Goal: Task Accomplishment & Management: Manage account settings

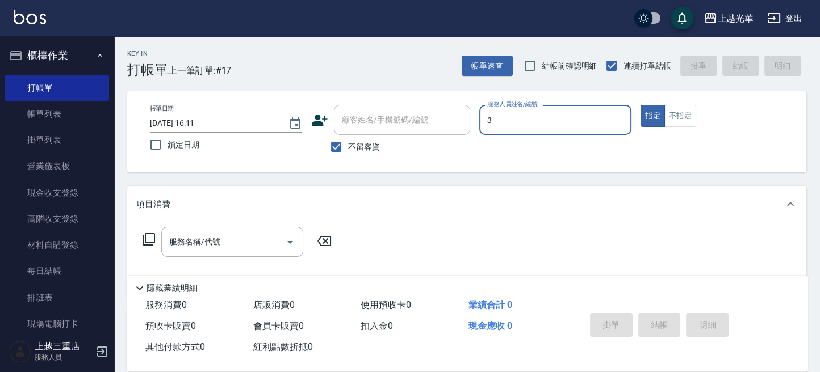
type input "小黑-3"
type button "true"
click at [686, 116] on button "不指定" at bounding box center [680, 116] width 32 height 22
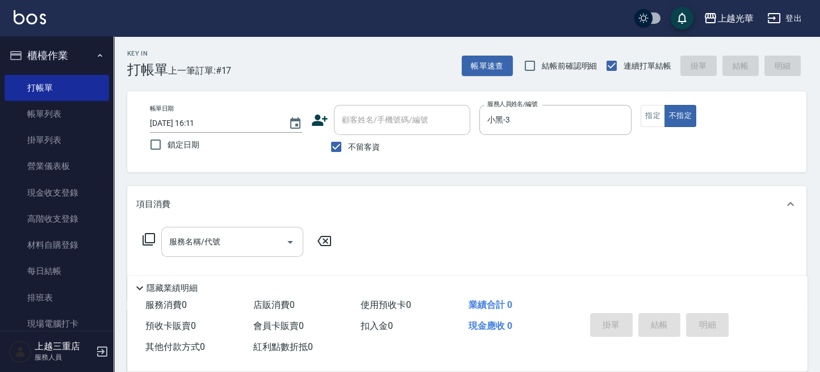
click at [257, 242] on input "服務名稱/代號" at bounding box center [223, 242] width 115 height 20
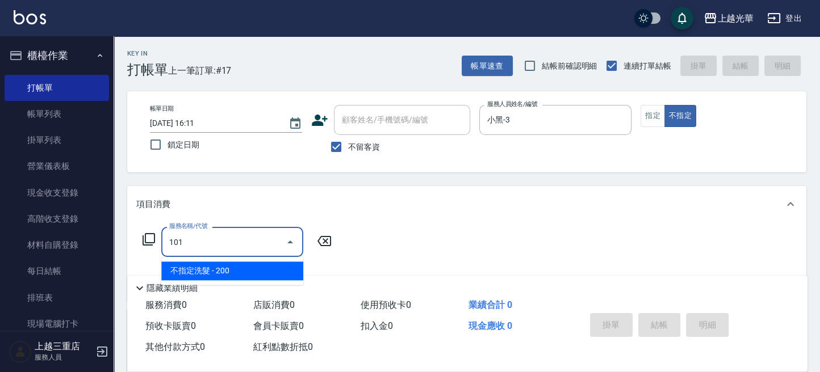
type input "不指定洗髮(101)"
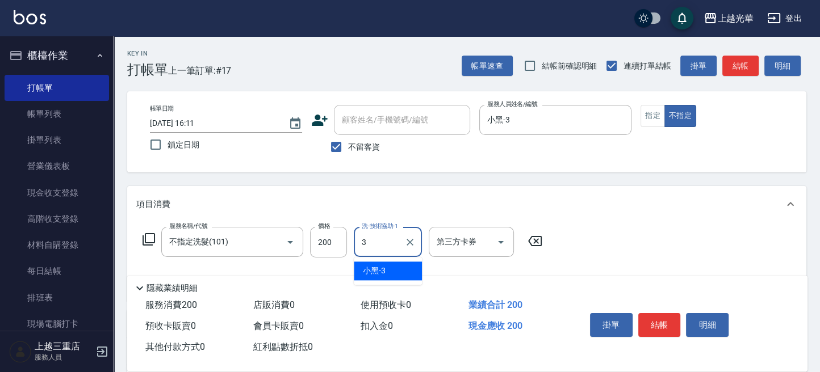
type input "小黑-3"
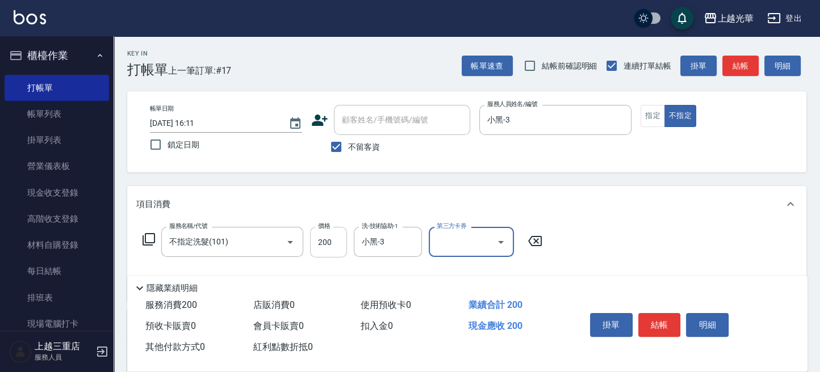
click at [317, 249] on input "200" at bounding box center [328, 242] width 37 height 31
type input "220"
click at [667, 324] on button "結帳" at bounding box center [659, 325] width 43 height 24
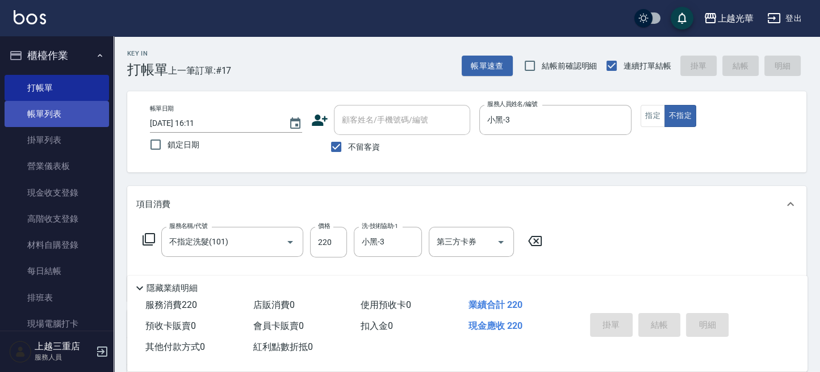
type input "[DATE] 16:42"
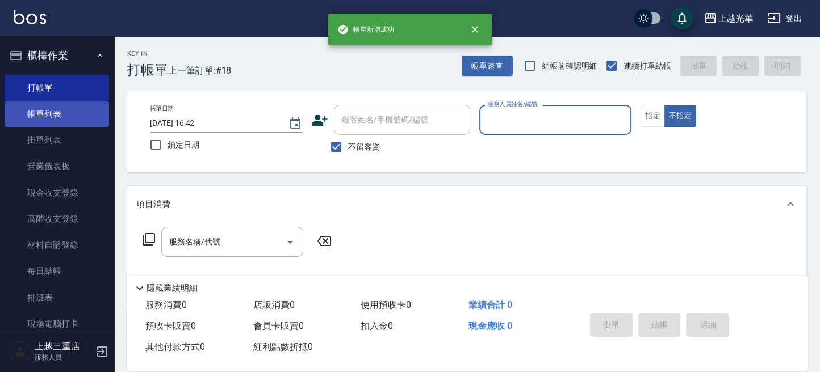
click at [49, 120] on link "帳單列表" at bounding box center [57, 114] width 104 height 26
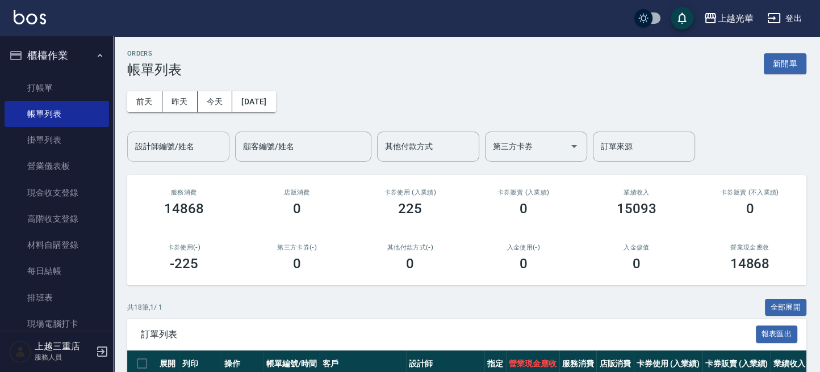
click at [207, 146] on input "設計師編號/姓名" at bounding box center [178, 147] width 92 height 20
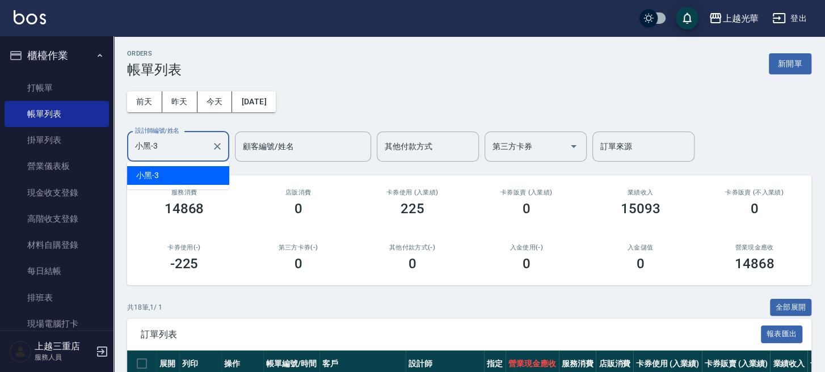
type input "小黑-3"
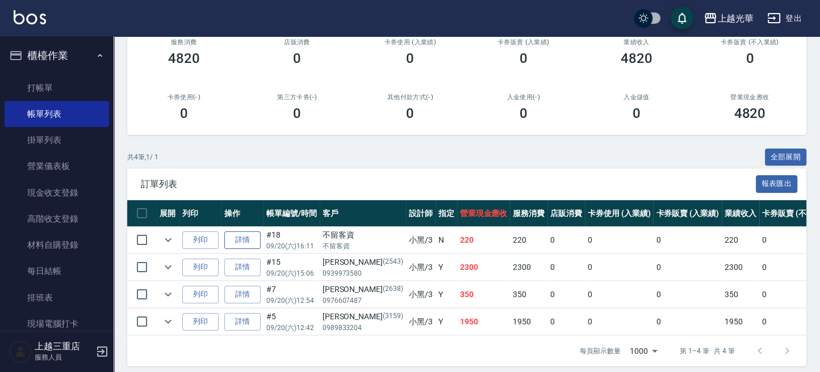
scroll to position [151, 0]
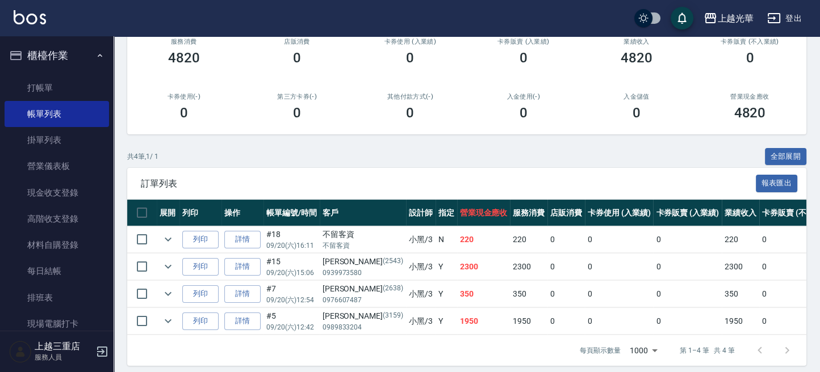
click at [176, 240] on td at bounding box center [168, 240] width 23 height 27
click at [171, 238] on icon "expand row" at bounding box center [168, 240] width 14 height 14
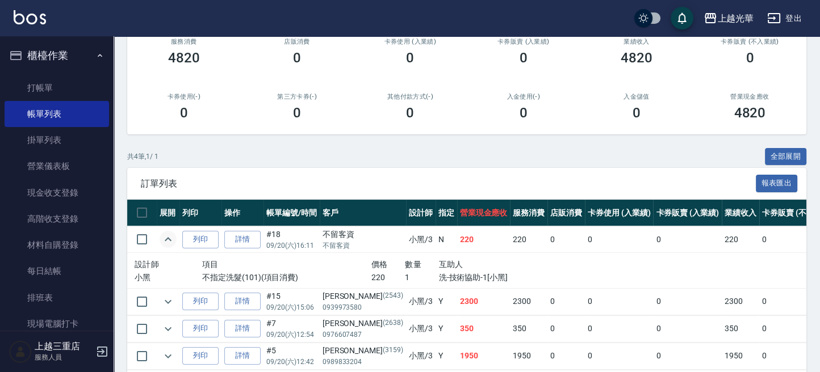
scroll to position [203, 0]
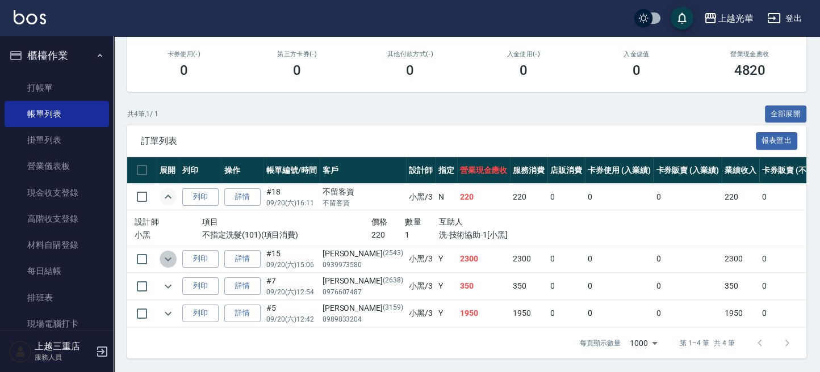
click at [170, 257] on icon "expand row" at bounding box center [168, 259] width 7 height 4
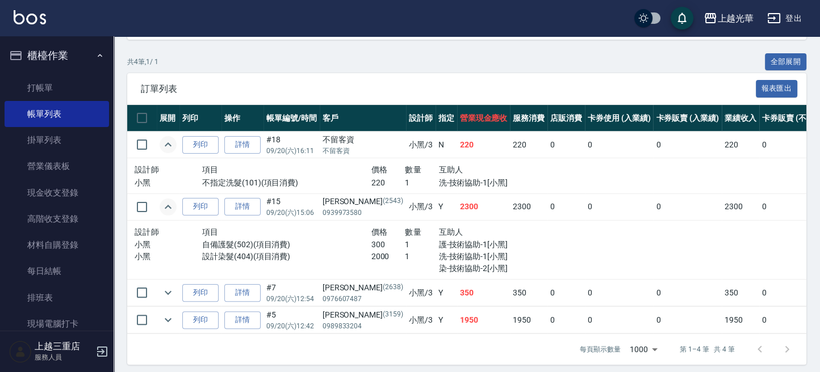
scroll to position [262, 0]
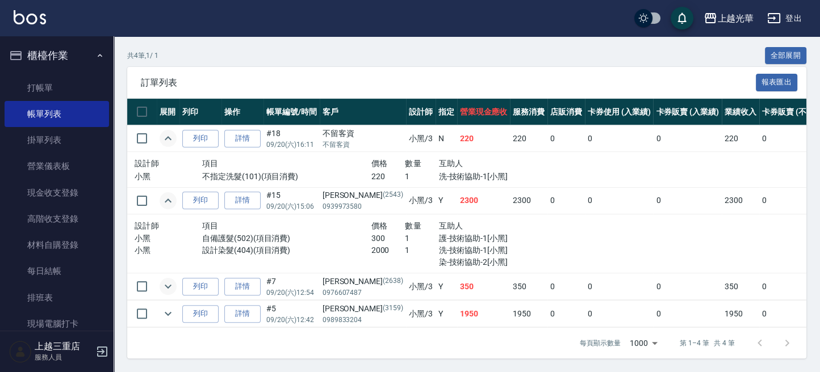
click at [167, 280] on icon "expand row" at bounding box center [168, 287] width 14 height 14
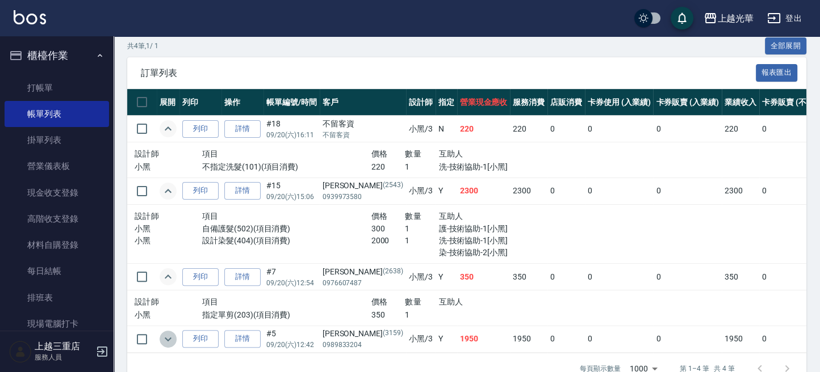
click at [170, 337] on icon "expand row" at bounding box center [168, 339] width 7 height 4
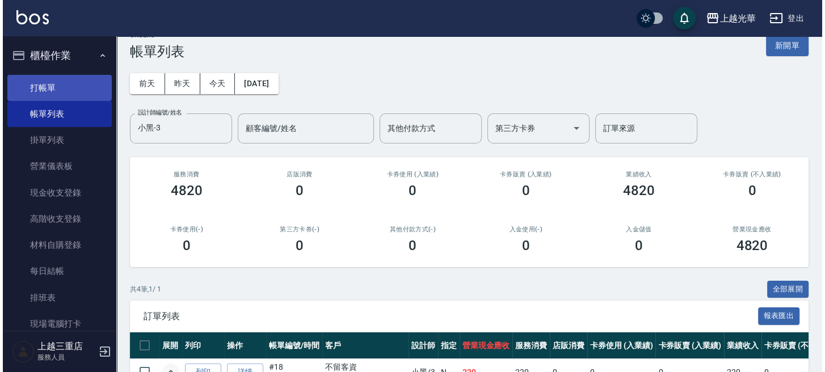
scroll to position [0, 0]
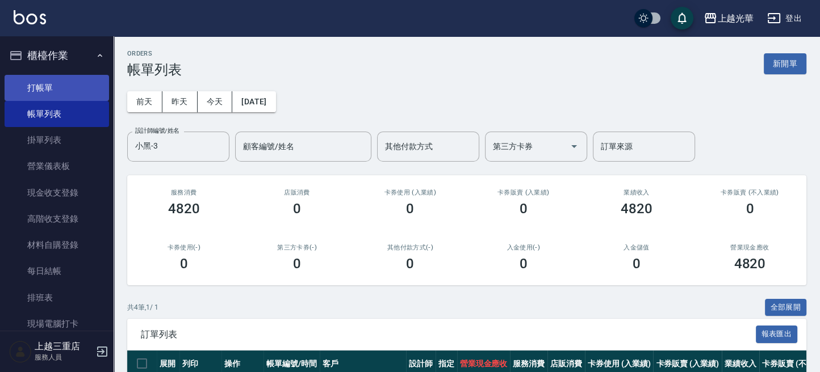
click at [91, 98] on link "打帳單" at bounding box center [57, 88] width 104 height 26
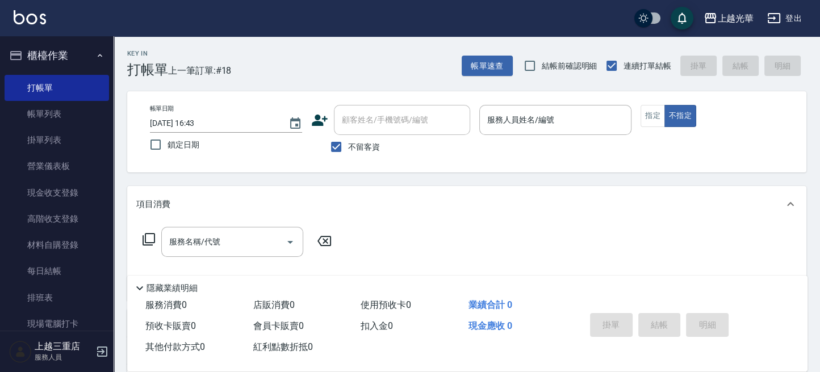
drag, startPoint x: 353, startPoint y: 153, endPoint x: 349, endPoint y: 138, distance: 15.3
click at [353, 149] on span "不留客資" at bounding box center [364, 147] width 32 height 12
click at [348, 149] on input "不留客資" at bounding box center [336, 147] width 24 height 24
checkbox input "false"
click at [350, 123] on input "顧客姓名/手機號碼/編號" at bounding box center [393, 120] width 109 height 20
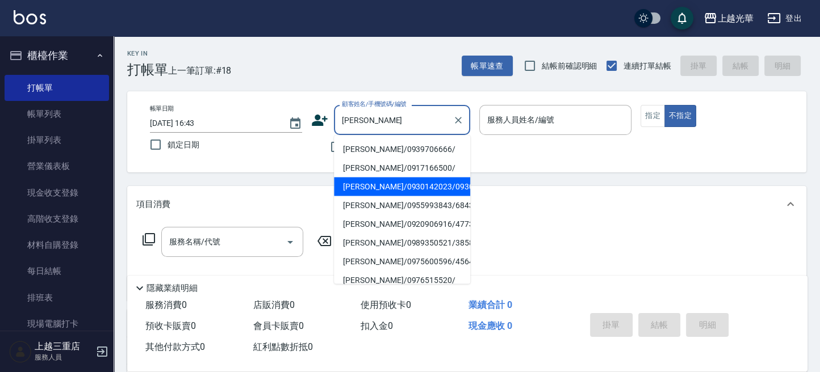
click at [371, 196] on li "蕭慧君/0930142023/0930142023" at bounding box center [402, 186] width 136 height 19
type input "蕭慧君/0930142023/0930142023"
type input "小黑-3"
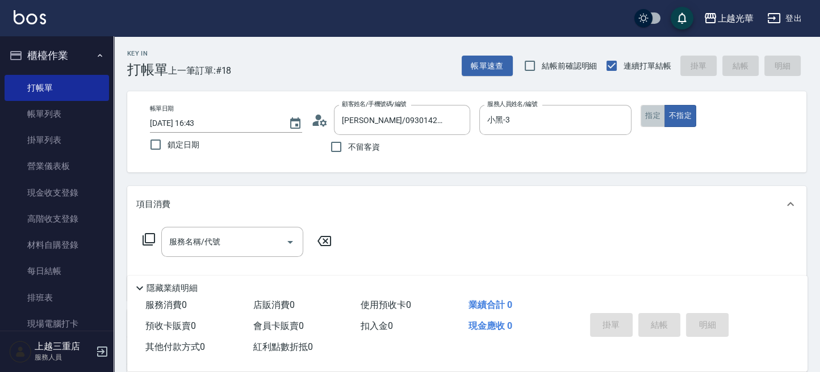
click at [645, 115] on button "指定" at bounding box center [652, 116] width 24 height 22
click at [150, 239] on icon at bounding box center [149, 240] width 14 height 14
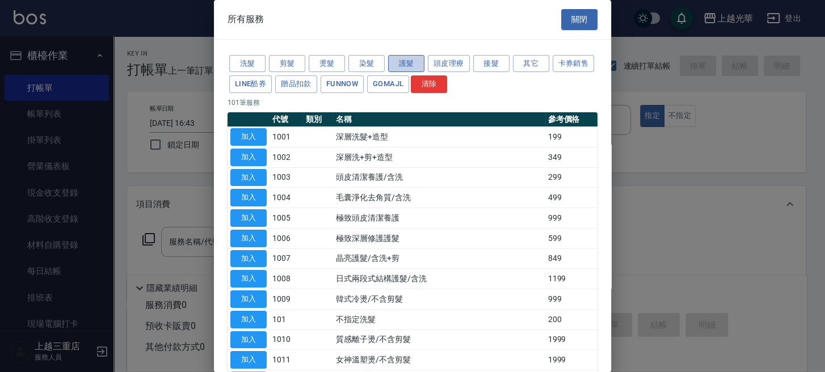
click at [393, 62] on button "護髮" at bounding box center [406, 64] width 36 height 18
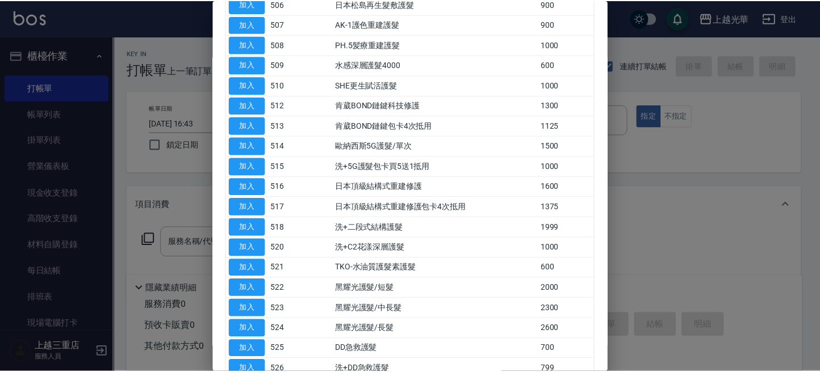
scroll to position [300, 0]
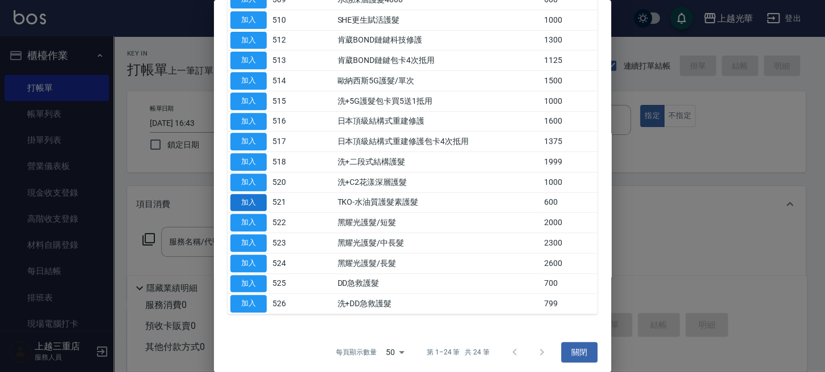
click at [250, 195] on button "加入" at bounding box center [248, 203] width 36 height 18
type input "TKO-水油質護髮素護髮(521)"
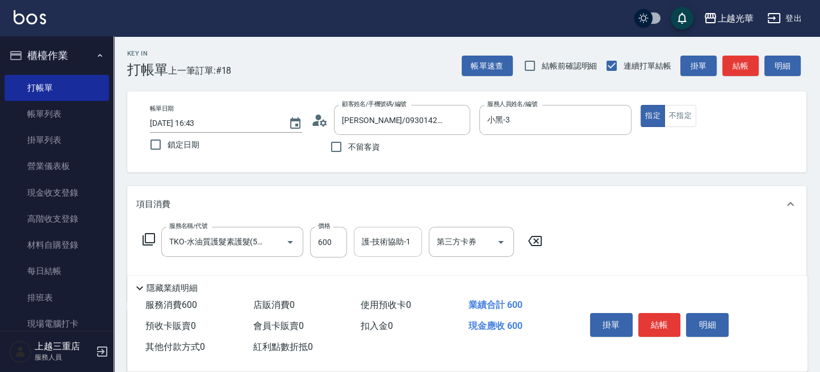
click at [366, 242] on input "護-技術協助-1" at bounding box center [388, 242] width 58 height 20
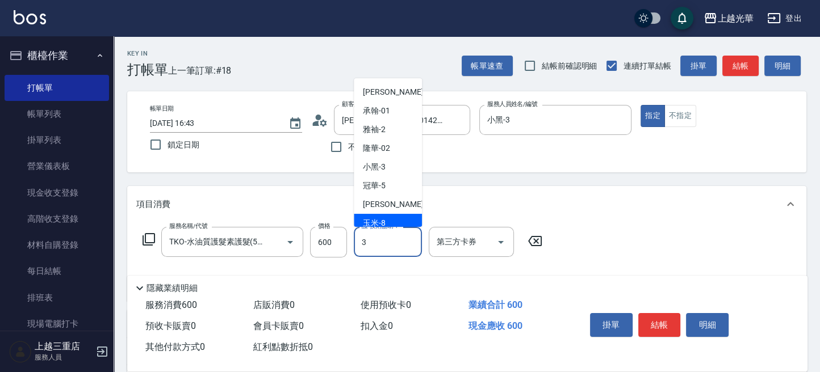
type input "小黑-3"
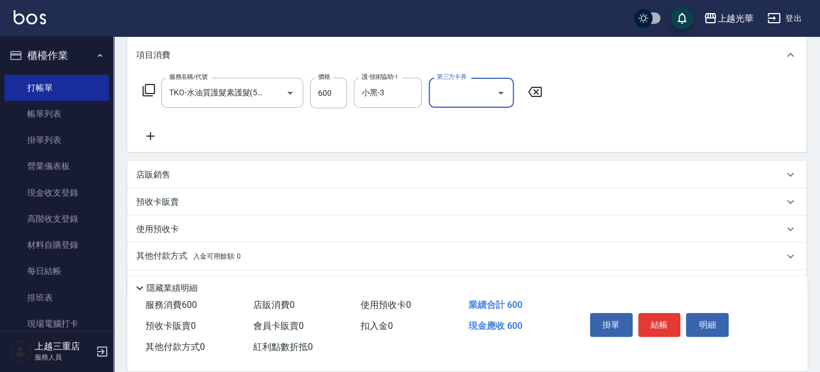
scroll to position [151, 0]
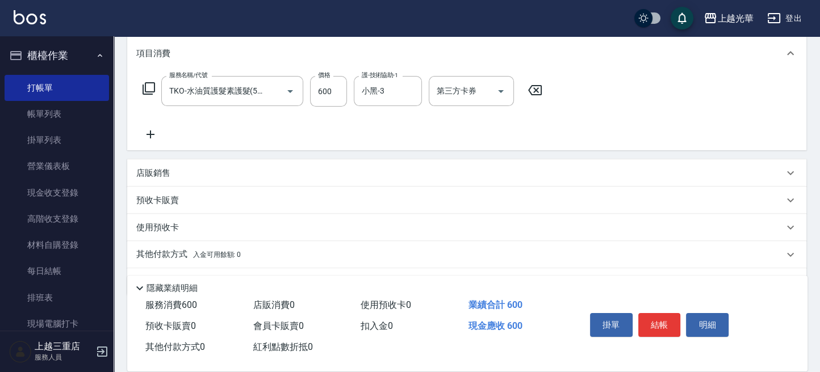
click at [156, 129] on icon at bounding box center [150, 135] width 28 height 14
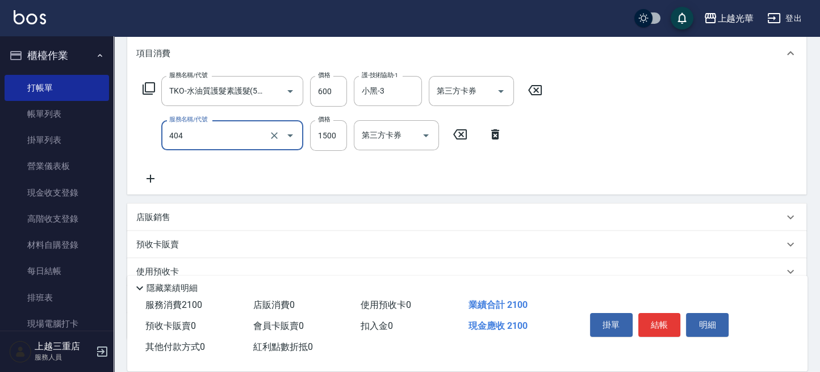
type input "設計染髮(404)"
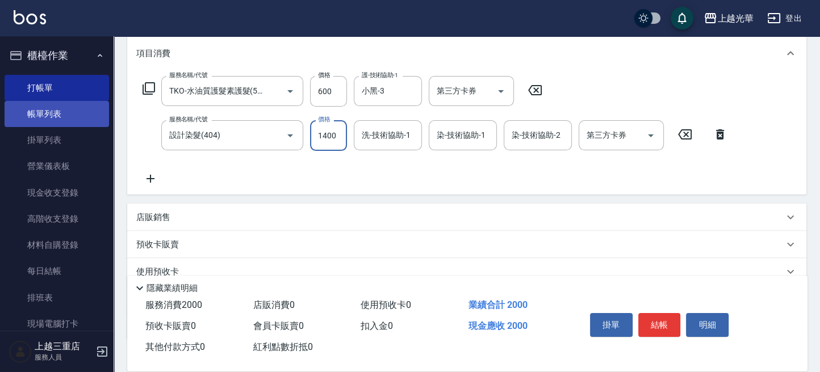
type input "1400"
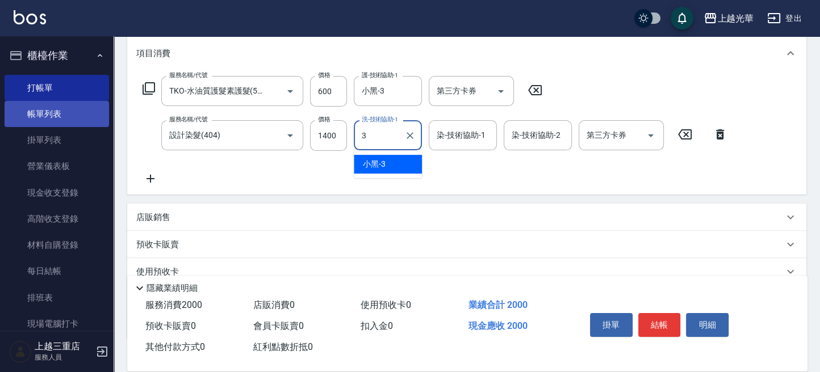
type input "小黑-3"
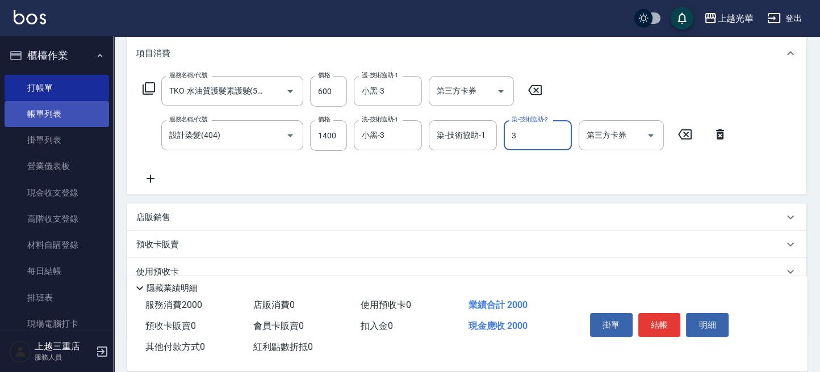
type input "小黑-3"
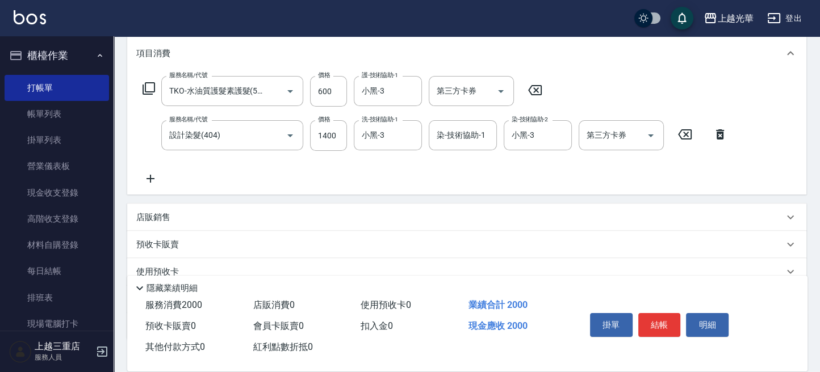
click at [154, 174] on icon at bounding box center [150, 179] width 28 height 14
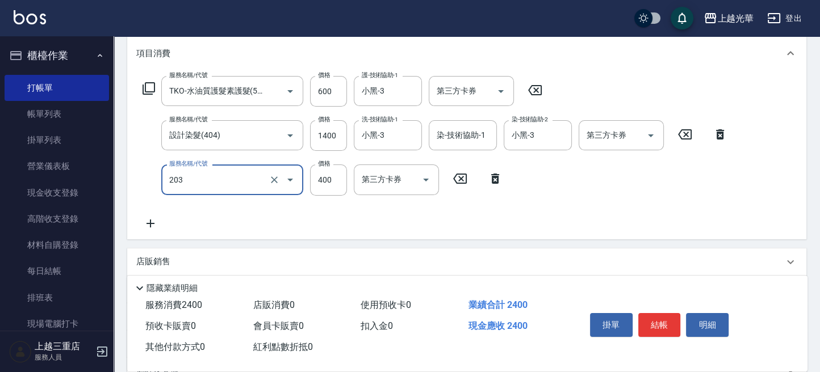
type input "指定單剪(203)"
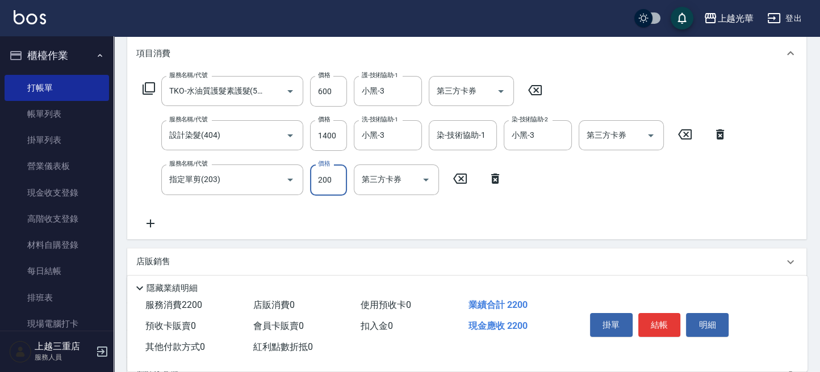
type input "200"
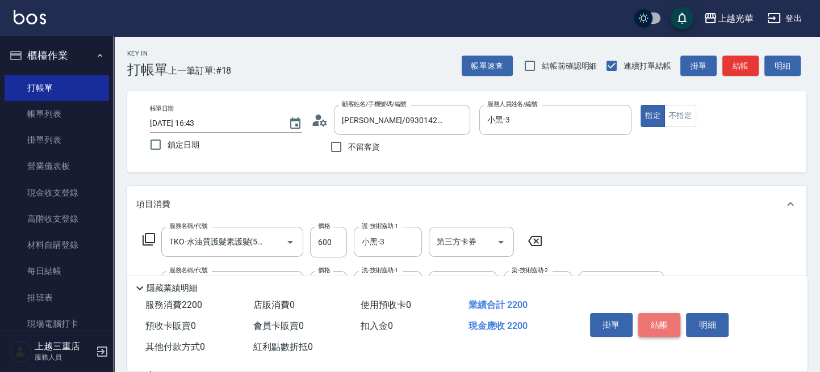
click at [647, 313] on button "結帳" at bounding box center [659, 325] width 43 height 24
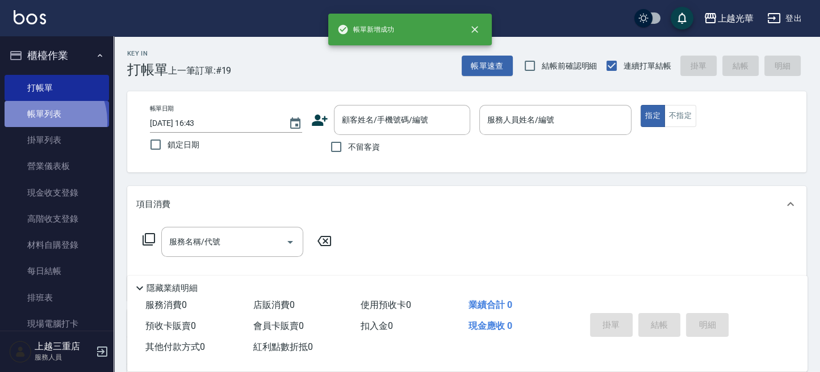
click at [40, 121] on link "帳單列表" at bounding box center [57, 114] width 104 height 26
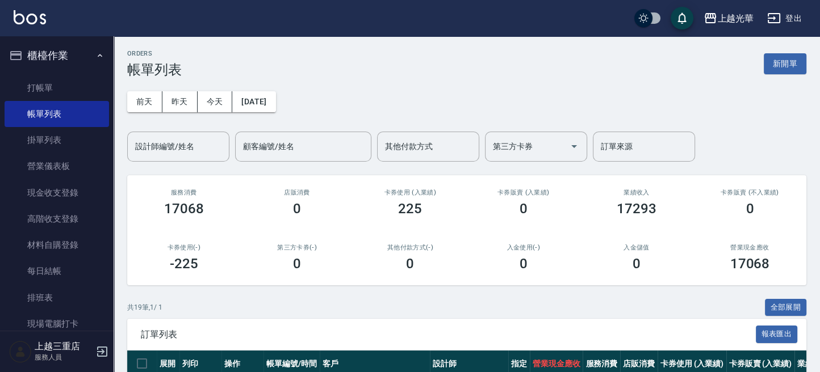
click at [165, 146] on input "設計師編號/姓名" at bounding box center [178, 147] width 92 height 20
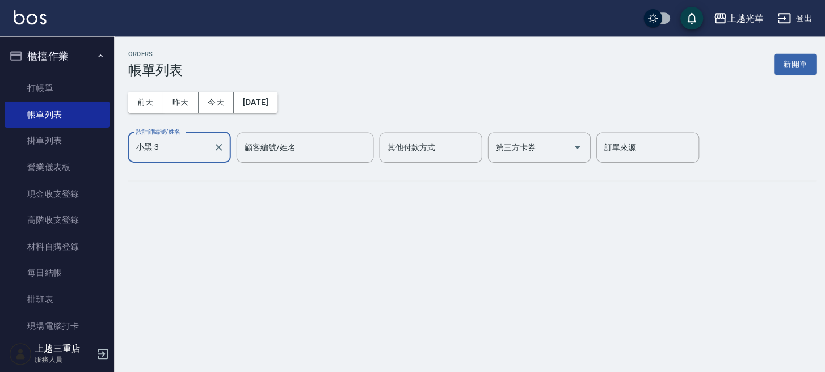
type input "小黑-3"
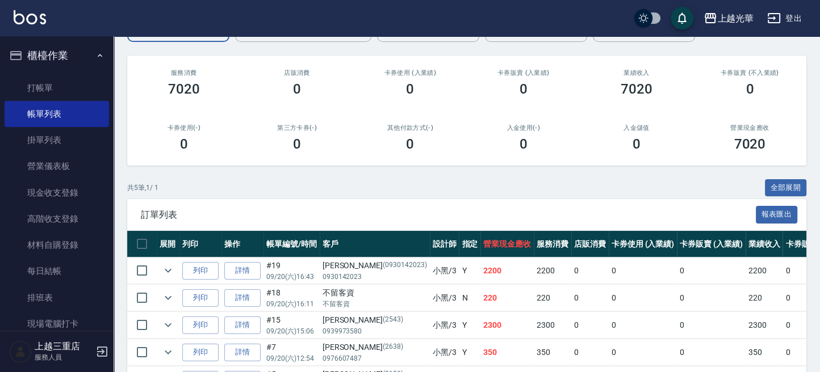
scroll to position [195, 0]
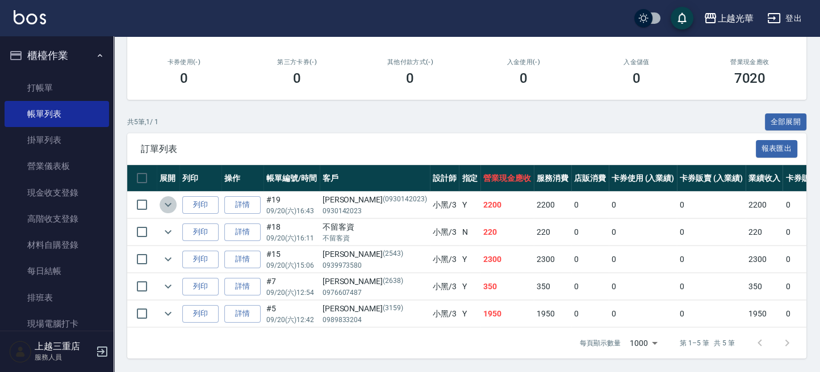
click at [167, 199] on icon "expand row" at bounding box center [168, 205] width 14 height 14
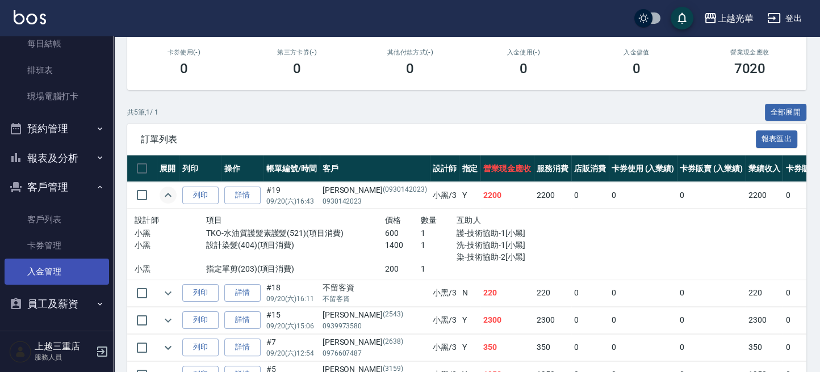
scroll to position [229, 0]
click at [68, 182] on button "客戶管理" at bounding box center [57, 186] width 104 height 30
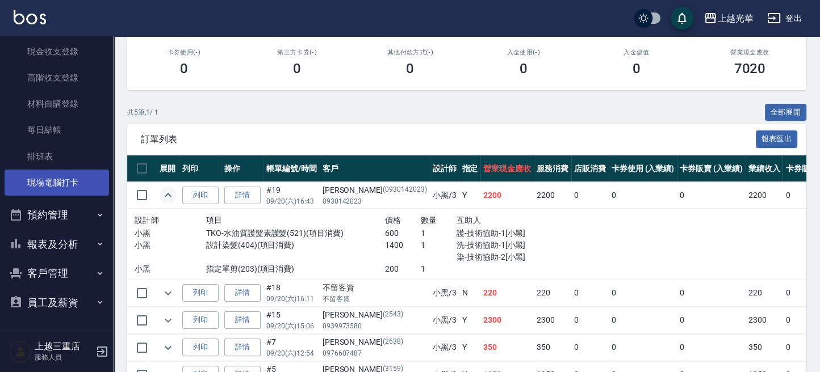
scroll to position [141, 0]
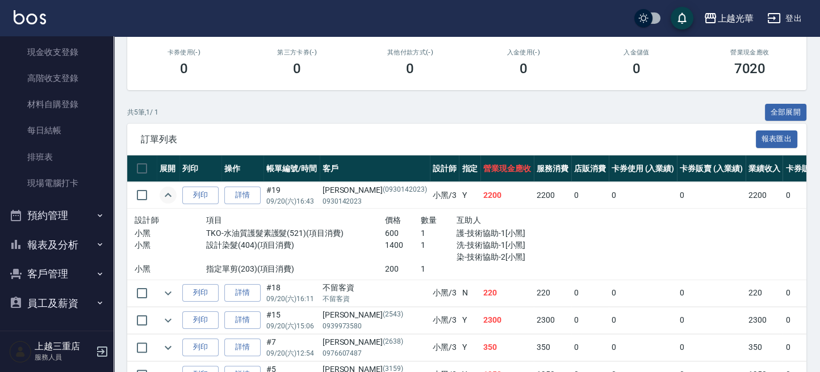
click at [56, 253] on button "報表及分析" at bounding box center [57, 245] width 104 height 30
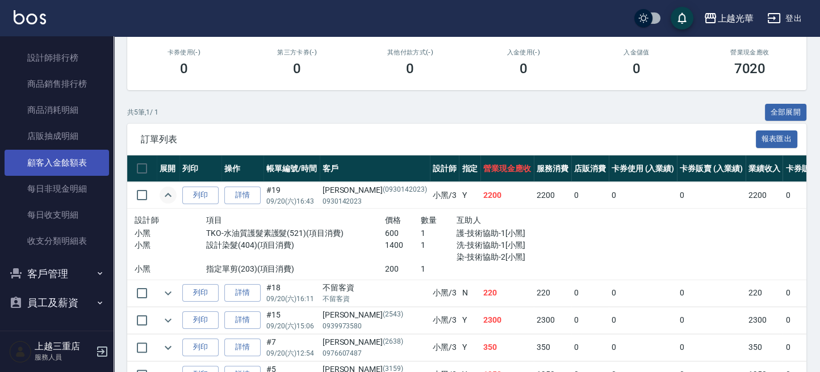
scroll to position [396, 0]
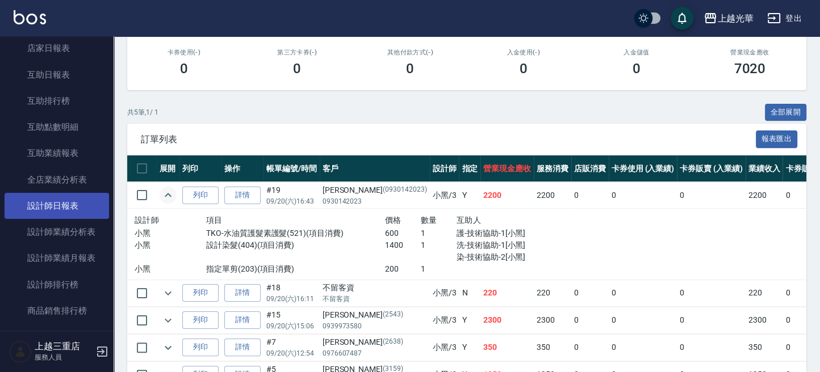
click at [74, 207] on link "設計師日報表" at bounding box center [57, 206] width 104 height 26
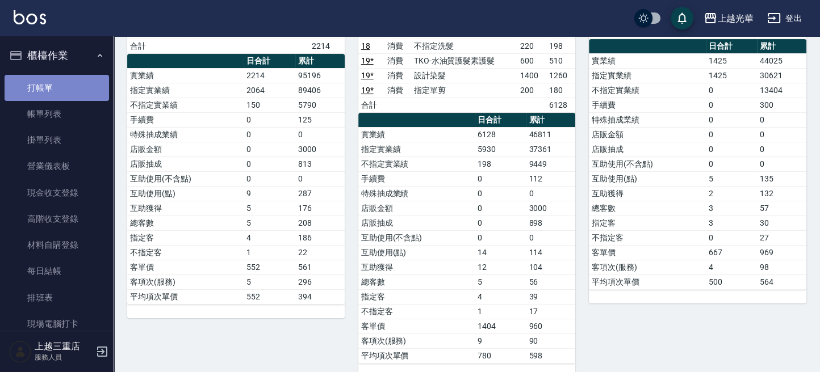
click at [57, 94] on link "打帳單" at bounding box center [57, 88] width 104 height 26
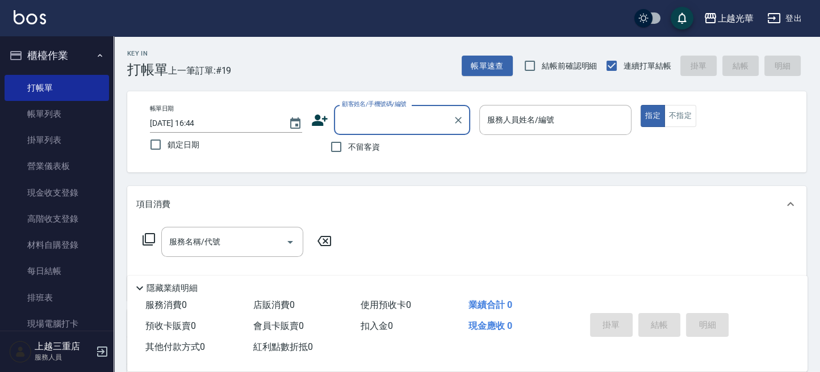
click at [362, 151] on label "不留客資" at bounding box center [352, 147] width 56 height 24
click at [348, 151] on input "不留客資" at bounding box center [336, 147] width 24 height 24
checkbox input "true"
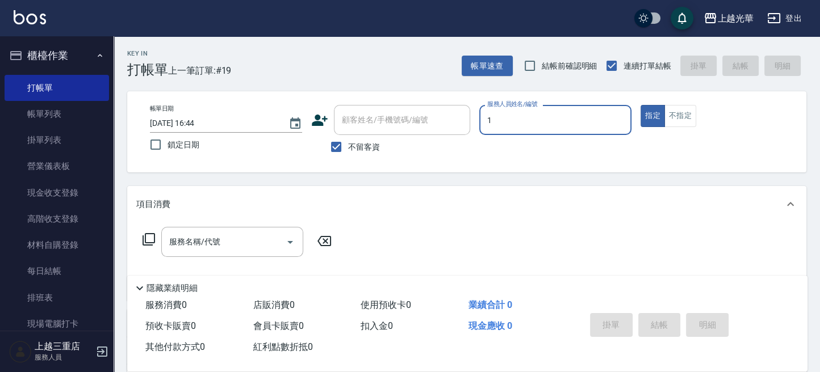
type input "1"
type button "true"
type input "小[PERSON_NAME]-1"
click at [243, 239] on input "服務名稱/代號" at bounding box center [223, 242] width 115 height 20
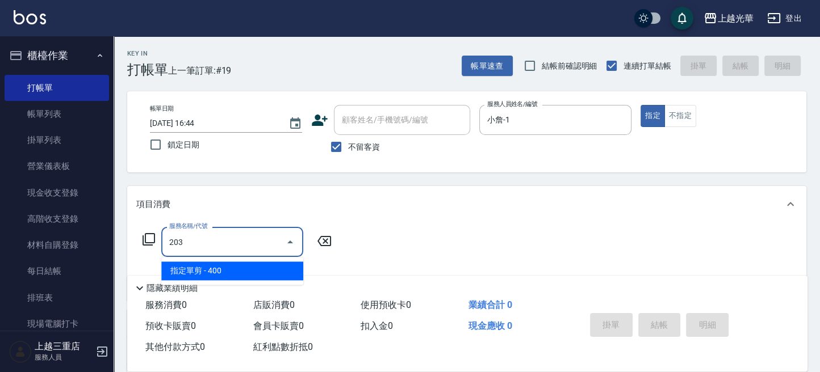
type input "指定單剪(203)"
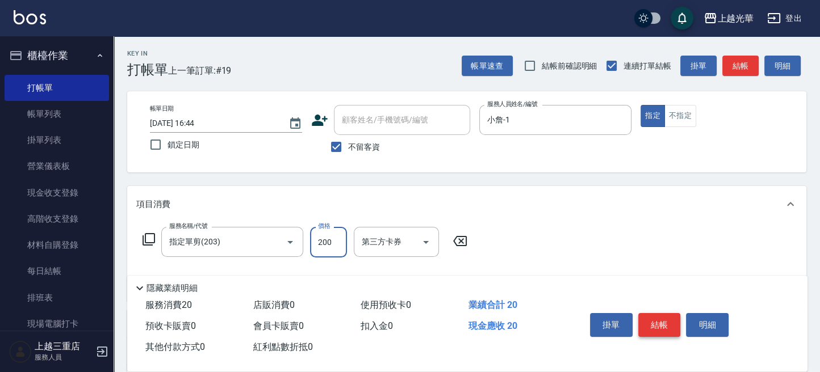
type input "200"
click at [657, 315] on button "結帳" at bounding box center [659, 325] width 43 height 24
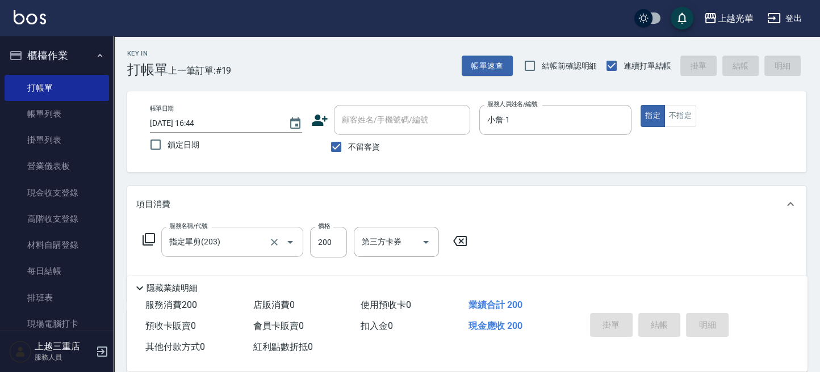
type input "2025/09/20 16:50"
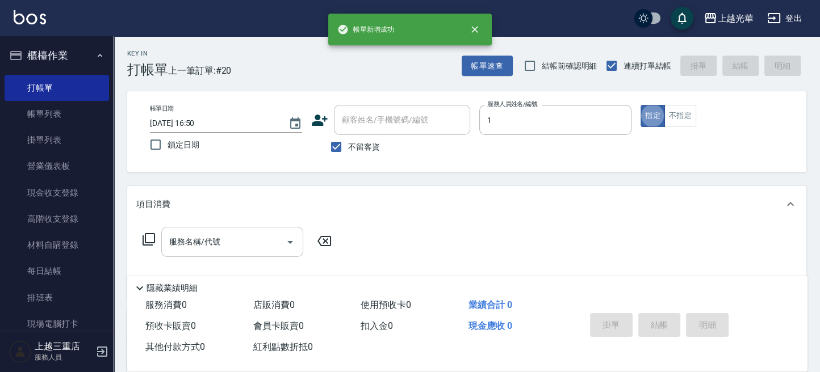
type input "小[PERSON_NAME]-1"
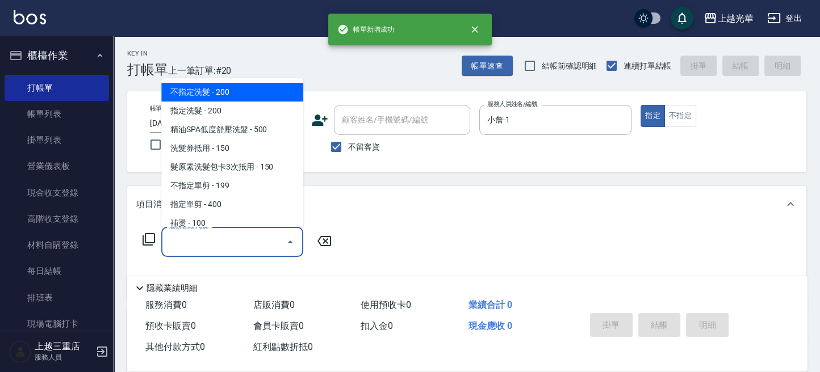
click at [228, 242] on input "服務名稱/代號" at bounding box center [223, 242] width 115 height 20
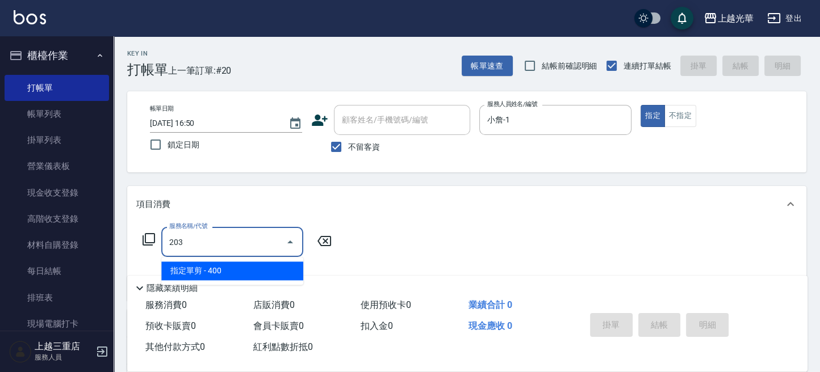
type input "指定單剪(203)"
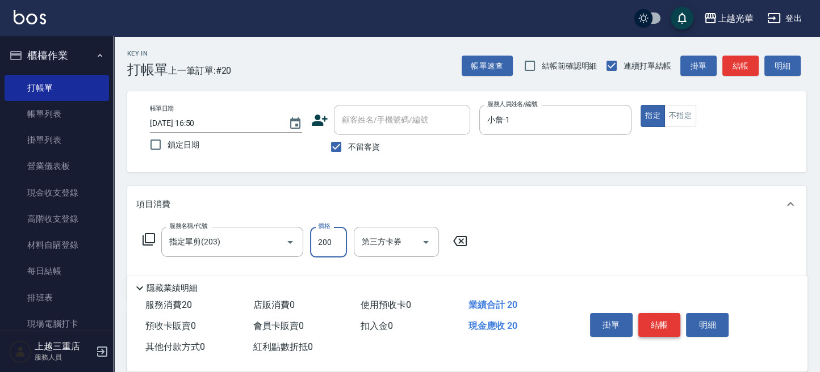
type input "200"
click at [651, 316] on button "結帳" at bounding box center [659, 325] width 43 height 24
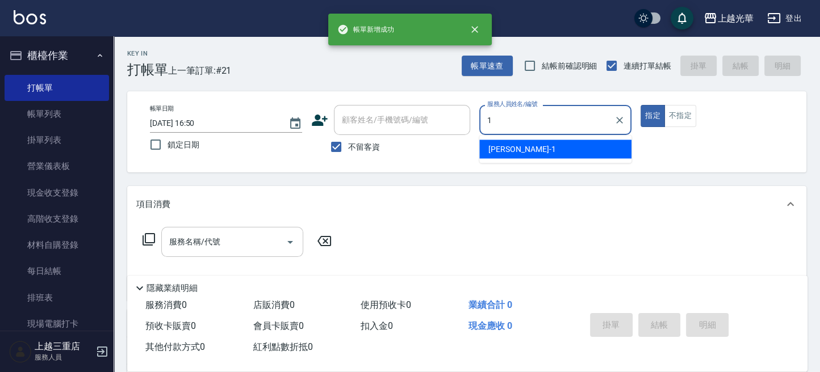
type input "小[PERSON_NAME]-1"
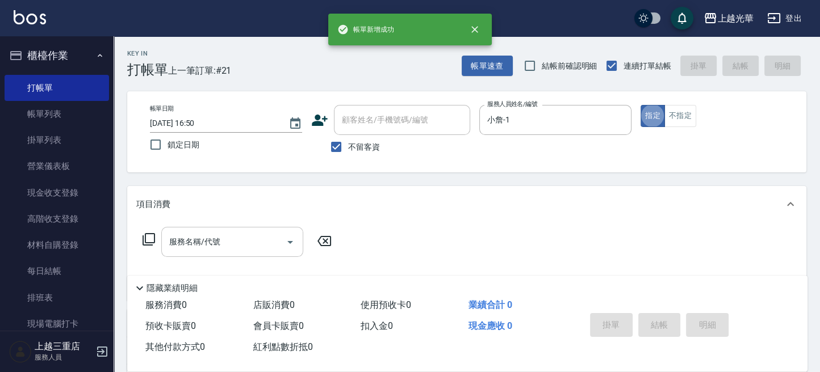
click at [208, 242] on input "服務名稱/代號" at bounding box center [223, 242] width 115 height 20
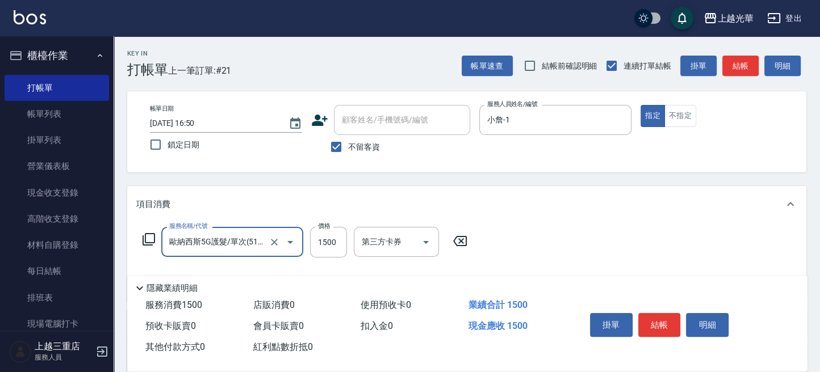
type input "歐納西斯5G護髮/單次(514)"
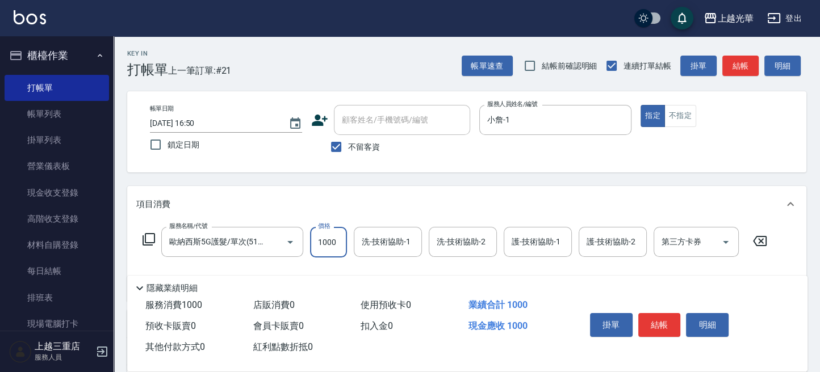
type input "1000"
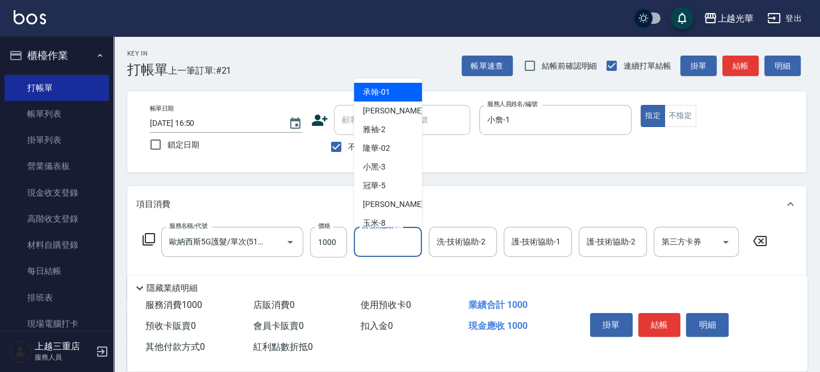
click at [383, 245] on input "洗-技術協助-1" at bounding box center [388, 242] width 58 height 20
type input "顏秉宏-20"
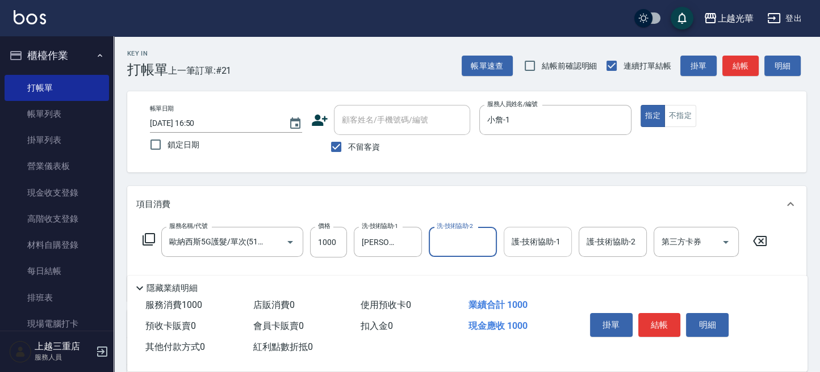
drag, startPoint x: 550, startPoint y: 245, endPoint x: 542, endPoint y: 245, distance: 7.9
click at [542, 245] on input "護-技術協助-1" at bounding box center [538, 242] width 58 height 20
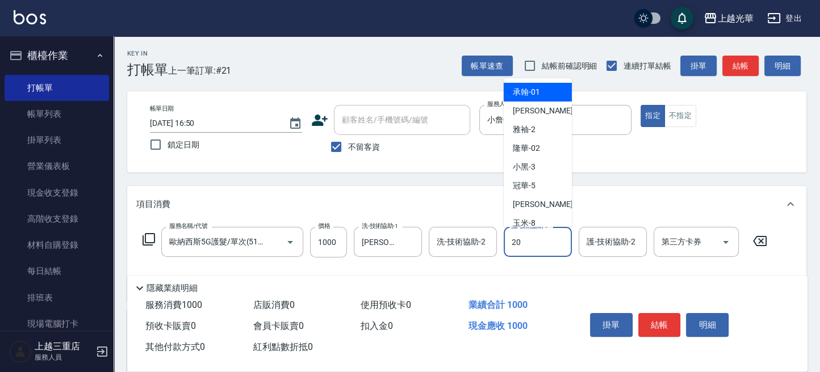
type input "顏秉宏-20"
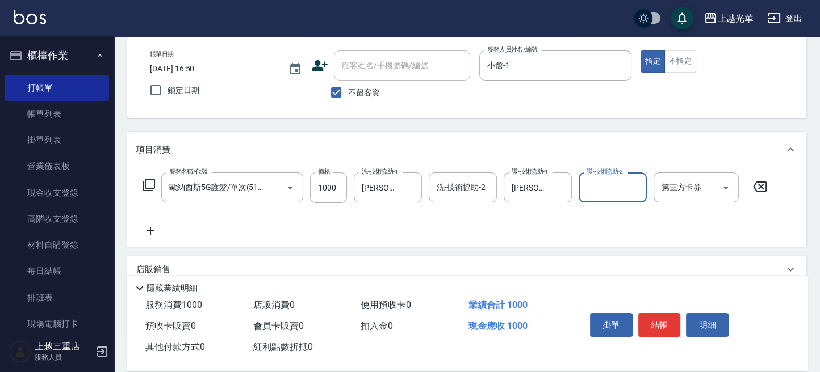
scroll to position [76, 0]
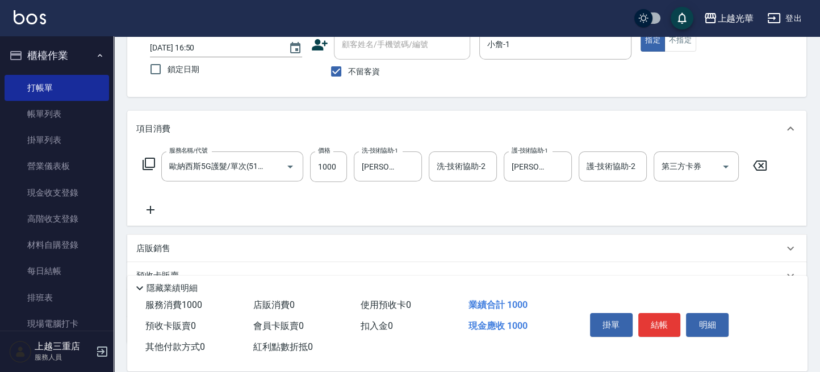
click at [153, 216] on icon at bounding box center [150, 210] width 28 height 14
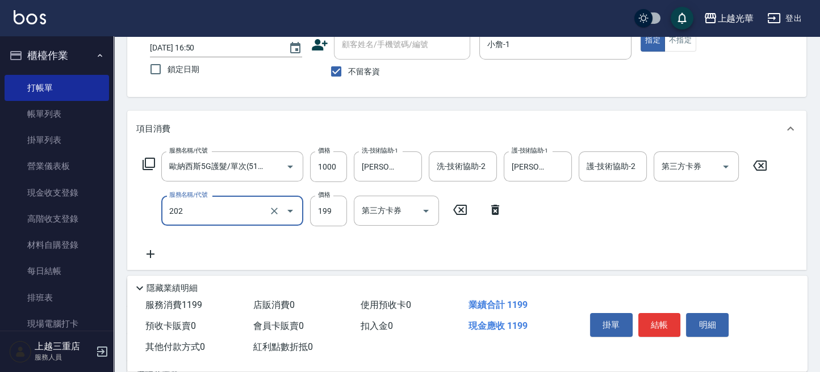
type input "不指定單剪(202)"
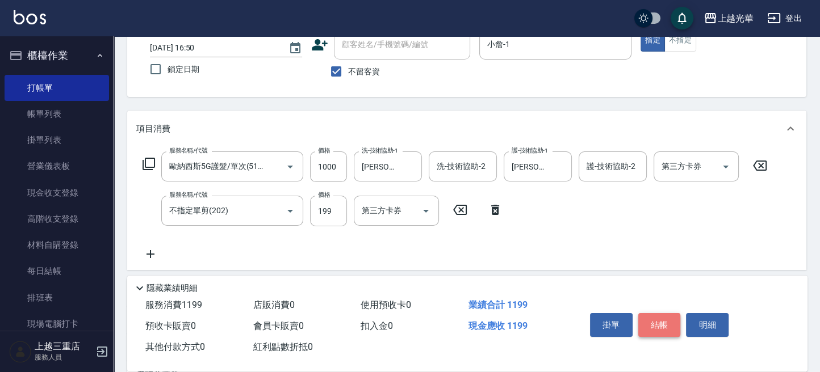
click at [641, 321] on button "結帳" at bounding box center [659, 325] width 43 height 24
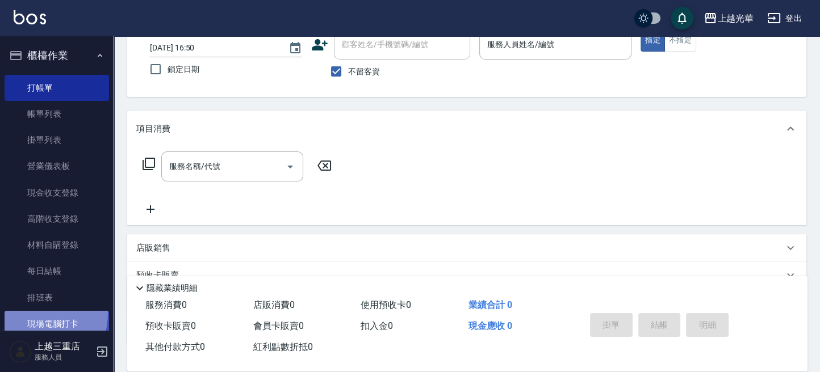
click at [30, 313] on link "現場電腦打卡" at bounding box center [57, 324] width 104 height 26
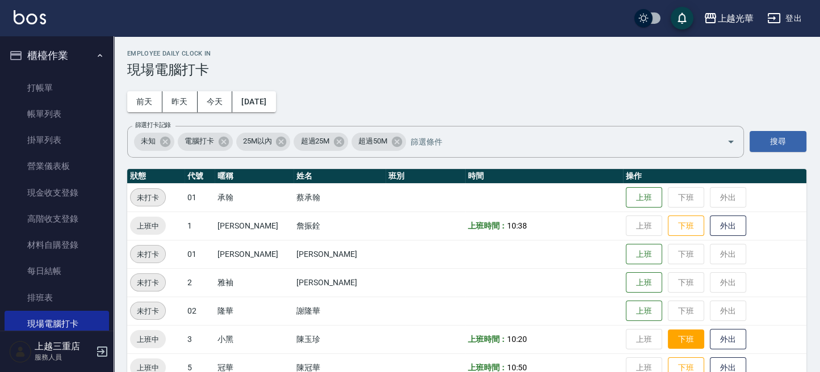
click at [671, 336] on button "下班" at bounding box center [686, 340] width 36 height 20
click at [30, 24] on link at bounding box center [30, 18] width 32 height 16
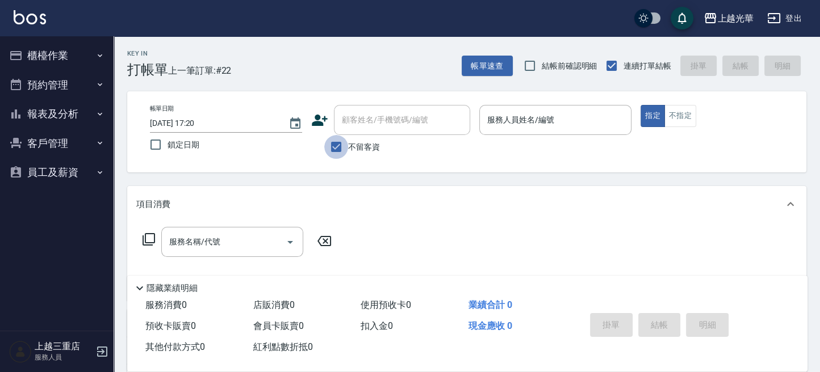
click at [340, 146] on input "不留客資" at bounding box center [336, 147] width 24 height 24
checkbox input "false"
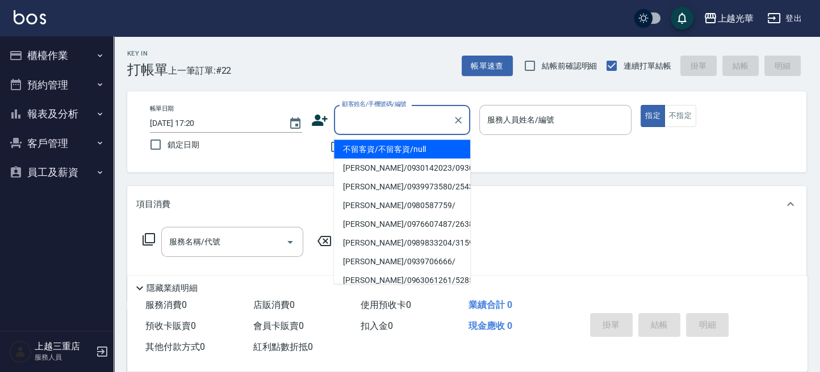
click at [357, 124] on input "顧客姓名/手機號碼/編號" at bounding box center [393, 120] width 109 height 20
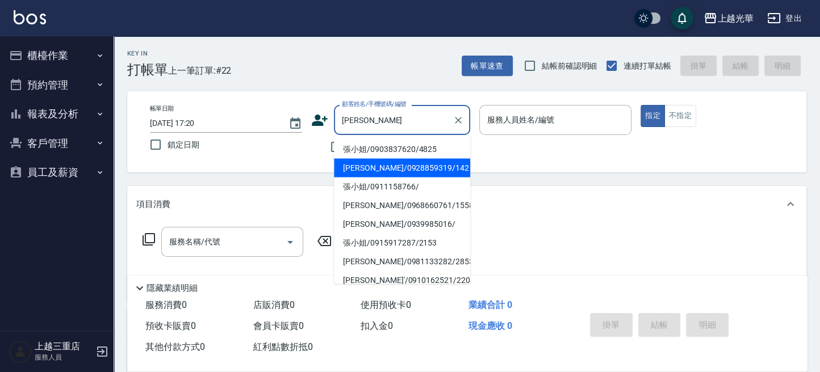
click at [415, 165] on li "張小紜/0928859319/142" at bounding box center [402, 167] width 136 height 19
type input "張小紜/0928859319/142"
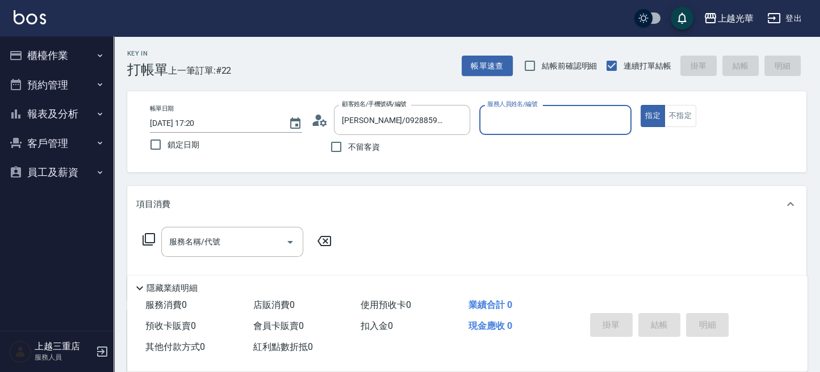
type input "雅袖-2"
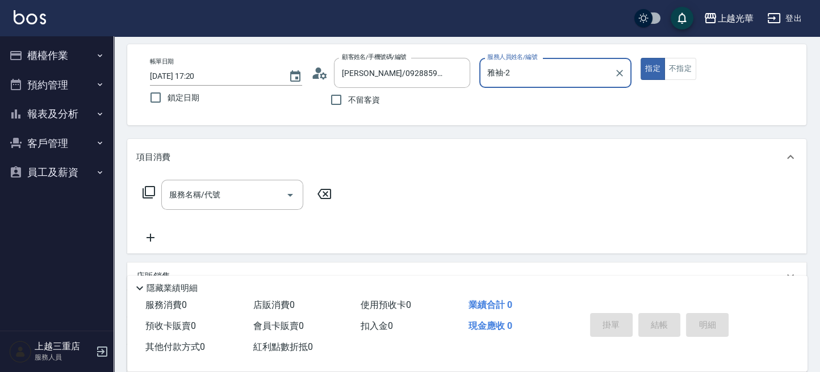
scroll to position [76, 0]
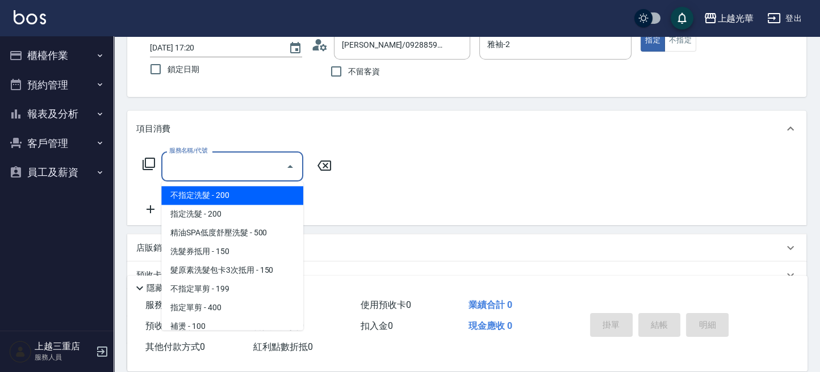
click at [177, 171] on input "服務名稱/代號" at bounding box center [223, 167] width 115 height 20
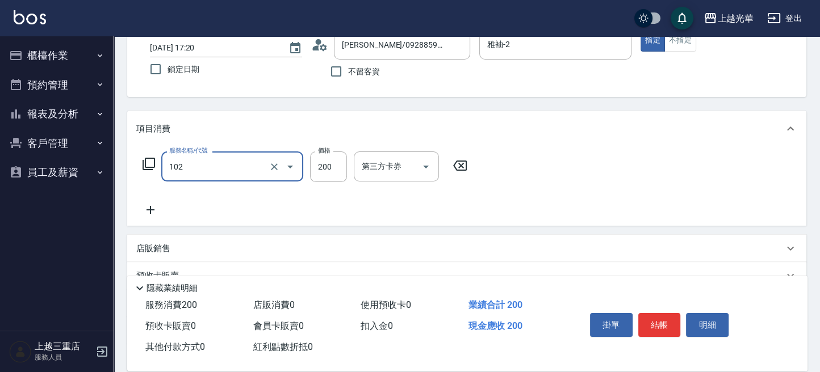
type input "指定洗髮(102)"
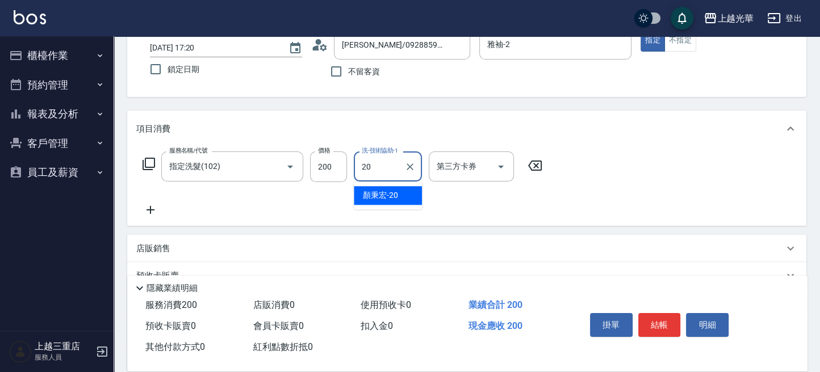
type input "顏秉宏-20"
click at [154, 209] on icon at bounding box center [150, 210] width 28 height 14
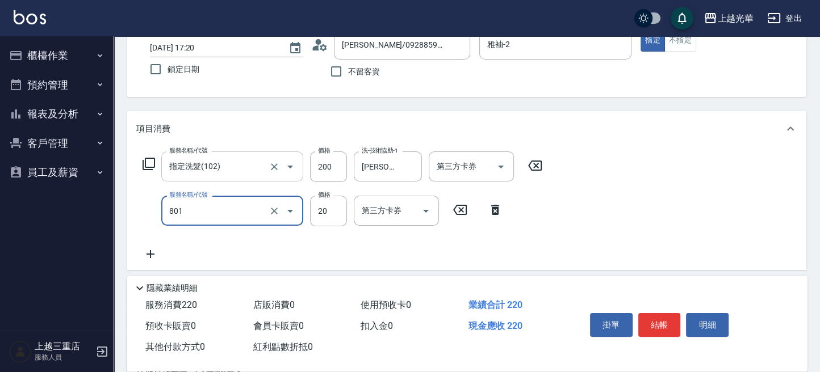
type input "潤絲(801)"
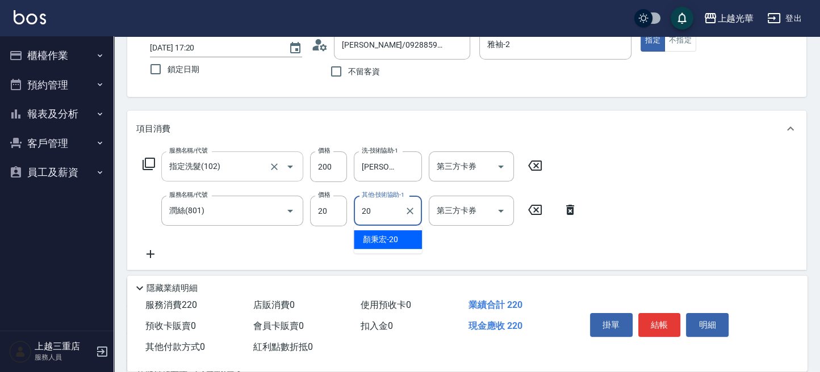
type input "顏秉宏-20"
click at [155, 254] on icon at bounding box center [150, 255] width 28 height 14
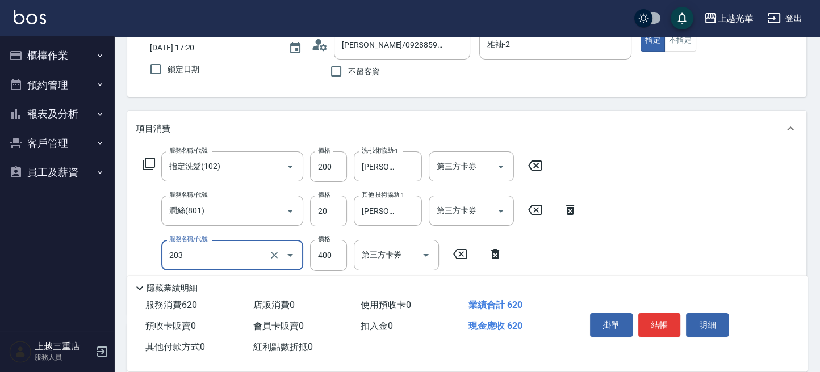
type input "指定單剪(203)"
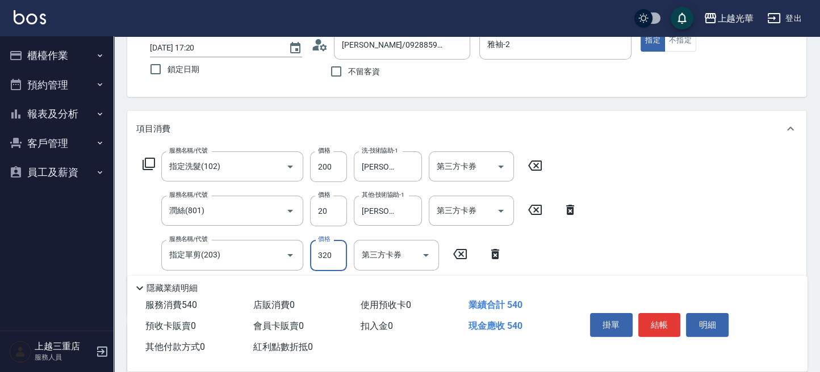
type input "320"
click at [671, 322] on button "結帳" at bounding box center [659, 325] width 43 height 24
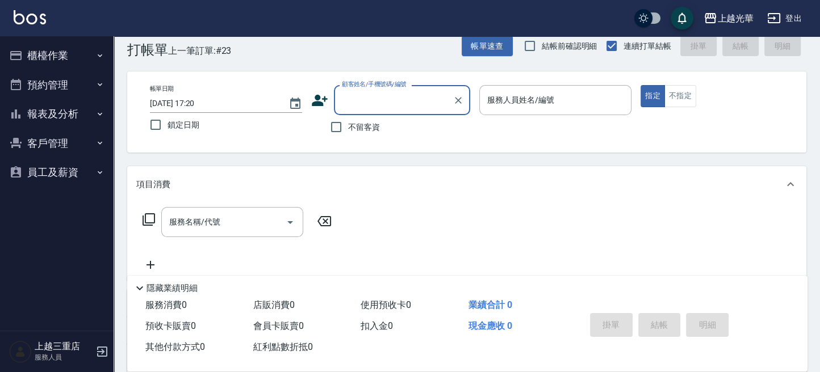
scroll to position [0, 0]
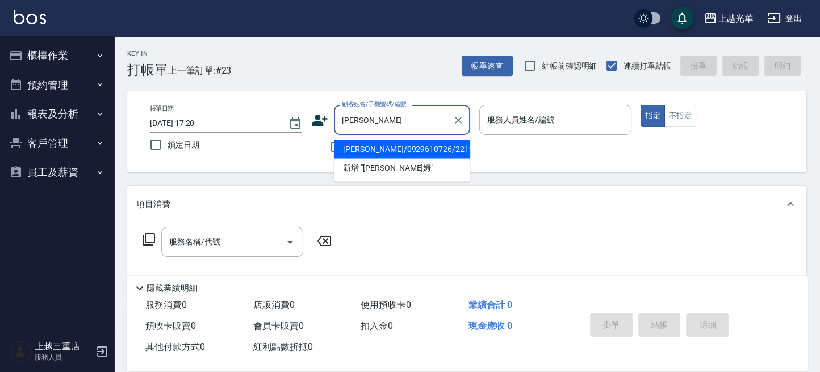
click at [398, 148] on li "詹姆士/0929610726/2219" at bounding box center [402, 149] width 136 height 19
type input "詹姆士/0929610726/2219"
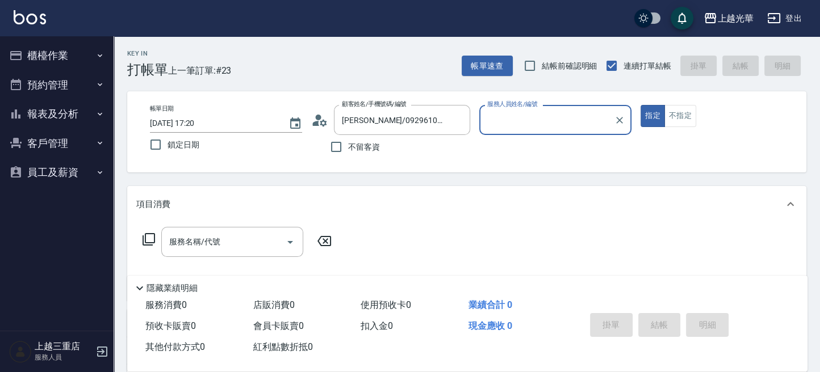
type input "雅袖-2"
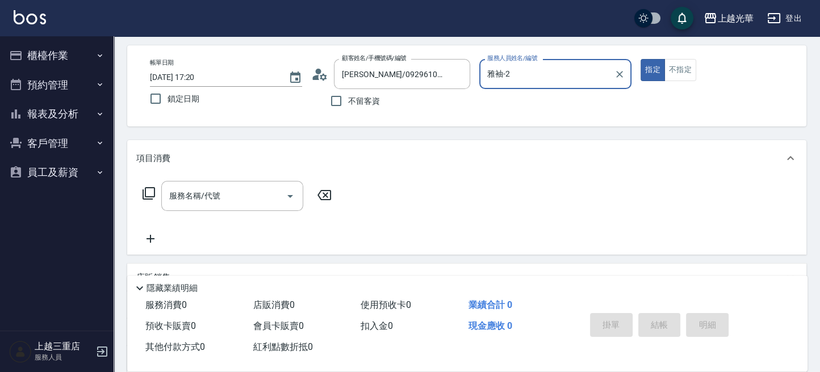
scroll to position [76, 0]
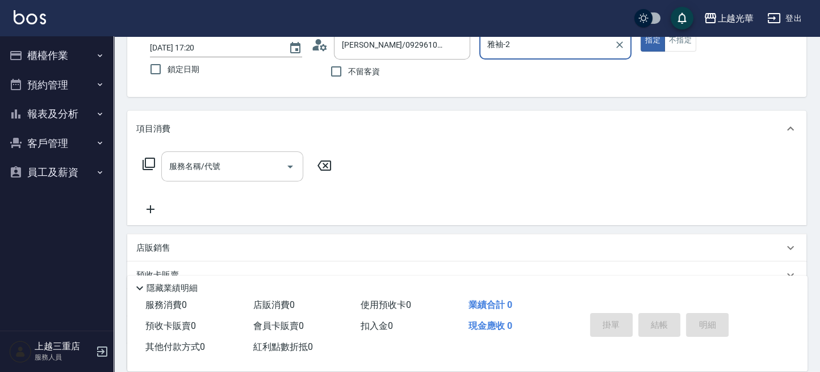
click at [214, 164] on input "服務名稱/代號" at bounding box center [223, 167] width 115 height 20
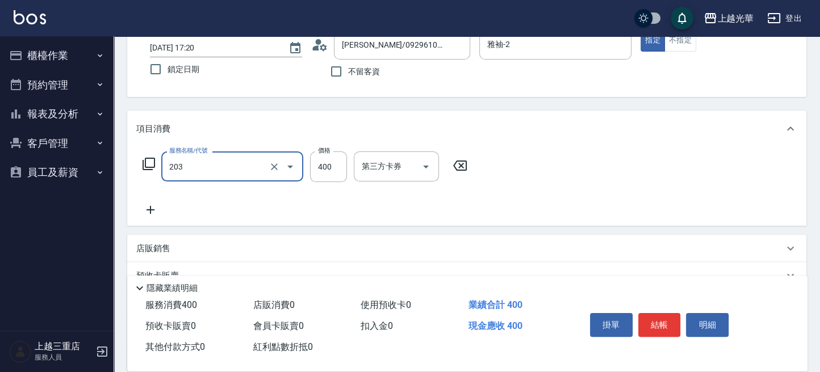
type input "指定單剪(203)"
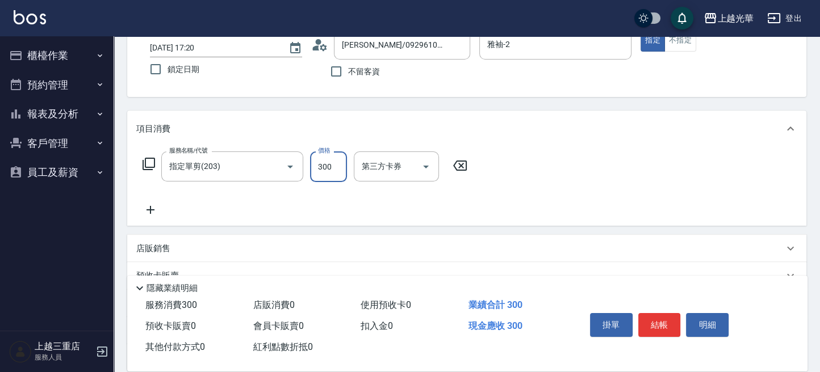
type input "300"
click at [672, 326] on button "結帳" at bounding box center [659, 325] width 43 height 24
type input "2025/09/20 17:21"
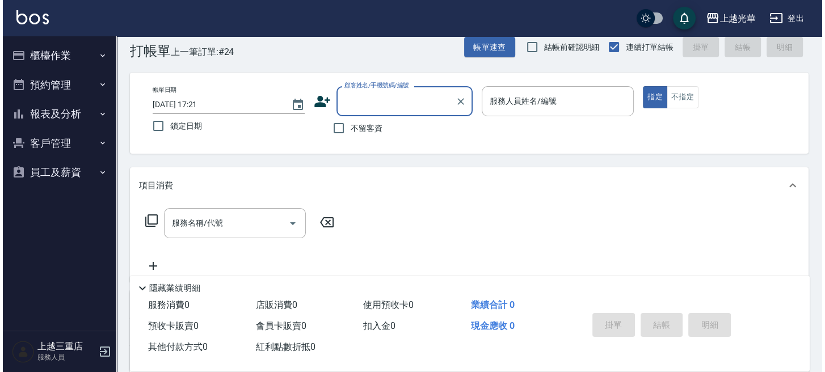
scroll to position [0, 0]
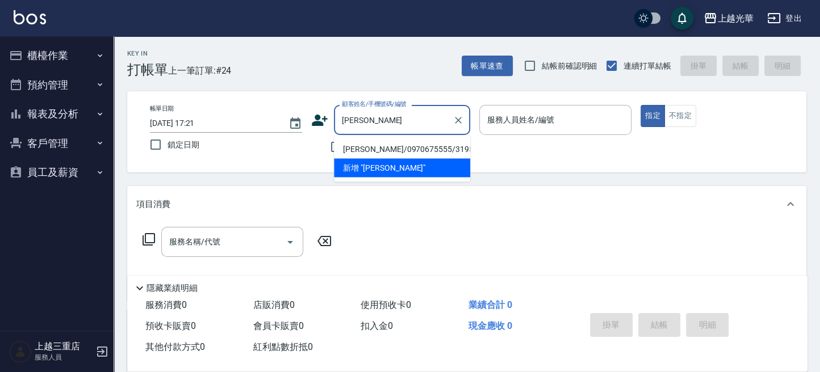
click at [421, 152] on li "陳妮妮/0970675555/3195" at bounding box center [402, 149] width 136 height 19
type input "陳妮妮/0970675555/3195"
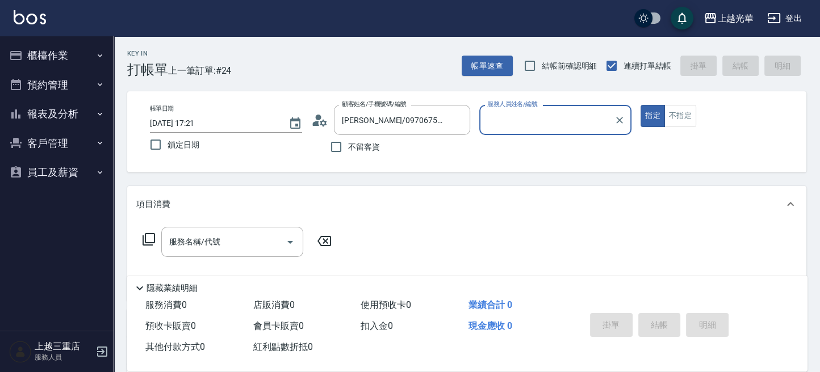
type input "雅袖-2"
click at [152, 235] on icon at bounding box center [149, 240] width 14 height 14
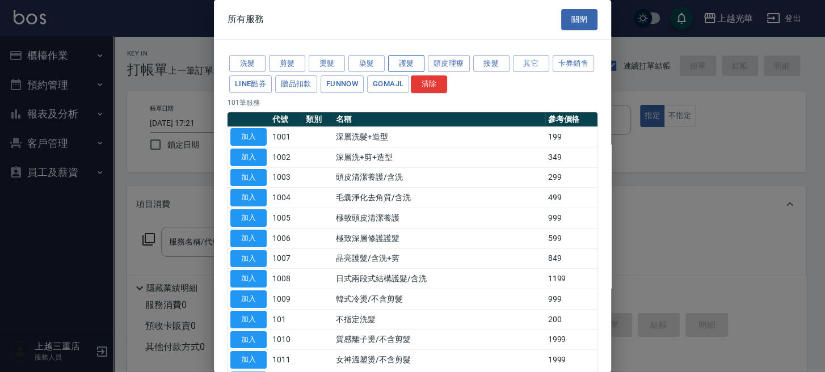
click at [409, 64] on button "護髮" at bounding box center [406, 64] width 36 height 18
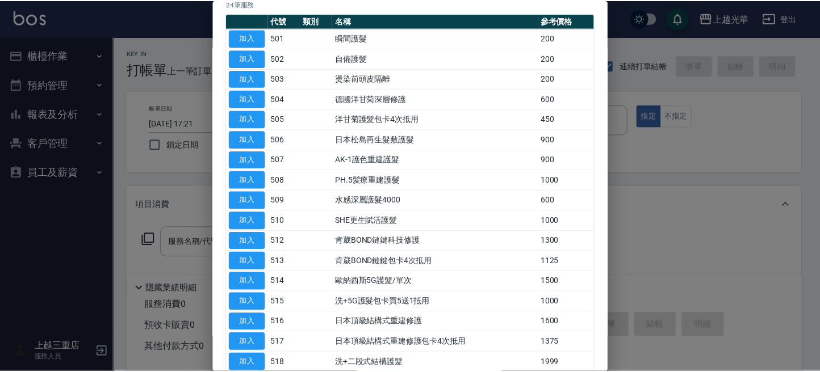
scroll to position [300, 0]
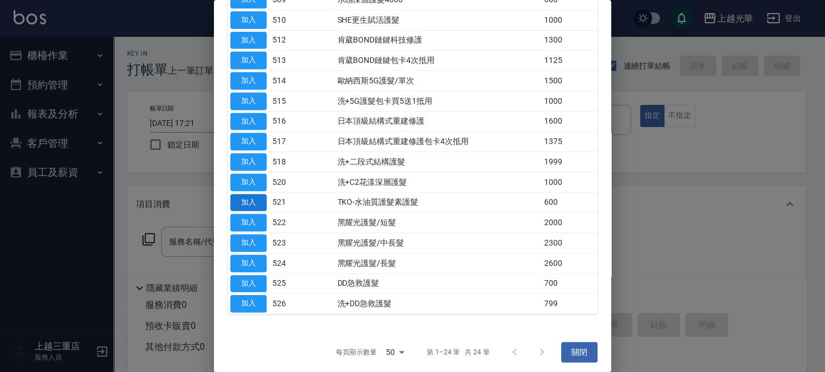
click at [242, 199] on button "加入" at bounding box center [248, 203] width 36 height 18
type input "TKO-水油質護髮素護髮(521)"
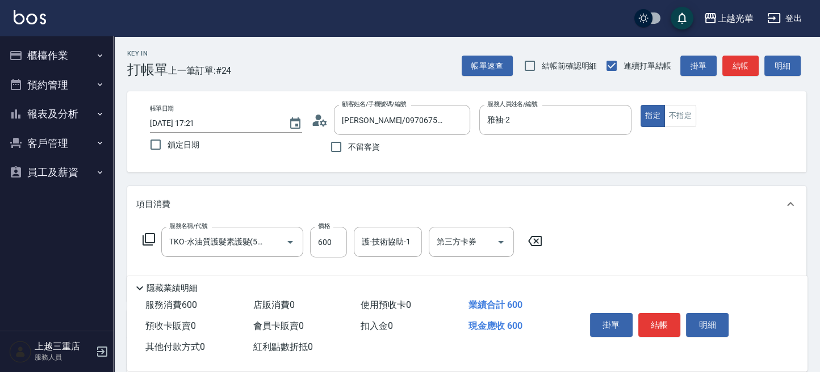
scroll to position [76, 0]
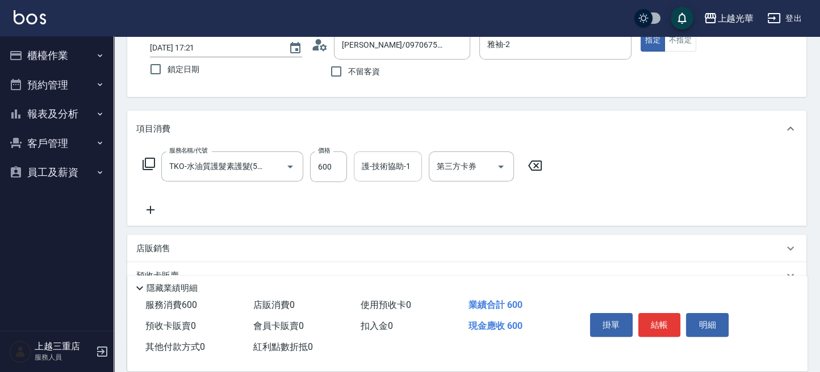
click at [385, 166] on input "護-技術協助-1" at bounding box center [388, 167] width 58 height 20
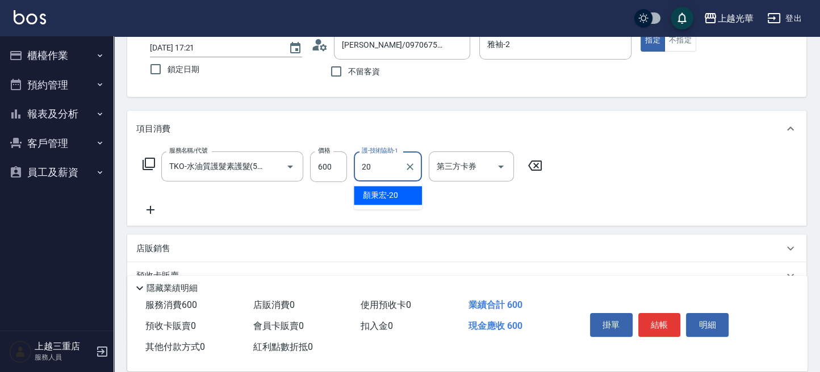
type input "顏秉宏-20"
click at [151, 209] on icon at bounding box center [150, 210] width 28 height 14
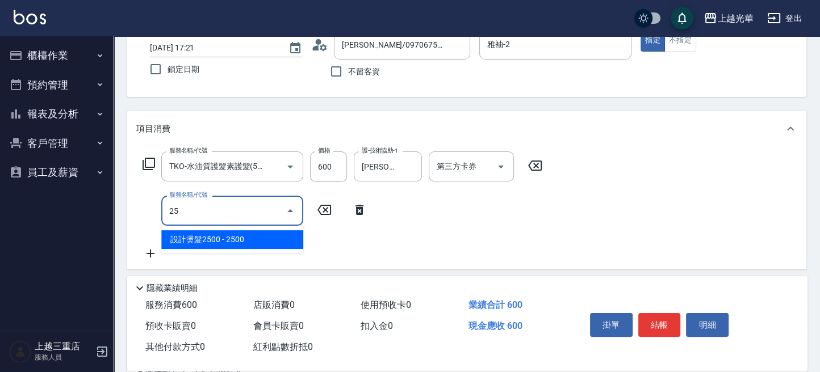
type input "2"
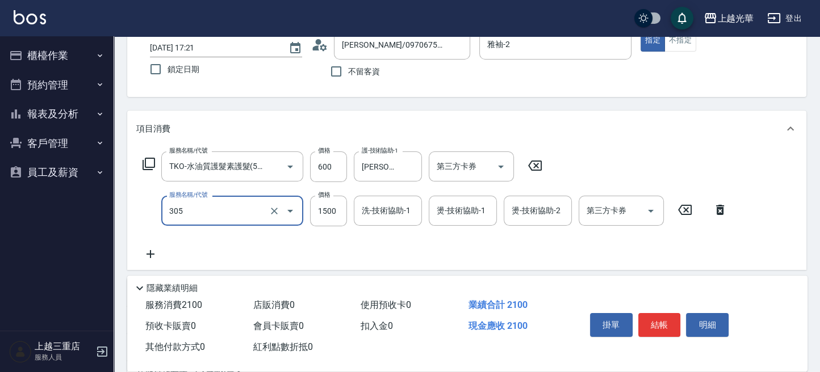
type input "設計燙髮1500(305)"
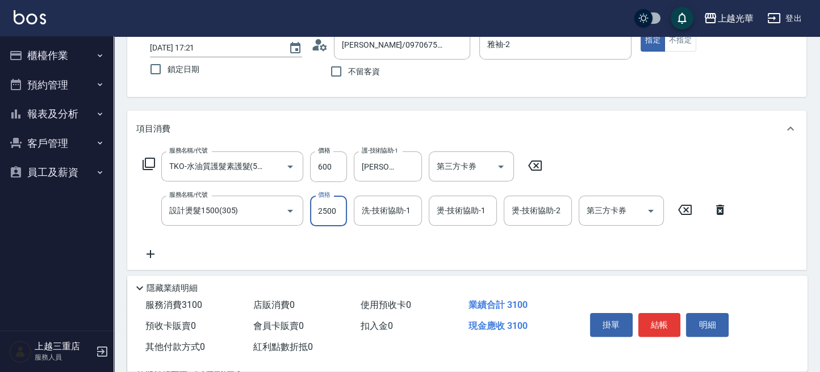
type input "2500"
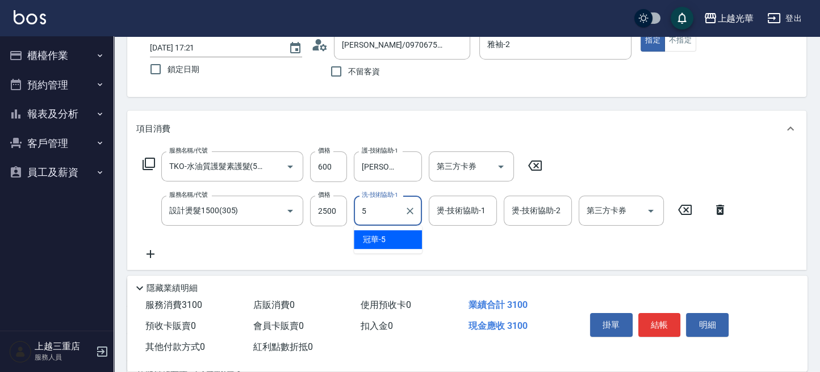
type input "冠華-5"
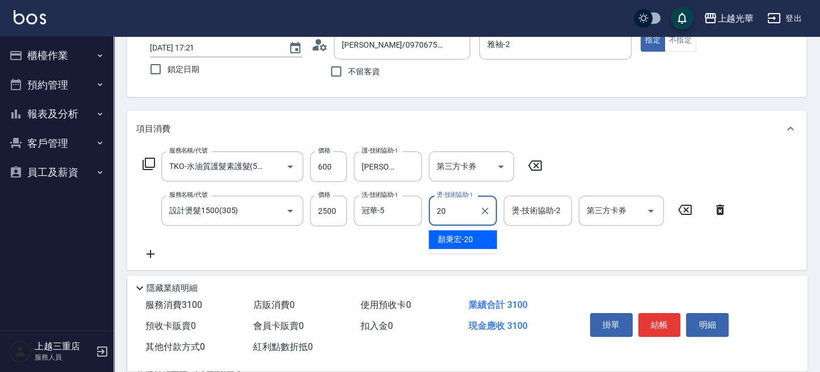
type input "顏秉宏-20"
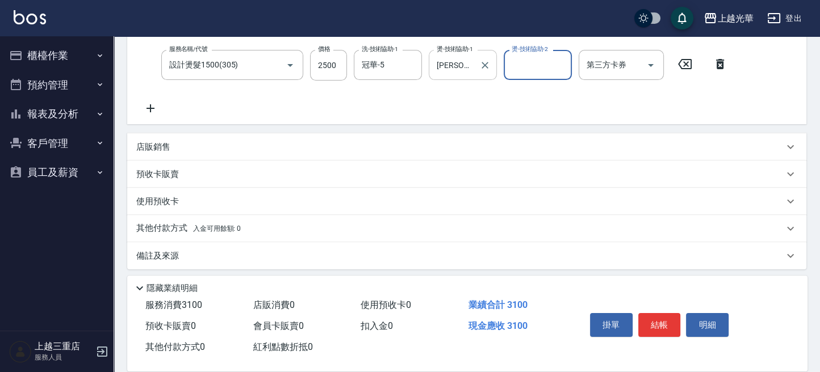
scroll to position [226, 0]
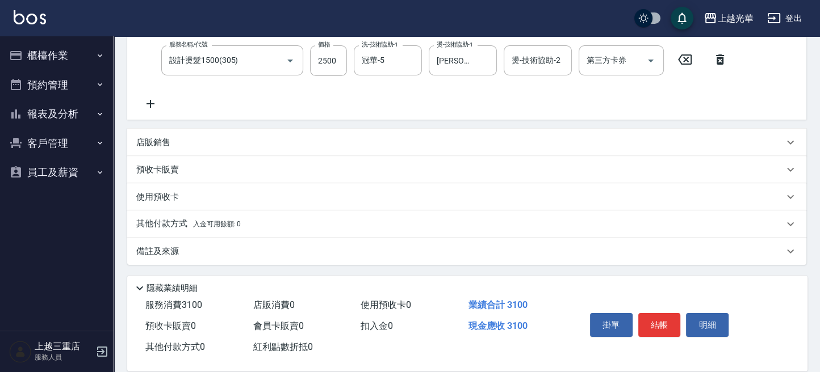
click at [164, 140] on p "店販銷售" at bounding box center [153, 143] width 34 height 12
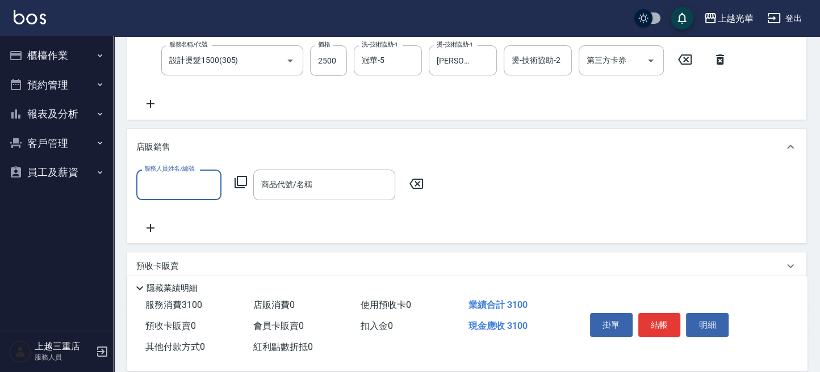
scroll to position [0, 0]
type input "雅袖-2"
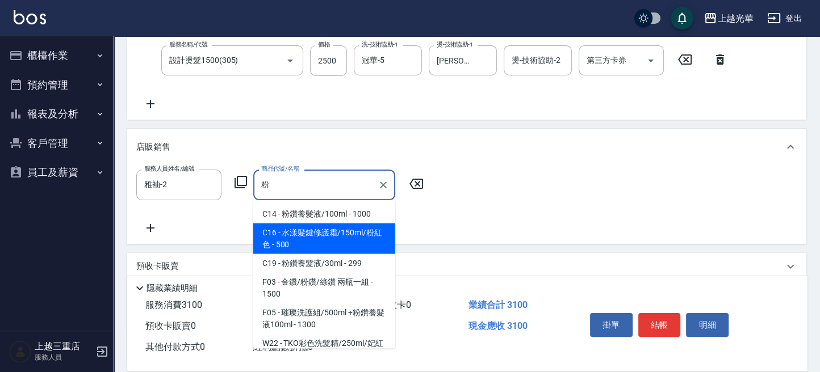
click at [351, 234] on span "C16 - 水漾髮鍵修護霜/150ml/粉紅色 - 500" at bounding box center [324, 238] width 142 height 31
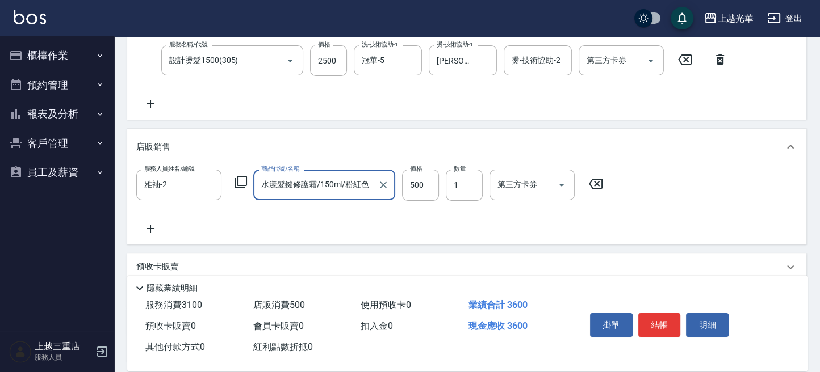
type input "水漾髮鍵修護霜/150ml/粉紅色"
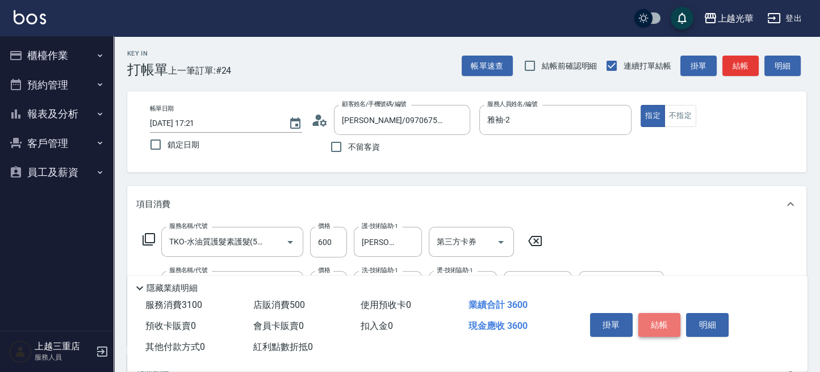
click at [663, 321] on button "結帳" at bounding box center [659, 325] width 43 height 24
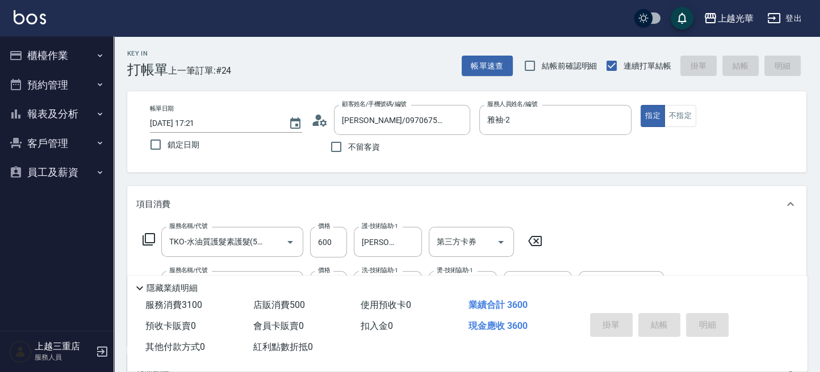
type input "2025/09/20 17:22"
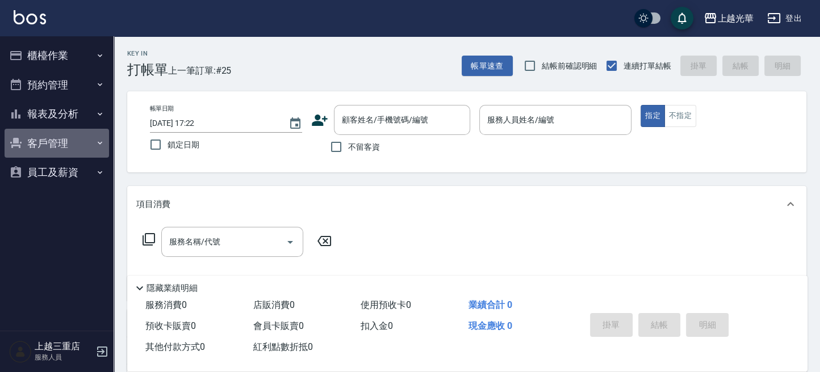
click at [51, 135] on button "客戶管理" at bounding box center [57, 144] width 104 height 30
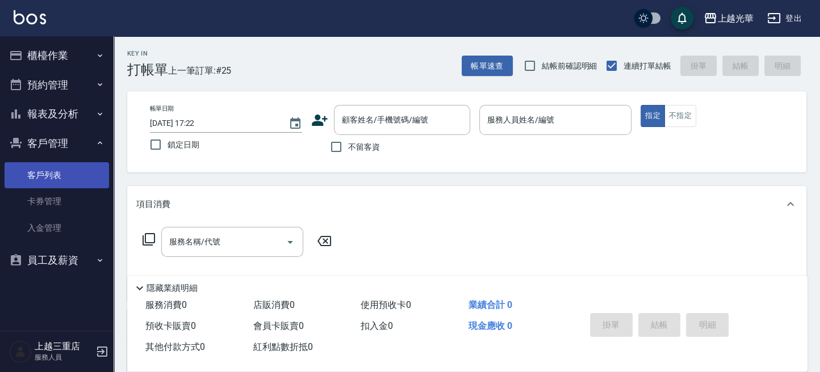
click at [57, 167] on link "客戶列表" at bounding box center [57, 175] width 104 height 26
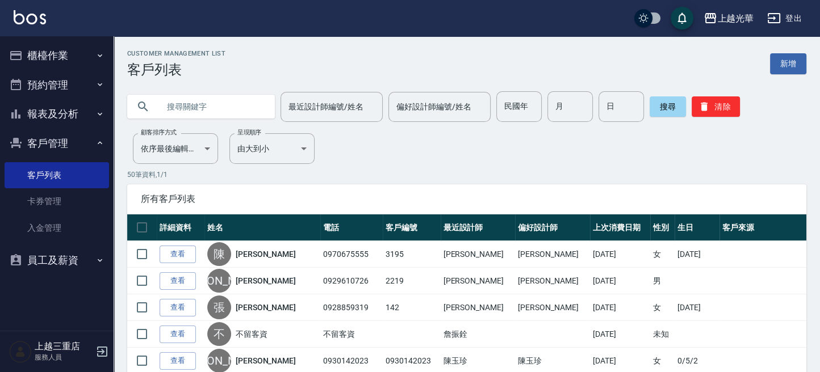
click at [220, 100] on input "text" at bounding box center [212, 106] width 107 height 31
type input "陳俊"
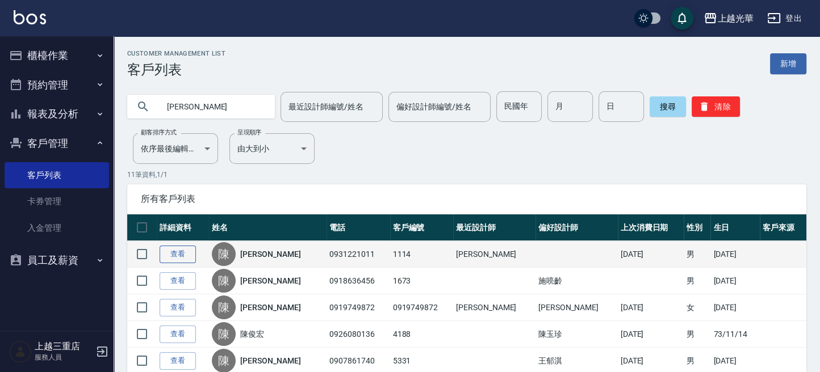
click at [182, 254] on link "查看" at bounding box center [178, 255] width 36 height 18
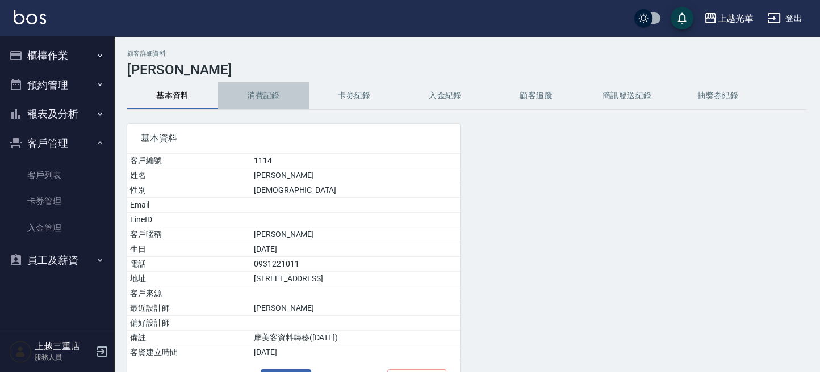
click at [265, 97] on button "消費記錄" at bounding box center [263, 95] width 91 height 27
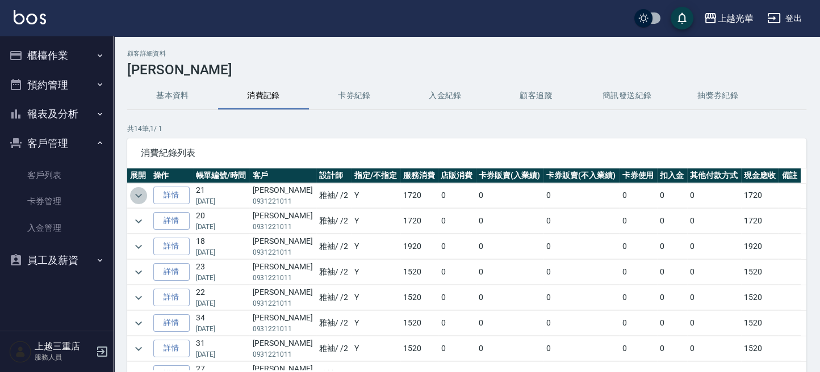
click at [138, 194] on icon "expand row" at bounding box center [139, 196] width 14 height 14
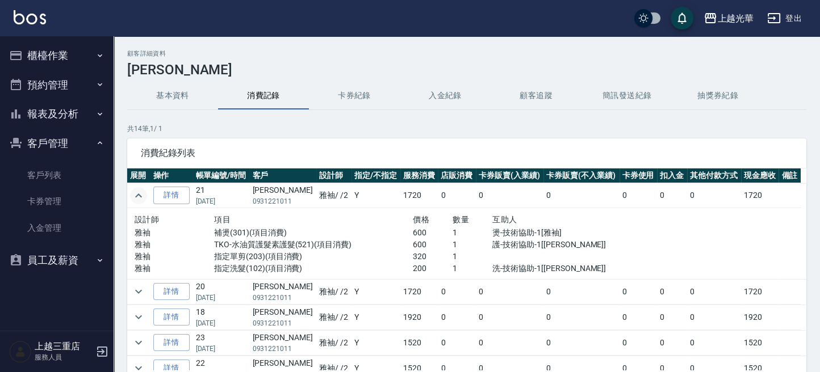
click at [45, 24] on img at bounding box center [30, 17] width 32 height 14
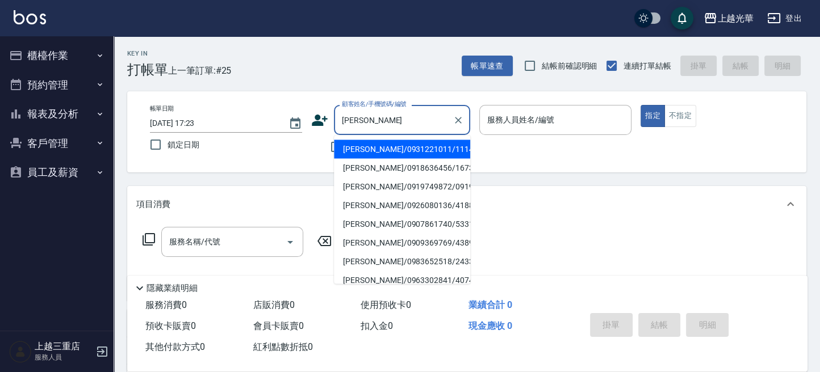
click at [393, 148] on li "陳俊彬/0931221011/1114" at bounding box center [402, 149] width 136 height 19
type input "陳俊彬/0931221011/1114"
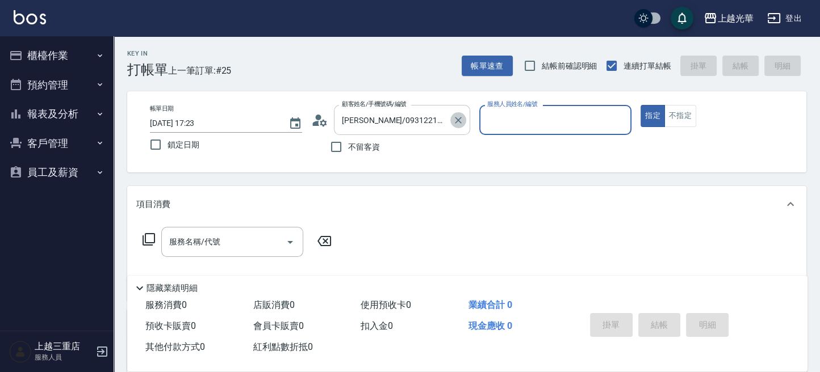
click at [458, 120] on icon "Clear" at bounding box center [458, 120] width 7 height 7
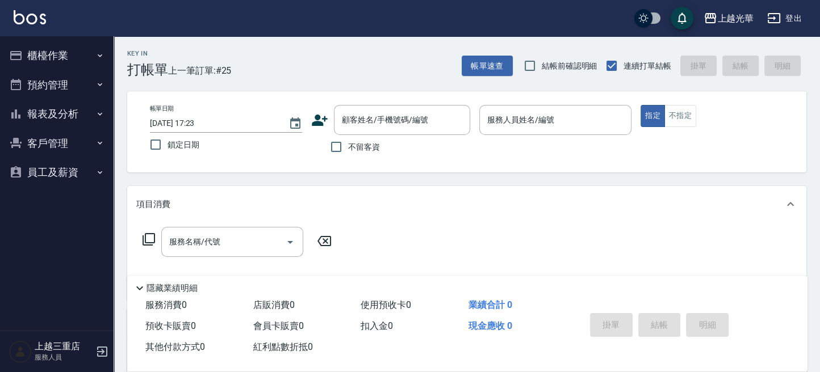
click at [16, 18] on img at bounding box center [30, 17] width 32 height 14
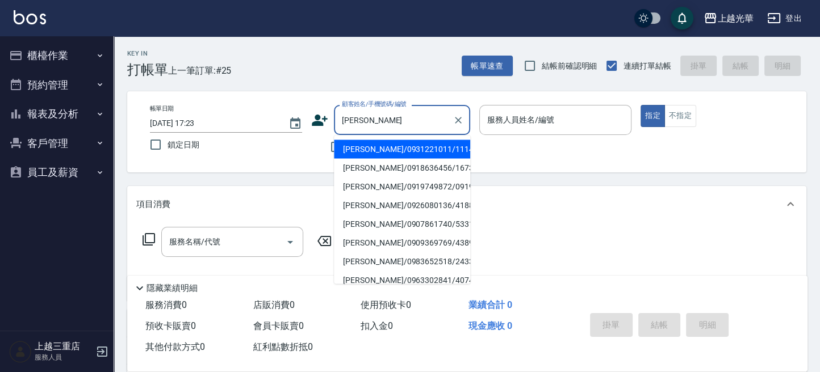
click at [406, 149] on li "陳俊彬/0931221011/1114" at bounding box center [402, 149] width 136 height 19
type input "陳俊彬/0931221011/1114"
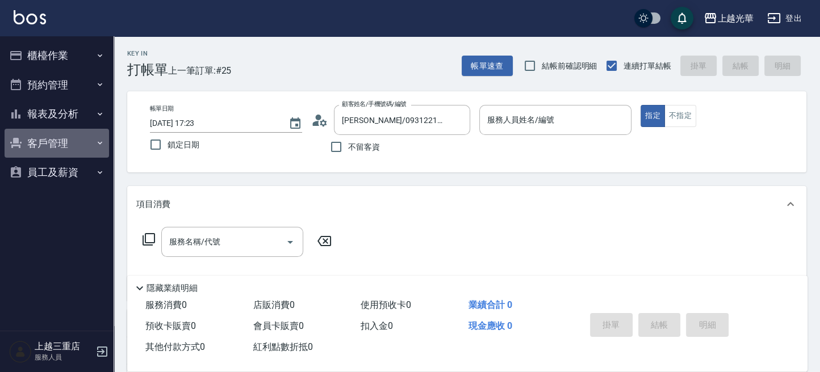
click at [72, 145] on button "客戶管理" at bounding box center [57, 144] width 104 height 30
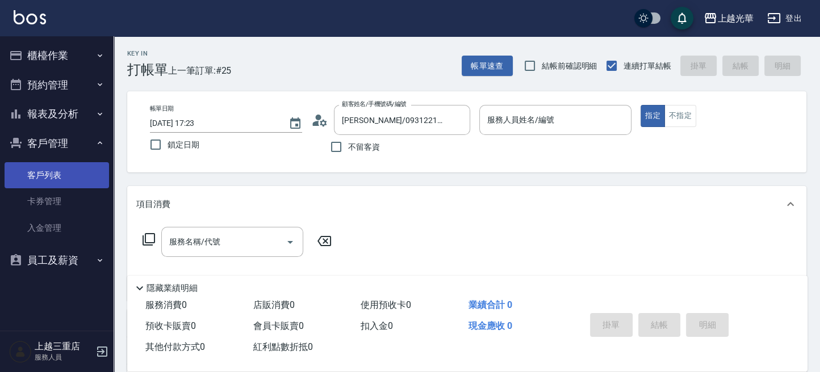
click at [77, 174] on link "客戶列表" at bounding box center [57, 175] width 104 height 26
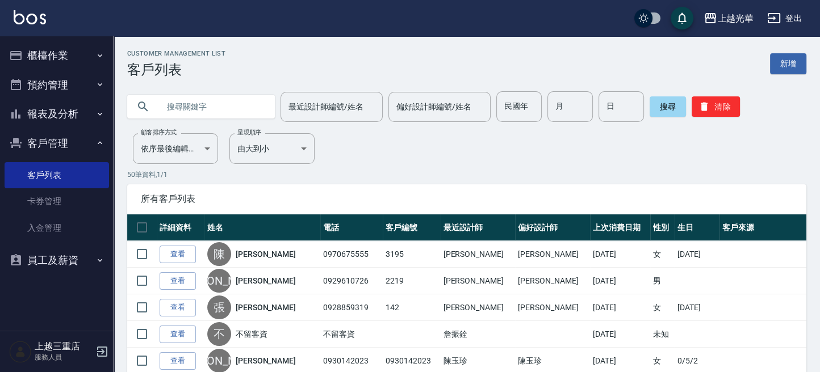
click at [160, 103] on input "text" at bounding box center [212, 106] width 107 height 31
type input "陳俊"
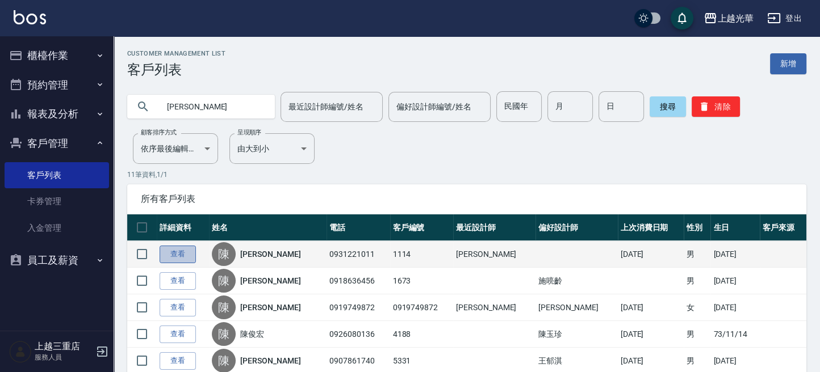
click at [180, 254] on link "查看" at bounding box center [178, 255] width 36 height 18
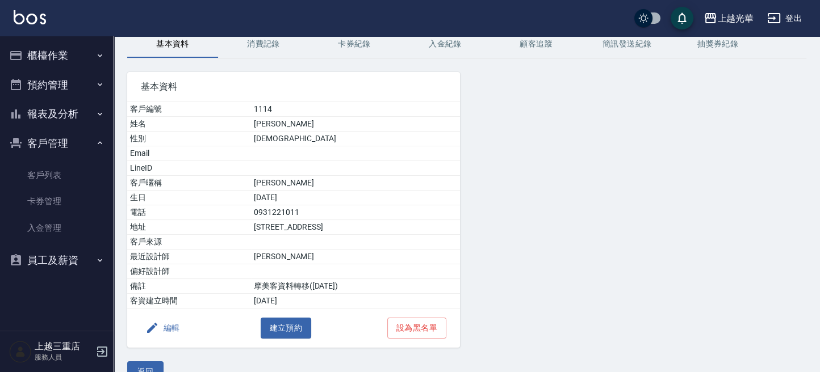
scroll to position [73, 0]
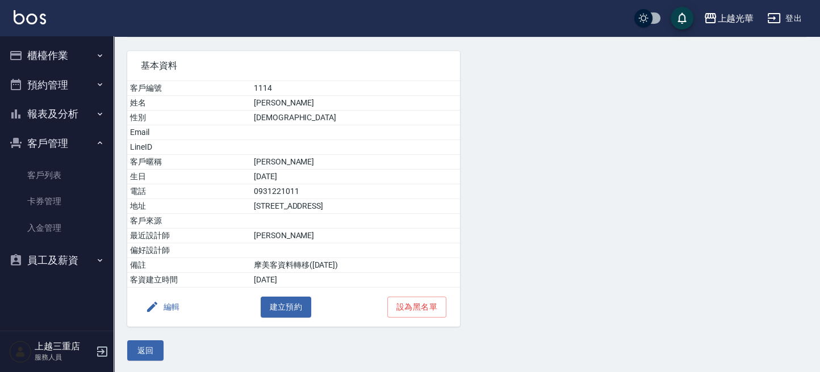
click at [34, 18] on img at bounding box center [30, 17] width 32 height 14
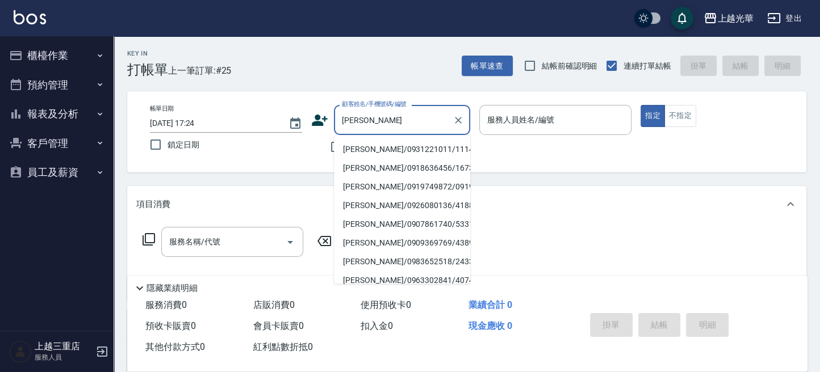
click at [415, 148] on li "陳俊彬/0931221011/1114" at bounding box center [402, 149] width 136 height 19
type input "陳俊彬/0931221011/1114"
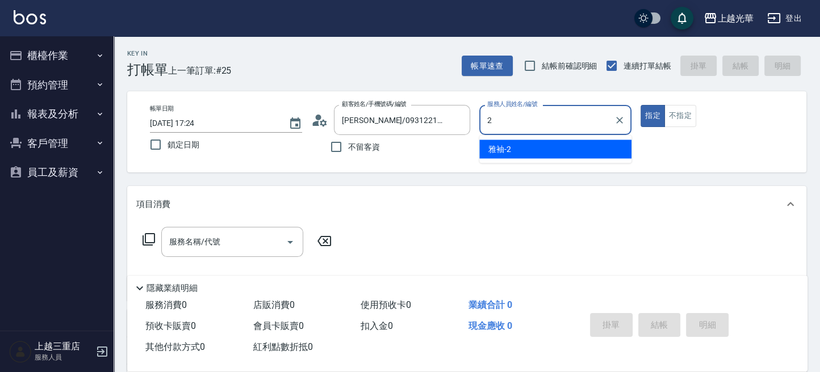
type input "雅袖-2"
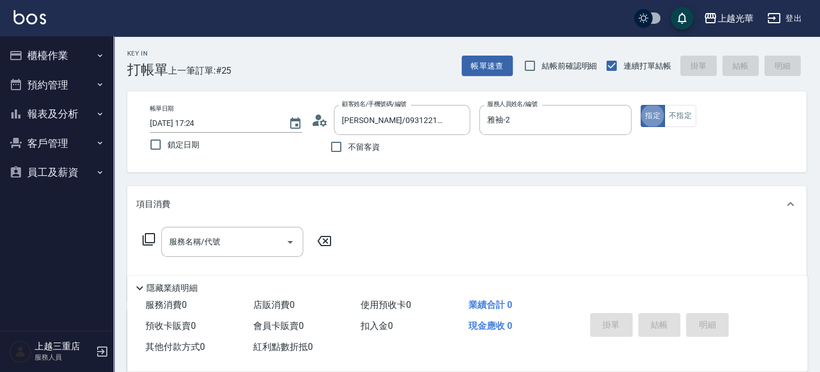
type button "true"
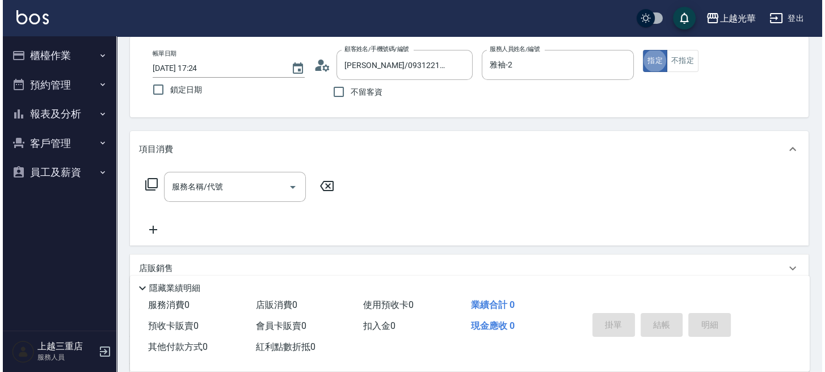
scroll to position [76, 0]
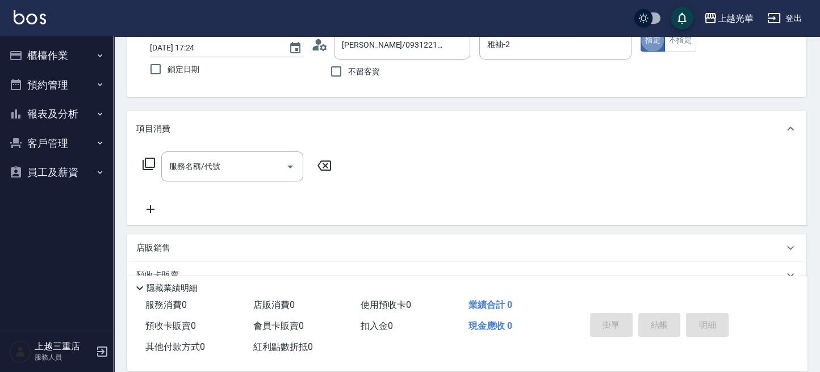
click at [146, 159] on icon at bounding box center [149, 164] width 14 height 14
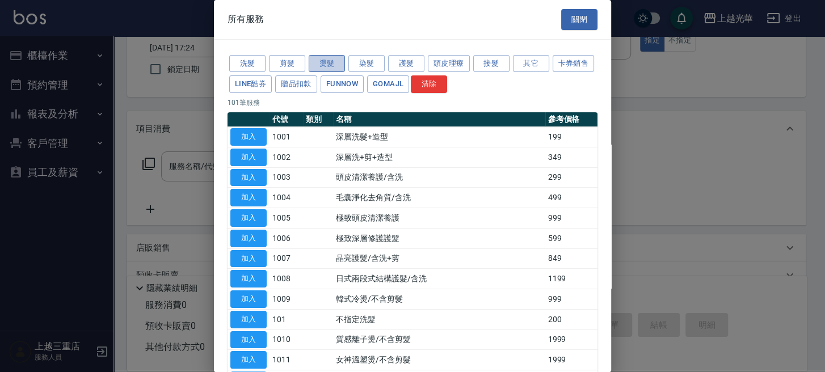
click at [313, 60] on button "燙髮" at bounding box center [327, 64] width 36 height 18
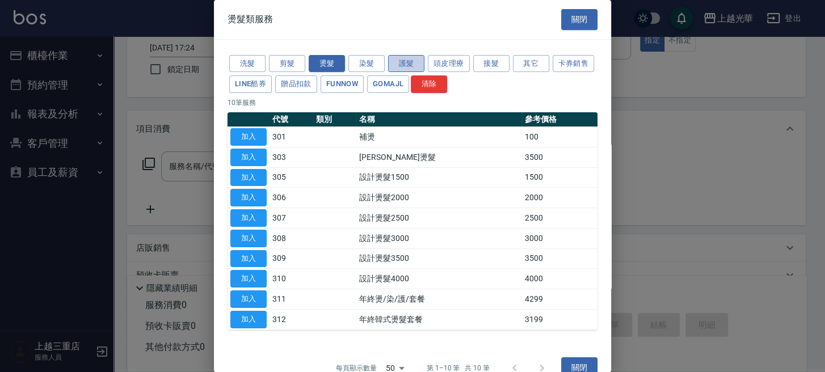
click at [412, 61] on button "護髮" at bounding box center [406, 64] width 36 height 18
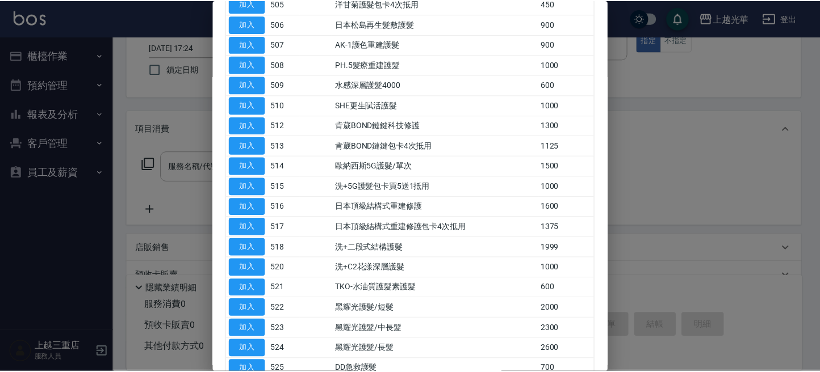
scroll to position [300, 0]
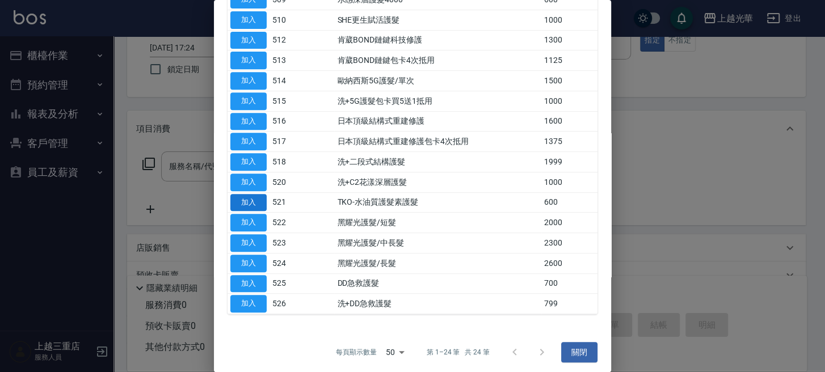
click at [238, 199] on button "加入" at bounding box center [248, 203] width 36 height 18
type input "TKO-水油質護髮素護髮(521)"
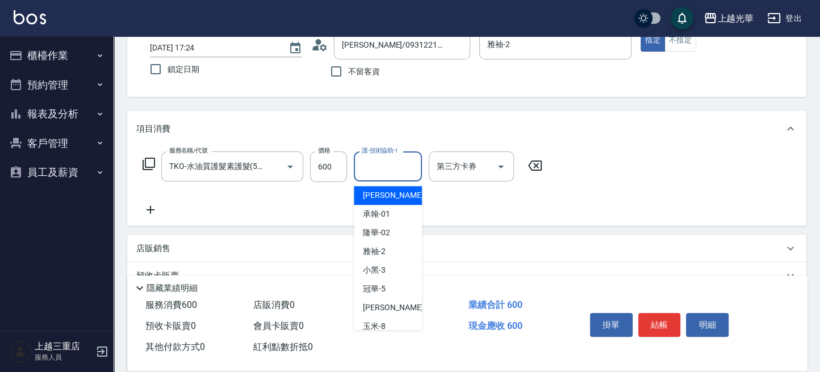
click at [391, 166] on input "護-技術協助-1" at bounding box center [388, 167] width 58 height 20
type input "雅袖-2"
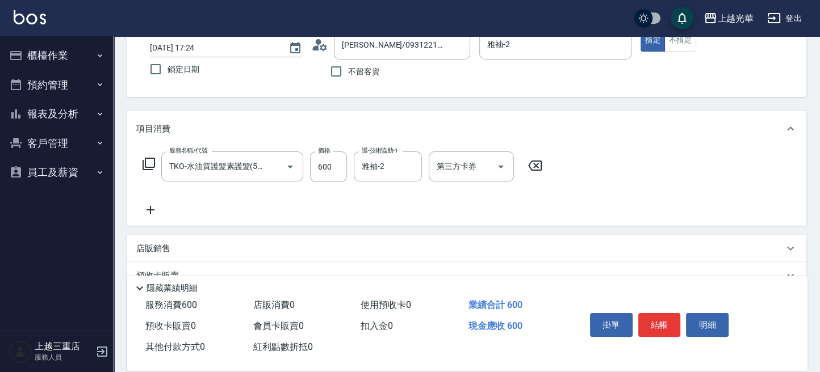
click at [147, 209] on icon at bounding box center [150, 210] width 28 height 14
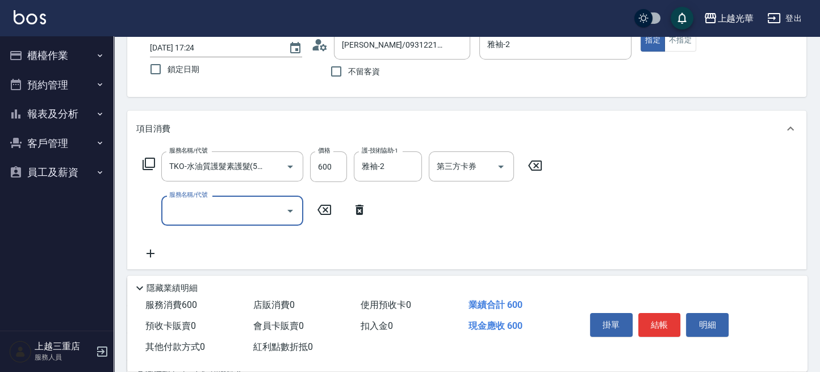
scroll to position [0, 0]
type input "補燙(301)"
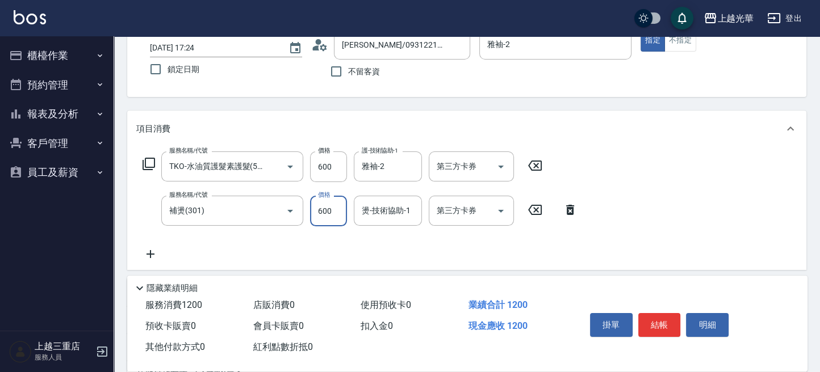
type input "600"
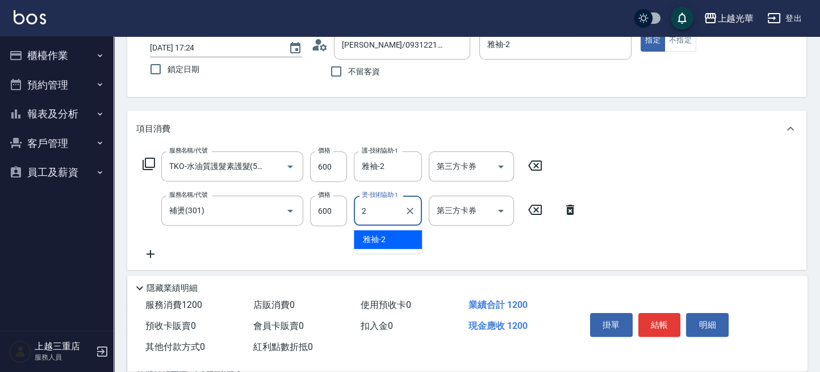
type input "雅袖-2"
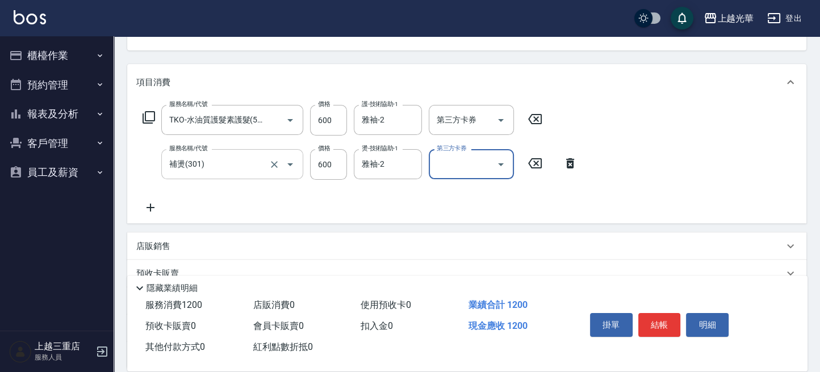
scroll to position [151, 0]
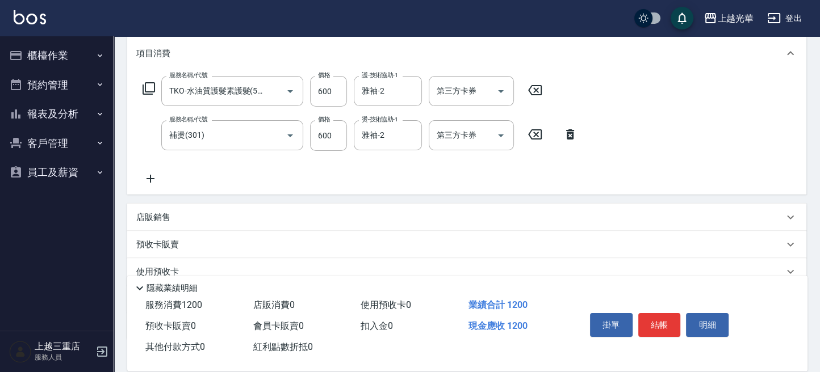
click at [149, 181] on icon at bounding box center [150, 179] width 28 height 14
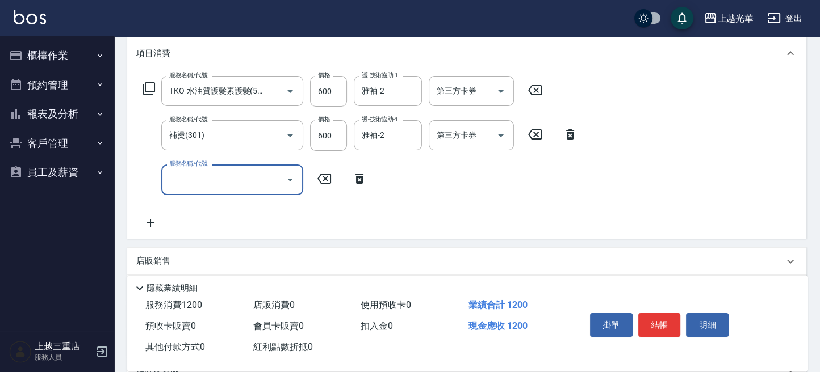
scroll to position [0, 0]
type input "指定洗髮(102)"
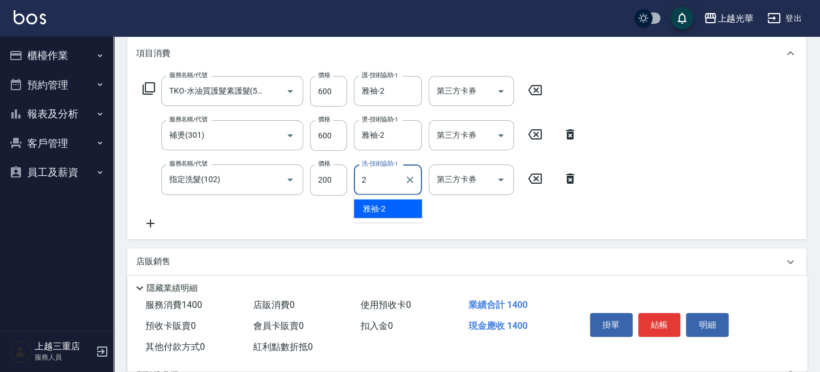
type input "雅袖-2"
click at [153, 223] on icon at bounding box center [150, 224] width 8 height 8
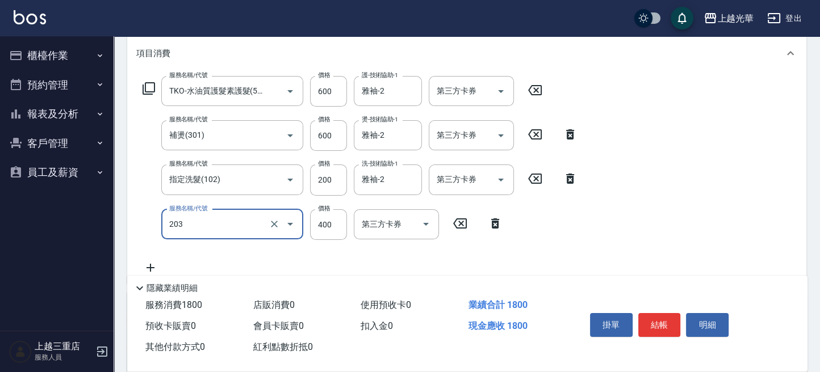
type input "指定單剪(203)"
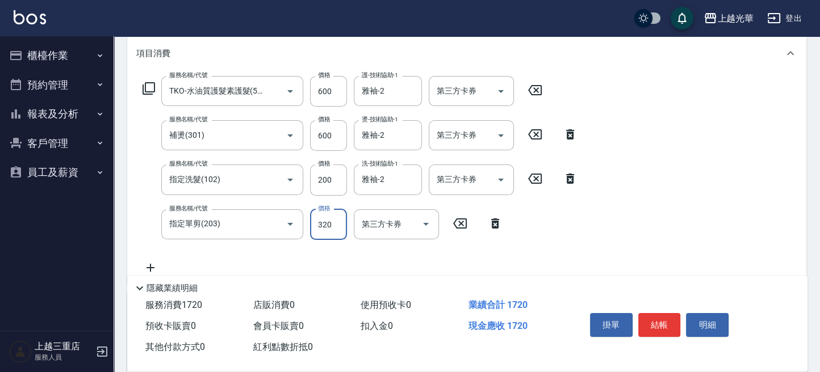
type input "320"
click at [669, 316] on button "結帳" at bounding box center [659, 325] width 43 height 24
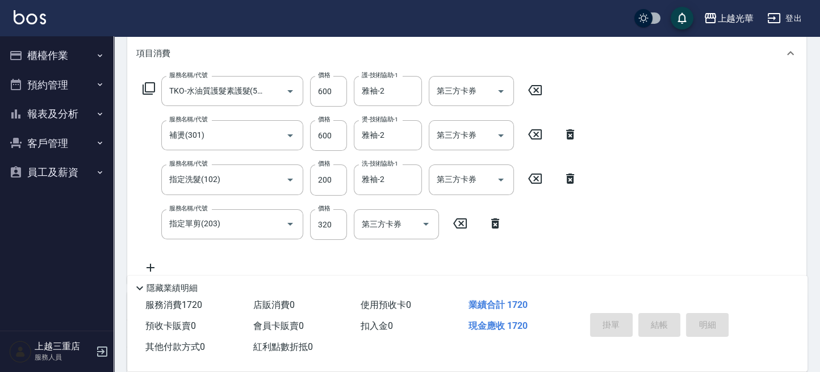
type input "2025/09/20 17:25"
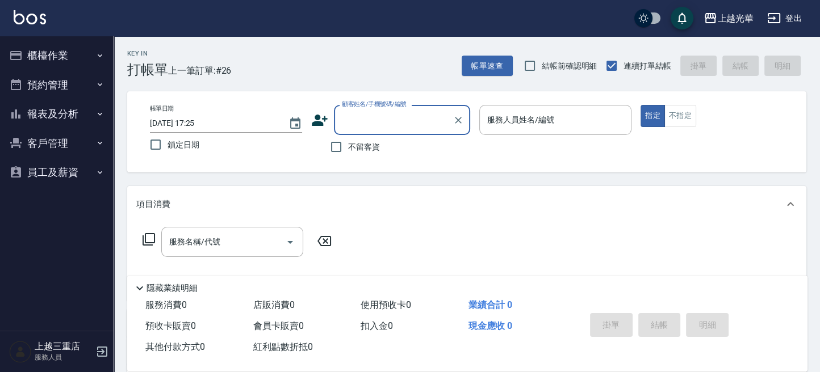
click at [47, 52] on button "櫃檯作業" at bounding box center [57, 56] width 104 height 30
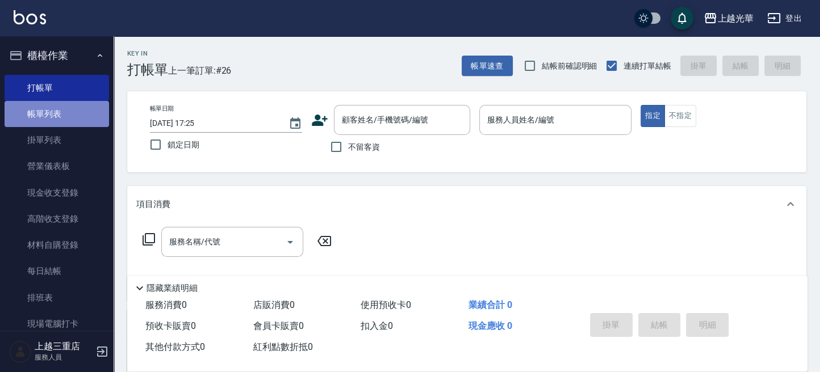
click at [73, 112] on link "帳單列表" at bounding box center [57, 114] width 104 height 26
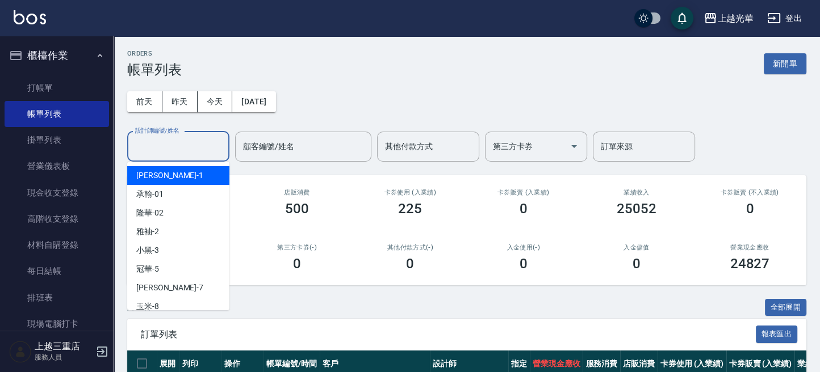
click at [185, 146] on input "設計師編號/姓名" at bounding box center [178, 147] width 92 height 20
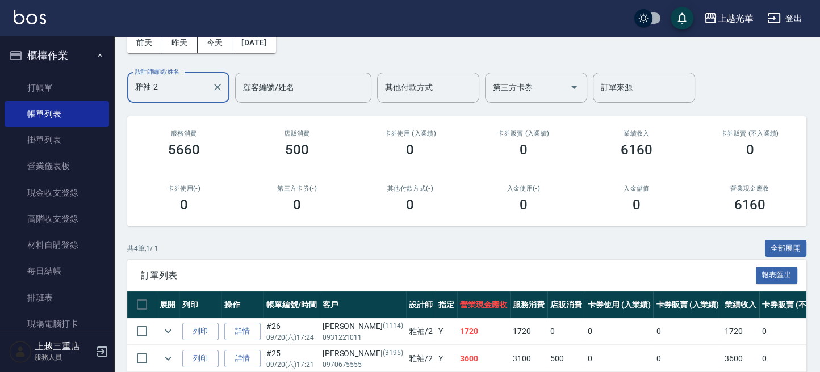
scroll to position [16, 0]
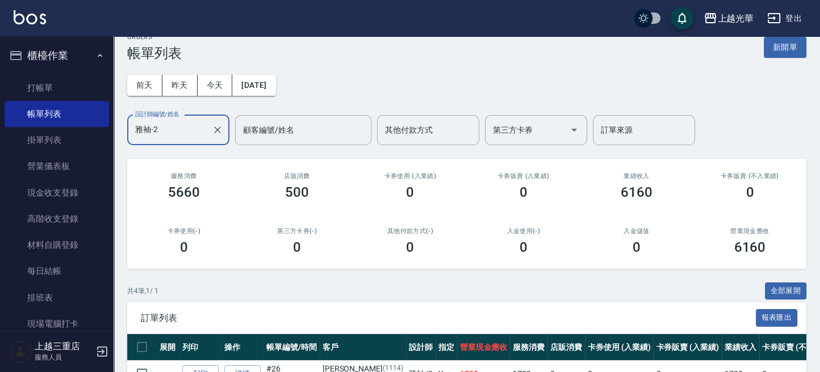
type input "雅袖-2"
click at [34, 20] on img at bounding box center [30, 17] width 32 height 14
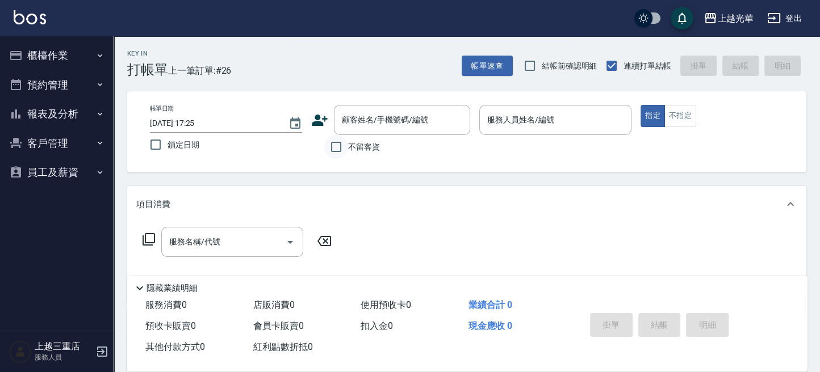
drag, startPoint x: 353, startPoint y: 152, endPoint x: 336, endPoint y: 157, distance: 17.4
click at [352, 152] on span "不留客資" at bounding box center [364, 147] width 32 height 12
click at [348, 152] on input "不留客資" at bounding box center [336, 147] width 24 height 24
checkbox input "true"
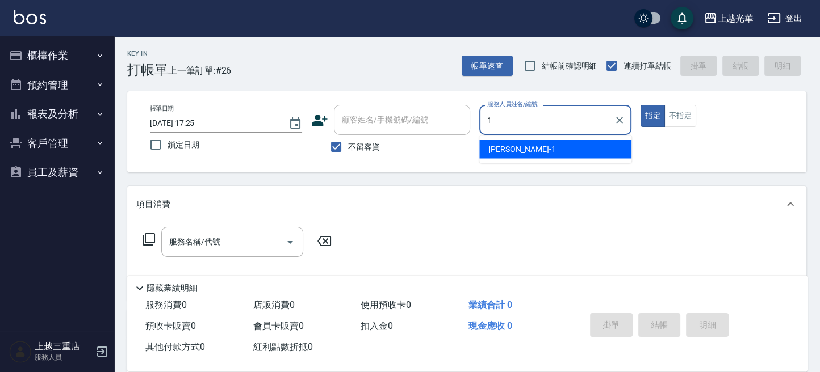
type input "小[PERSON_NAME]-1"
type button "true"
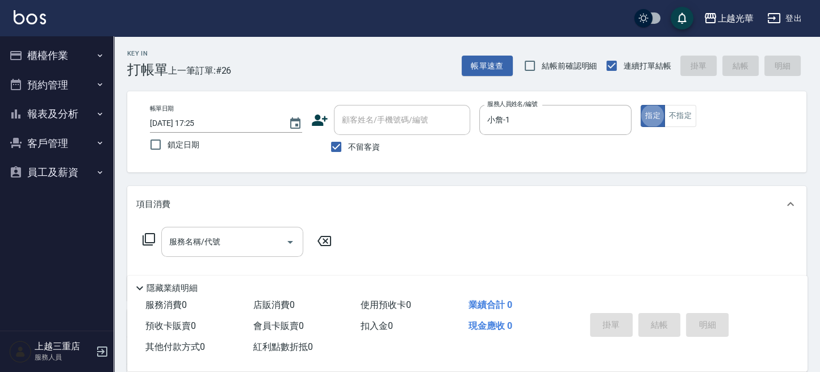
click at [231, 238] on input "服務名稱/代號" at bounding box center [223, 242] width 115 height 20
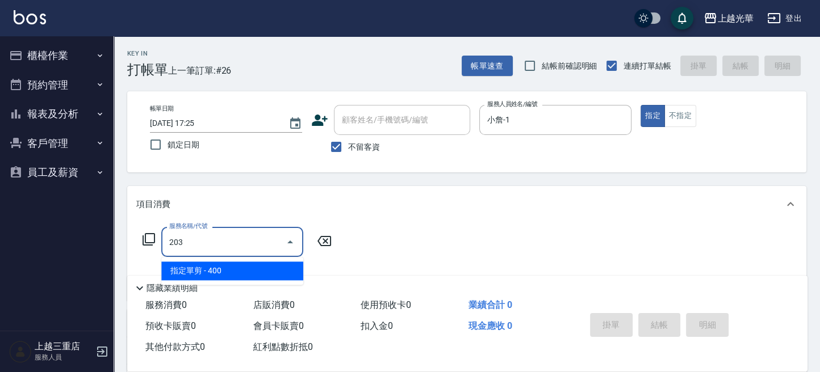
type input "指定單剪(203)"
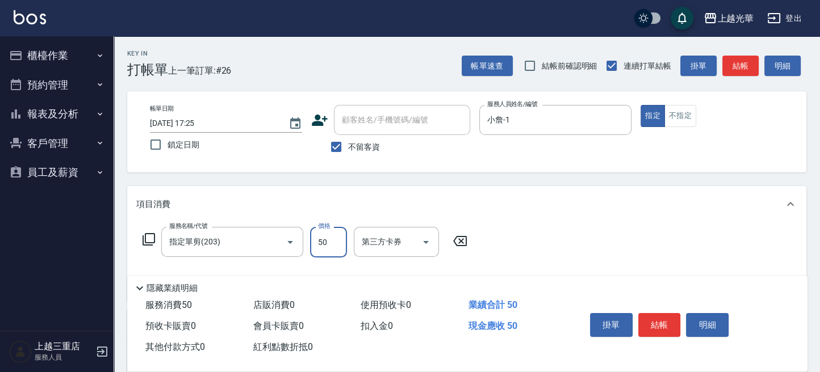
type input "50"
click at [659, 309] on div "掛單 結帳 明細" at bounding box center [659, 327] width 148 height 36
click at [648, 313] on button "結帳" at bounding box center [659, 325] width 43 height 24
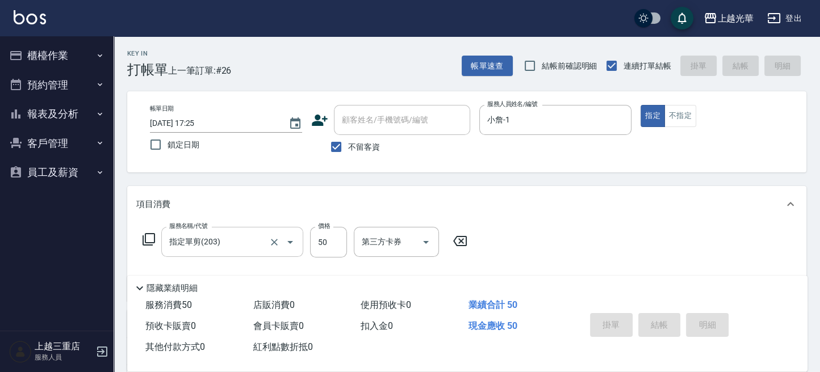
type input "2025/09/20 17:31"
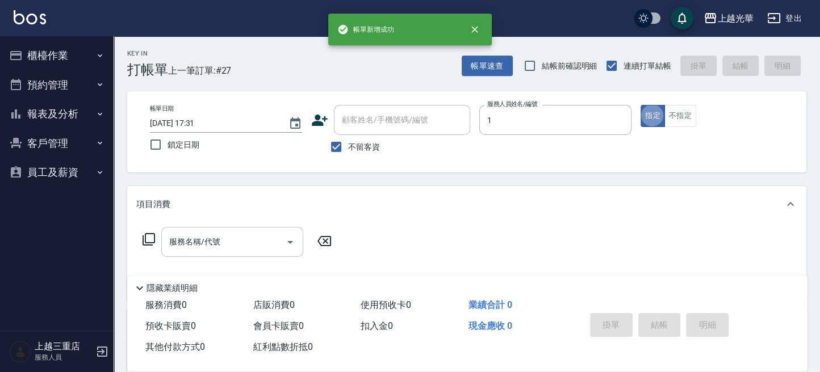
type input "小[PERSON_NAME]-1"
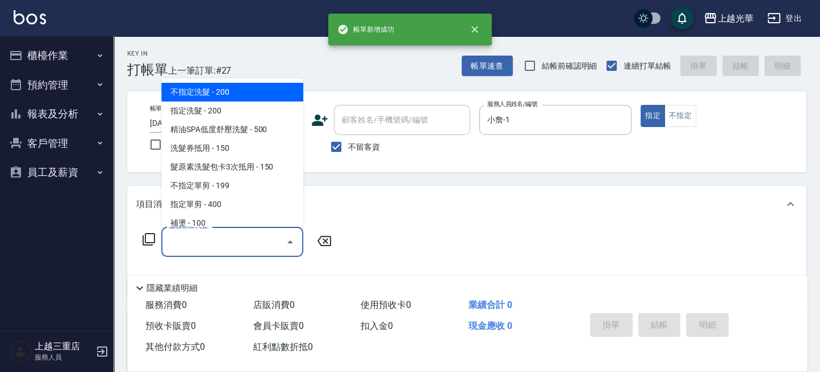
click at [223, 239] on input "服務名稱/代號" at bounding box center [223, 242] width 115 height 20
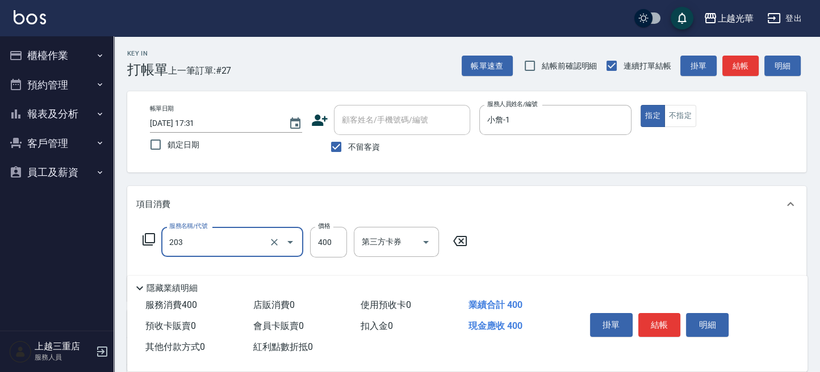
type input "指定單剪(203)"
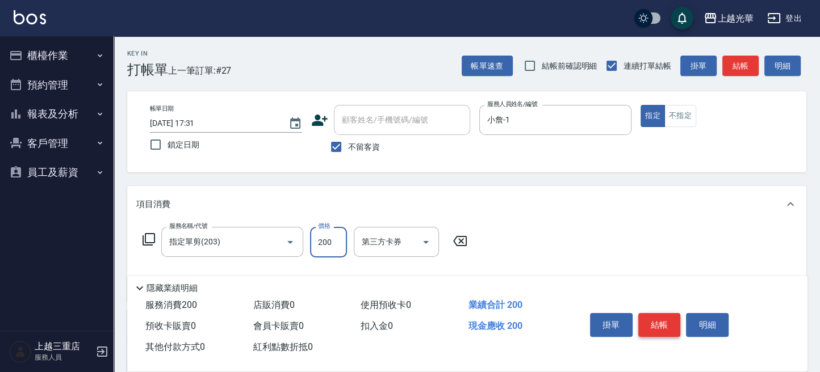
type input "200"
click at [647, 317] on button "結帳" at bounding box center [659, 325] width 43 height 24
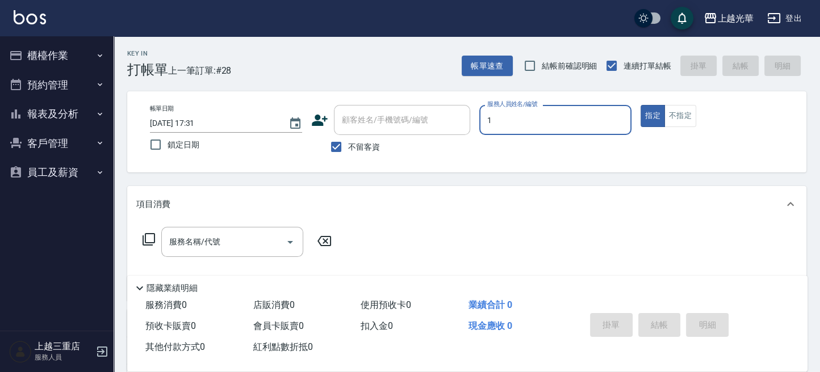
type input "小[PERSON_NAME]-1"
click at [170, 241] on input "服務名稱/代號" at bounding box center [223, 242] width 115 height 20
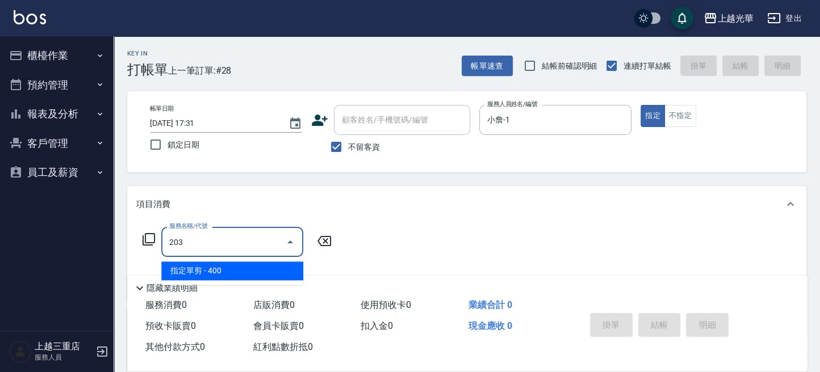
type input "指定單剪(203)"
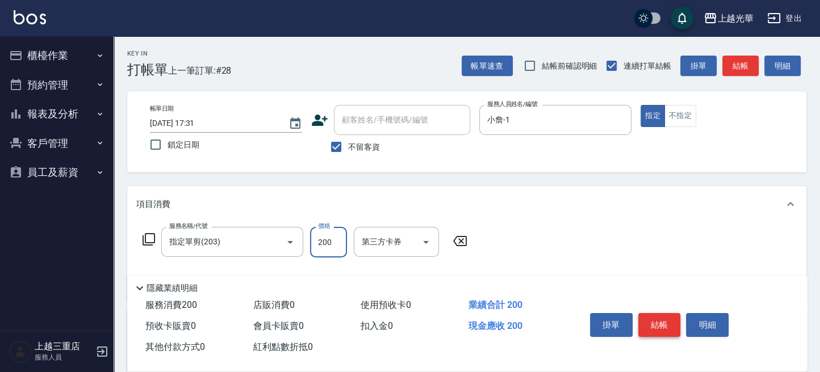
type input "200"
click at [664, 320] on button "結帳" at bounding box center [659, 325] width 43 height 24
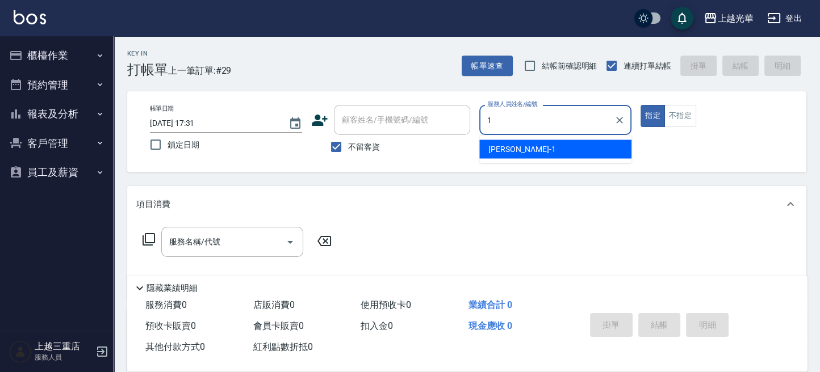
type input "小[PERSON_NAME]-1"
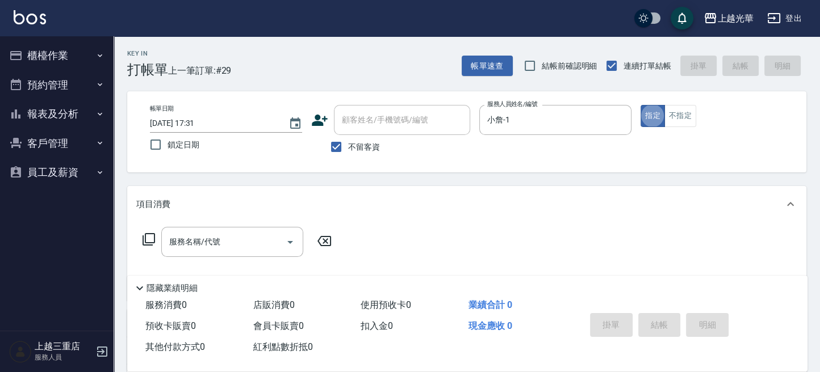
click at [202, 230] on div "服務名稱/代號" at bounding box center [232, 242] width 142 height 30
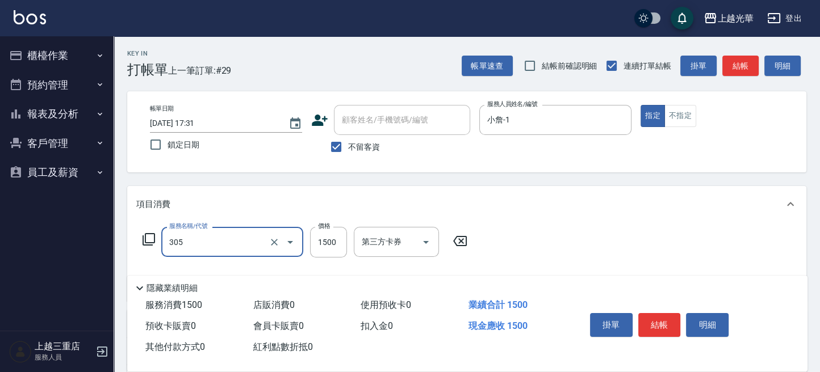
type input "設計燙髮1500(305)"
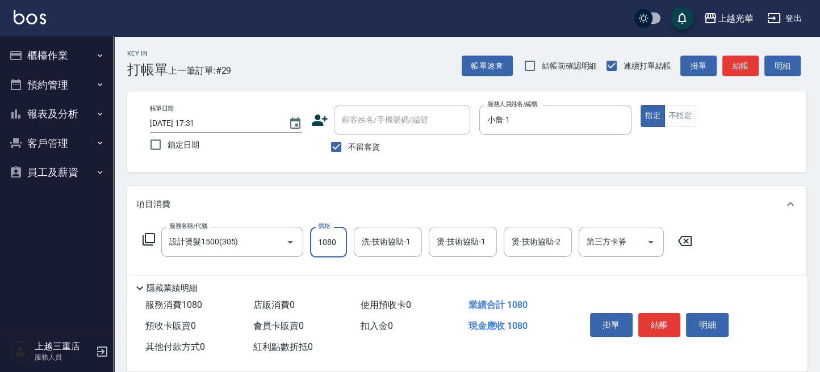
type input "1080"
click at [376, 242] on div "洗-技術協助-1 洗-技術協助-1" at bounding box center [388, 242] width 68 height 30
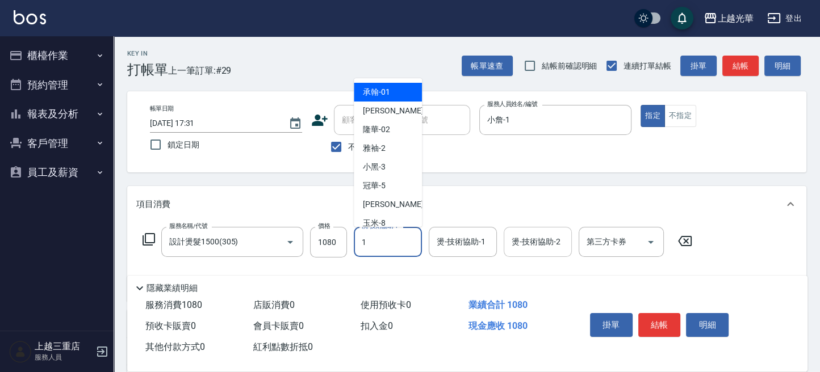
type input "小[PERSON_NAME]-1"
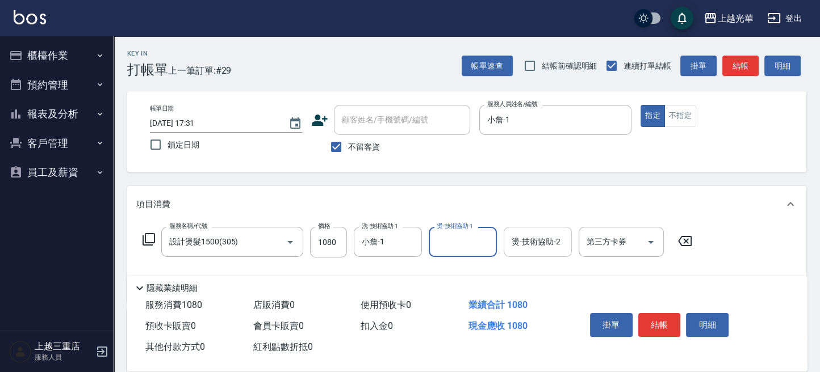
click at [523, 242] on input "燙-技術協助-2" at bounding box center [538, 242] width 58 height 20
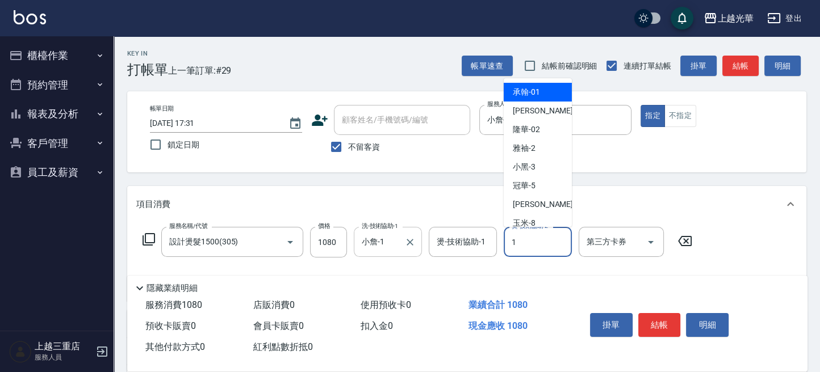
type input "小[PERSON_NAME]-1"
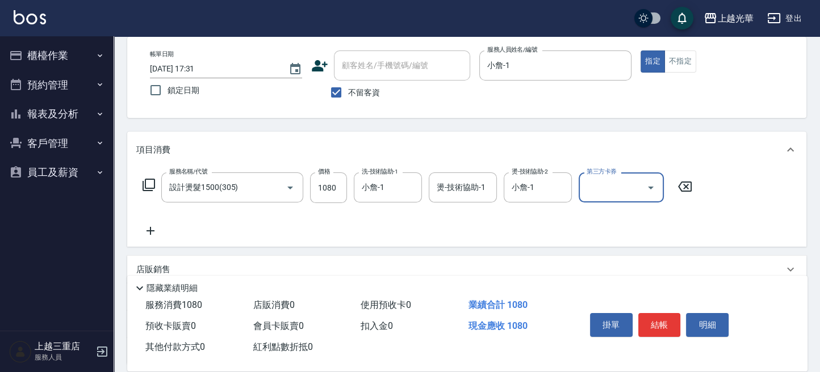
scroll to position [76, 0]
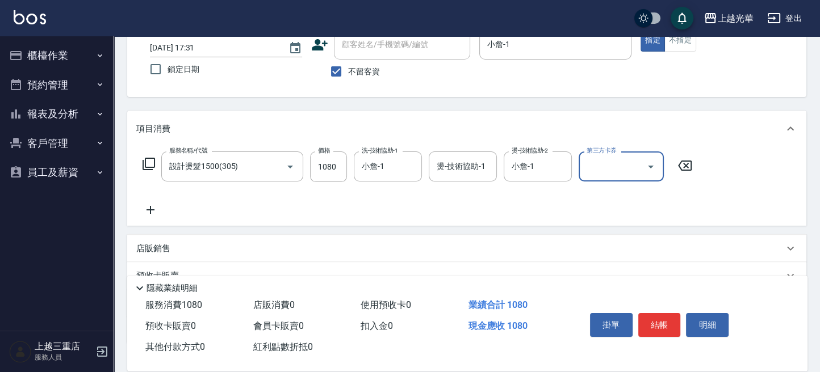
click at [163, 208] on icon at bounding box center [150, 210] width 28 height 14
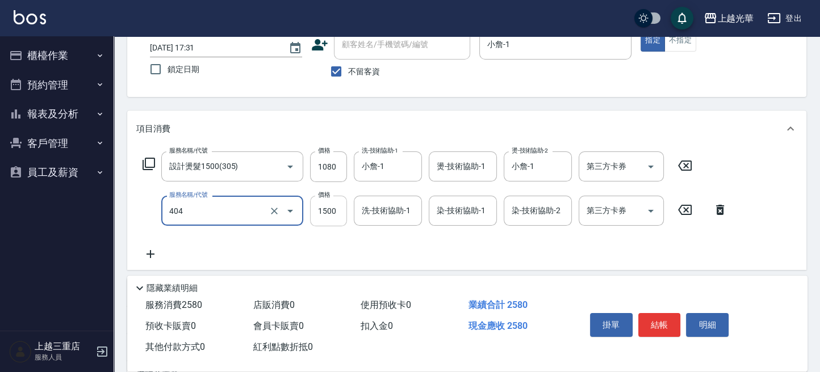
type input "設計染髮(404)"
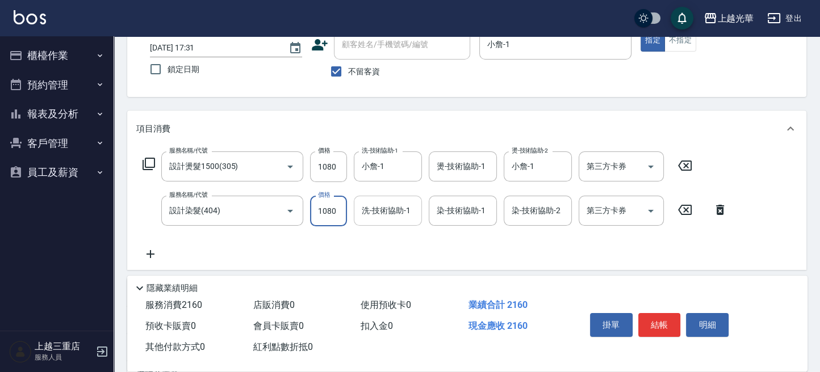
type input "1080"
click at [385, 216] on input "洗-技術協助-1" at bounding box center [388, 211] width 58 height 20
type input "小[PERSON_NAME]-1"
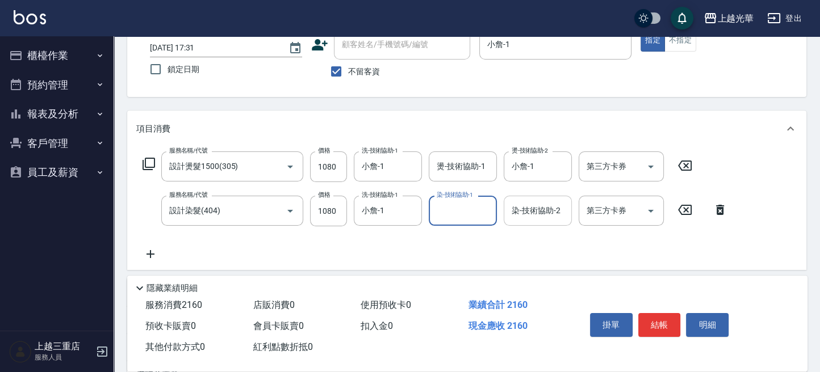
click at [519, 215] on input "染-技術協助-2" at bounding box center [538, 211] width 58 height 20
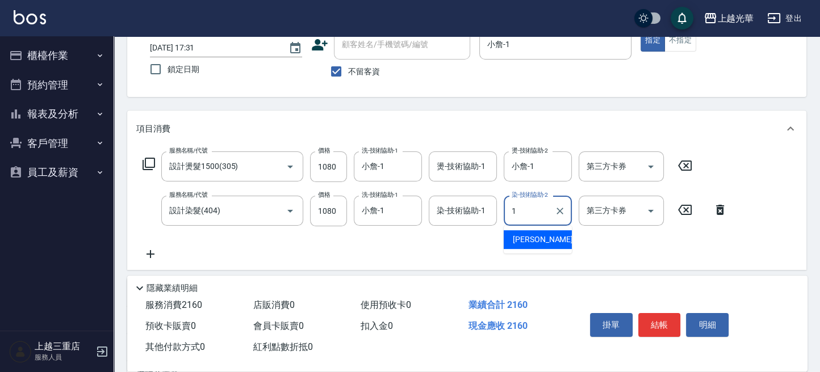
type input "小[PERSON_NAME]-1"
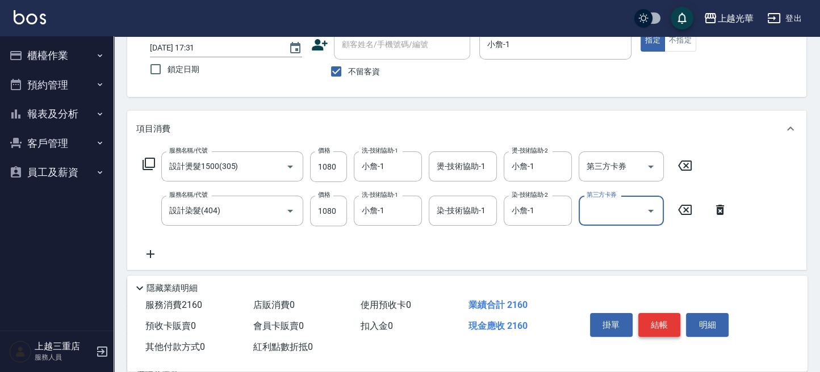
click at [650, 321] on button "結帳" at bounding box center [659, 325] width 43 height 24
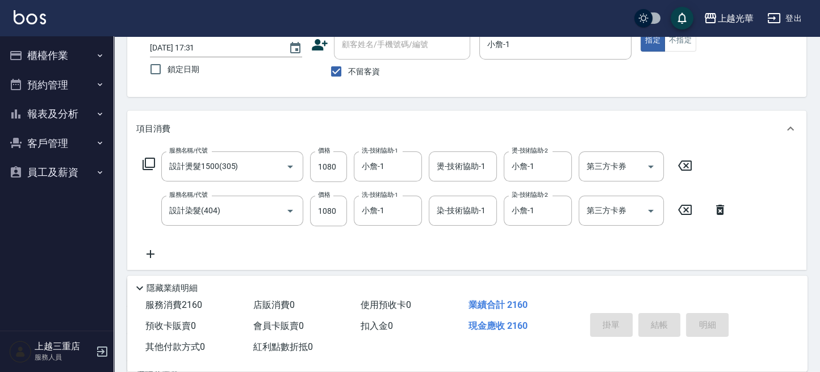
type input "2025/09/20 17:34"
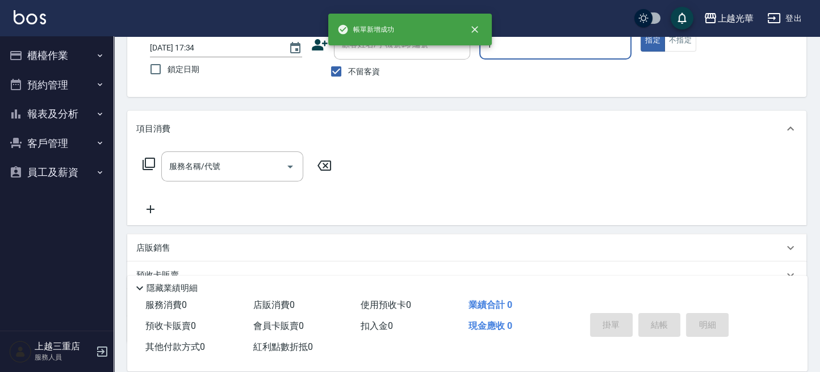
type input "小[PERSON_NAME]-1"
click at [198, 166] on input "服務名稱/代號" at bounding box center [223, 167] width 115 height 20
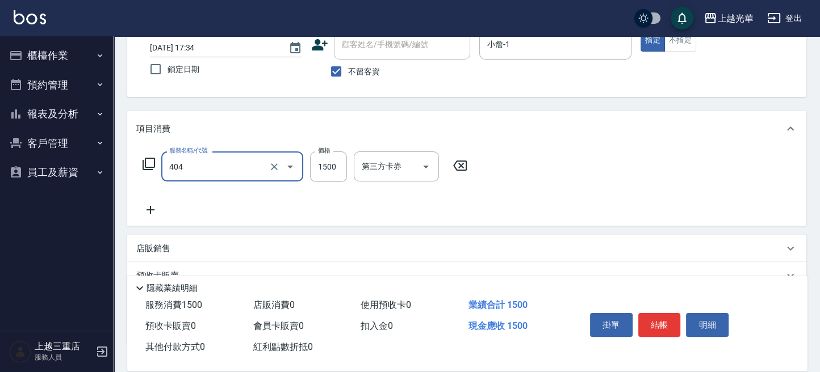
type input "設計染髮(404)"
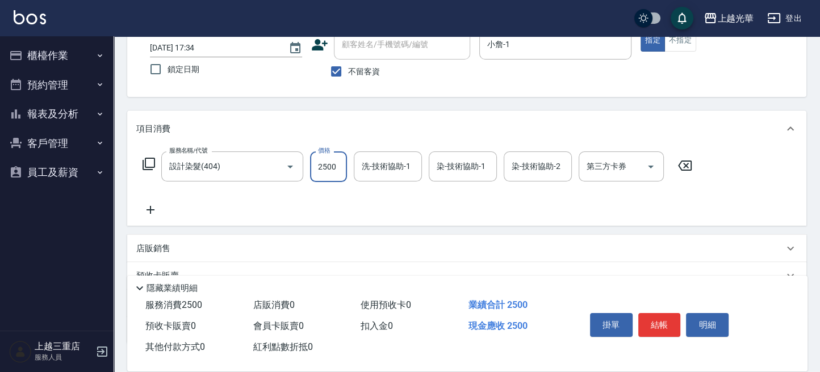
type input "2500"
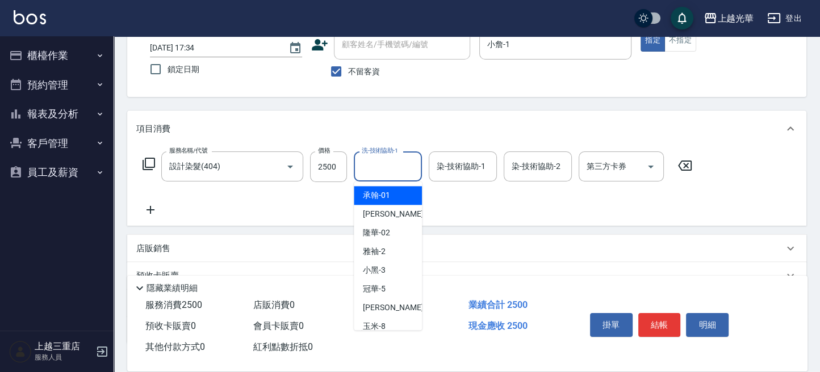
click at [387, 171] on input "洗-技術協助-1" at bounding box center [388, 167] width 58 height 20
type input "小[PERSON_NAME]-1"
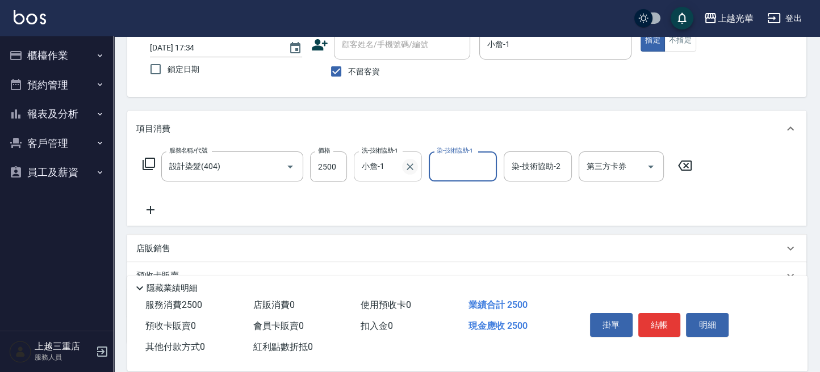
click at [406, 170] on icon "Clear" at bounding box center [409, 166] width 11 height 11
type input "顏秉宏-20"
click at [541, 175] on input "染-技術協助-2" at bounding box center [538, 167] width 58 height 20
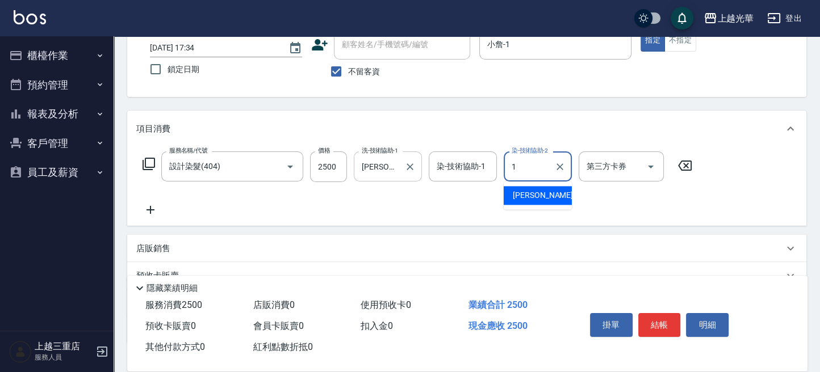
type input "小[PERSON_NAME]-1"
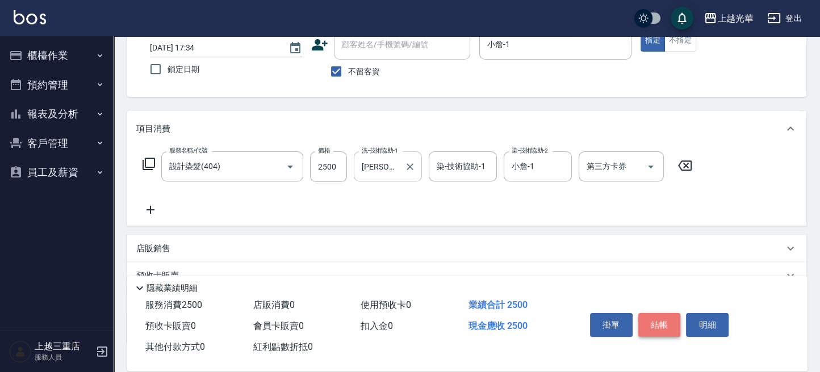
click at [656, 326] on button "結帳" at bounding box center [659, 325] width 43 height 24
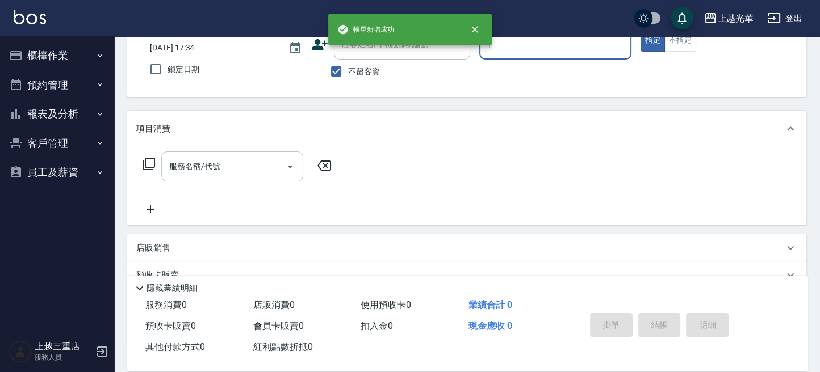
type input "小[PERSON_NAME]-1"
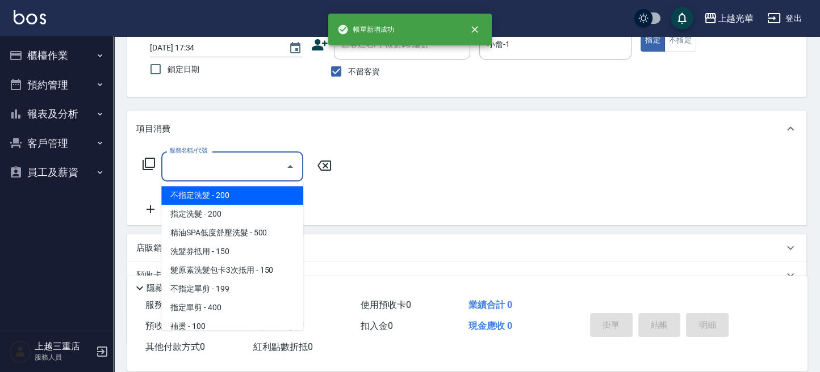
click at [224, 175] on input "服務名稱/代號" at bounding box center [223, 167] width 115 height 20
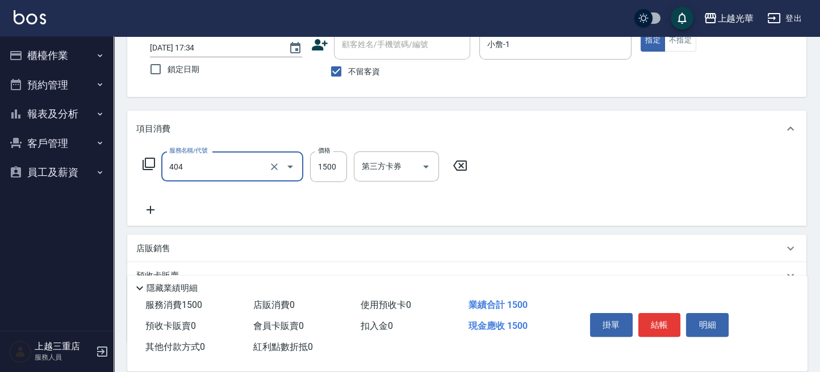
type input "設計染髮(404)"
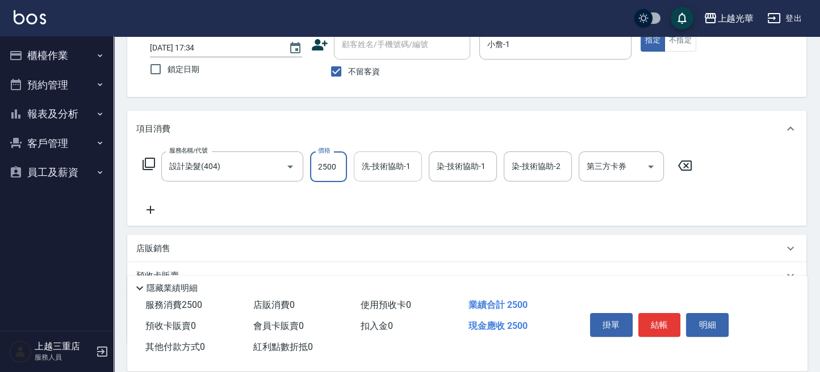
type input "2500"
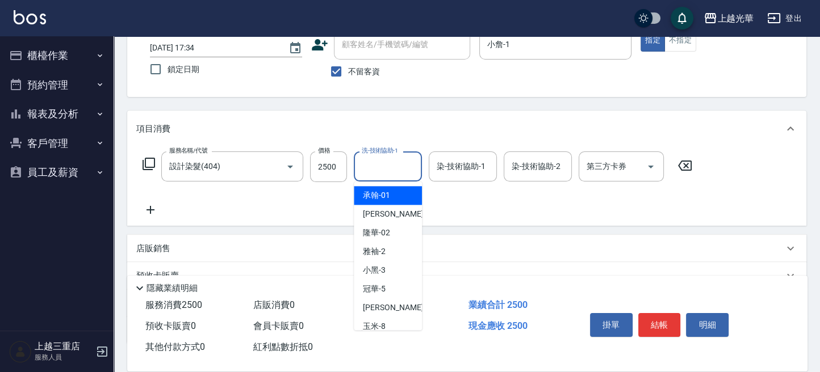
click at [376, 171] on input "洗-技術協助-1" at bounding box center [388, 167] width 58 height 20
type input "顏秉宏-20"
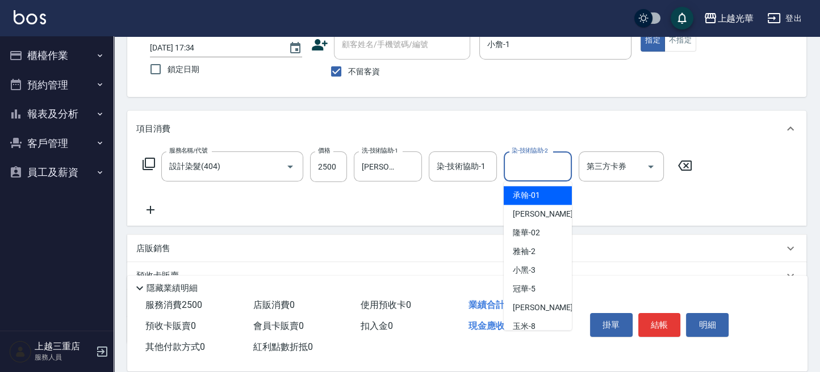
drag, startPoint x: 525, startPoint y: 166, endPoint x: 315, endPoint y: 175, distance: 210.3
click at [525, 166] on input "染-技術協助-2" at bounding box center [538, 167] width 58 height 20
type input "小黑-3"
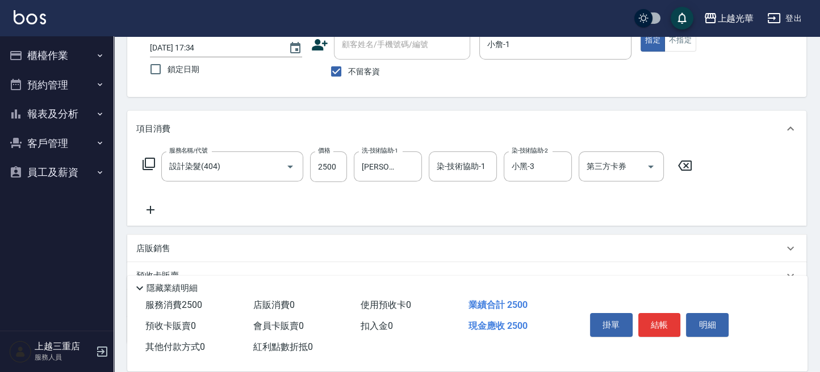
click at [160, 213] on icon at bounding box center [150, 210] width 28 height 14
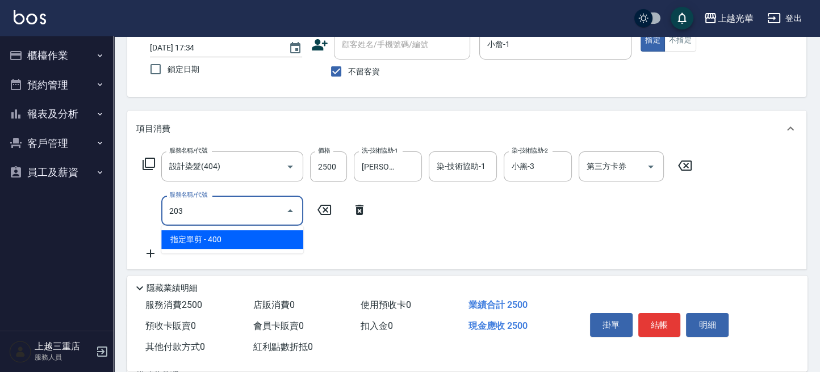
type input "指定單剪(203)"
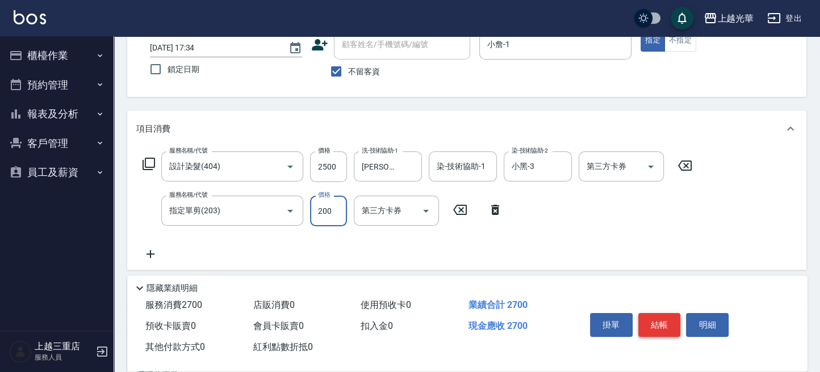
type input "200"
click at [663, 324] on button "結帳" at bounding box center [659, 325] width 43 height 24
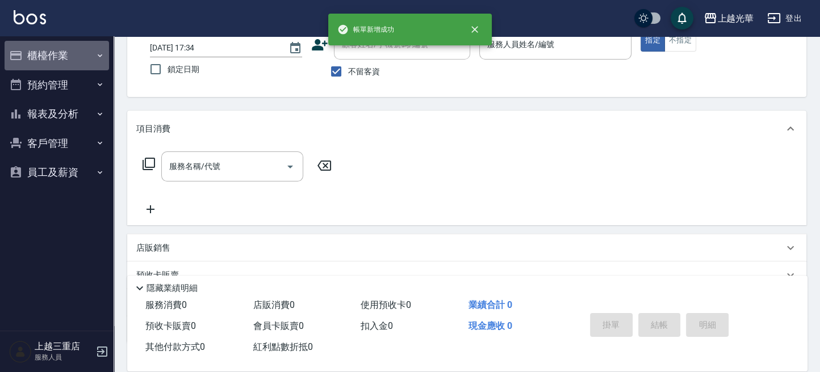
click at [32, 57] on button "櫃檯作業" at bounding box center [57, 56] width 104 height 30
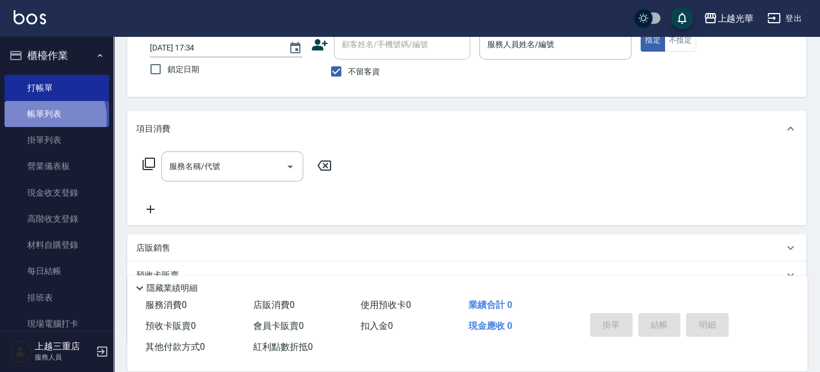
click at [44, 119] on link "帳單列表" at bounding box center [57, 114] width 104 height 26
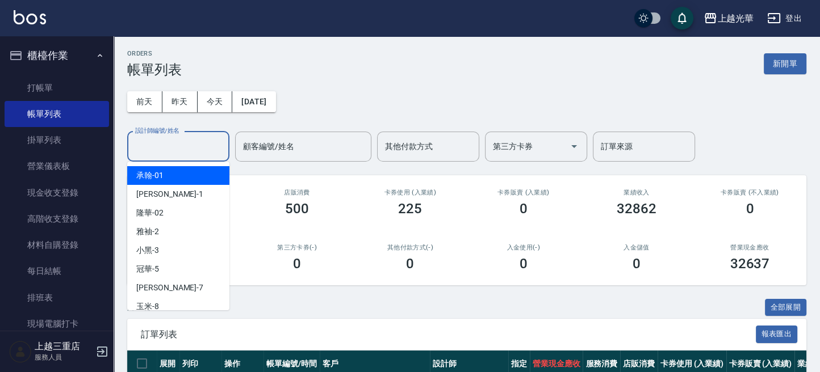
click at [170, 149] on input "設計師編號/姓名" at bounding box center [178, 147] width 92 height 20
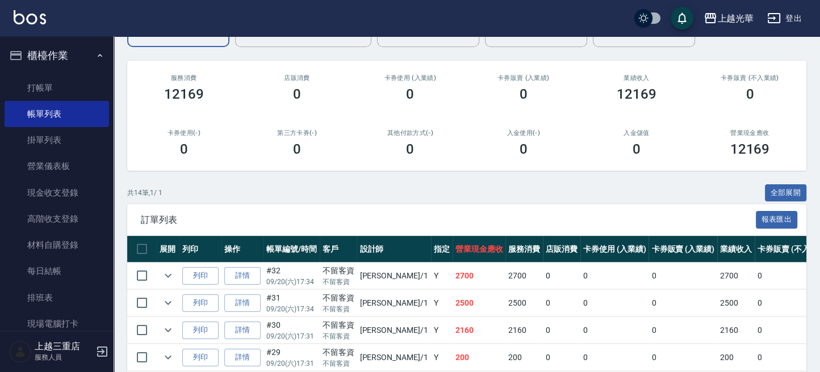
scroll to position [151, 0]
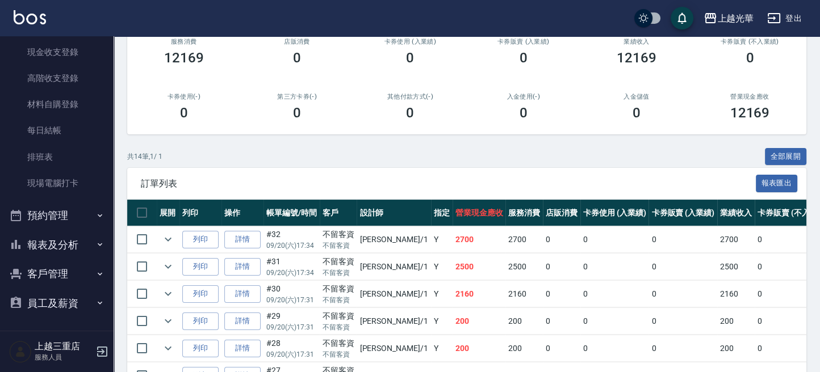
type input "小[PERSON_NAME]-1"
click at [78, 244] on button "報表及分析" at bounding box center [57, 245] width 104 height 30
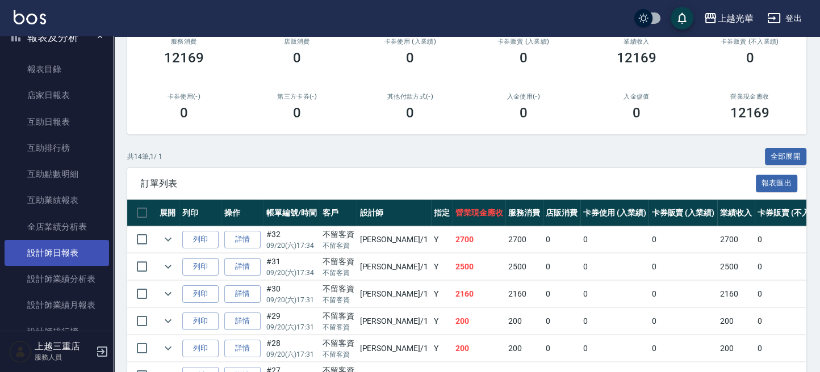
scroll to position [368, 0]
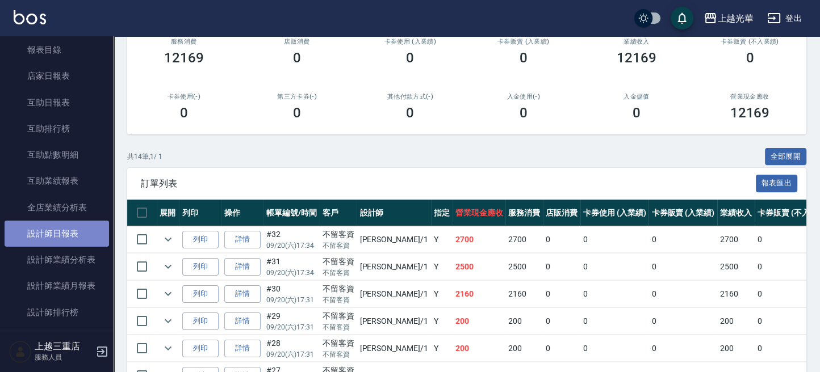
click at [89, 235] on link "設計師日報表" at bounding box center [57, 234] width 104 height 26
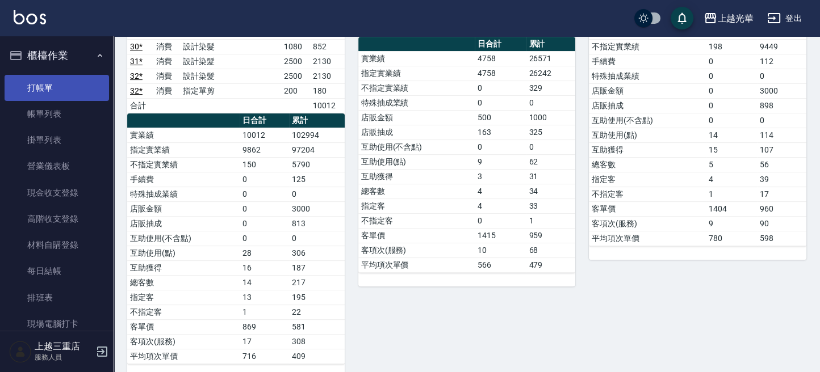
scroll to position [303, 0]
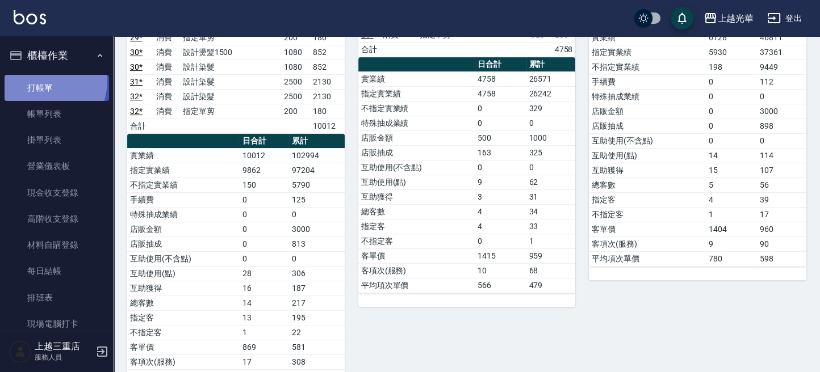
click at [44, 81] on link "打帳單" at bounding box center [57, 88] width 104 height 26
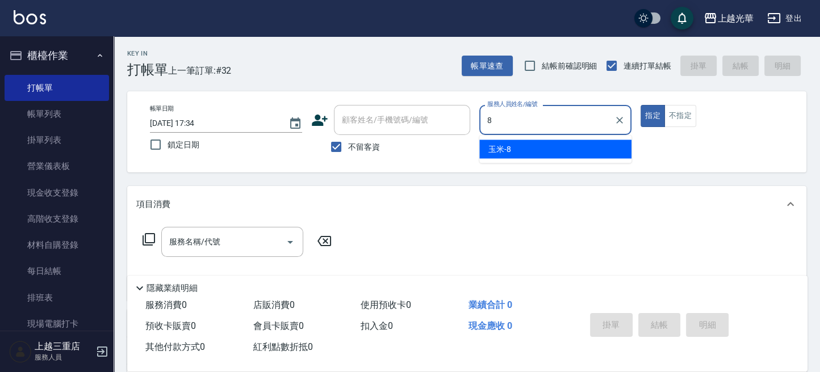
type input "玉米-8"
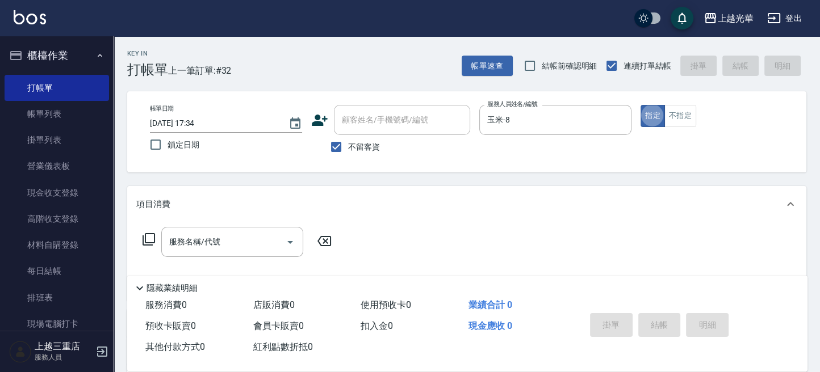
type button "true"
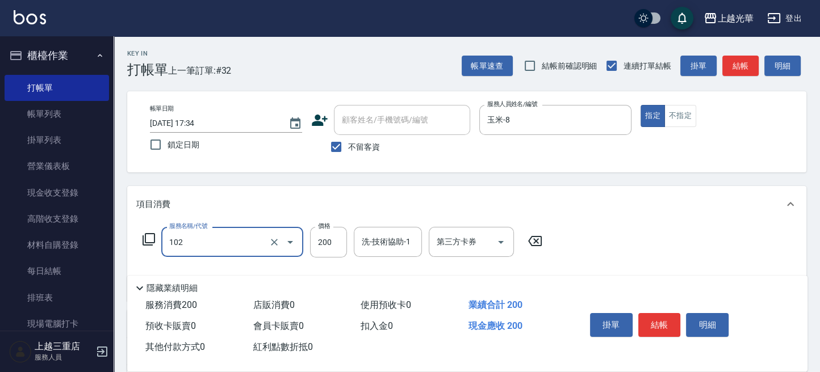
type input "指定洗髮(102)"
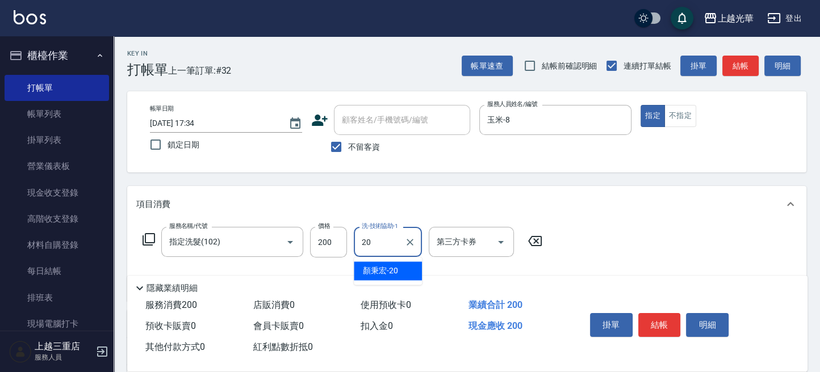
type input "顏秉宏-20"
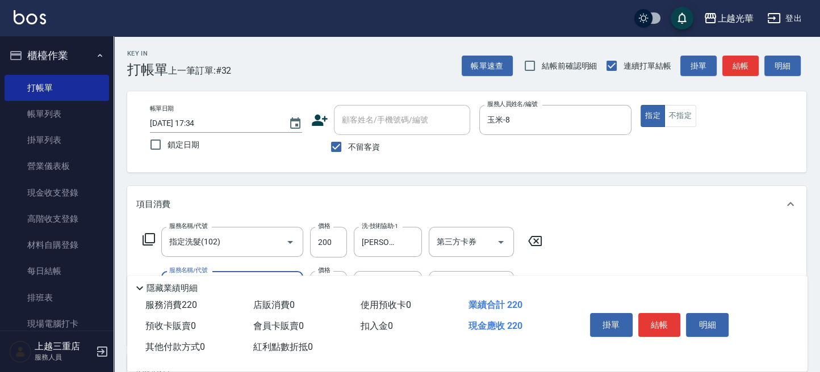
type input "潤絲(801)"
type input "顏秉宏-20"
click at [737, 66] on button "結帳" at bounding box center [740, 66] width 36 height 21
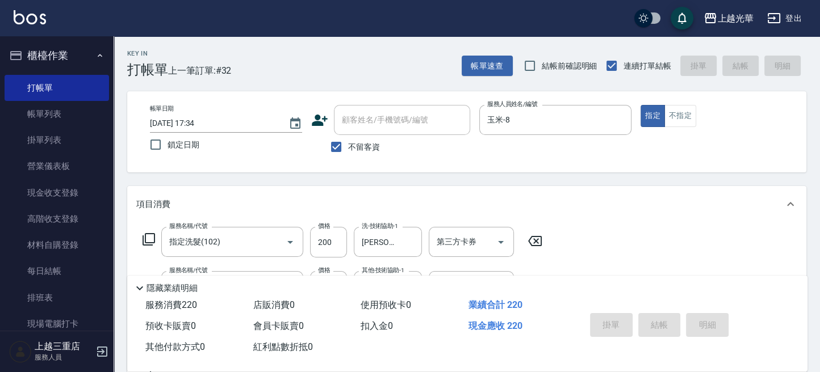
type input "2025/09/20 17:53"
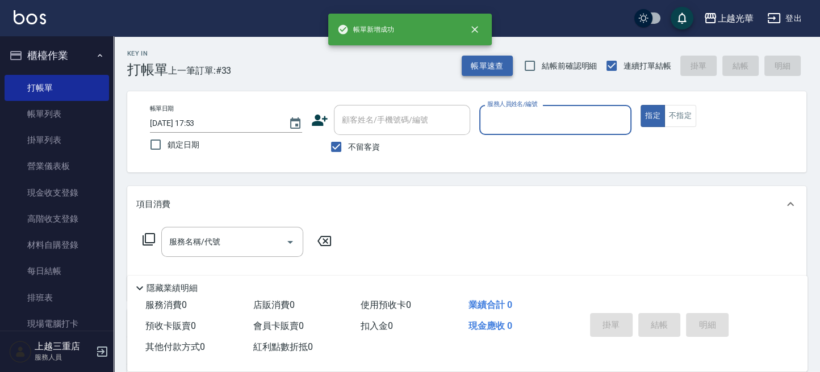
click at [491, 60] on button "帳單速查" at bounding box center [487, 66] width 51 height 21
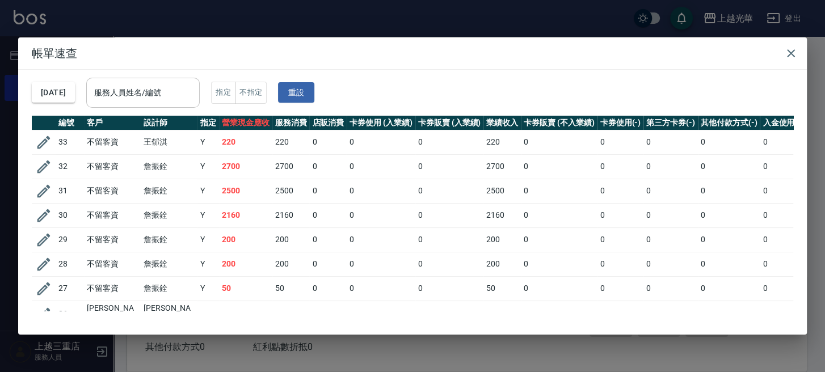
click at [130, 82] on div "服務人員姓名/編號 服務人員姓名/編號" at bounding box center [143, 93] width 114 height 30
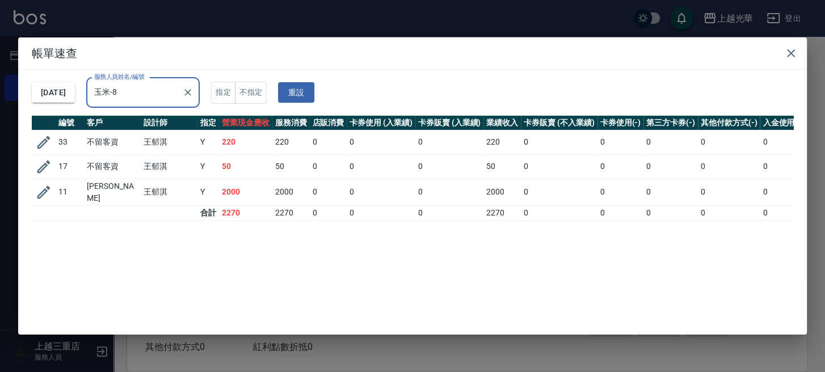
type input "玉米-8"
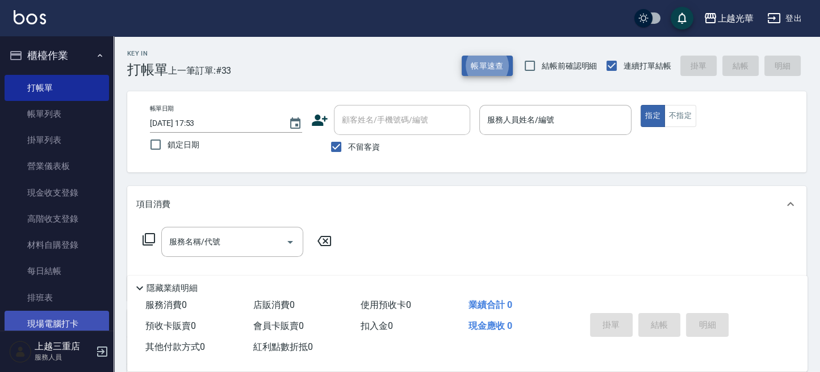
click at [69, 318] on link "現場電腦打卡" at bounding box center [57, 324] width 104 height 26
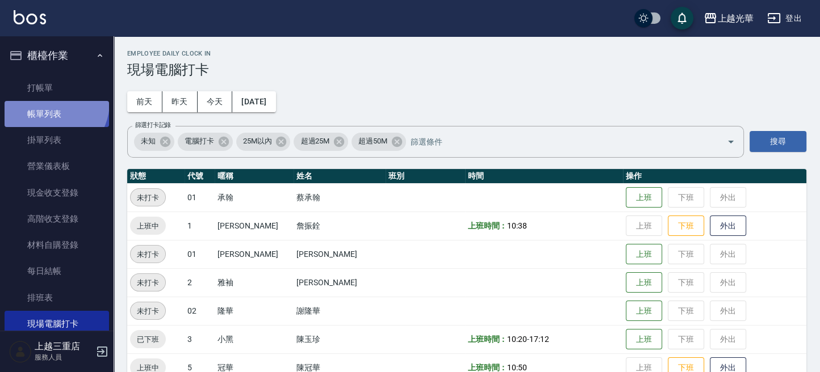
click at [51, 103] on link "帳單列表" at bounding box center [57, 114] width 104 height 26
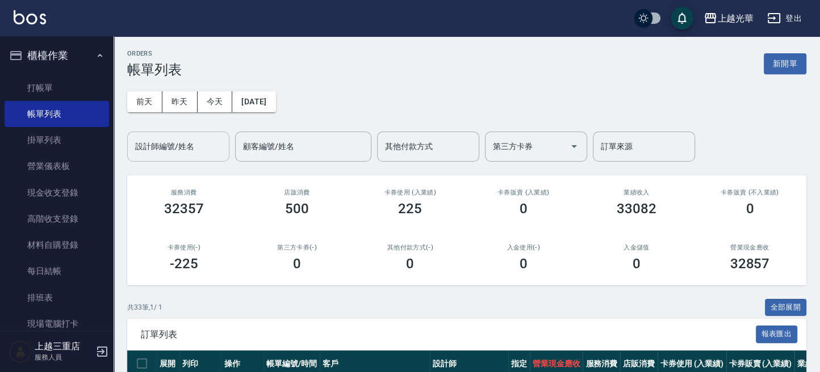
click at [156, 136] on div "設計師編號/姓名" at bounding box center [178, 147] width 102 height 30
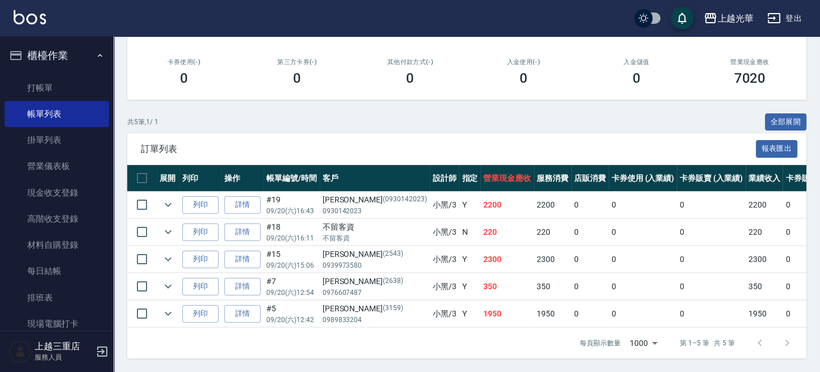
scroll to position [195, 0]
type input "小黑-3"
click at [174, 198] on icon "expand row" at bounding box center [168, 205] width 14 height 14
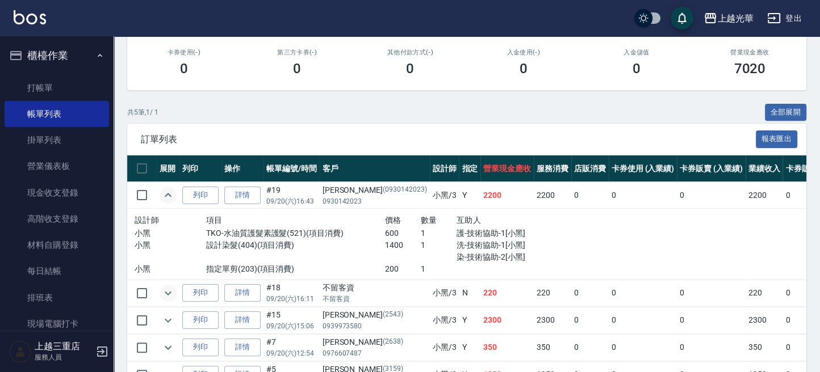
click at [170, 292] on icon "expand row" at bounding box center [168, 294] width 14 height 14
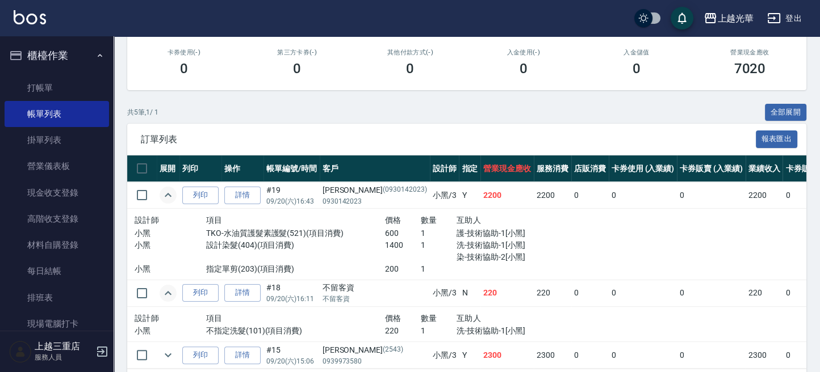
scroll to position [271, 0]
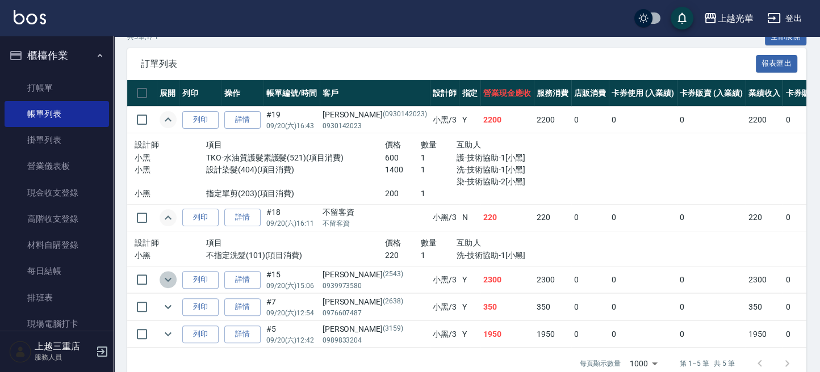
click at [170, 283] on icon "expand row" at bounding box center [168, 280] width 14 height 14
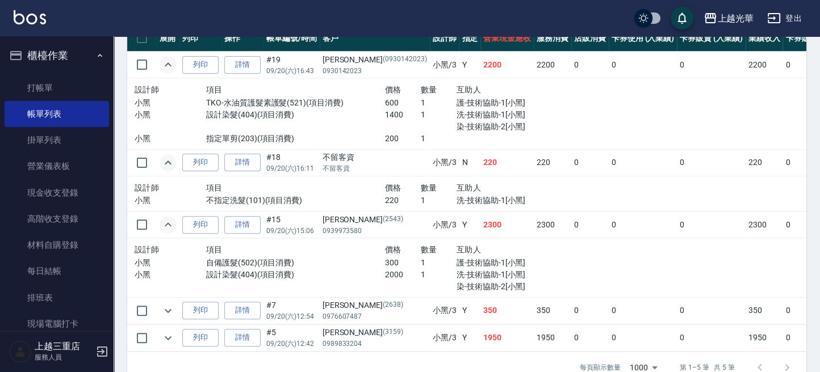
scroll to position [347, 0]
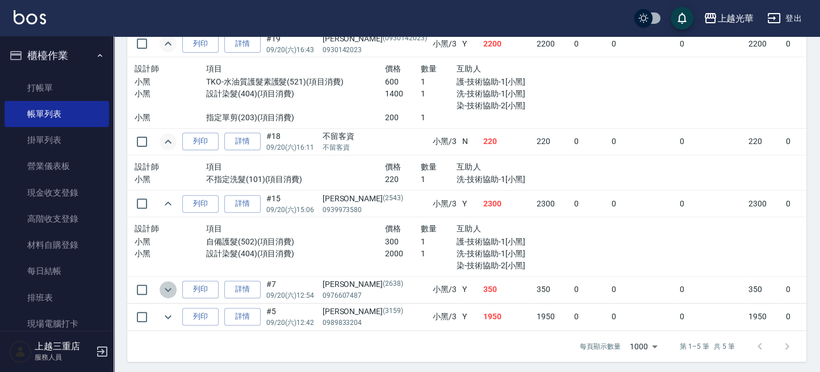
click at [163, 291] on icon "expand row" at bounding box center [168, 290] width 14 height 14
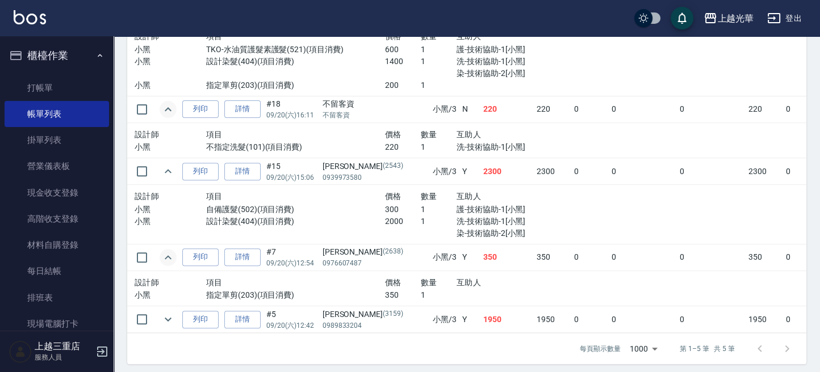
scroll to position [394, 0]
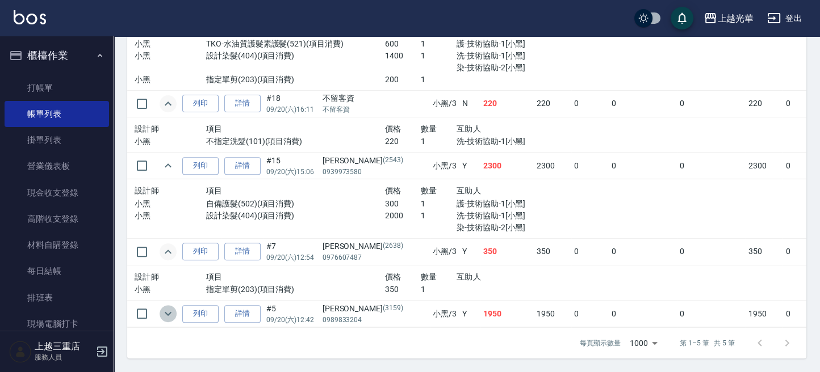
click at [164, 309] on icon "expand row" at bounding box center [168, 314] width 14 height 14
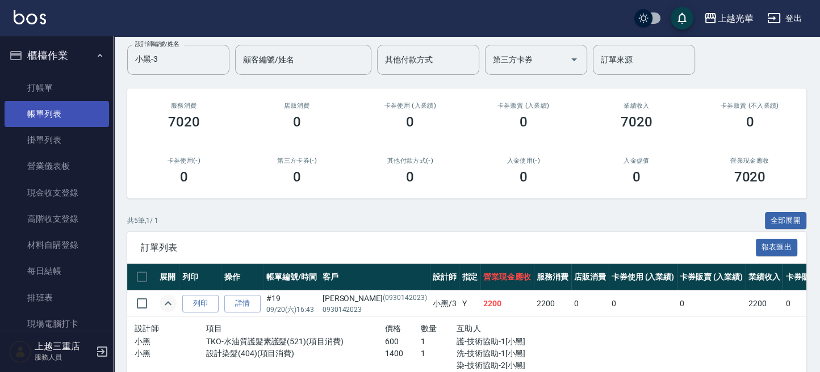
scroll to position [11, 0]
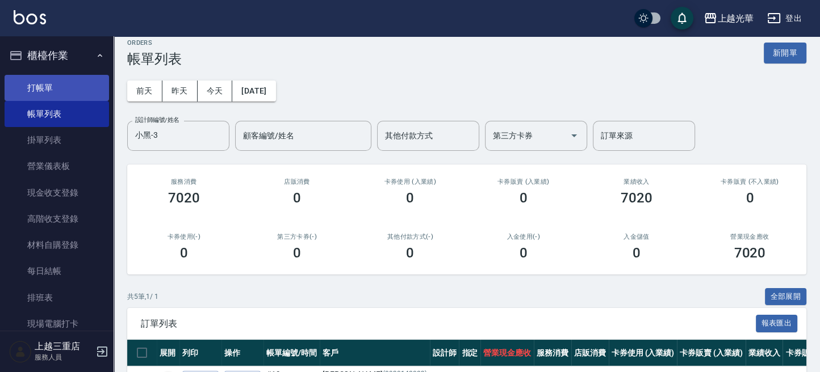
click at [43, 91] on link "打帳單" at bounding box center [57, 88] width 104 height 26
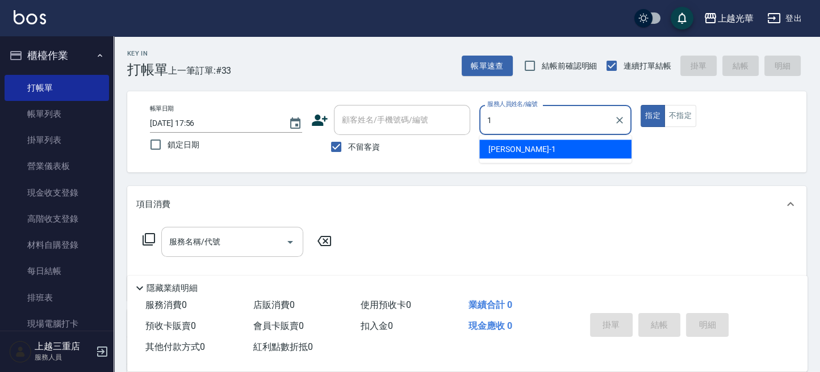
type input "1"
type button "true"
type input "小[PERSON_NAME]-1"
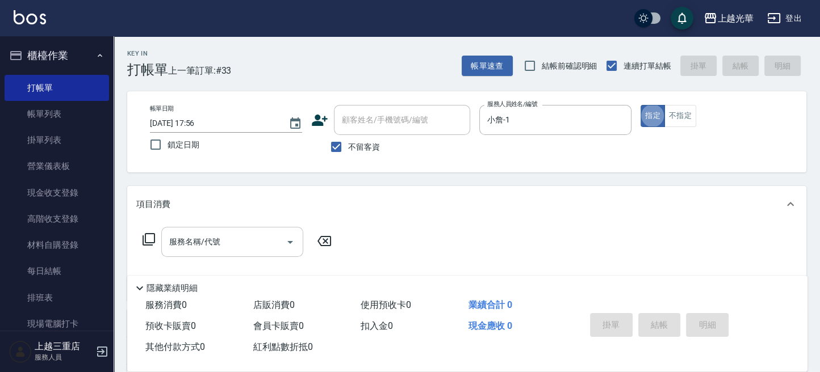
click at [242, 253] on div "服務名稱/代號" at bounding box center [232, 242] width 142 height 30
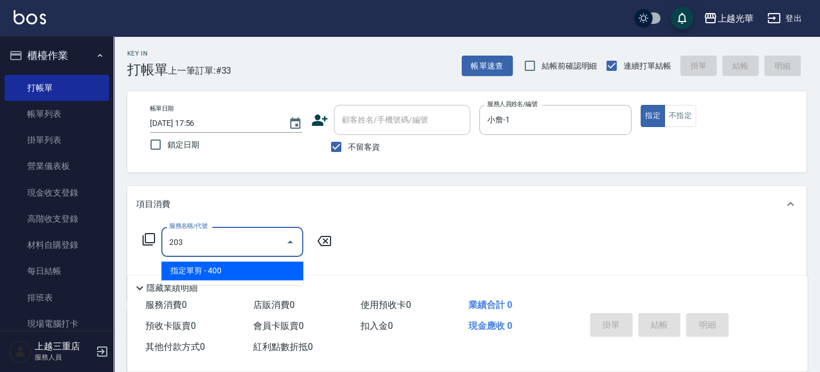
type input "指定單剪(203)"
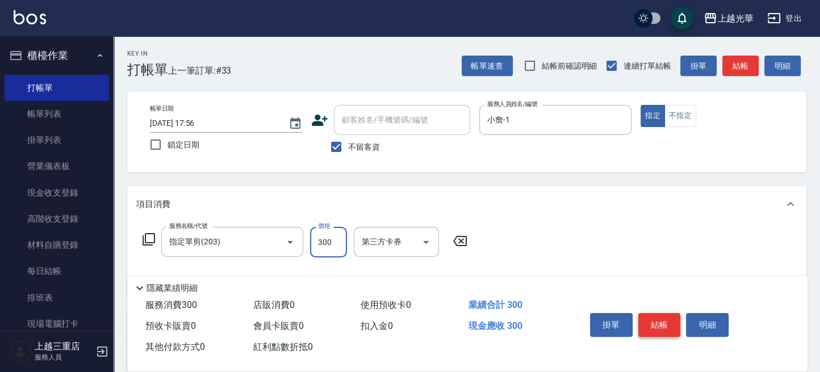
type input "300"
click at [660, 325] on button "結帳" at bounding box center [659, 325] width 43 height 24
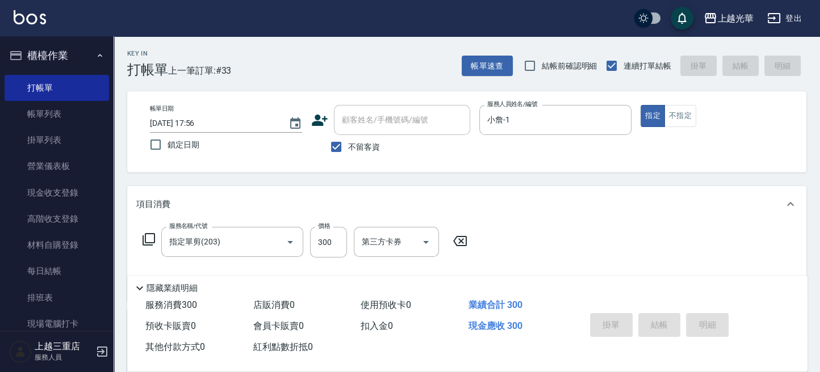
type input "2025/09/20 18:01"
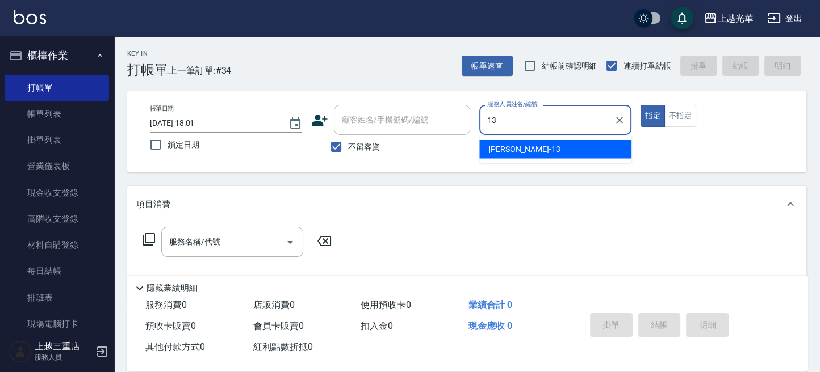
type input "玉華-13"
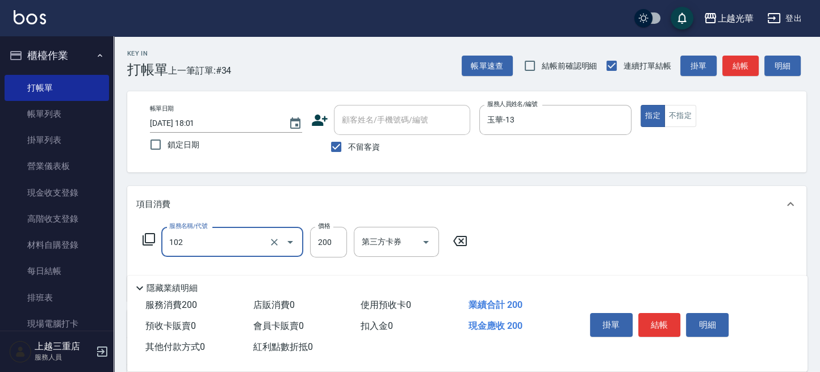
type input "指定洗髮(102)"
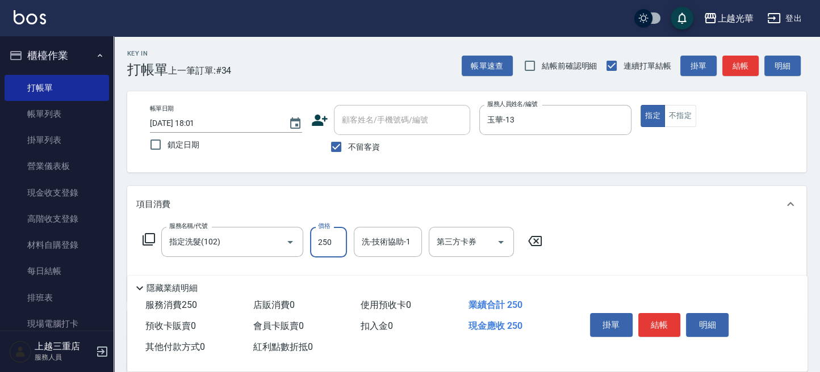
type input "250"
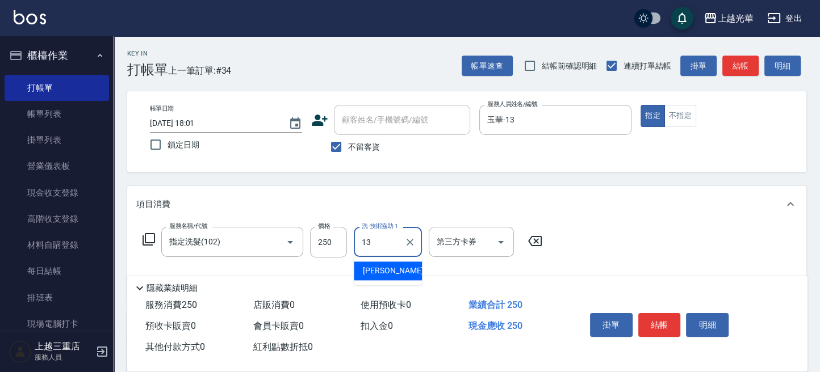
type input "玉華-13"
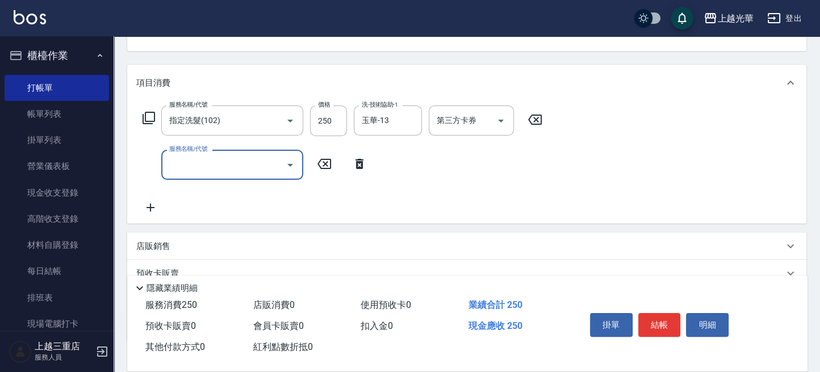
scroll to position [151, 0]
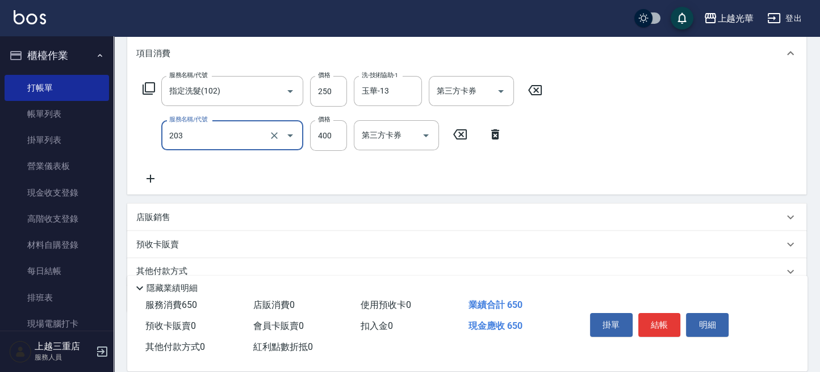
type input "指定單剪(203)"
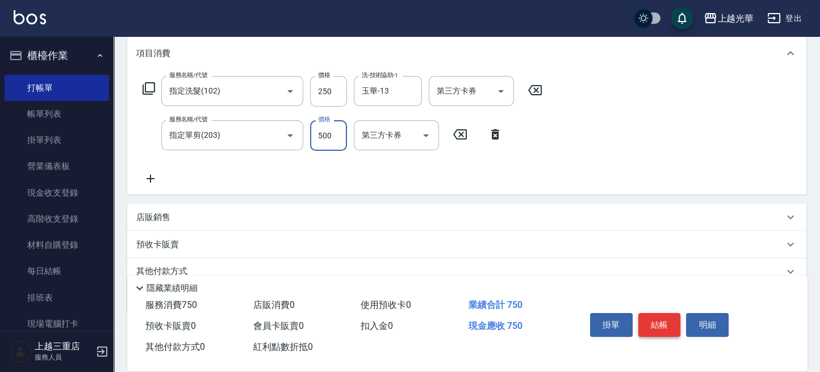
type input "500"
click at [656, 320] on button "結帳" at bounding box center [659, 325] width 43 height 24
type input "2025/09/20 18:03"
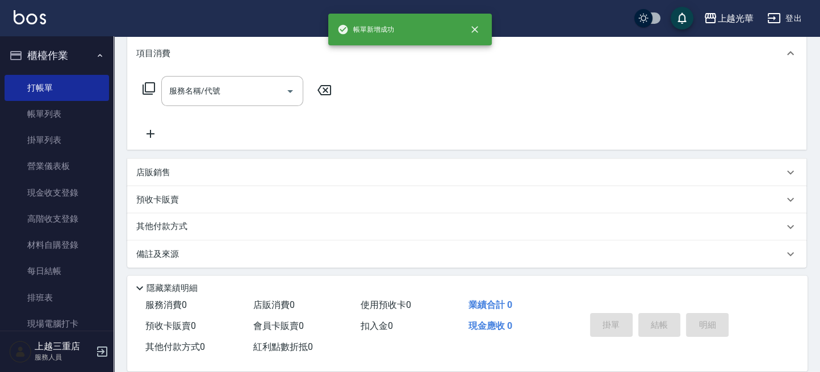
scroll to position [0, 0]
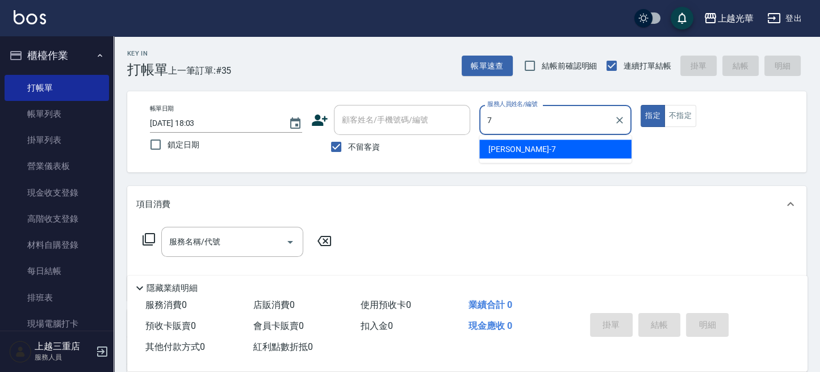
type input "小紫-7"
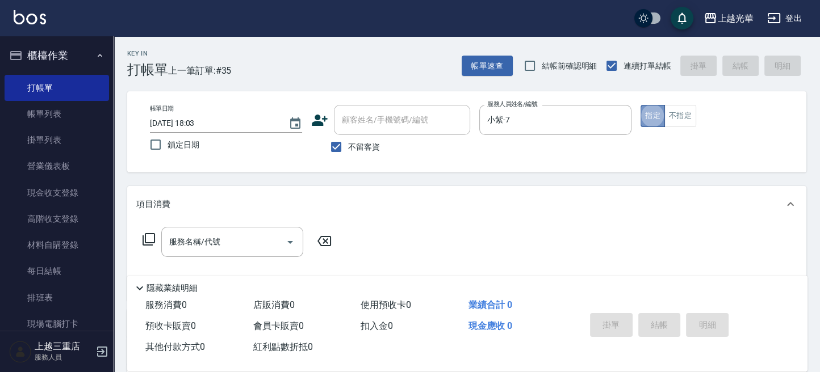
drag, startPoint x: 656, startPoint y: 120, endPoint x: 280, endPoint y: 188, distance: 381.4
click at [655, 120] on button "指定" at bounding box center [652, 116] width 24 height 22
click at [212, 249] on input "服務名稱/代號" at bounding box center [223, 242] width 115 height 20
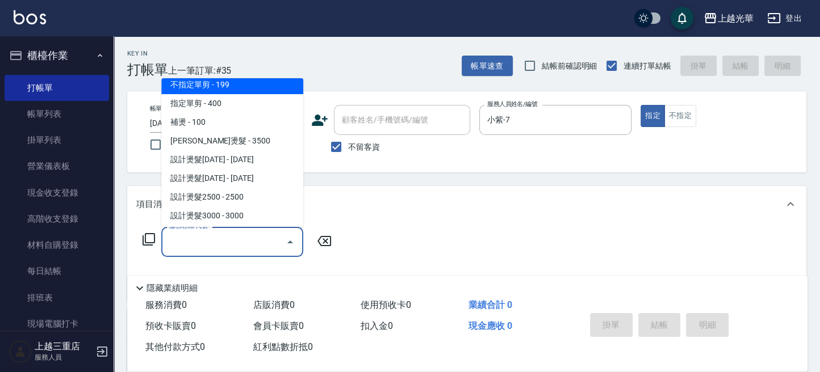
scroll to position [151, 0]
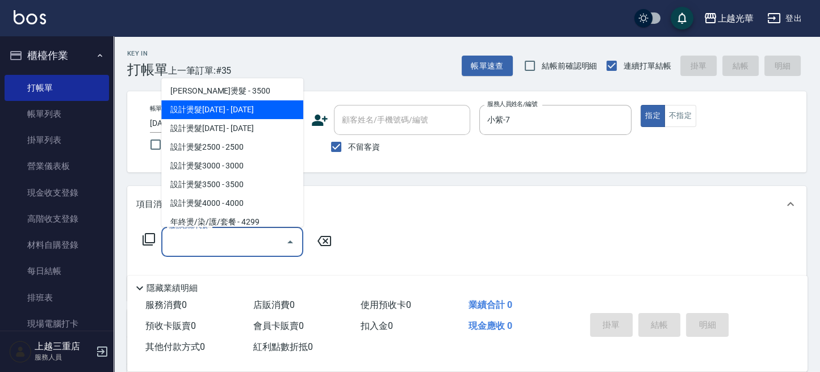
click at [252, 116] on span "設計燙髮1500 - 1500" at bounding box center [232, 109] width 142 height 19
type input "設計燙髮1500(305)"
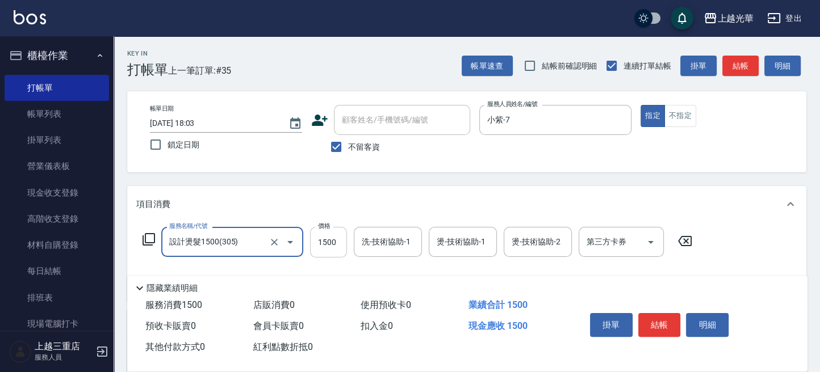
drag, startPoint x: 320, startPoint y: 244, endPoint x: 329, endPoint y: 223, distance: 23.4
click at [320, 242] on input "1500" at bounding box center [328, 242] width 37 height 31
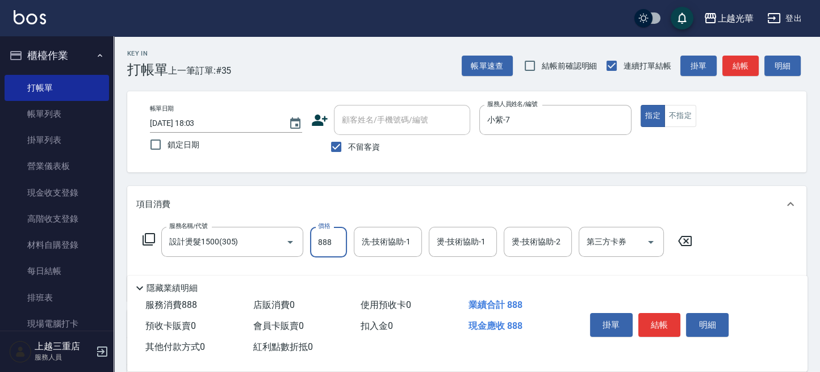
type input "888"
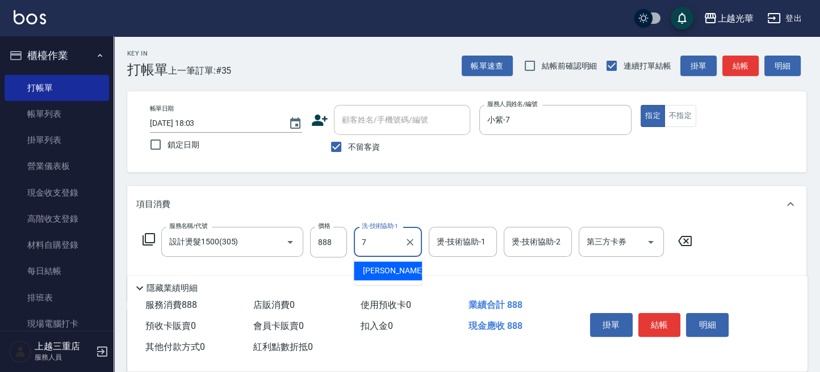
type input "小紫-7"
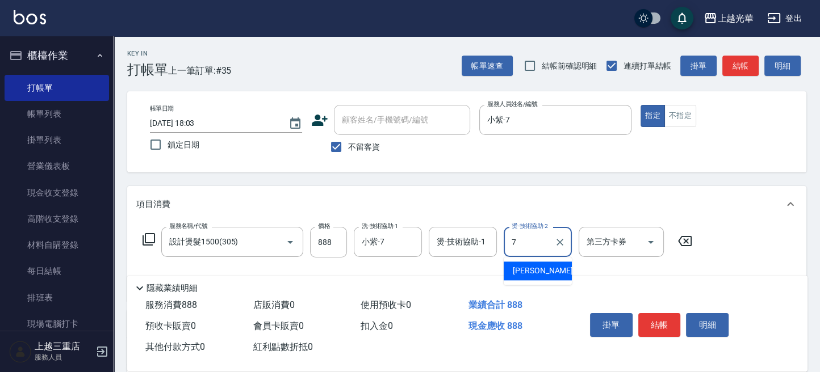
type input "小紫-7"
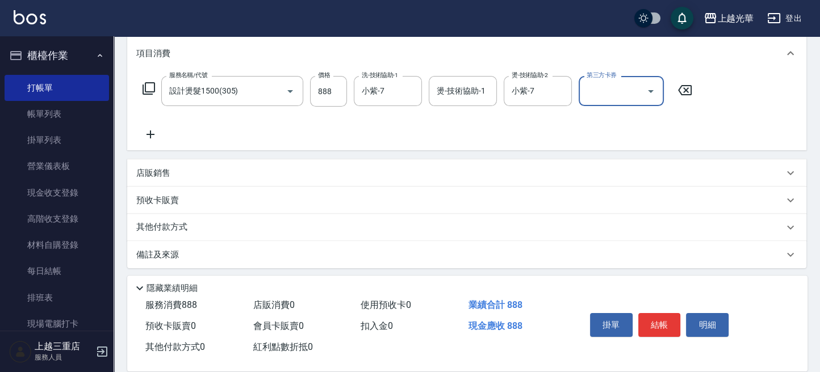
click at [154, 137] on icon at bounding box center [150, 135] width 28 height 14
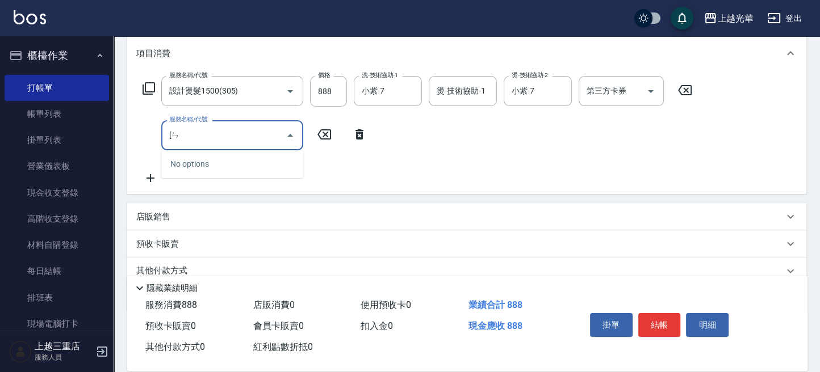
type input "["
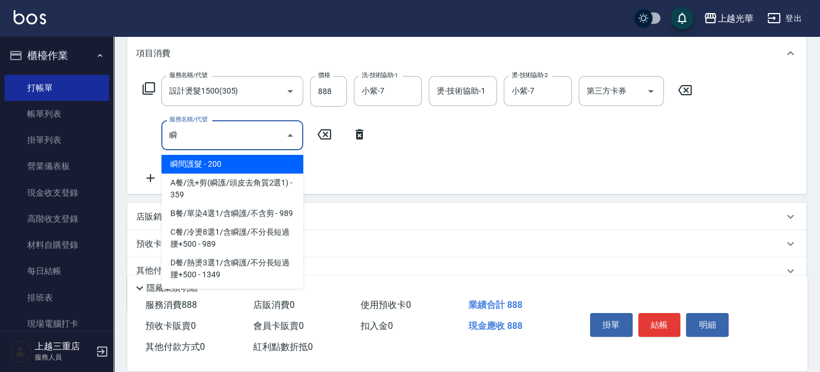
click at [228, 154] on ul "瞬間護髮 - 200 A餐/洗+剪(瞬護/頭皮去角質2選1) - 359 B餐/單染4選1/含瞬護/不含剪 - 989 C餐/冷燙8選1/含瞬護/不分長短過腰…" at bounding box center [232, 219] width 142 height 139
click at [229, 165] on span "瞬間護髮 - 200" at bounding box center [232, 164] width 142 height 19
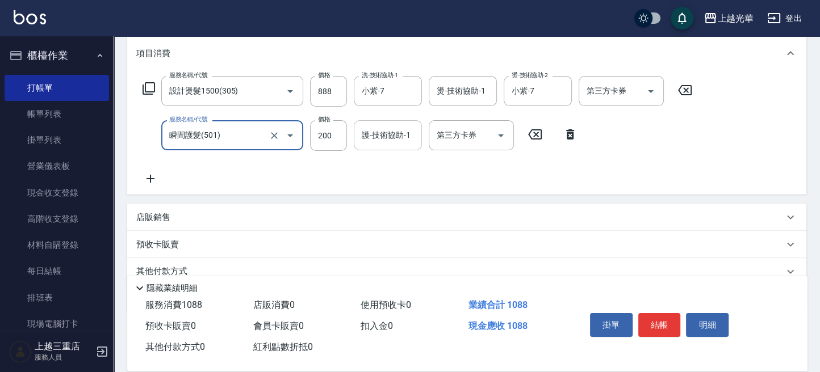
type input "瞬間護髮(501)"
click at [372, 143] on input "護-技術協助-1" at bounding box center [388, 135] width 58 height 20
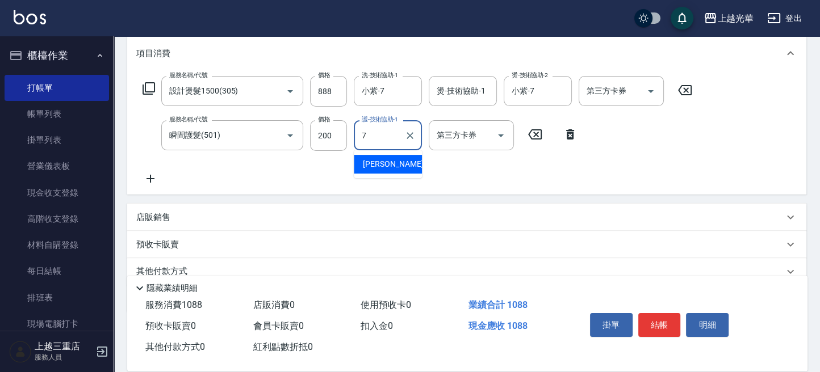
type input "小紫-7"
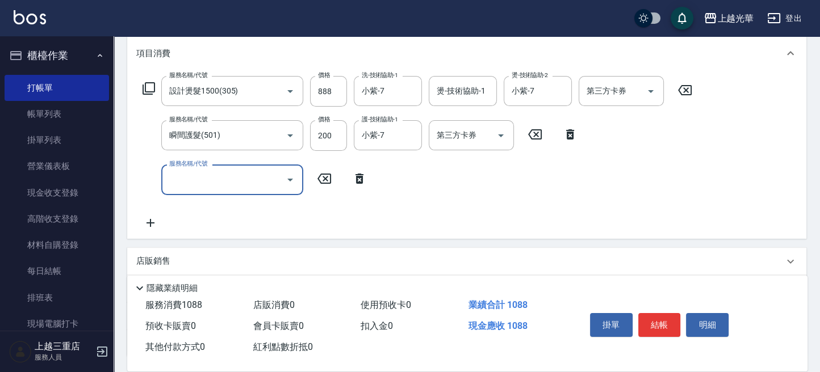
drag, startPoint x: 349, startPoint y: 175, endPoint x: 360, endPoint y: 179, distance: 11.3
click at [349, 177] on icon at bounding box center [359, 179] width 28 height 14
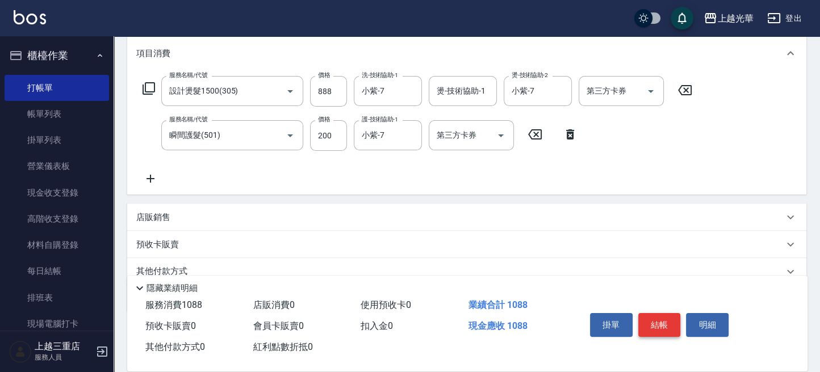
click at [647, 322] on button "結帳" at bounding box center [659, 325] width 43 height 24
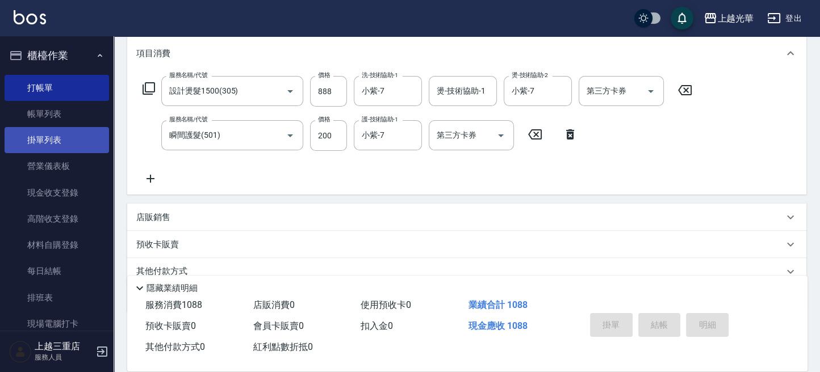
type input "2025/09/20 18:28"
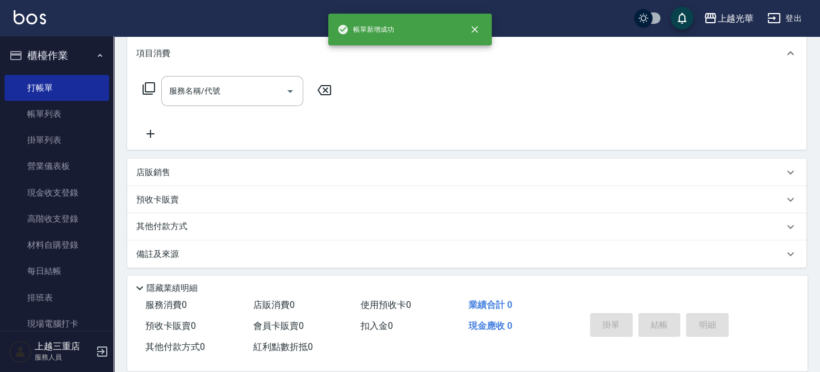
scroll to position [0, 0]
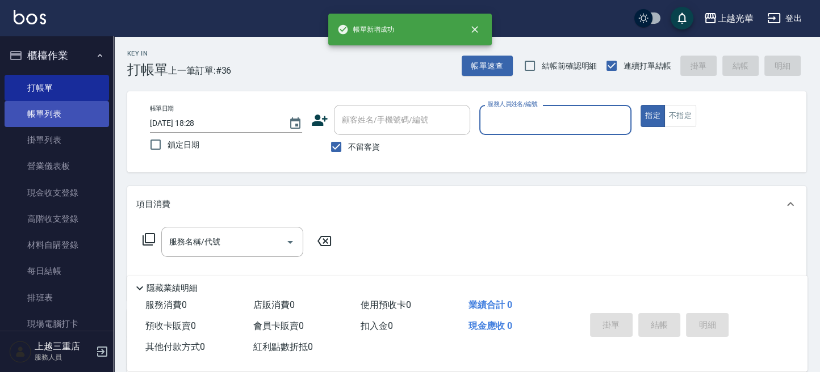
drag, startPoint x: 56, startPoint y: 120, endPoint x: 97, endPoint y: 110, distance: 42.3
click at [56, 120] on link "帳單列表" at bounding box center [57, 114] width 104 height 26
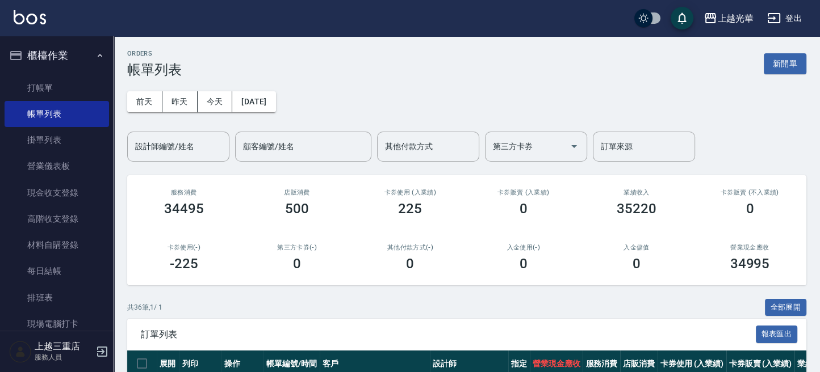
click at [161, 143] on div "設計師編號/姓名 設計師編號/姓名" at bounding box center [178, 147] width 102 height 30
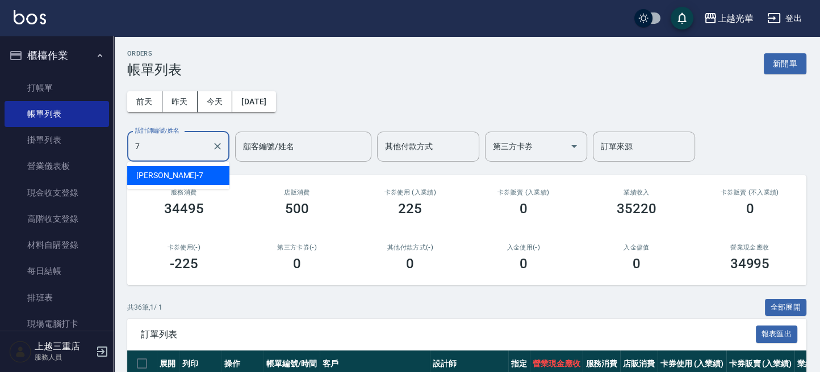
type input "小紫-7"
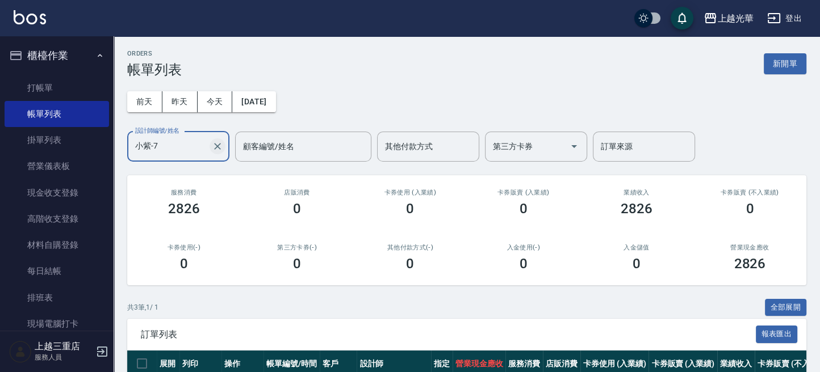
click at [215, 144] on icon "Clear" at bounding box center [217, 146] width 7 height 7
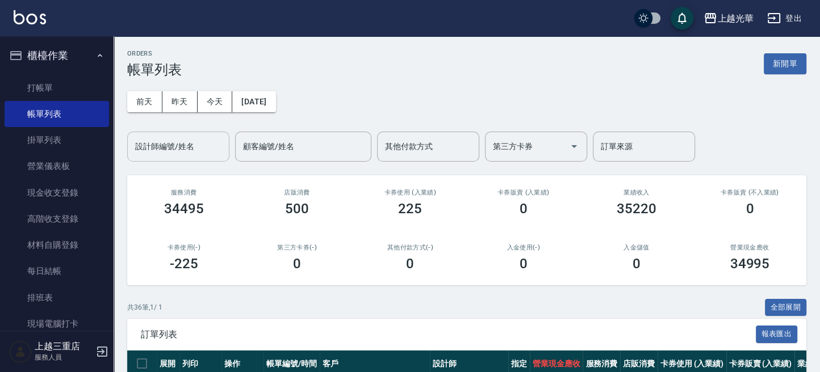
click at [804, 75] on div "ORDERS 帳單列表 新開單" at bounding box center [466, 64] width 679 height 28
click at [786, 67] on button "新開單" at bounding box center [785, 63] width 43 height 21
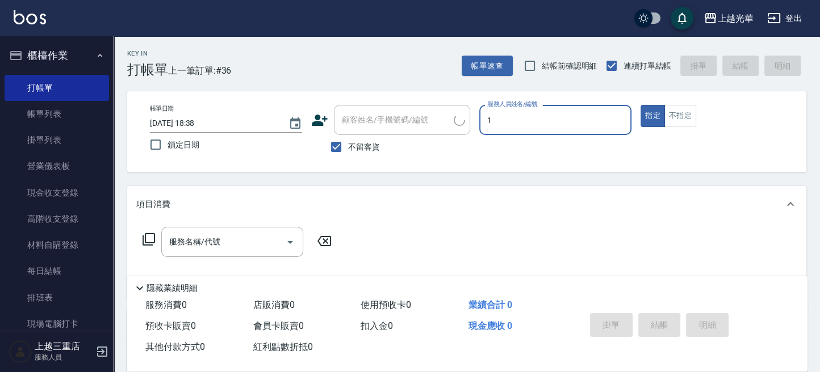
type input "1"
type button "true"
type input "小[PERSON_NAME]-1"
click at [245, 246] on input "服務名稱/代號" at bounding box center [223, 242] width 115 height 20
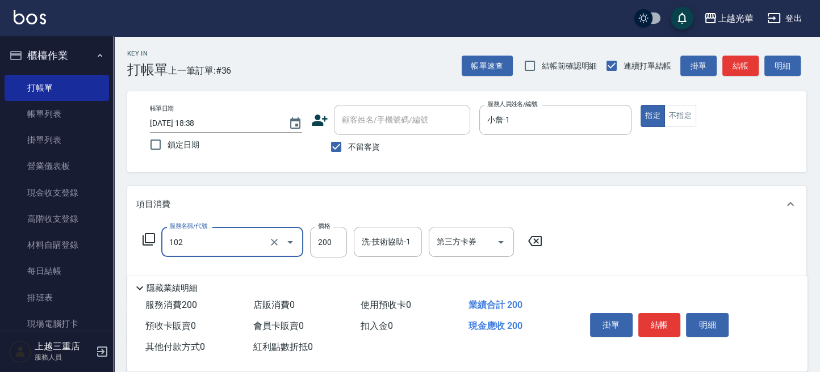
type input "指定洗髮(102)"
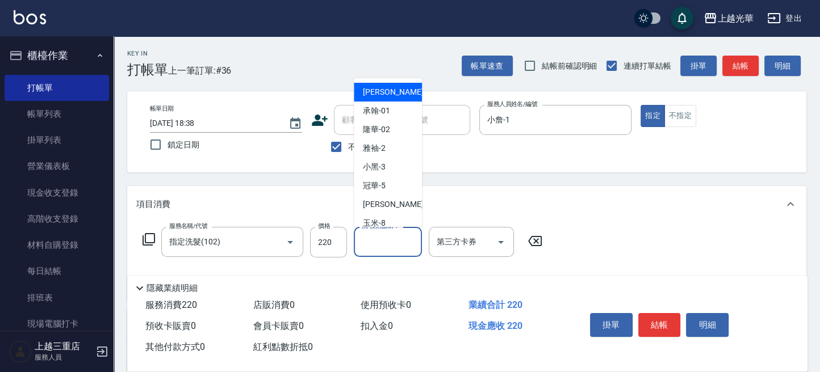
click at [392, 246] on input "洗-技術協助-1" at bounding box center [388, 242] width 58 height 20
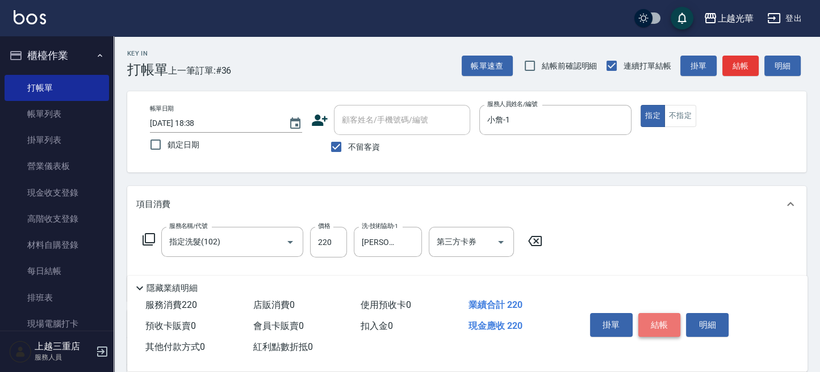
click at [653, 317] on button "結帳" at bounding box center [659, 325] width 43 height 24
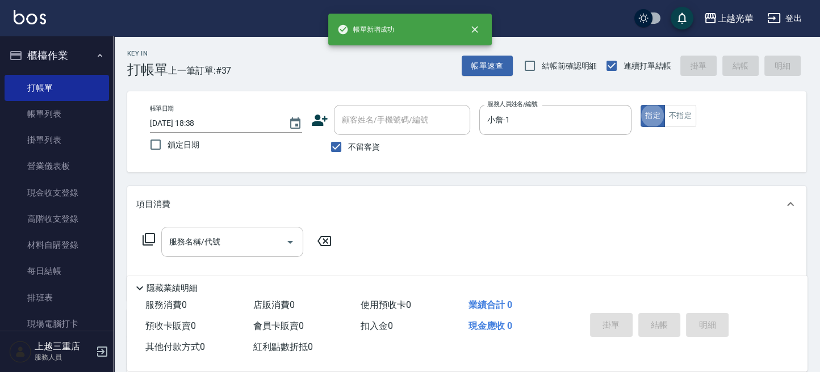
click at [207, 229] on div "服務名稱/代號" at bounding box center [232, 242] width 142 height 30
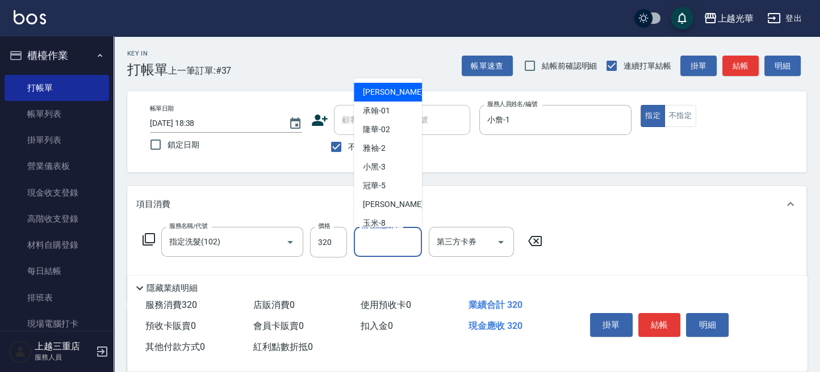
click at [379, 239] on div "洗-技術協助-1 洗-技術協助-1" at bounding box center [388, 242] width 68 height 30
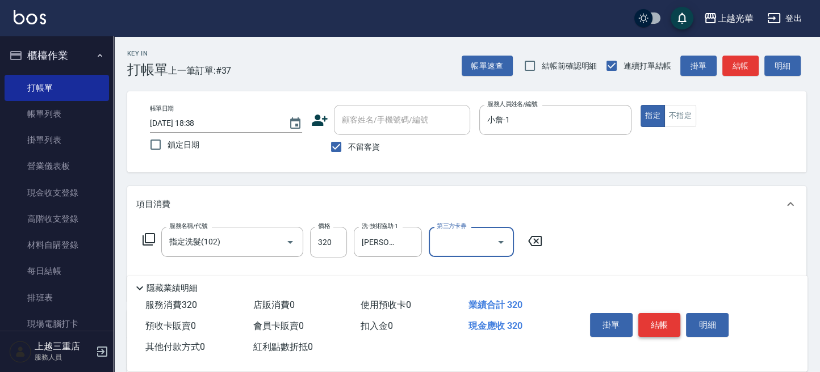
click at [648, 318] on button "結帳" at bounding box center [659, 325] width 43 height 24
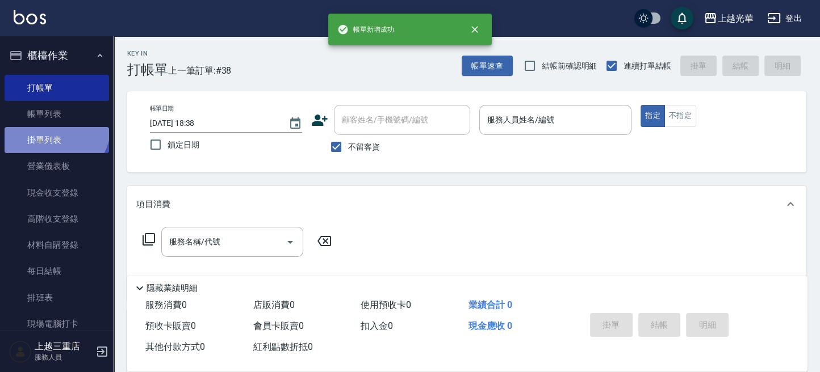
click at [53, 127] on link "掛單列表" at bounding box center [57, 140] width 104 height 26
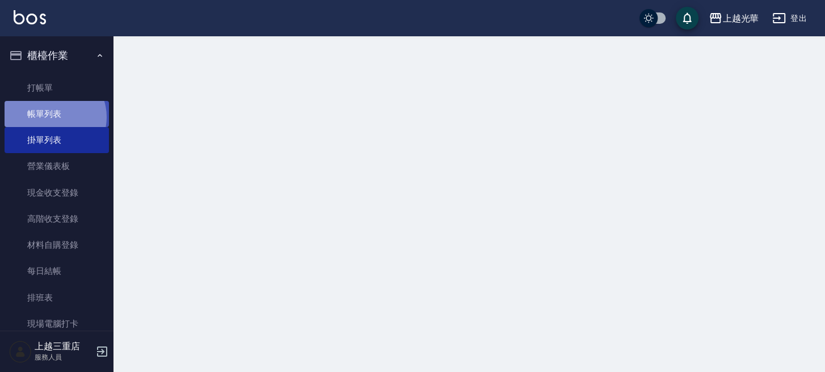
click at [51, 118] on link "帳單列表" at bounding box center [57, 114] width 104 height 26
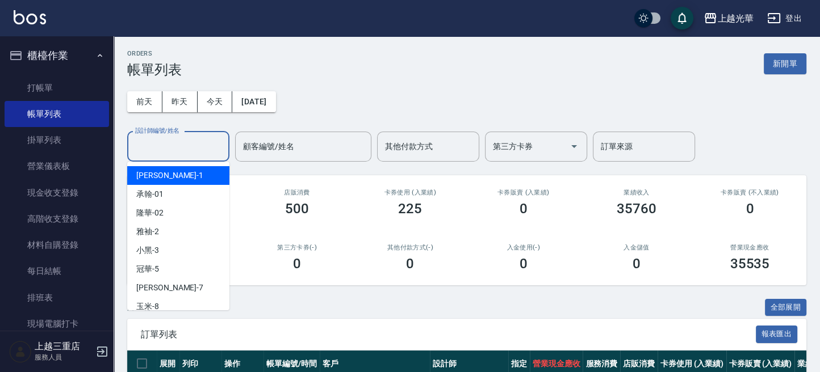
click at [183, 141] on input "設計師編號/姓名" at bounding box center [178, 147] width 92 height 20
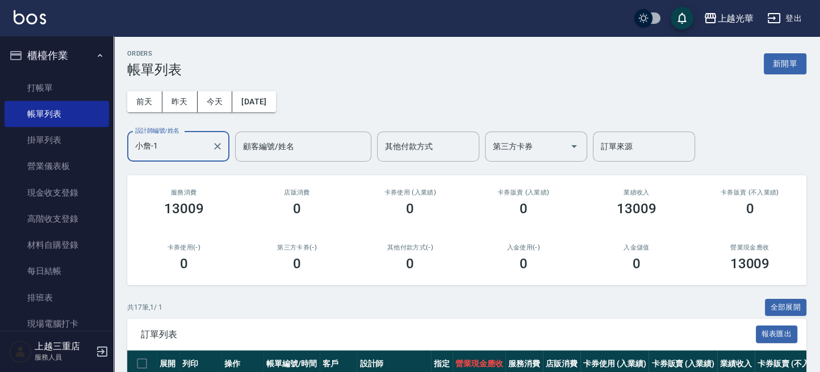
scroll to position [227, 0]
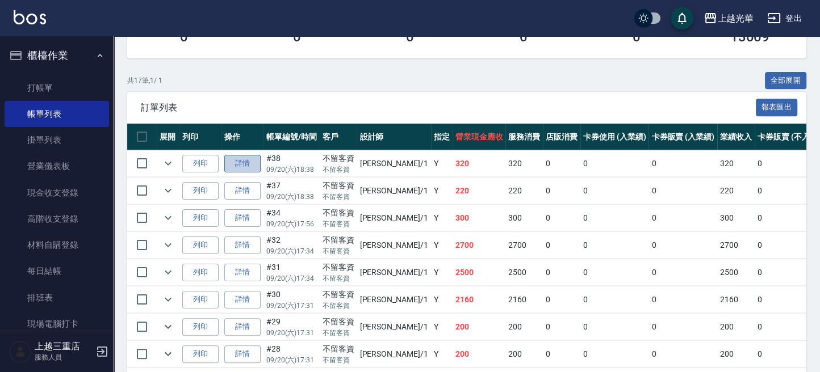
click at [244, 165] on link "詳情" at bounding box center [242, 164] width 36 height 18
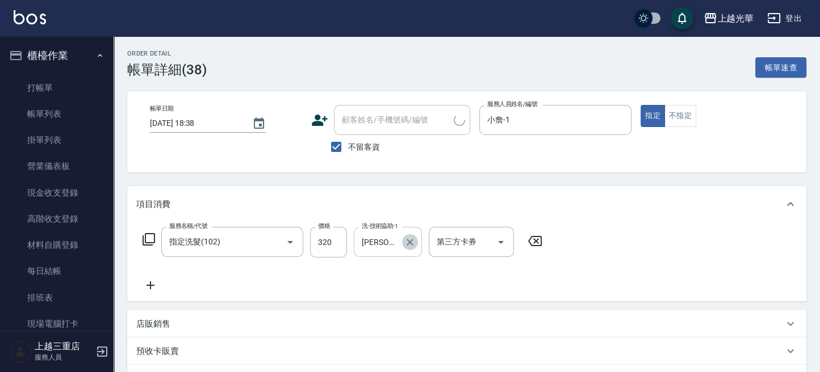
click at [411, 242] on icon "Clear" at bounding box center [409, 242] width 11 height 11
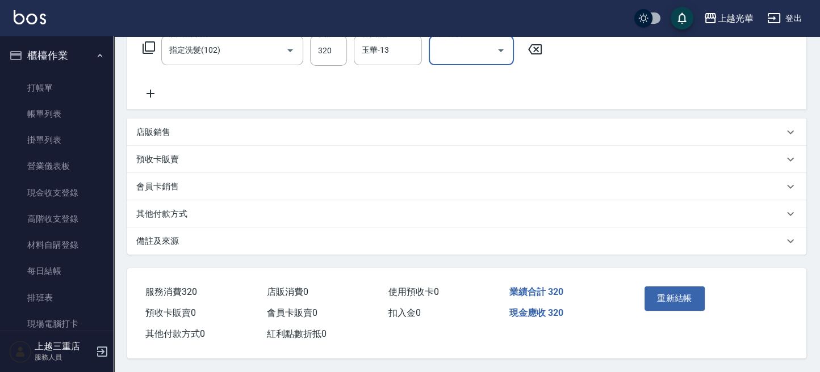
scroll to position [195, 0]
click at [653, 297] on button "重新結帳" at bounding box center [674, 299] width 60 height 24
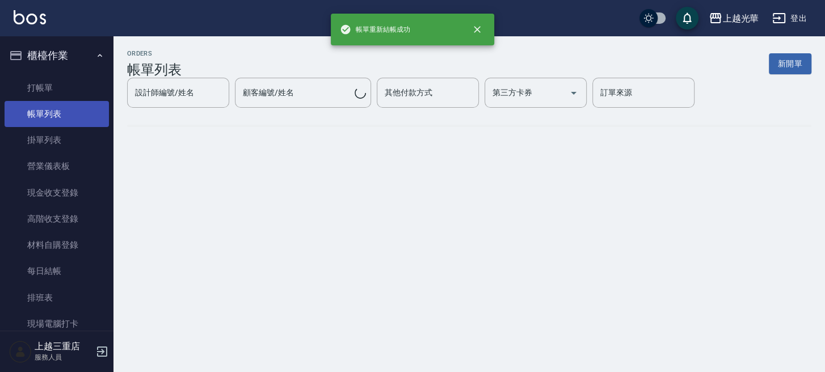
click at [69, 111] on link "帳單列表" at bounding box center [57, 114] width 104 height 26
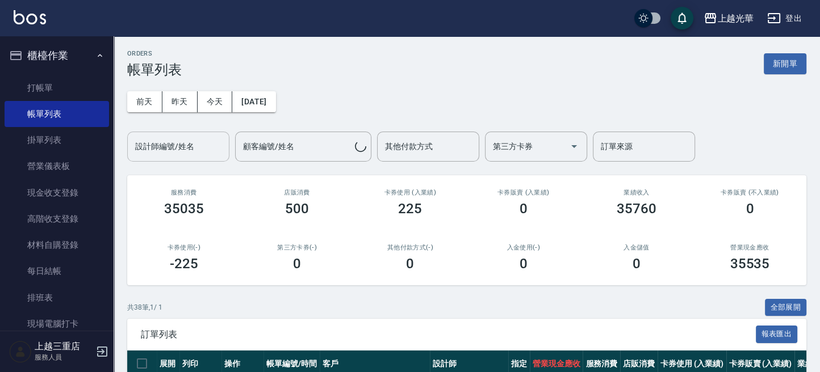
click at [140, 139] on input "設計師編號/姓名" at bounding box center [178, 147] width 92 height 20
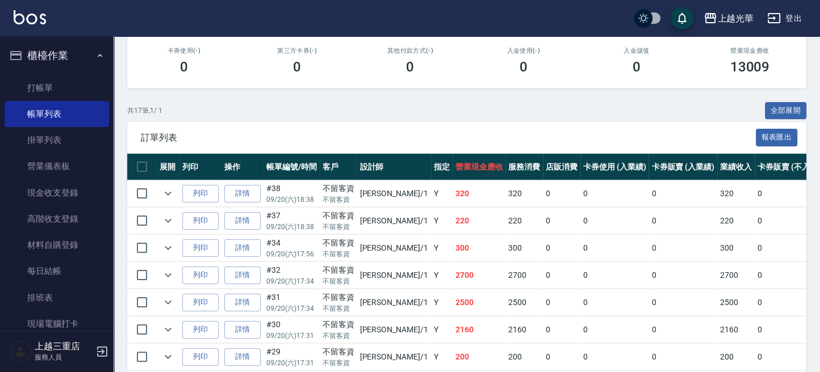
scroll to position [227, 0]
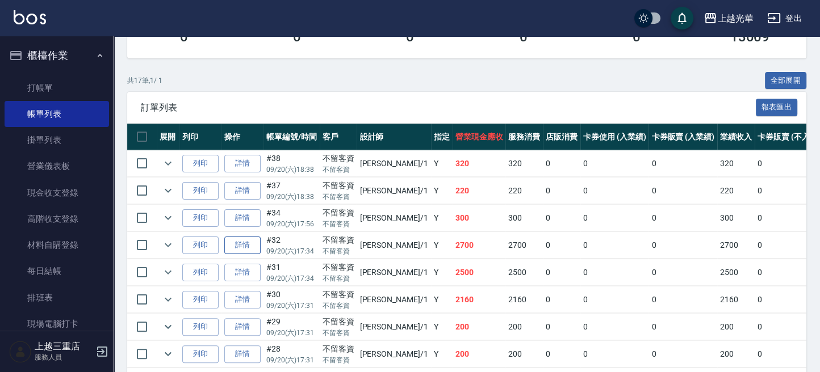
click at [240, 239] on link "詳情" at bounding box center [242, 246] width 36 height 18
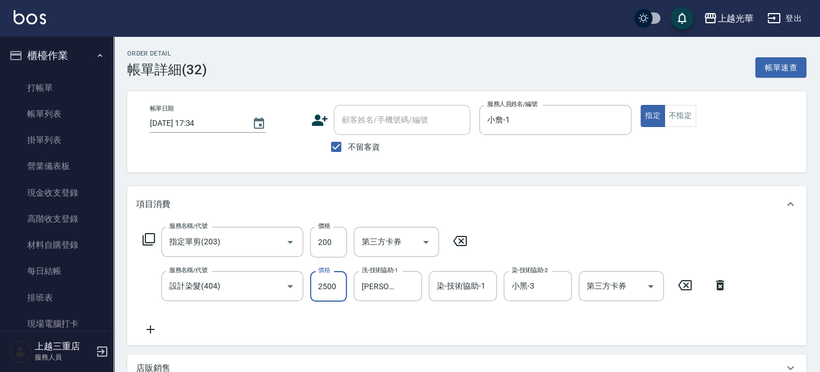
click at [333, 295] on input "2500" at bounding box center [328, 286] width 37 height 31
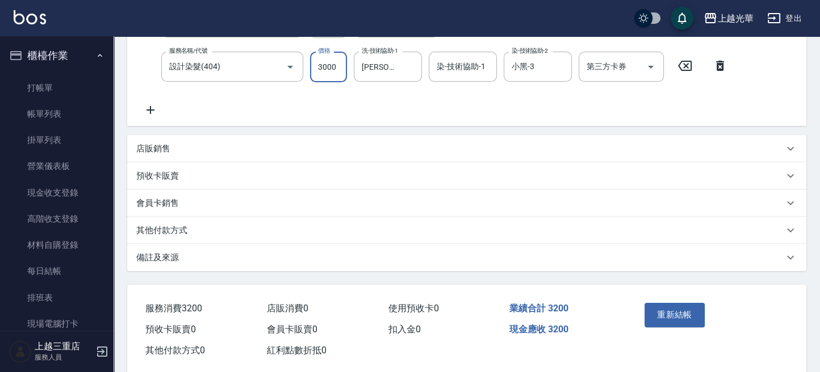
scroll to position [227, 0]
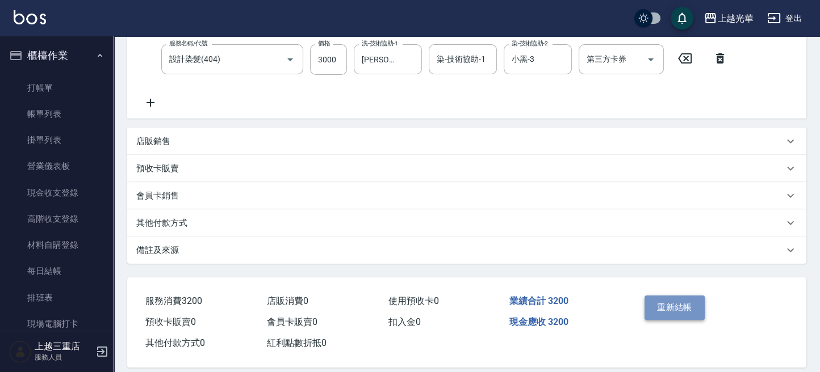
click at [660, 296] on button "重新結帳" at bounding box center [674, 308] width 60 height 24
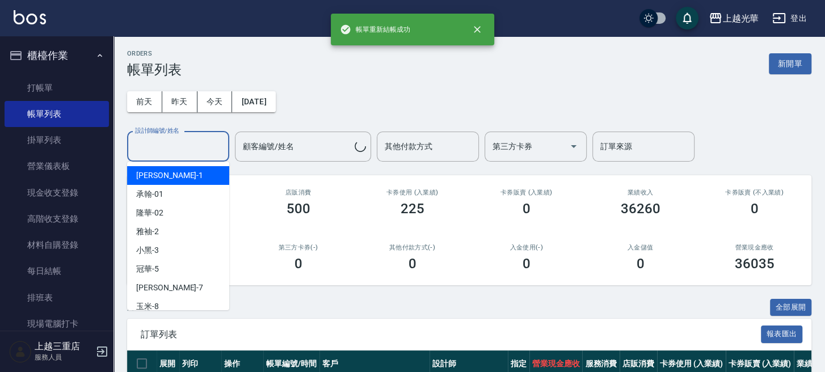
click at [196, 146] on input "設計師編號/姓名" at bounding box center [178, 147] width 92 height 20
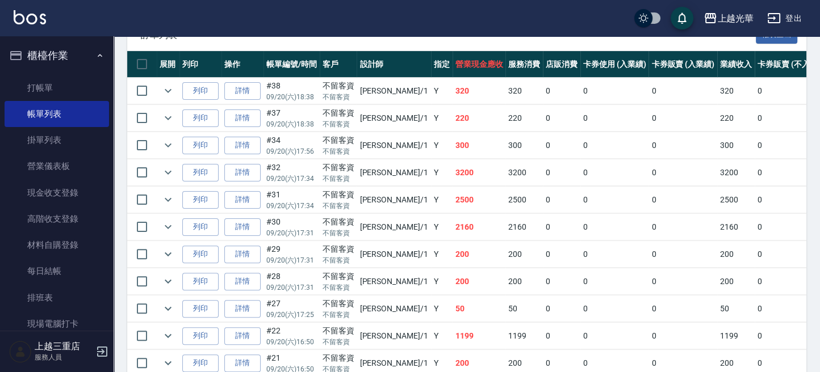
scroll to position [303, 0]
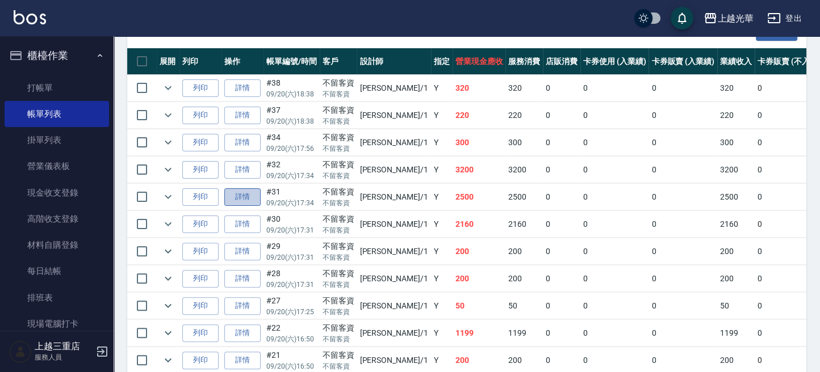
click at [235, 193] on link "詳情" at bounding box center [242, 197] width 36 height 18
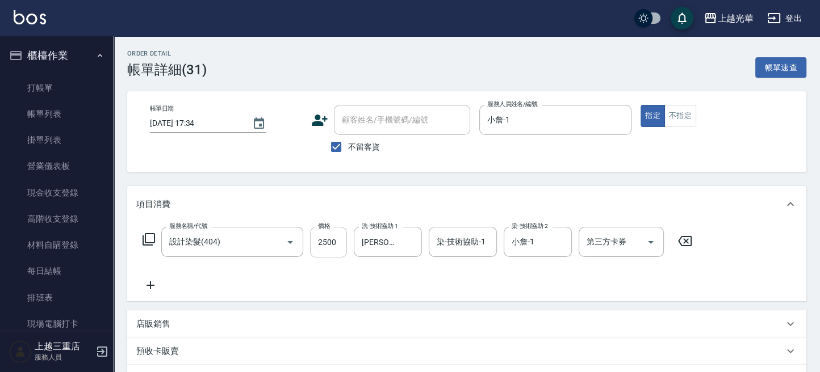
click at [321, 240] on input "2500" at bounding box center [328, 242] width 37 height 31
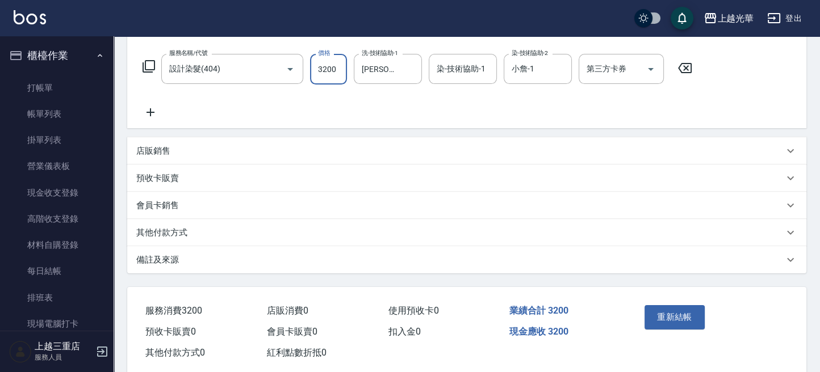
scroll to position [195, 0]
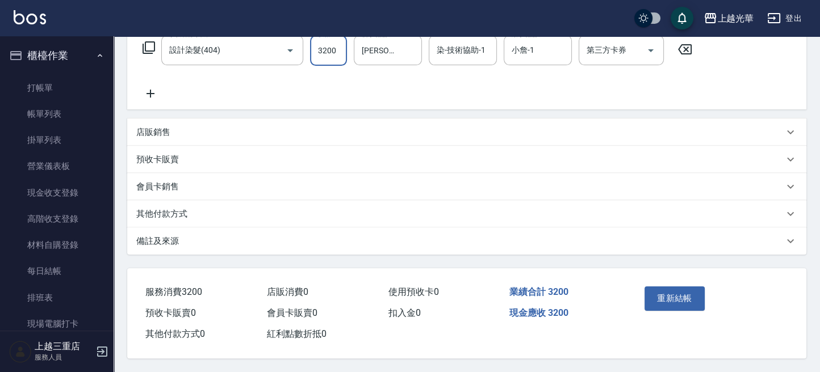
click at [665, 295] on button "重新結帳" at bounding box center [674, 299] width 60 height 24
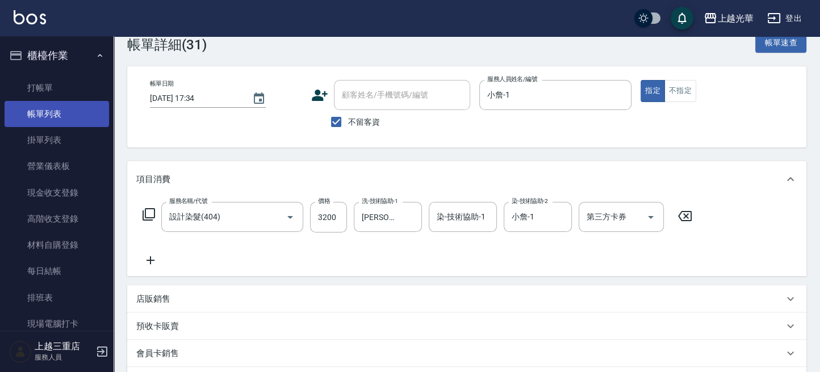
scroll to position [0, 0]
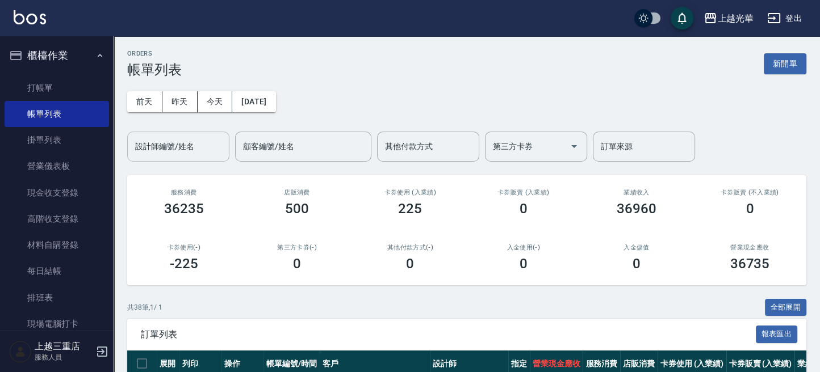
click at [155, 152] on input "設計師編號/姓名" at bounding box center [178, 147] width 92 height 20
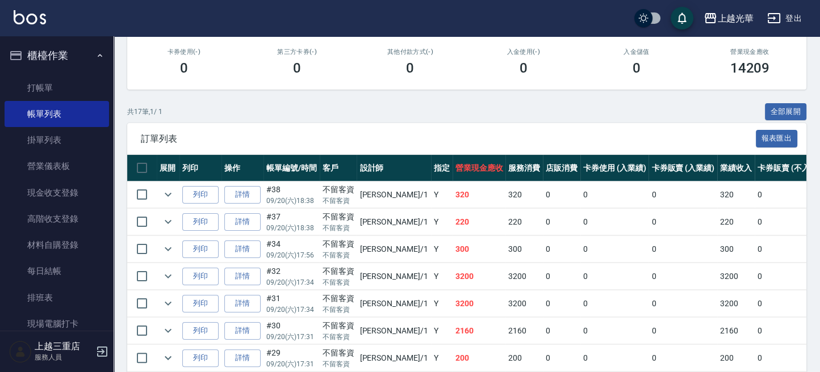
scroll to position [227, 0]
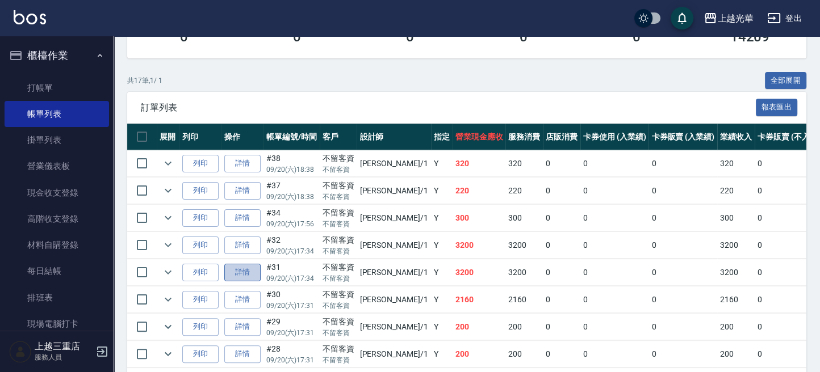
click at [255, 272] on link "詳情" at bounding box center [242, 273] width 36 height 18
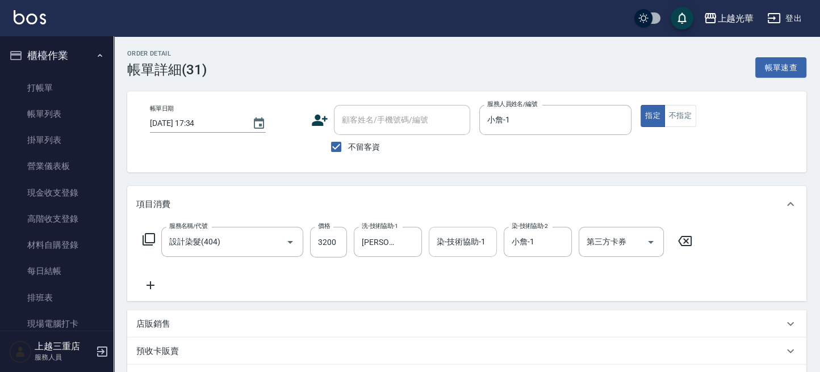
click at [470, 244] on input "染-技術協助-1" at bounding box center [463, 242] width 58 height 20
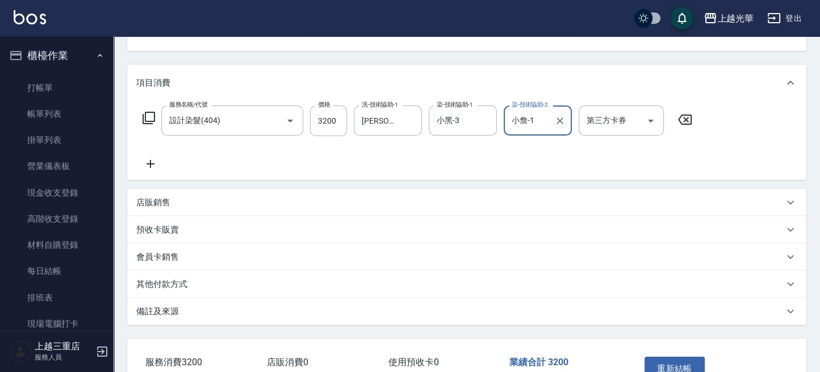
scroll to position [195, 0]
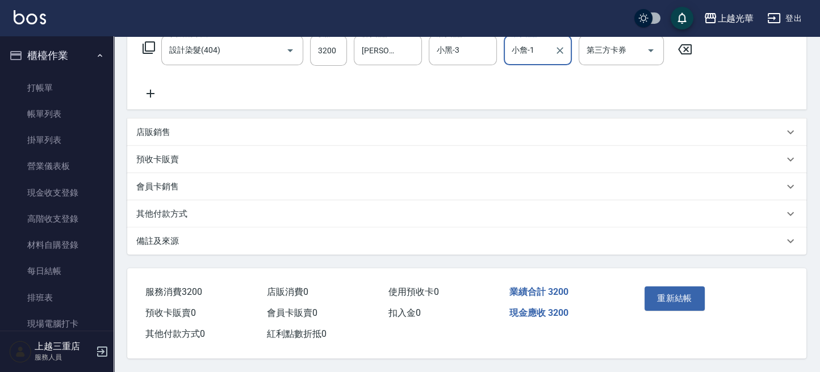
click at [668, 287] on button "重新結帳" at bounding box center [674, 299] width 60 height 24
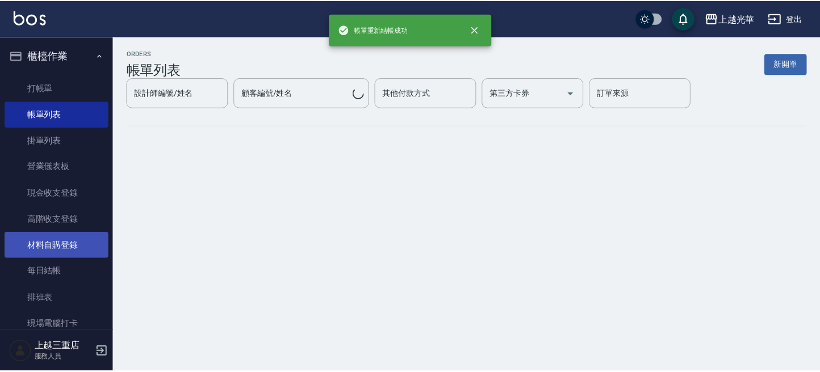
scroll to position [454, 0]
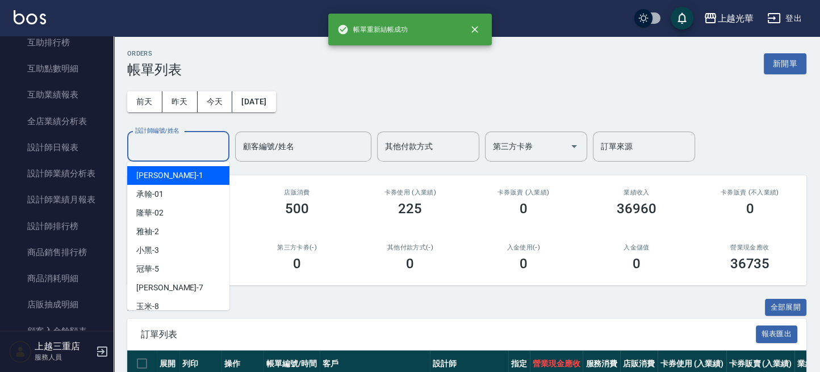
drag, startPoint x: 150, startPoint y: 144, endPoint x: 137, endPoint y: 155, distance: 16.5
click at [152, 144] on input "設計師編號/姓名" at bounding box center [178, 147] width 92 height 20
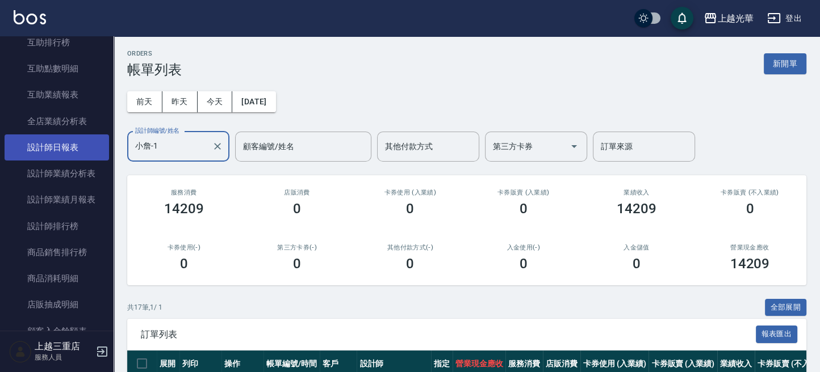
click at [81, 135] on link "設計師日報表" at bounding box center [57, 148] width 104 height 26
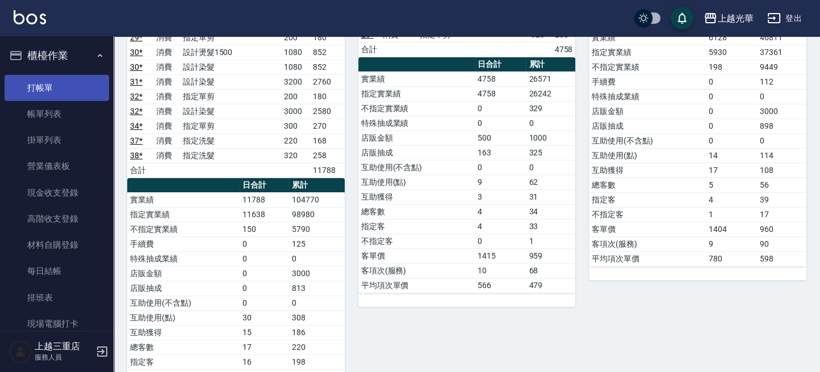
click at [49, 86] on link "打帳單" at bounding box center [57, 88] width 104 height 26
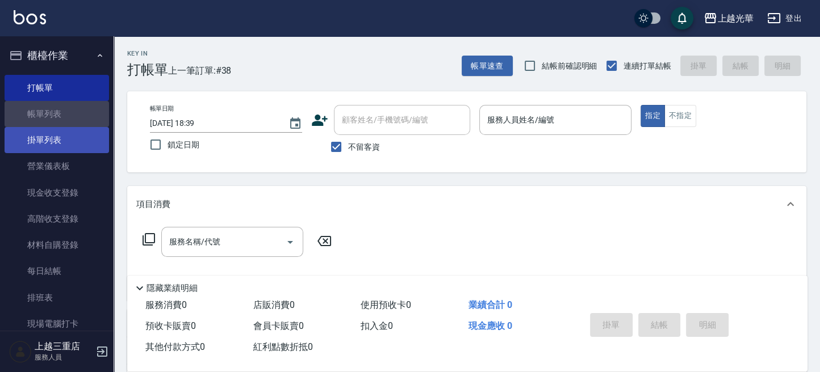
drag, startPoint x: 60, startPoint y: 109, endPoint x: 62, endPoint y: 127, distance: 17.8
click at [59, 110] on link "帳單列表" at bounding box center [57, 114] width 104 height 26
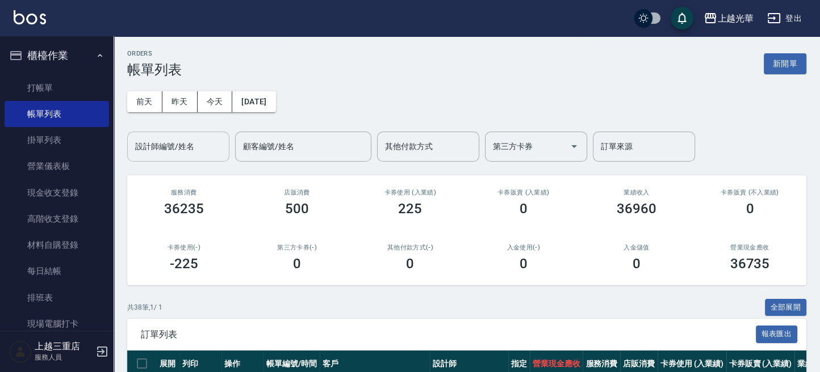
click at [159, 136] on div "設計師編號/姓名" at bounding box center [178, 147] width 102 height 30
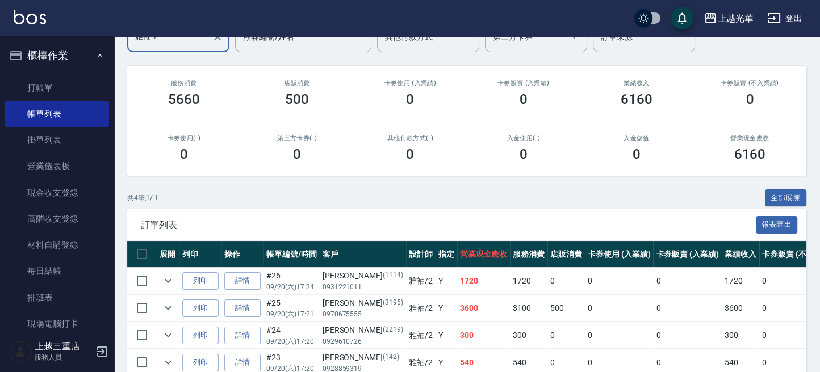
scroll to position [168, 0]
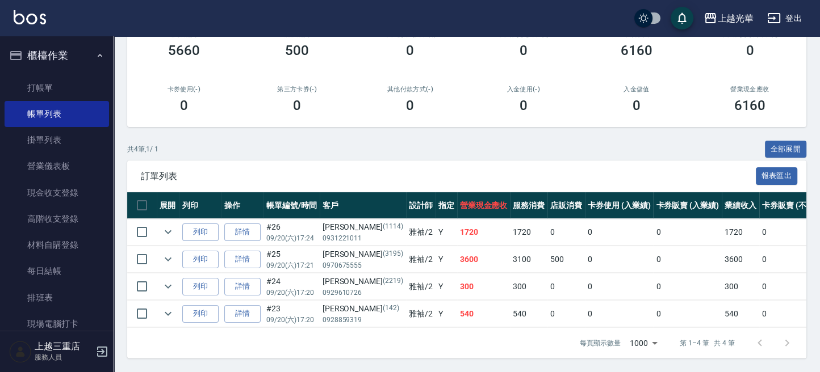
click at [39, 22] on img at bounding box center [30, 17] width 32 height 14
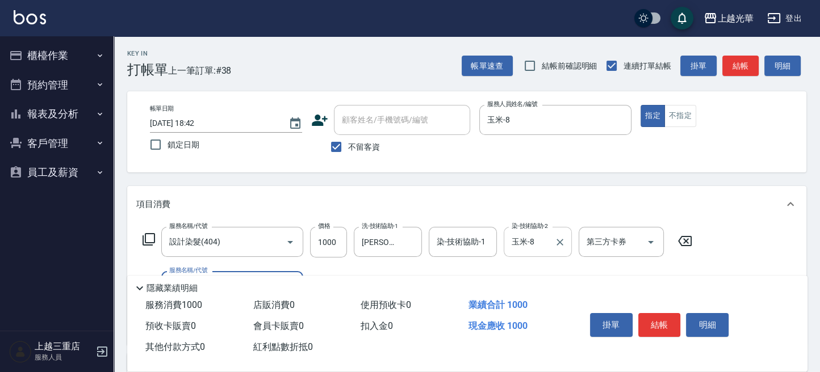
click at [522, 248] on input "玉米-8" at bounding box center [529, 242] width 41 height 20
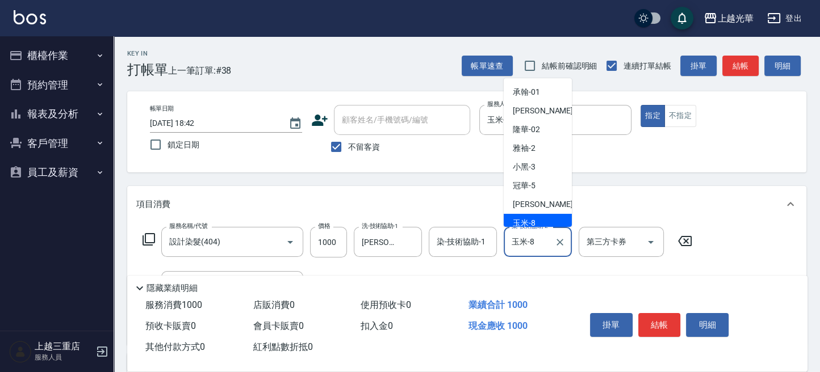
scroll to position [5, 0]
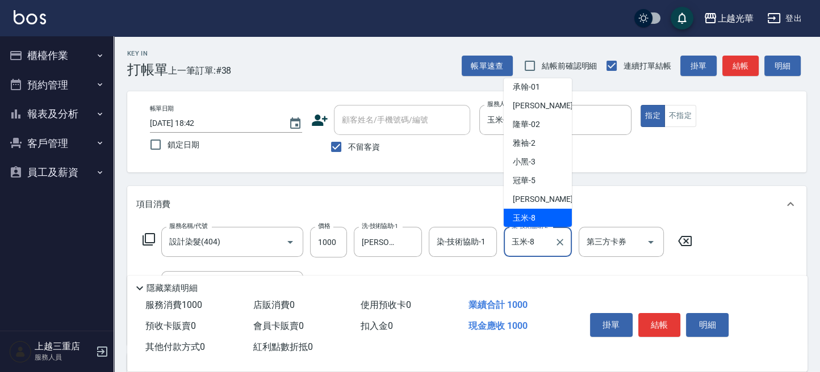
click at [532, 245] on input "玉米-8" at bounding box center [529, 242] width 41 height 20
drag, startPoint x: 533, startPoint y: 245, endPoint x: 520, endPoint y: 244, distance: 12.5
click at [510, 242] on input "玉米-8" at bounding box center [529, 242] width 41 height 20
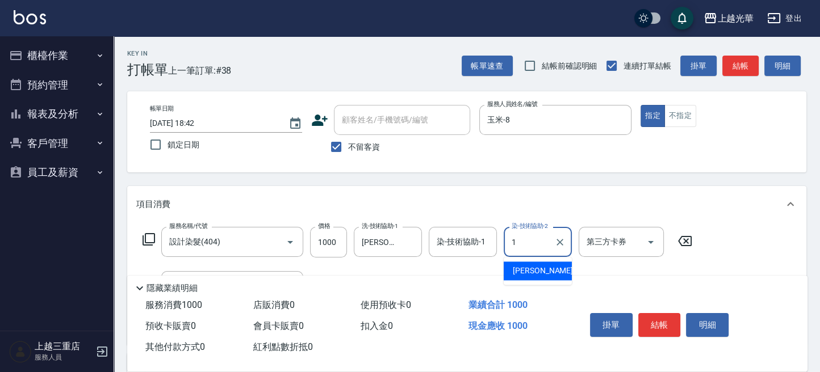
scroll to position [0, 0]
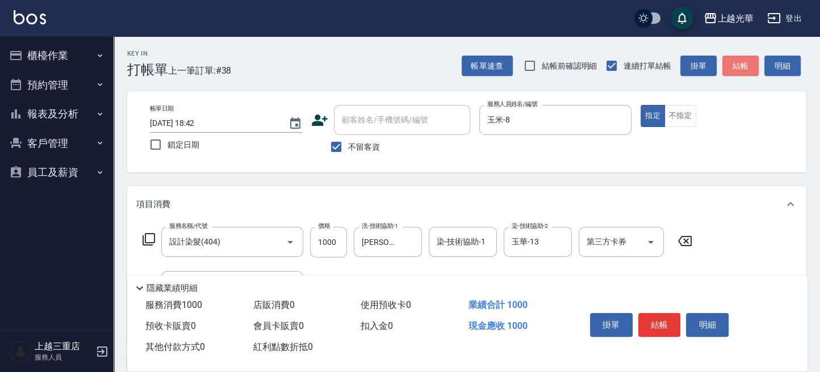
click at [735, 61] on button "結帳" at bounding box center [740, 66] width 36 height 21
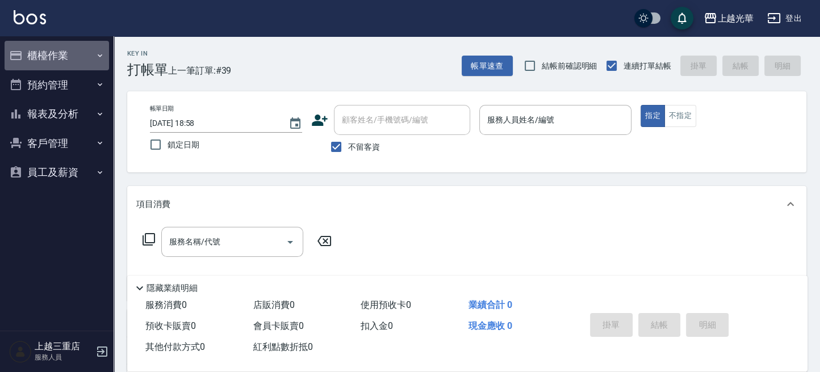
click at [66, 58] on button "櫃檯作業" at bounding box center [57, 56] width 104 height 30
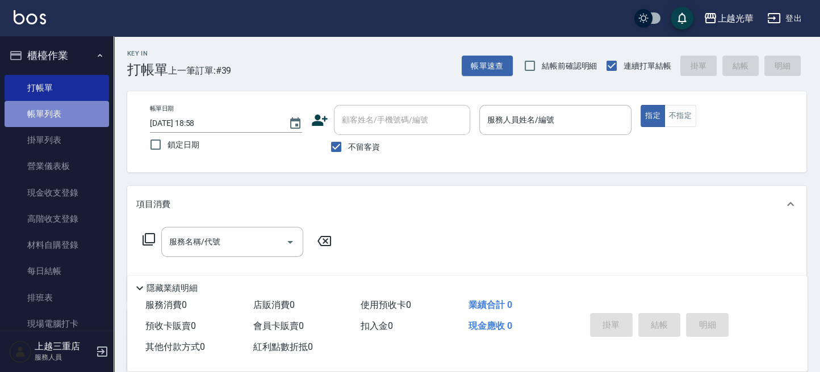
click at [83, 110] on link "帳單列表" at bounding box center [57, 114] width 104 height 26
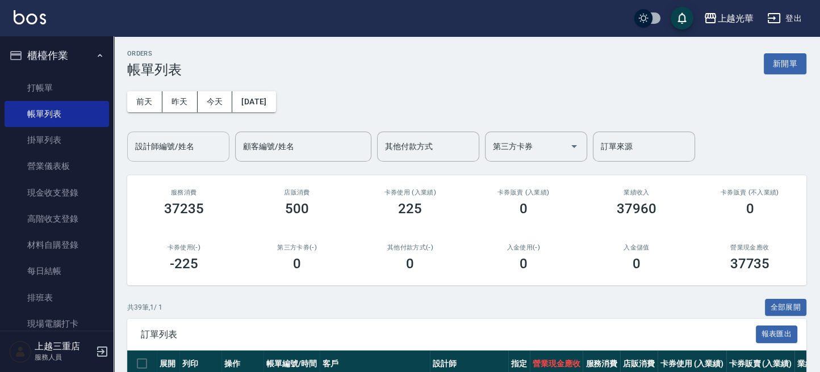
click at [176, 149] on input "設計師編號/姓名" at bounding box center [178, 147] width 92 height 20
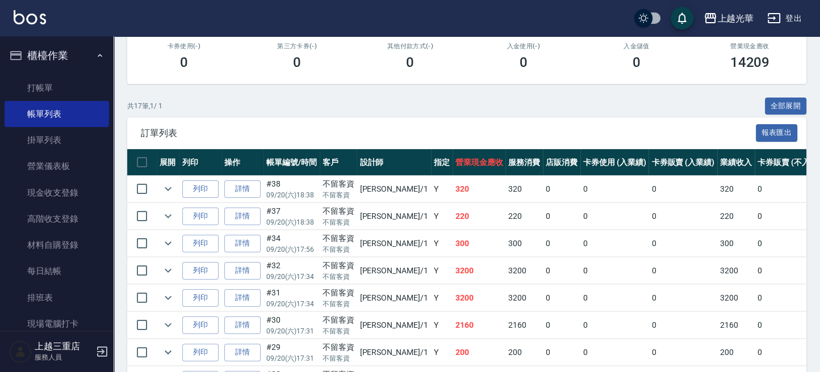
scroll to position [303, 0]
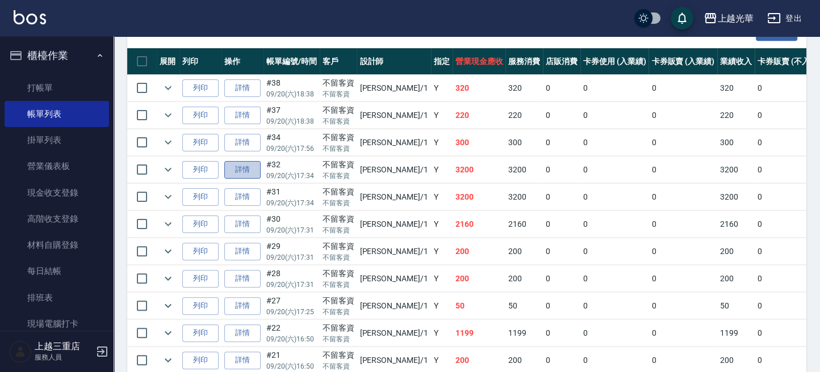
click at [251, 173] on link "詳情" at bounding box center [242, 170] width 36 height 18
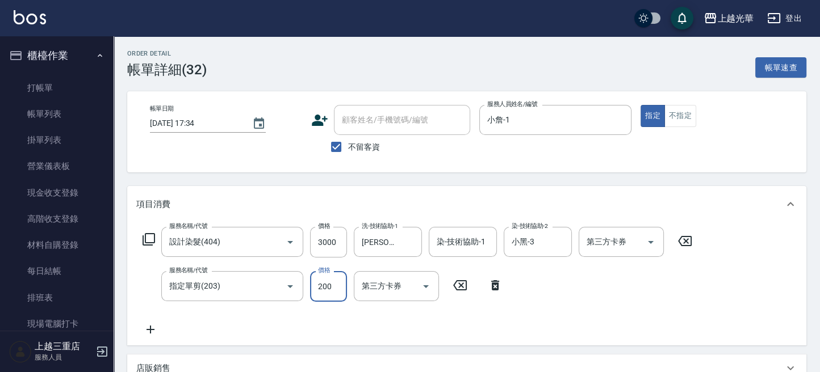
click at [335, 288] on input "200" at bounding box center [328, 286] width 37 height 31
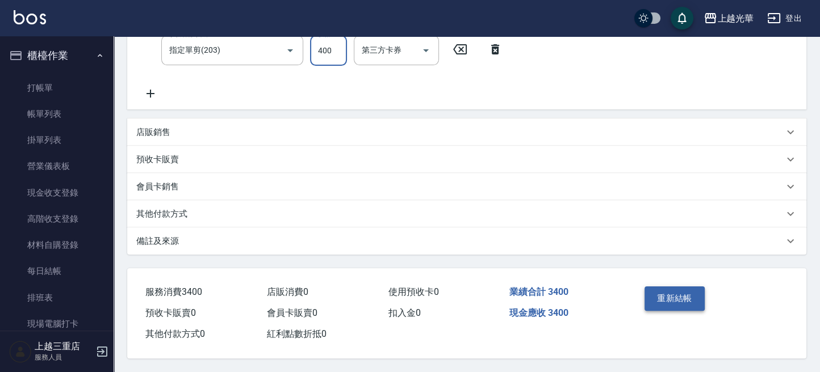
click at [654, 303] on button "重新結帳" at bounding box center [674, 299] width 60 height 24
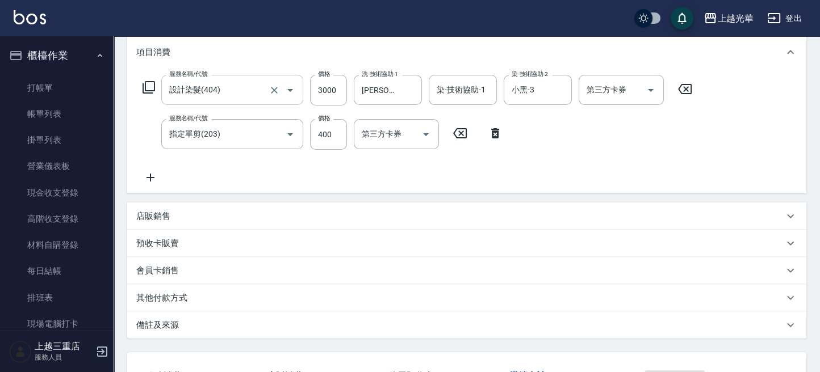
scroll to position [12, 0]
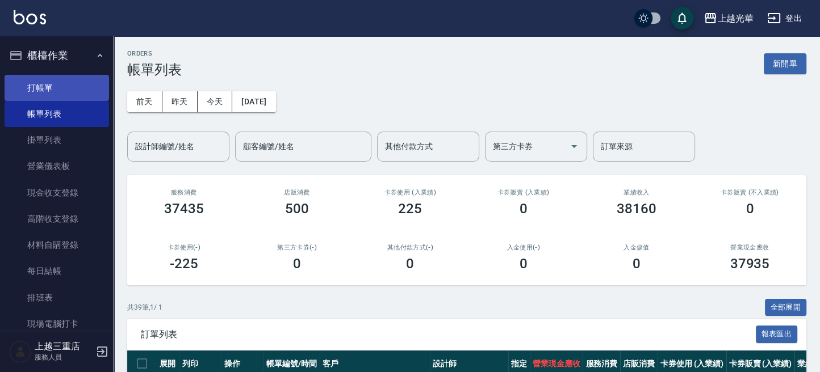
click at [79, 96] on link "打帳單" at bounding box center [57, 88] width 104 height 26
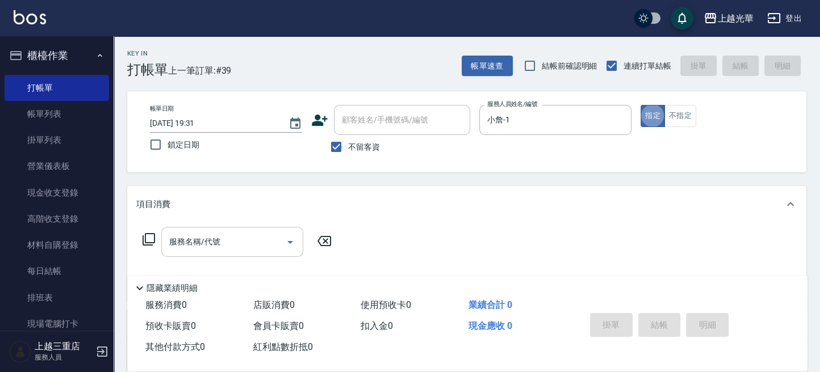
click at [261, 241] on input "服務名稱/代號" at bounding box center [223, 242] width 115 height 20
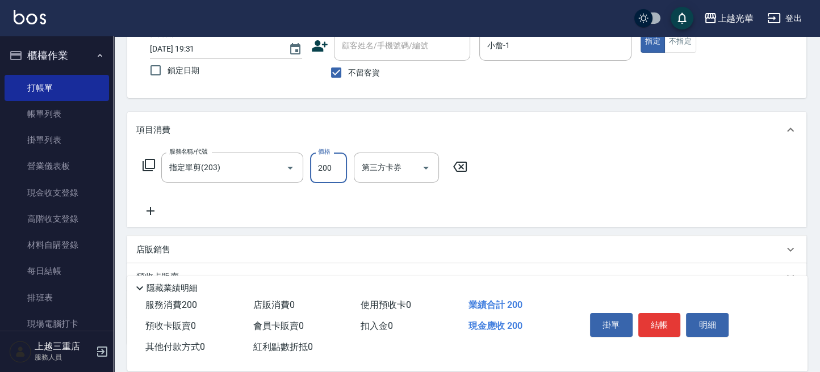
scroll to position [151, 0]
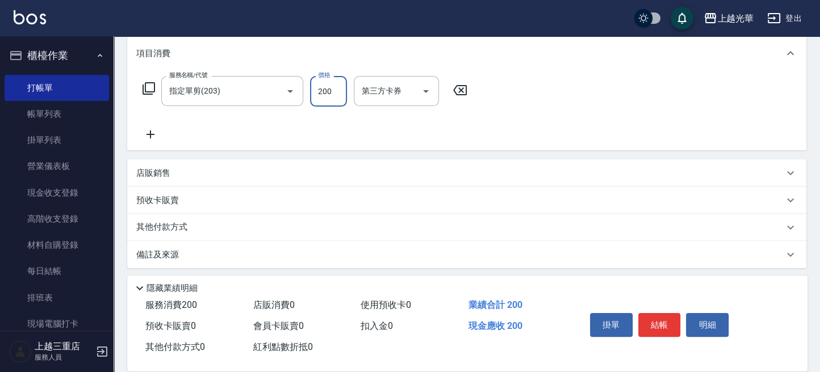
click at [148, 141] on icon at bounding box center [150, 135] width 28 height 14
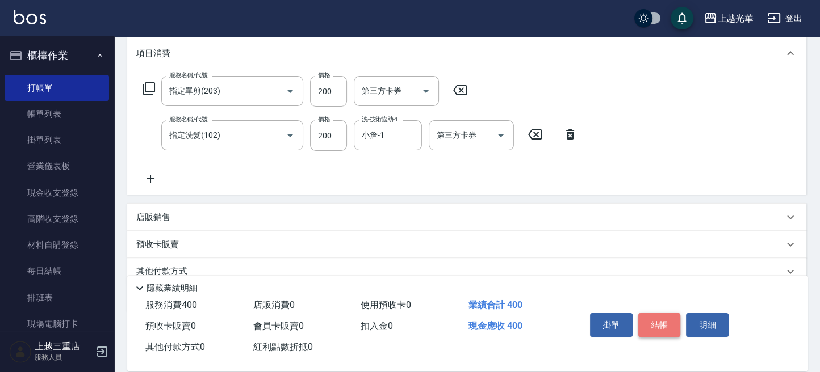
click at [677, 325] on button "結帳" at bounding box center [659, 325] width 43 height 24
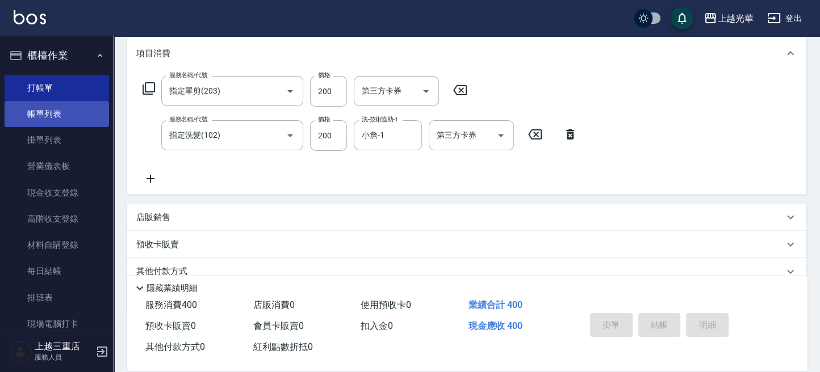
scroll to position [0, 0]
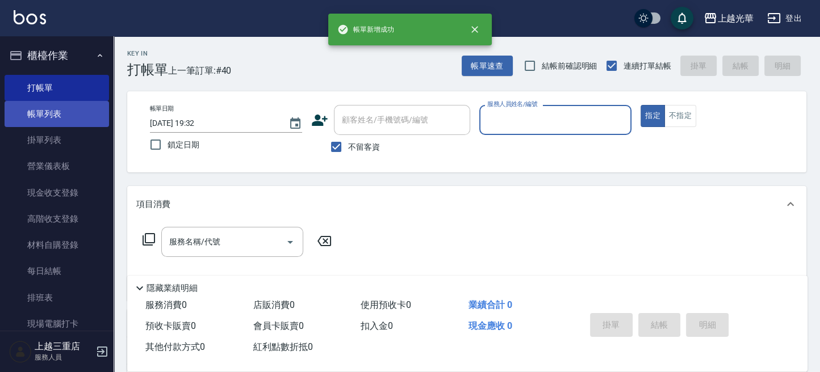
click at [67, 109] on link "帳單列表" at bounding box center [57, 114] width 104 height 26
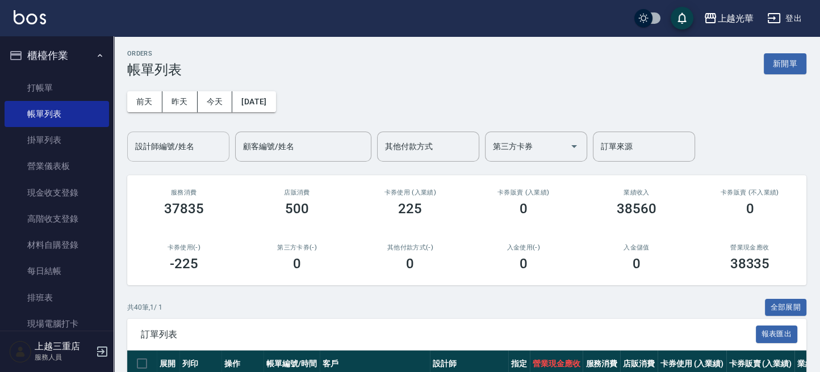
click at [149, 148] on div "設計師編號/姓名 設計師編號/姓名" at bounding box center [178, 147] width 102 height 30
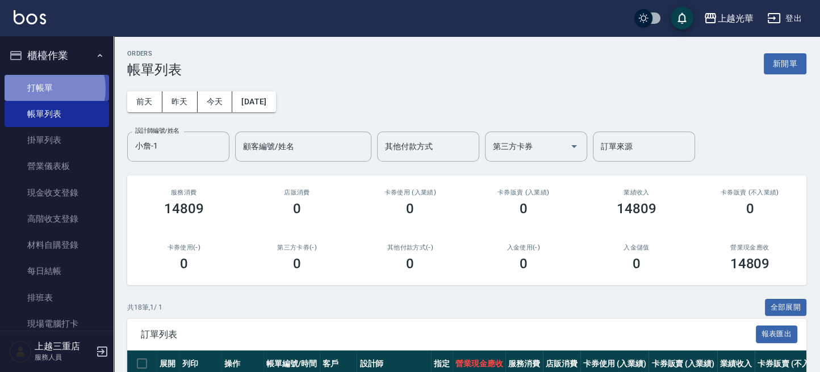
click at [47, 89] on link "打帳單" at bounding box center [57, 88] width 104 height 26
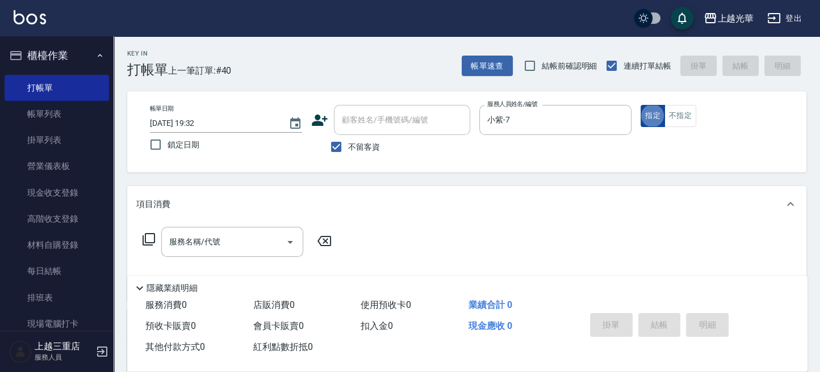
drag, startPoint x: 651, startPoint y: 112, endPoint x: 645, endPoint y: 116, distance: 6.9
click at [650, 114] on button "指定" at bounding box center [652, 116] width 24 height 22
drag, startPoint x: 269, startPoint y: 241, endPoint x: 279, endPoint y: 233, distance: 12.6
click at [269, 241] on input "服務名稱/代號" at bounding box center [223, 242] width 115 height 20
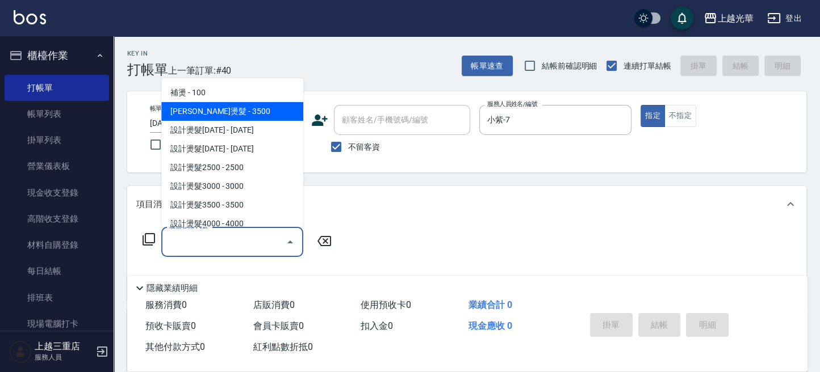
scroll to position [151, 0]
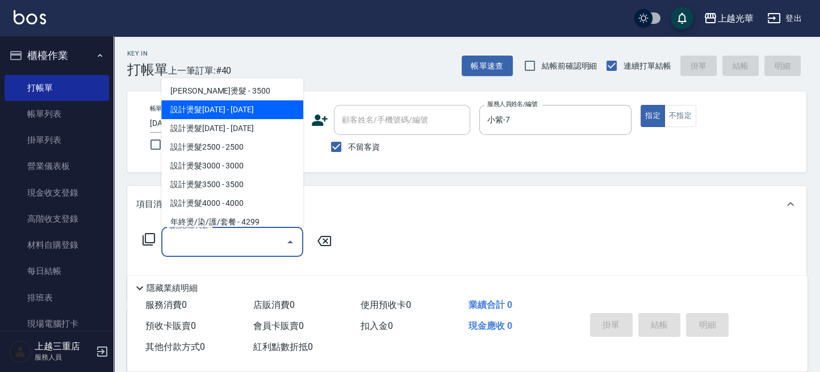
drag, startPoint x: 254, startPoint y: 116, endPoint x: 328, endPoint y: 203, distance: 114.4
click at [255, 124] on ul "不指定洗髮 - 200 指定洗髮 - 200 精油SPA低度舒壓洗髮 - 500 洗髮券抵用 - 150 髮原素洗髮包卡3次抵用 - 150 不指定單剪 - …" at bounding box center [232, 152] width 142 height 149
drag, startPoint x: 256, startPoint y: 111, endPoint x: 260, endPoint y: 117, distance: 6.9
click at [256, 114] on span "設計燙髮1500 - 1500" at bounding box center [232, 109] width 142 height 19
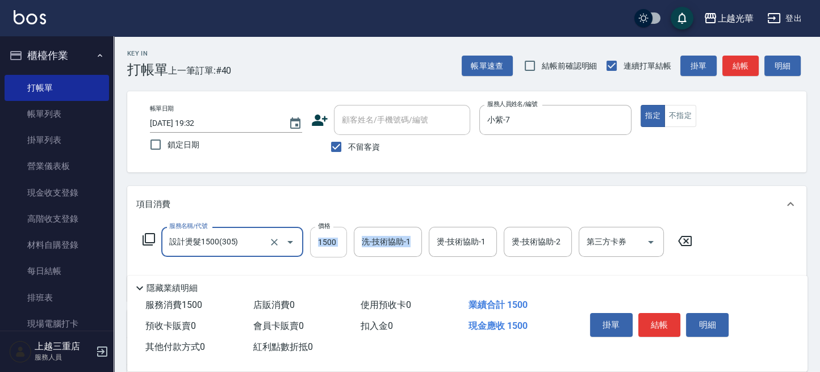
drag, startPoint x: 350, startPoint y: 244, endPoint x: 337, endPoint y: 244, distance: 13.1
click at [347, 244] on div "服務名稱/代號 設計燙髮1500(305) 服務名稱/代號 價格 1500 價格 洗-技術協助-1 洗-技術協助-1 燙-技術協助-1 燙-技術協助-1 燙-…" at bounding box center [417, 242] width 563 height 31
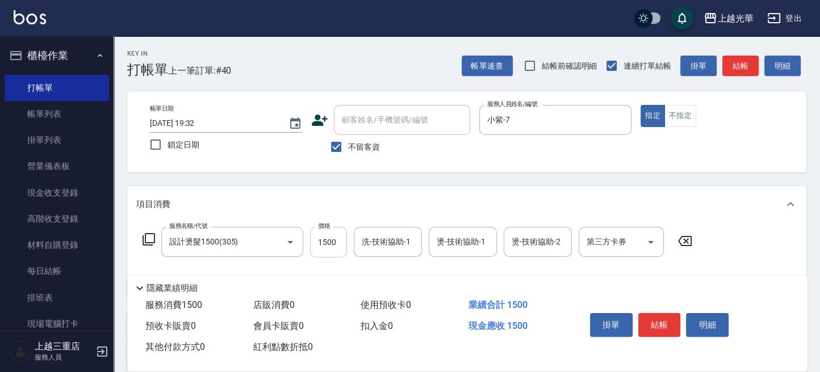
click at [337, 244] on input "1500" at bounding box center [328, 242] width 37 height 31
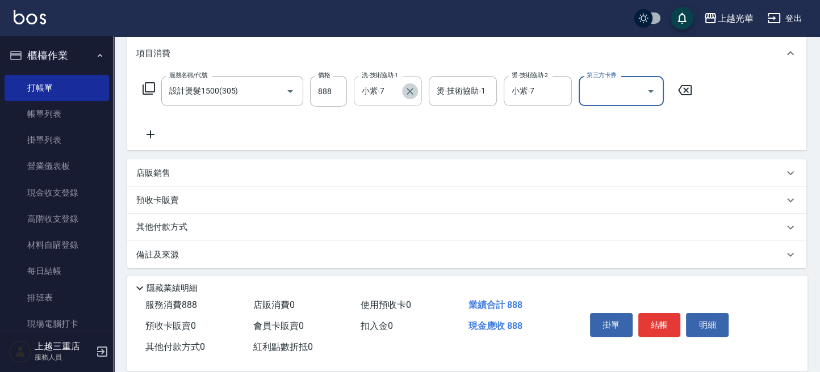
drag, startPoint x: 410, startPoint y: 94, endPoint x: 392, endPoint y: 91, distance: 18.4
click at [405, 94] on icon "Clear" at bounding box center [409, 91] width 11 height 11
click at [167, 133] on div "服務名稱/代號 設計燙髮1500(305) 服務名稱/代號 價格 888 價格 洗-技術協助-1 顏秉宏-20 洗-技術協助-1 燙-技術協助-1 燙-技術協…" at bounding box center [417, 108] width 563 height 65
click at [160, 132] on icon at bounding box center [150, 135] width 28 height 14
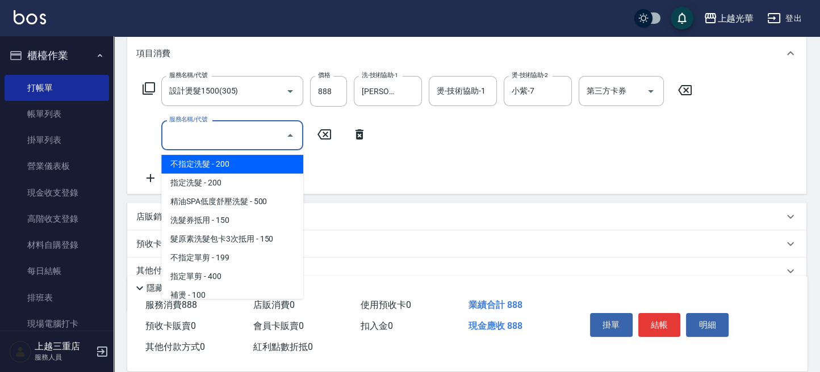
drag, startPoint x: 229, startPoint y: 142, endPoint x: 472, endPoint y: 178, distance: 245.0
click at [230, 142] on input "服務名稱/代號" at bounding box center [223, 135] width 115 height 20
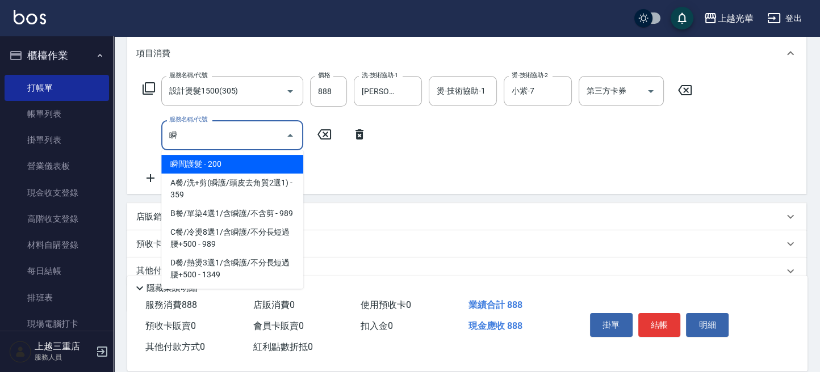
click at [255, 157] on span "瞬間護髮 - 200" at bounding box center [232, 164] width 142 height 19
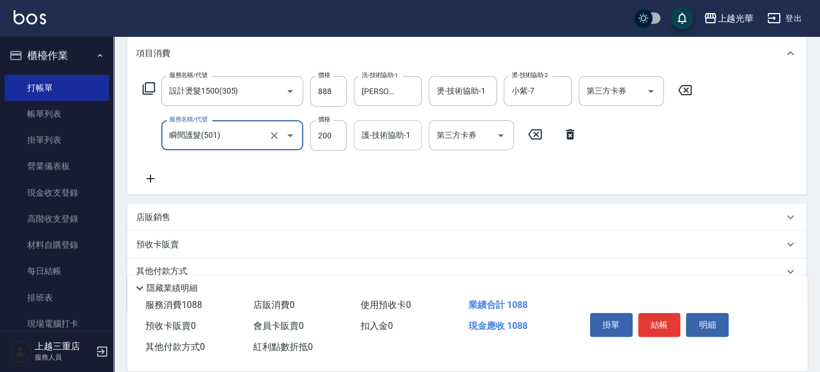
click at [385, 145] on div "護-技術協助-1" at bounding box center [388, 135] width 68 height 30
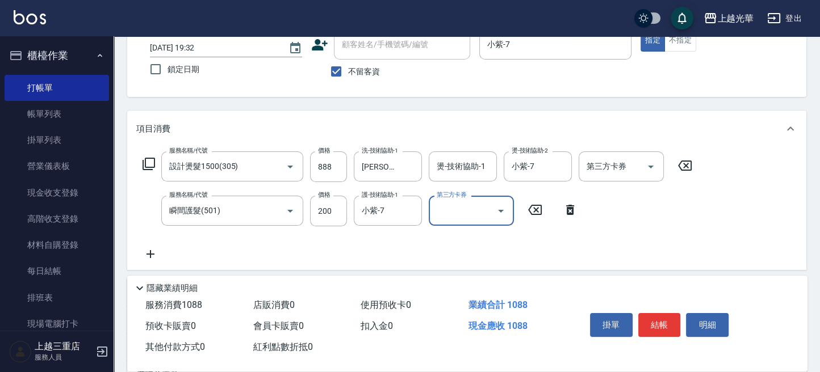
scroll to position [0, 0]
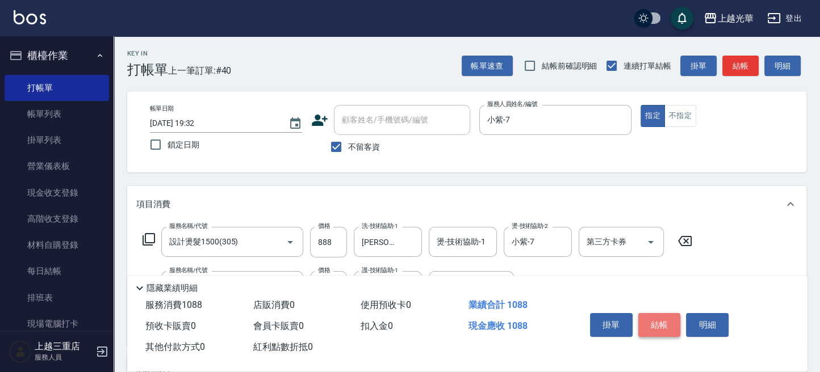
click at [661, 320] on button "結帳" at bounding box center [659, 325] width 43 height 24
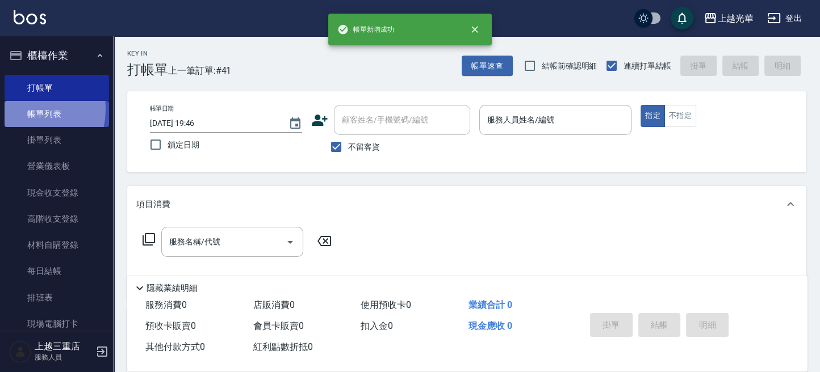
click at [21, 110] on link "帳單列表" at bounding box center [57, 114] width 104 height 26
click at [55, 111] on link "帳單列表" at bounding box center [57, 114] width 104 height 26
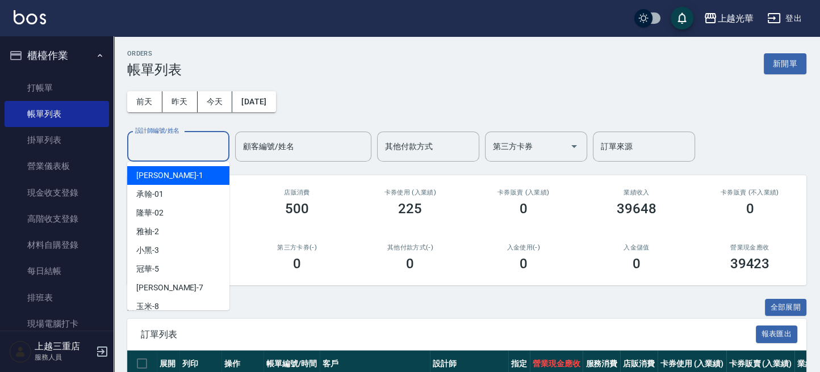
click at [167, 146] on div "設計師編號/姓名 設計師編號/姓名" at bounding box center [178, 147] width 102 height 30
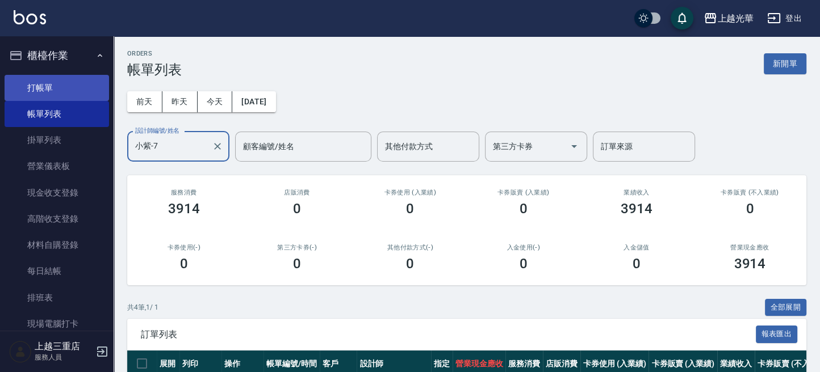
click at [73, 86] on link "打帳單" at bounding box center [57, 88] width 104 height 26
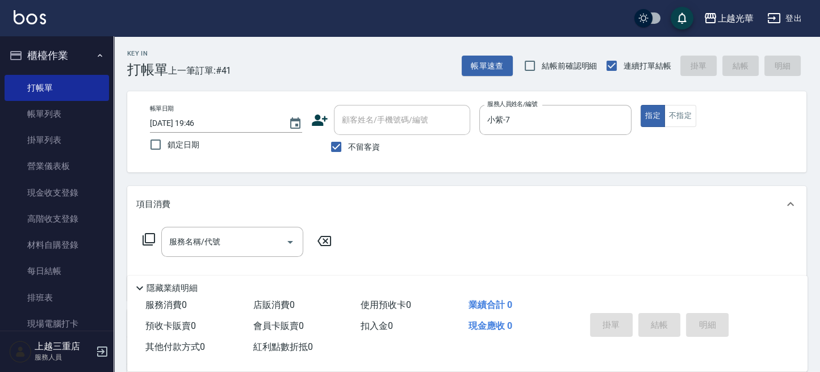
click at [700, 110] on div "指定 不指定" at bounding box center [716, 116] width 152 height 22
click at [690, 114] on button "不指定" at bounding box center [680, 116] width 32 height 22
click at [232, 233] on input "服務名稱/代號" at bounding box center [223, 242] width 115 height 20
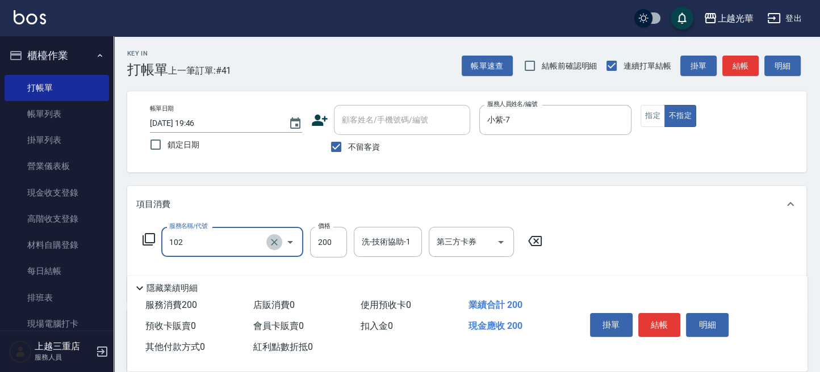
click at [277, 249] on button "Clear" at bounding box center [274, 242] width 16 height 16
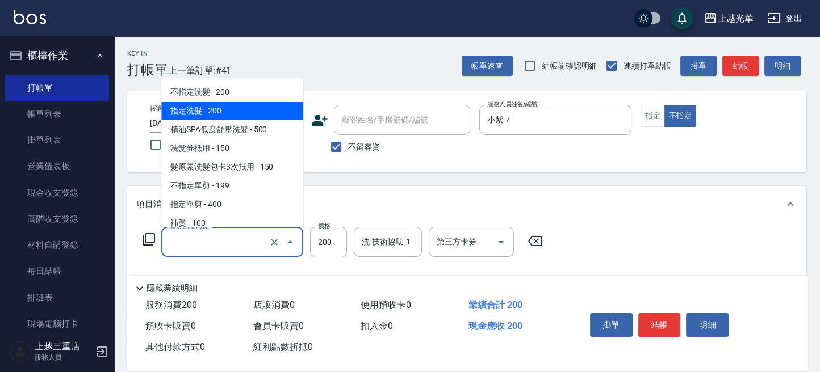
click at [237, 242] on input "服務名稱/代號" at bounding box center [216, 242] width 100 height 20
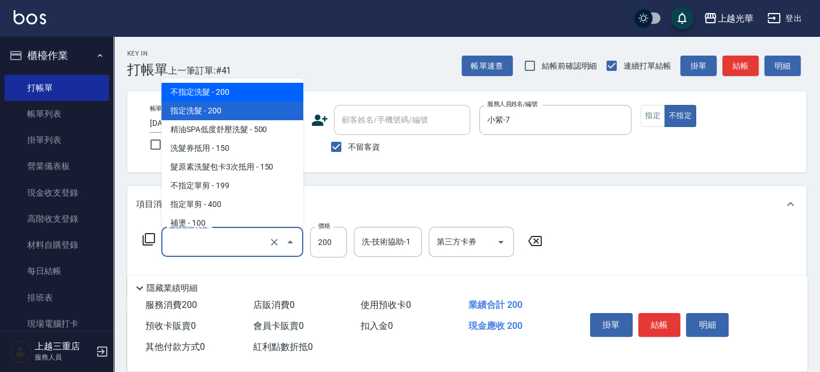
click at [244, 95] on span "不指定洗髮 - 200" at bounding box center [232, 92] width 142 height 19
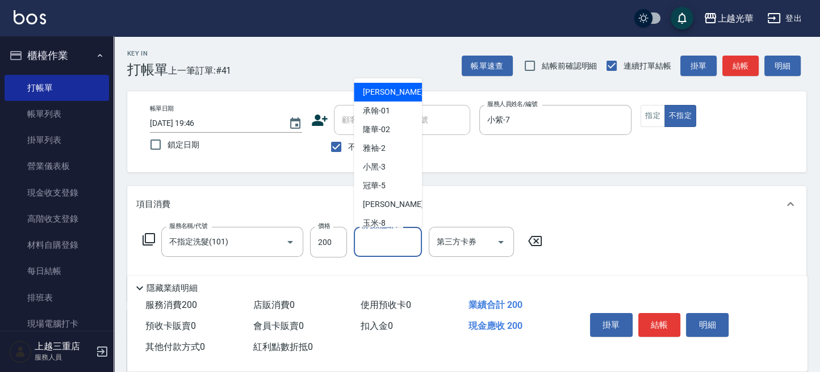
click at [387, 238] on div "洗-技術協助-1 洗-技術協助-1" at bounding box center [388, 242] width 68 height 30
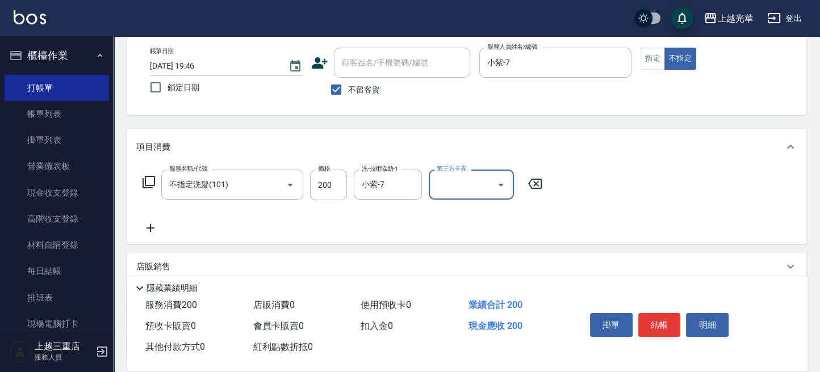
scroll to position [76, 0]
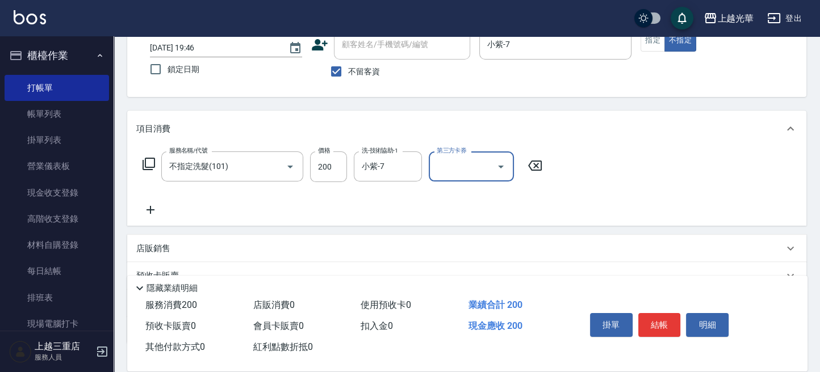
click at [152, 206] on icon at bounding box center [150, 210] width 28 height 14
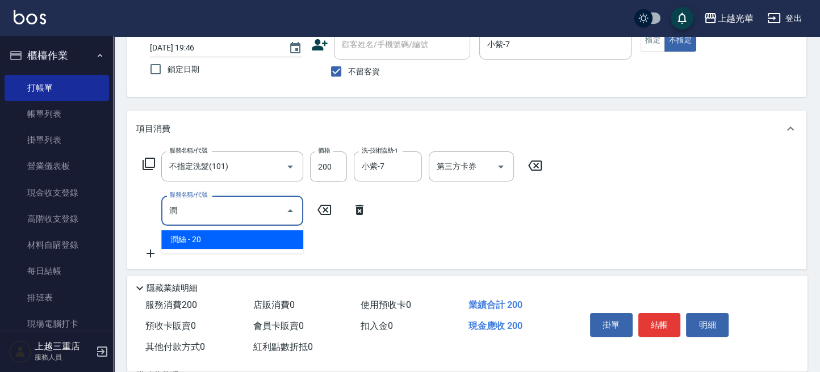
click at [249, 244] on span "潤絲 - 20" at bounding box center [232, 239] width 142 height 19
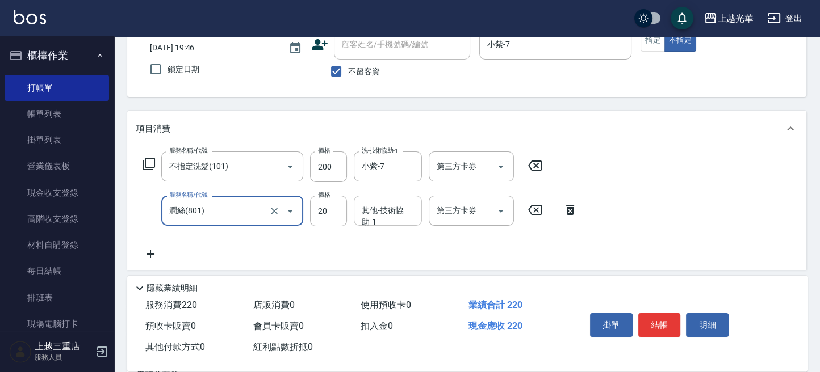
click at [372, 213] on div "其他-技術協助-1 其他-技術協助-1" at bounding box center [388, 211] width 68 height 30
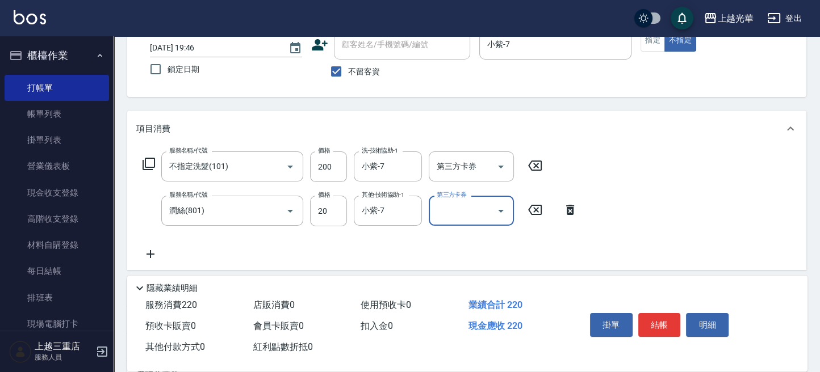
click at [682, 146] on div "項目消費" at bounding box center [466, 129] width 679 height 36
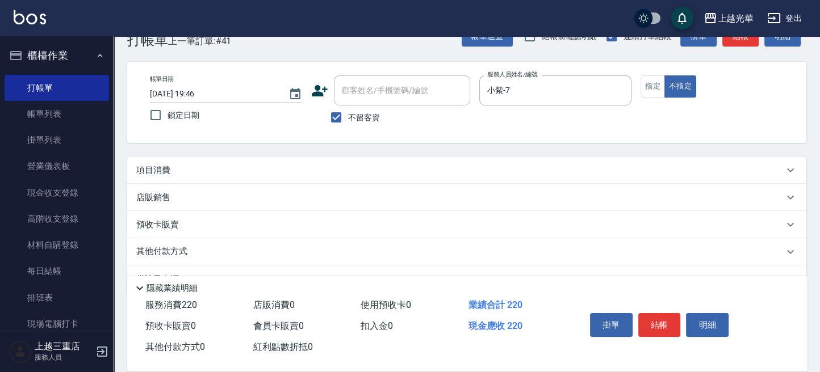
scroll to position [57, 0]
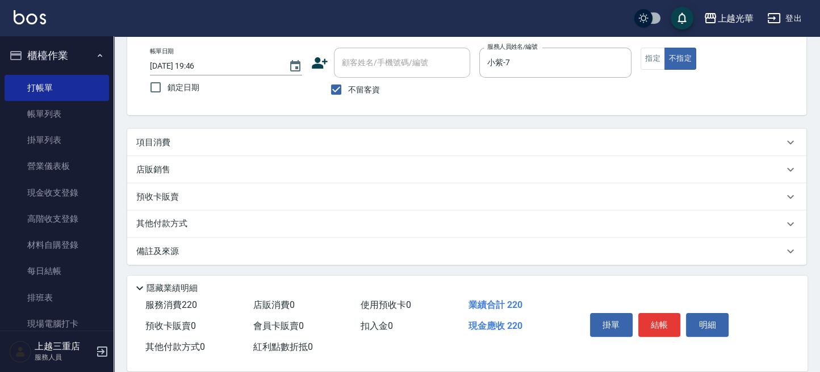
click at [573, 150] on div "項目消費" at bounding box center [466, 142] width 679 height 27
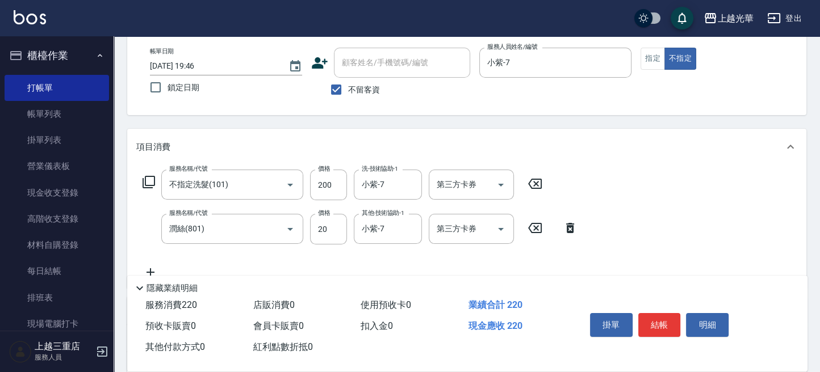
scroll to position [0, 0]
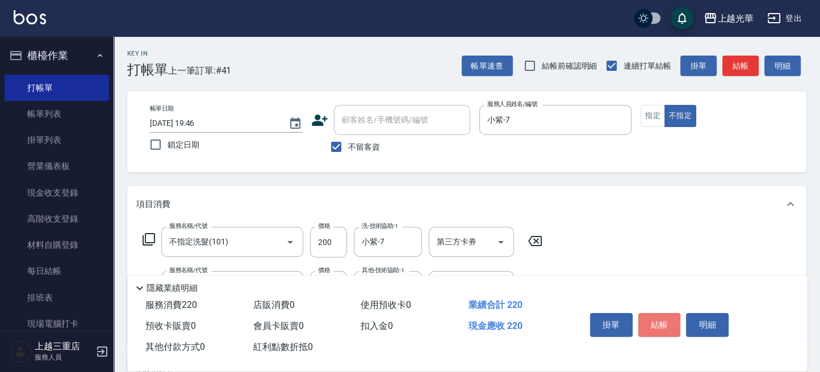
click at [668, 313] on button "結帳" at bounding box center [659, 325] width 43 height 24
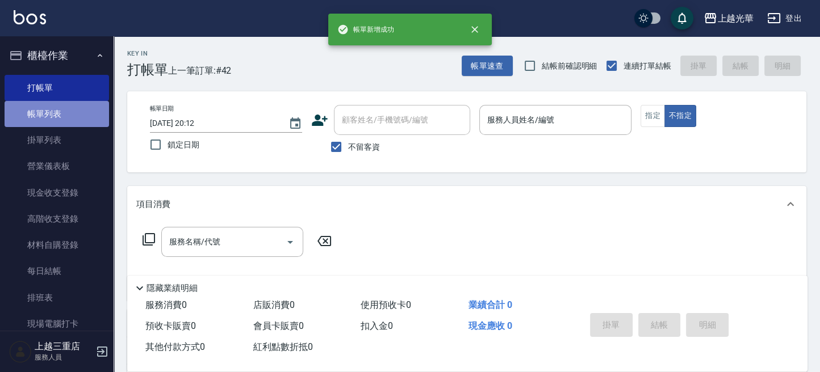
click at [70, 104] on link "帳單列表" at bounding box center [57, 114] width 104 height 26
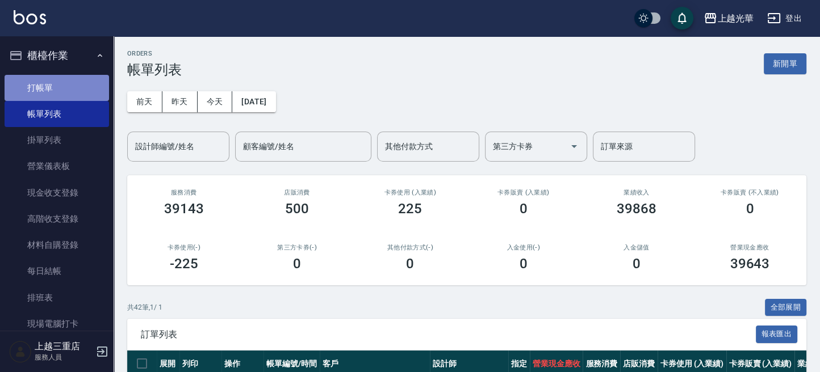
click at [81, 90] on link "打帳單" at bounding box center [57, 88] width 104 height 26
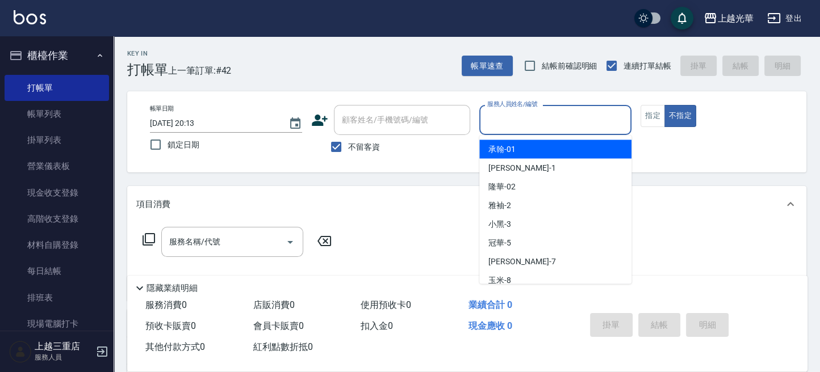
click at [528, 115] on input "服務人員姓名/編號" at bounding box center [555, 120] width 142 height 20
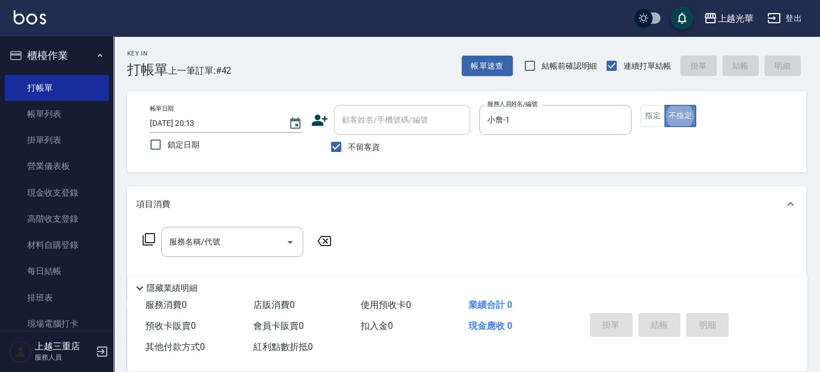
click at [691, 114] on button "不指定" at bounding box center [680, 116] width 32 height 22
click at [235, 237] on input "服務名稱/代號" at bounding box center [223, 242] width 115 height 20
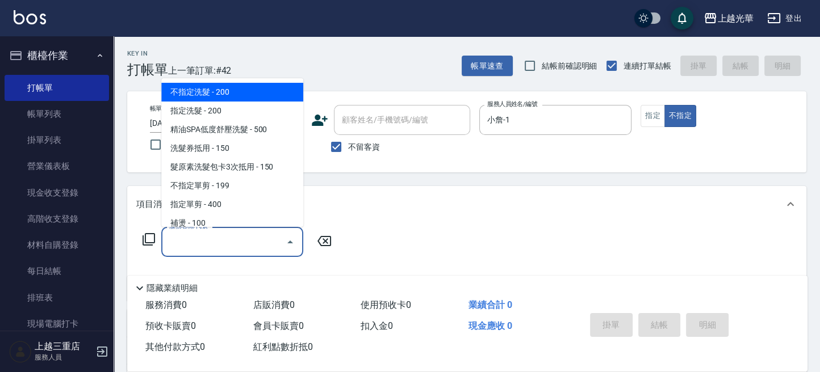
drag, startPoint x: 225, startPoint y: 95, endPoint x: 316, endPoint y: 153, distance: 107.9
click at [228, 96] on span "不指定洗髮 - 200" at bounding box center [232, 92] width 142 height 19
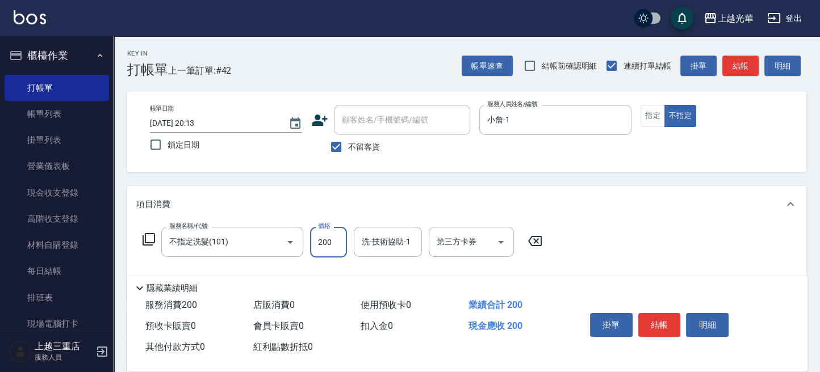
drag, startPoint x: 328, startPoint y: 250, endPoint x: 349, endPoint y: 255, distance: 21.6
click at [328, 250] on input "200" at bounding box center [328, 242] width 37 height 31
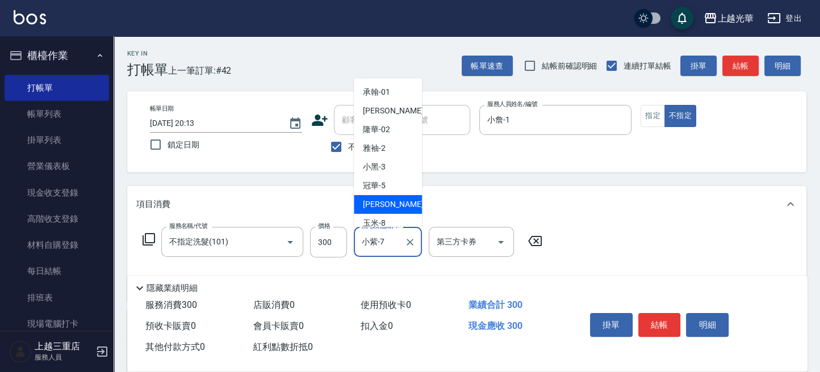
click at [396, 237] on input "小紫-7" at bounding box center [379, 242] width 41 height 20
click at [410, 238] on icon "Clear" at bounding box center [409, 242] width 11 height 11
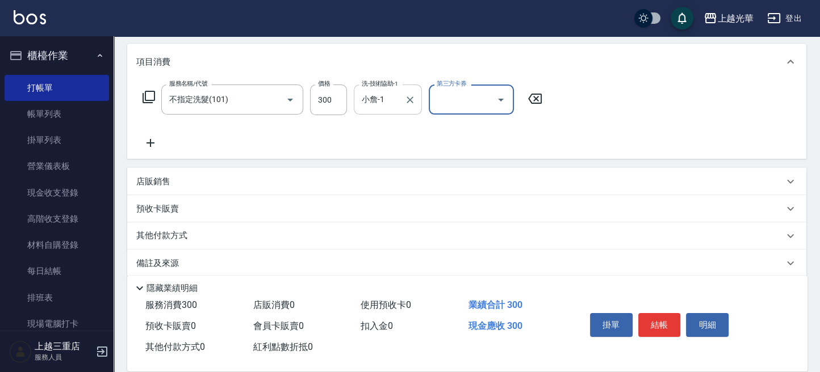
scroll to position [78, 0]
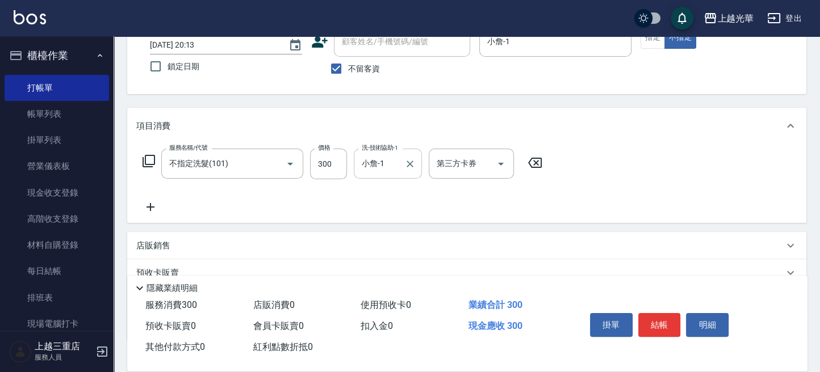
click at [152, 206] on icon at bounding box center [150, 207] width 28 height 14
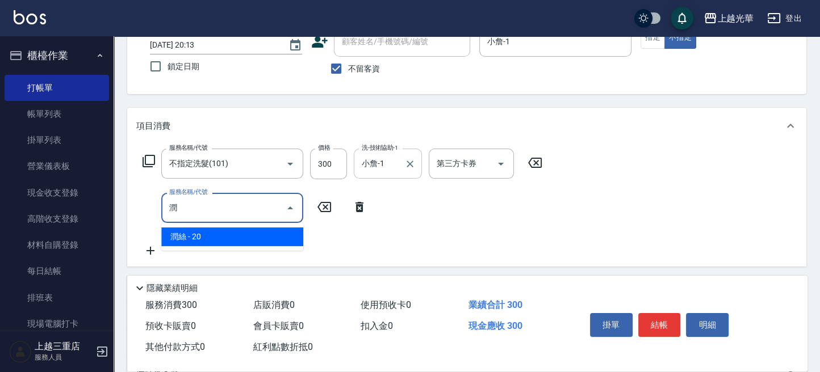
click at [261, 230] on span "潤絲 - 20" at bounding box center [232, 237] width 142 height 19
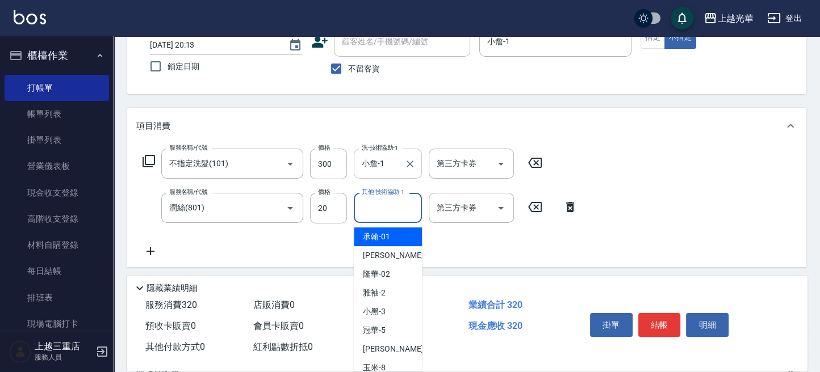
click at [377, 213] on input "其他-技術協助-1" at bounding box center [388, 208] width 58 height 20
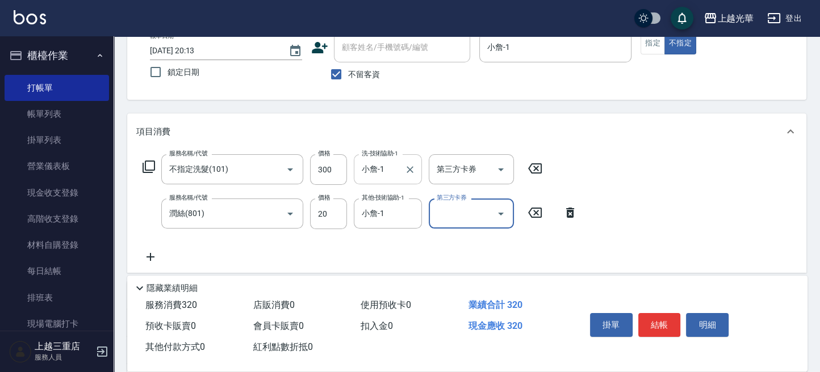
scroll to position [151, 0]
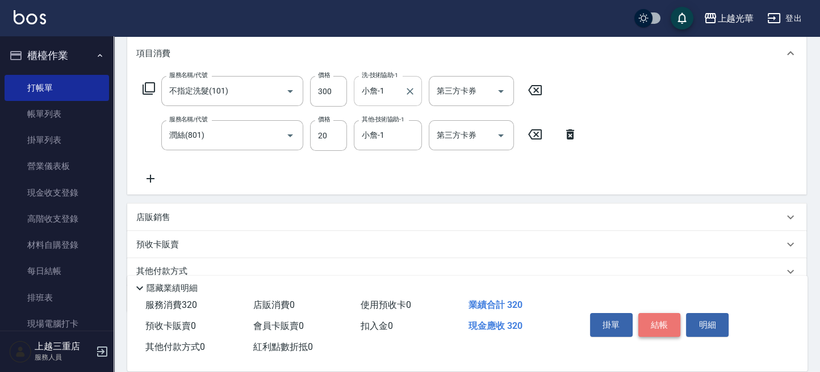
click at [656, 326] on button "結帳" at bounding box center [659, 325] width 43 height 24
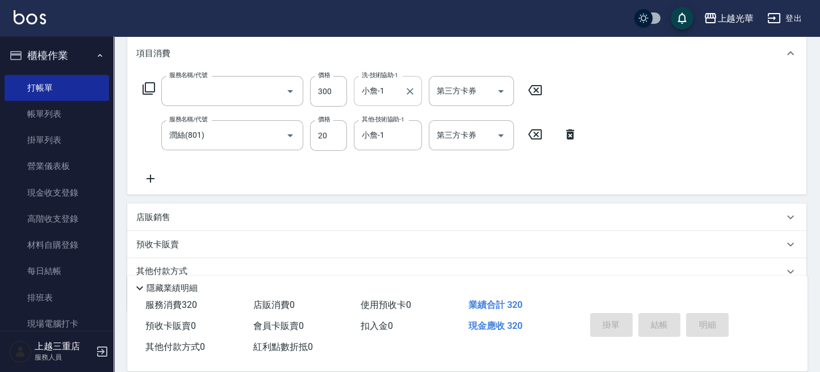
scroll to position [0, 0]
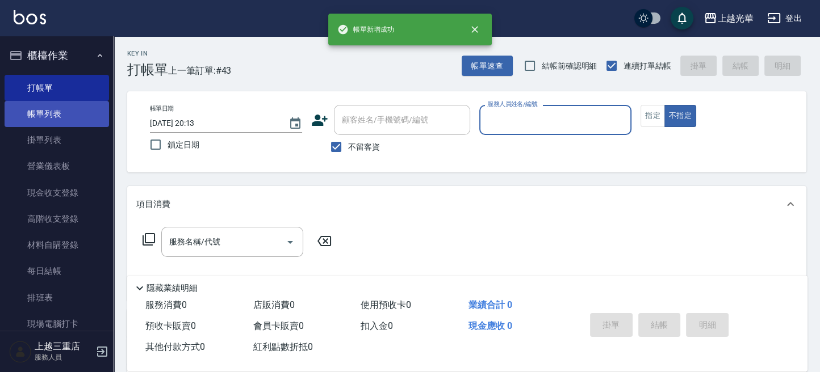
drag, startPoint x: 67, startPoint y: 119, endPoint x: 69, endPoint y: 104, distance: 14.9
click at [67, 119] on link "帳單列表" at bounding box center [57, 114] width 104 height 26
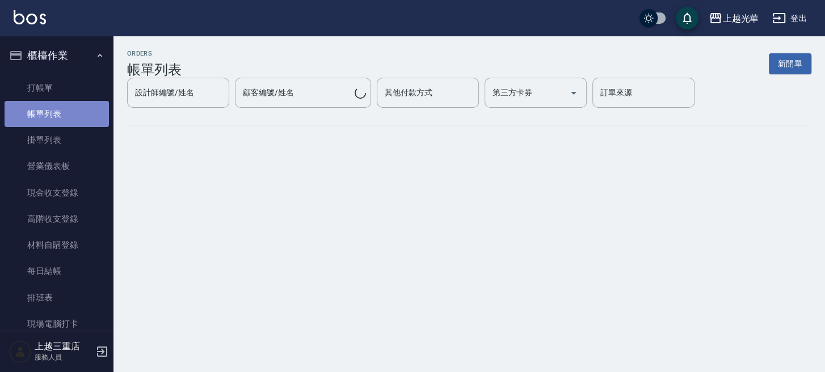
click at [69, 104] on link "帳單列表" at bounding box center [57, 114] width 104 height 26
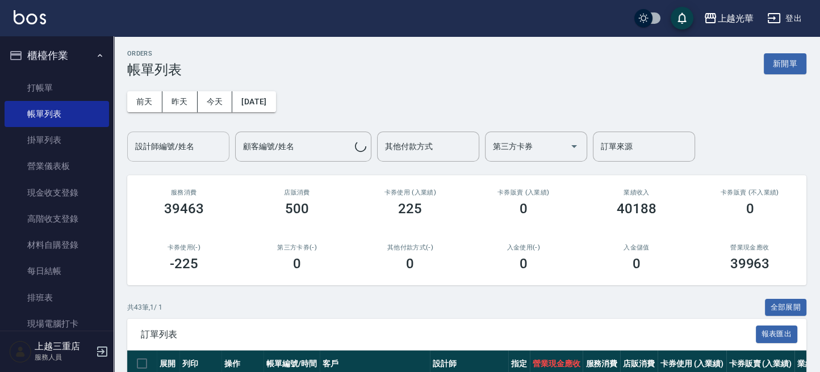
click at [180, 154] on input "設計師編號/姓名" at bounding box center [178, 147] width 92 height 20
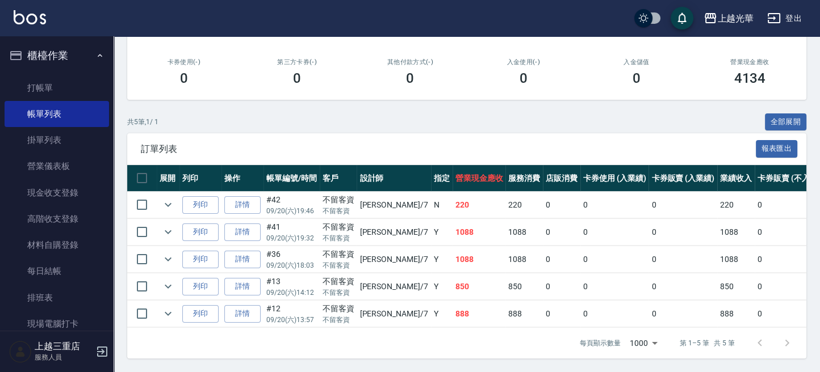
scroll to position [44, 0]
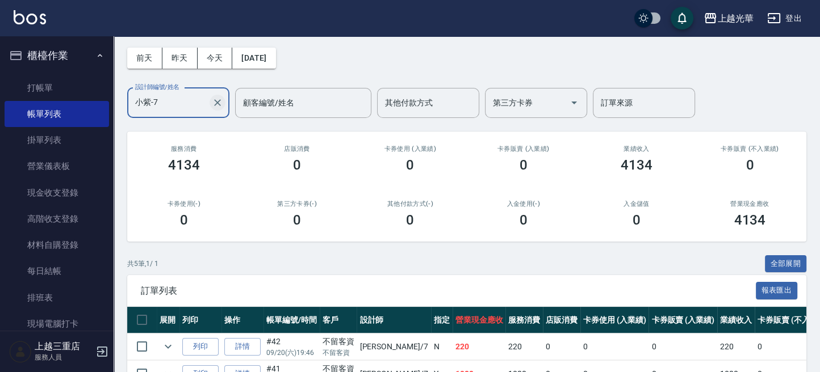
click at [217, 106] on icon "Clear" at bounding box center [217, 102] width 11 height 11
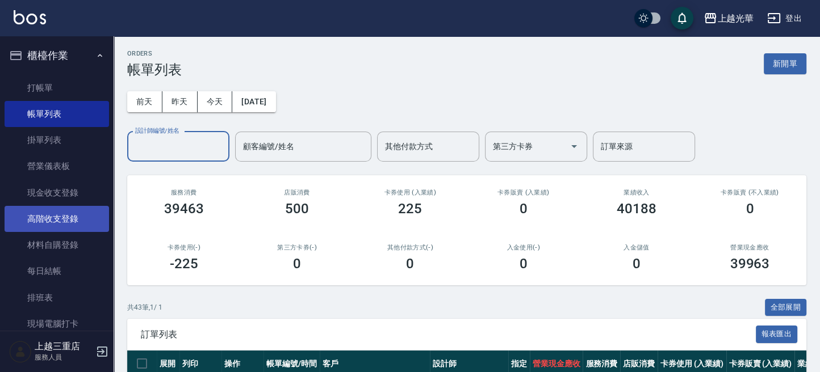
scroll to position [141, 0]
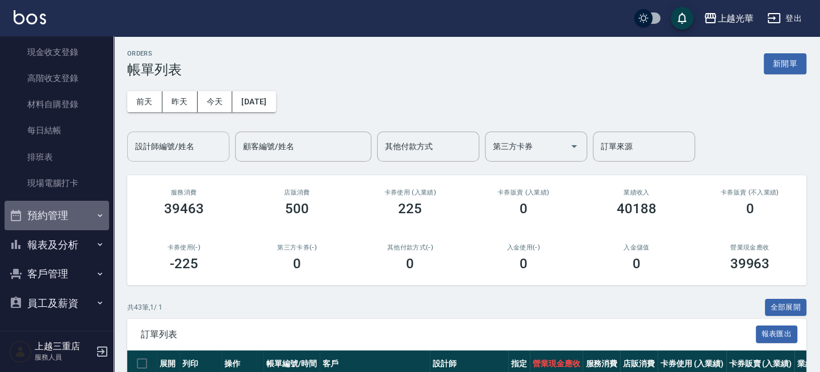
click at [66, 215] on button "預約管理" at bounding box center [57, 216] width 104 height 30
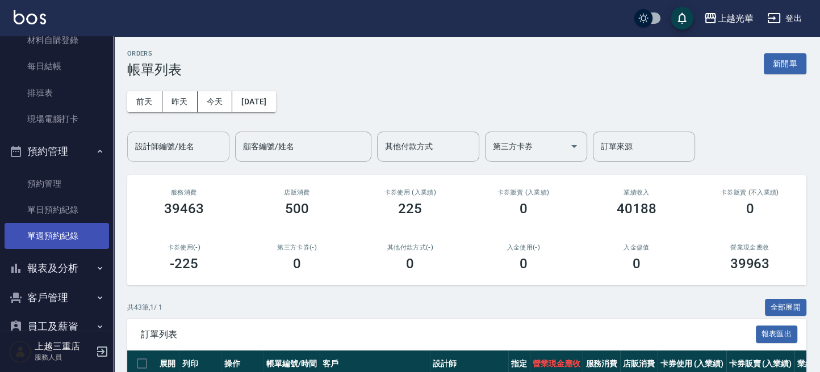
scroll to position [65, 0]
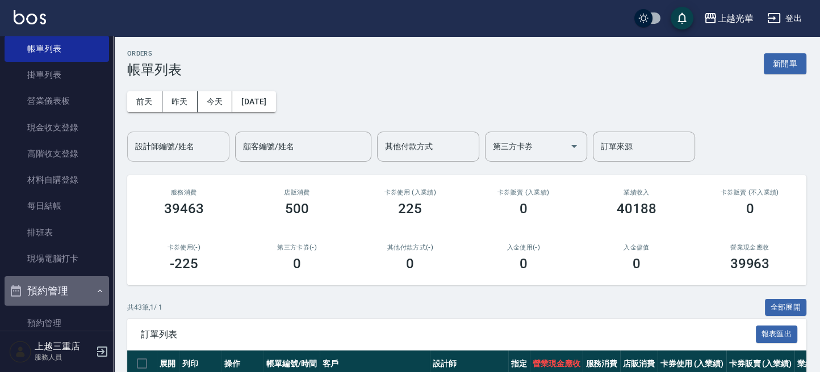
click at [78, 284] on button "預約管理" at bounding box center [57, 291] width 104 height 30
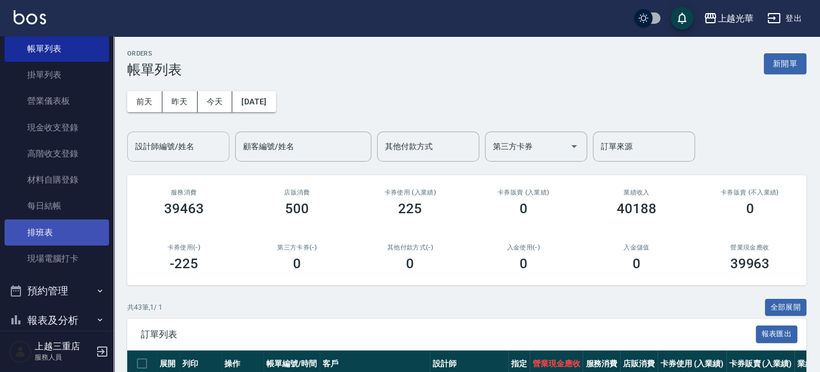
scroll to position [141, 0]
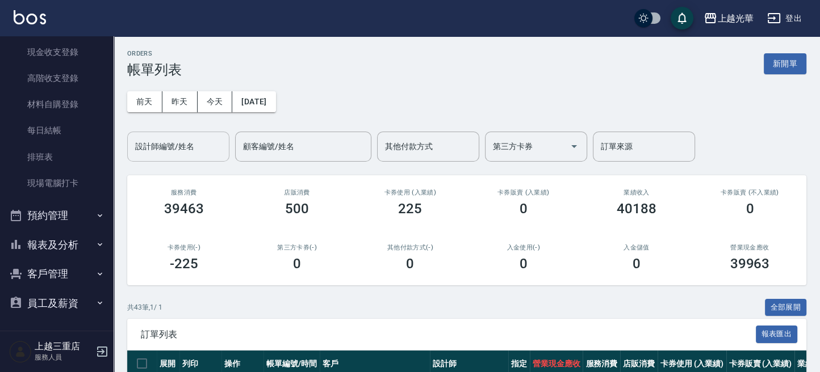
click at [89, 247] on button "報表及分析" at bounding box center [57, 245] width 104 height 30
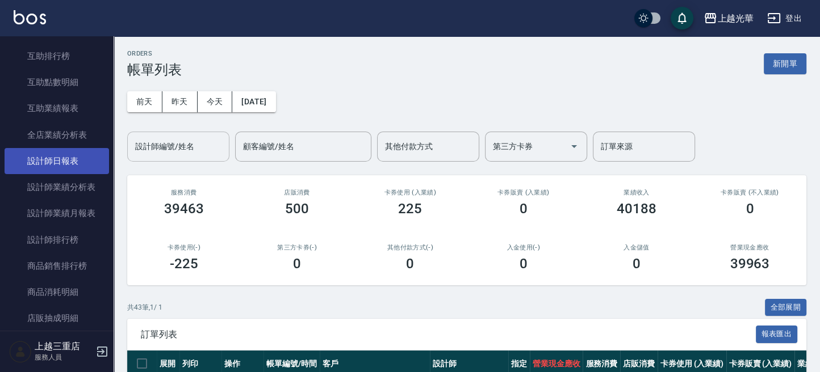
scroll to position [443, 0]
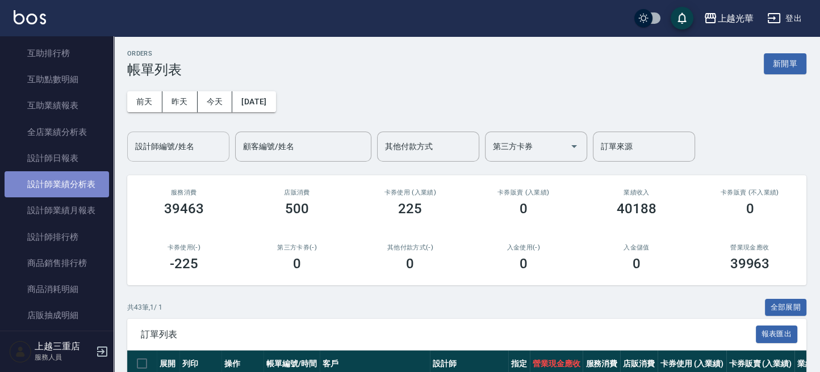
click at [71, 185] on link "設計師業績分析表" at bounding box center [57, 184] width 104 height 26
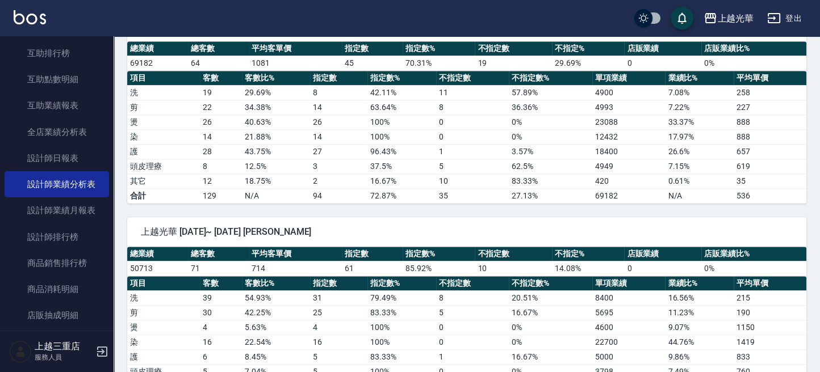
scroll to position [984, 0]
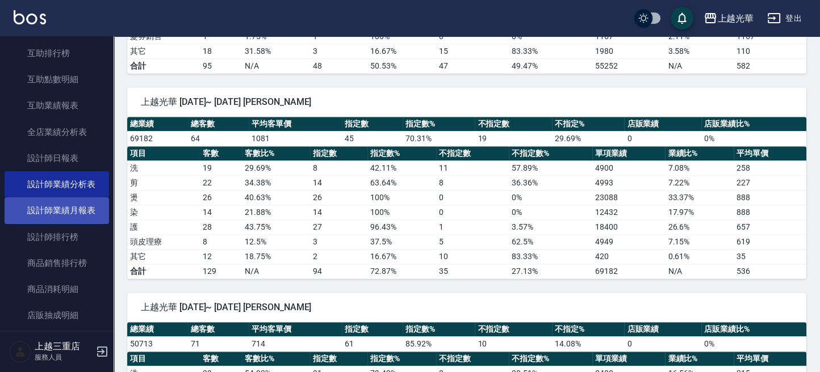
click at [56, 207] on link "設計師業績月報表" at bounding box center [57, 211] width 104 height 26
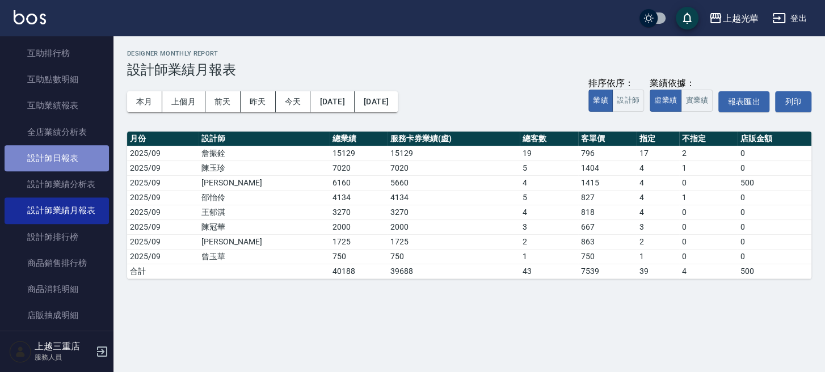
click at [87, 158] on link "設計師日報表" at bounding box center [57, 158] width 104 height 26
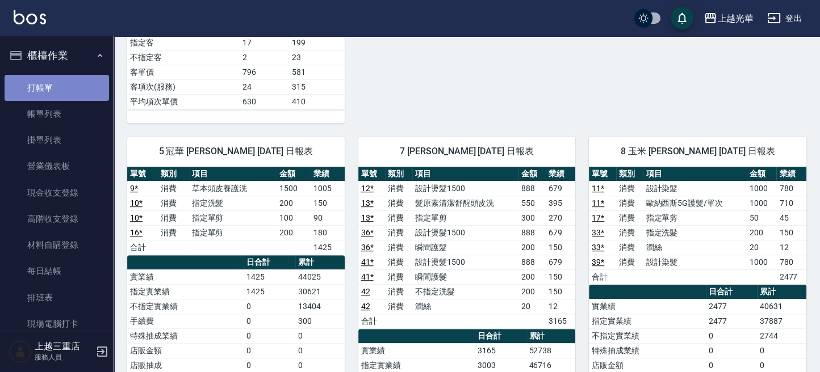
click at [58, 84] on link "打帳單" at bounding box center [57, 88] width 104 height 26
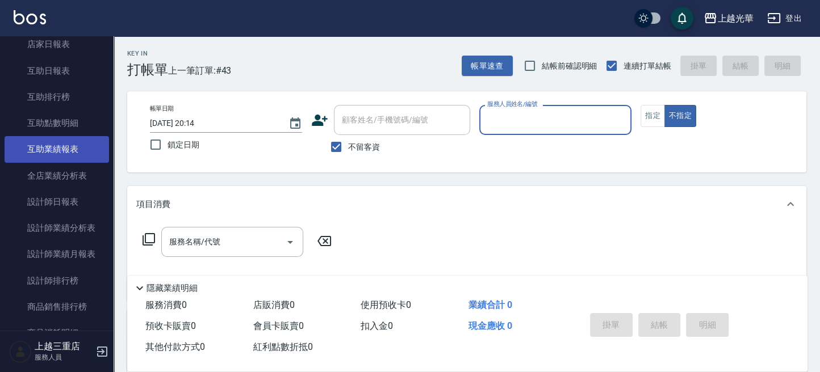
scroll to position [378, 0]
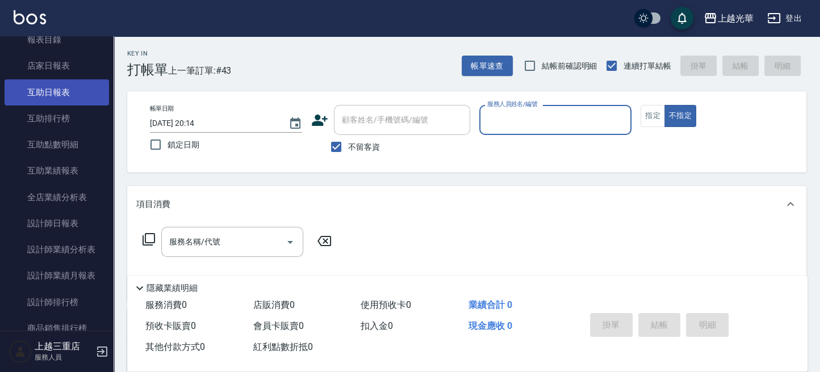
click at [73, 87] on link "互助日報表" at bounding box center [57, 92] width 104 height 26
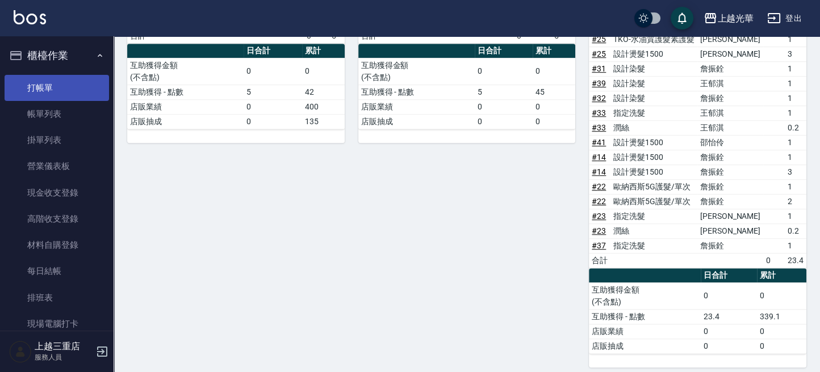
scroll to position [667, 0]
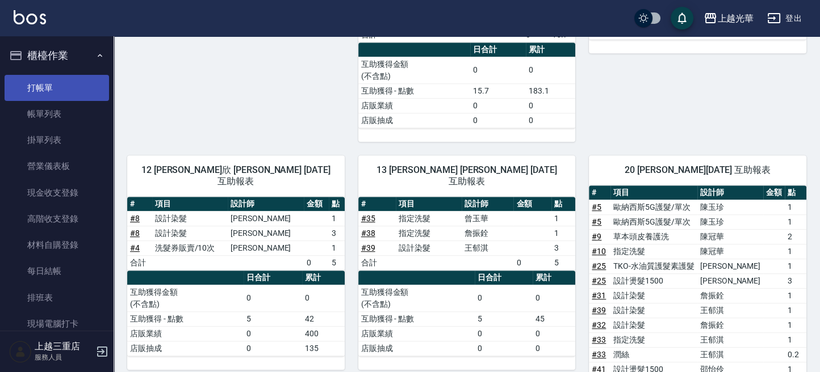
click at [34, 94] on link "打帳單" at bounding box center [57, 88] width 104 height 26
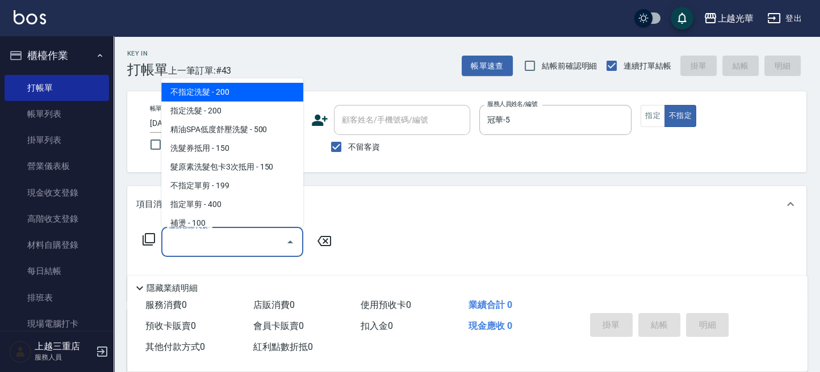
drag, startPoint x: 191, startPoint y: 244, endPoint x: 188, endPoint y: 253, distance: 9.0
click at [190, 248] on input "服務名稱/代號" at bounding box center [223, 242] width 115 height 20
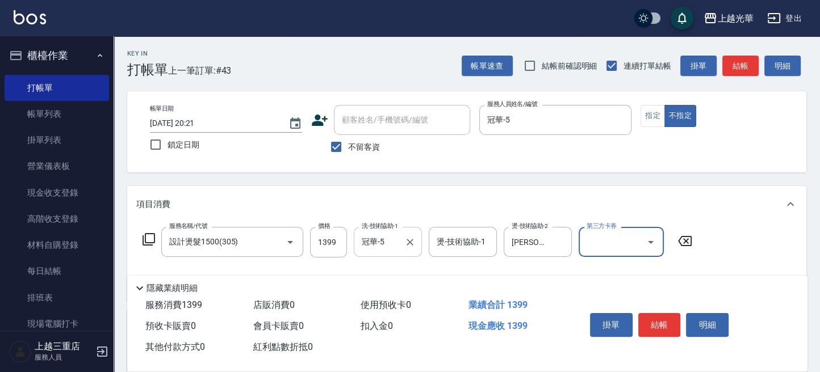
click at [410, 241] on icon "Clear" at bounding box center [409, 242] width 7 height 7
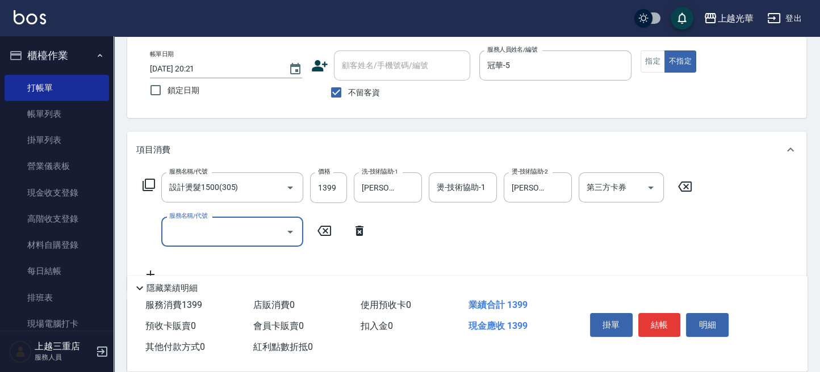
scroll to position [76, 0]
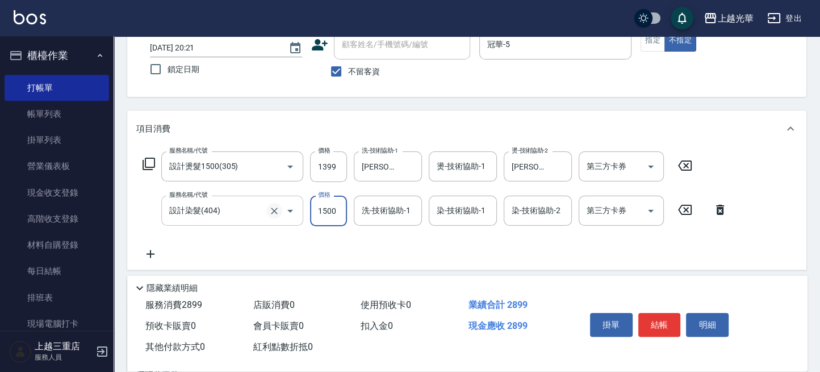
click at [273, 208] on icon "Clear" at bounding box center [274, 211] width 11 height 11
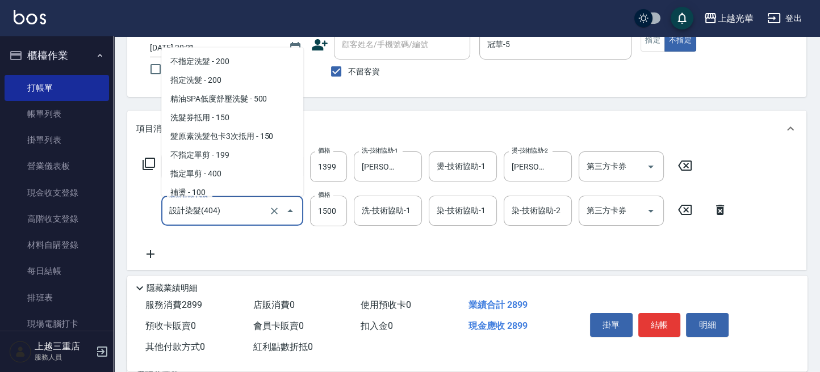
drag, startPoint x: 234, startPoint y: 209, endPoint x: 297, endPoint y: 219, distance: 64.2
click at [165, 205] on div "設計染髮(404) 服務名稱/代號" at bounding box center [232, 211] width 142 height 30
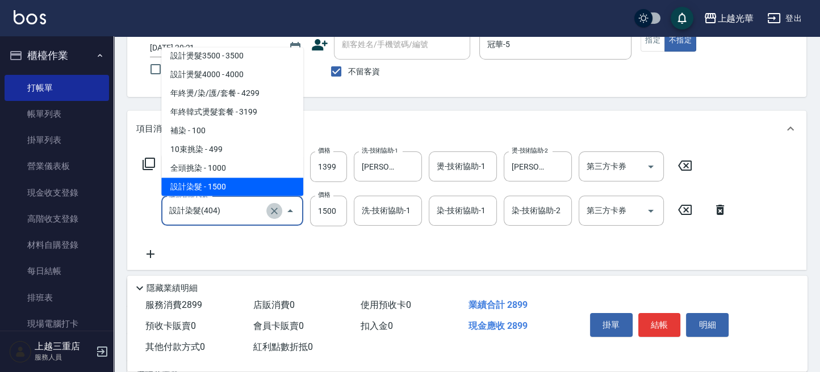
click at [274, 208] on icon "Clear" at bounding box center [274, 211] width 11 height 11
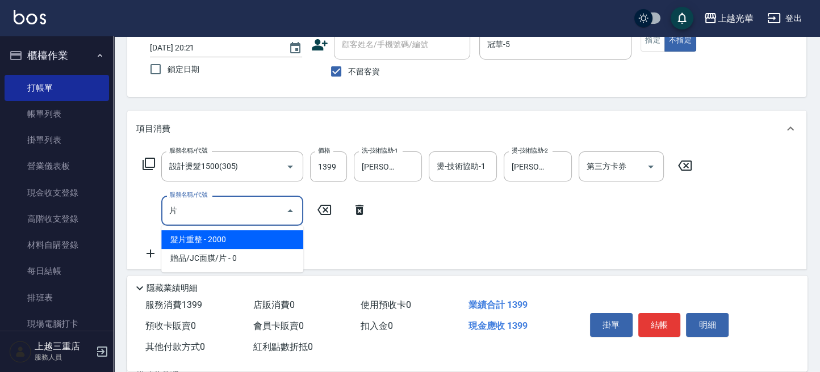
click at [263, 232] on span "髮片重整 - 2000" at bounding box center [232, 239] width 142 height 19
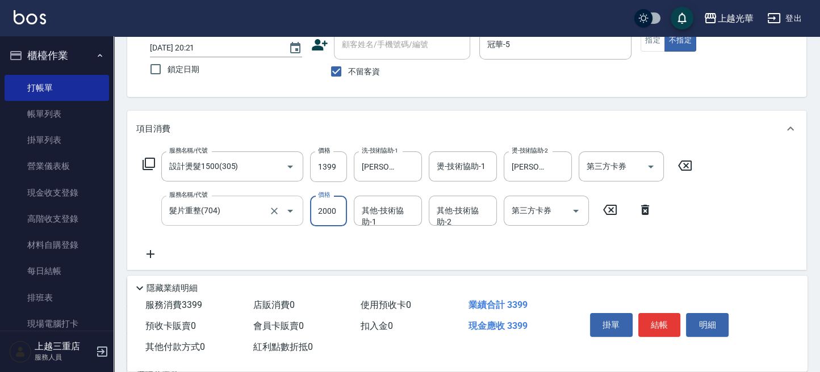
click at [338, 208] on input "2000" at bounding box center [328, 211] width 37 height 31
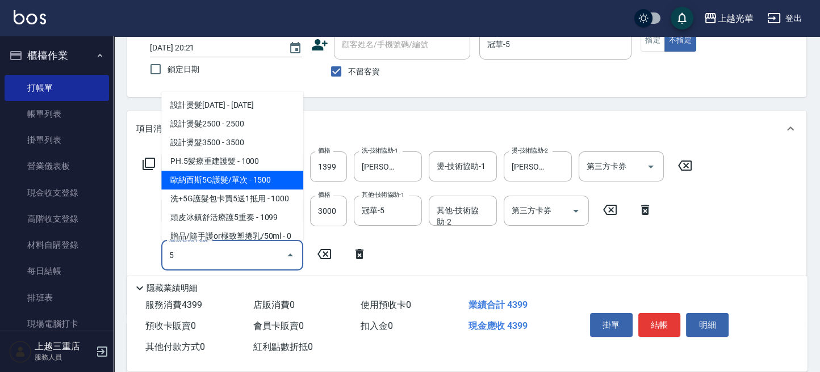
click at [261, 175] on span "歐納西斯5G護髮/單次 - 1500" at bounding box center [232, 180] width 142 height 19
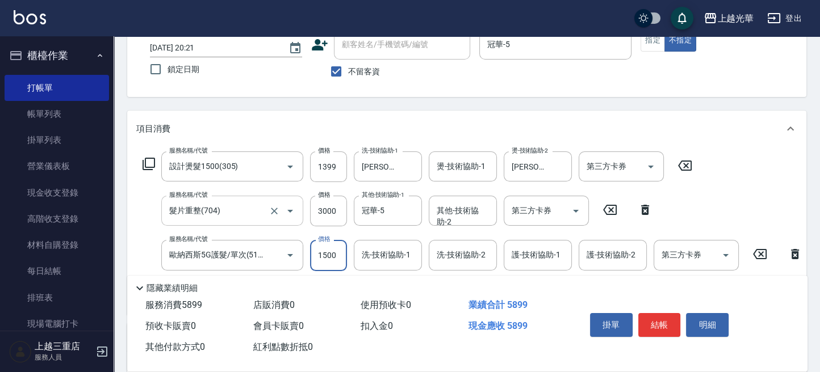
click at [334, 250] on input "1500" at bounding box center [328, 255] width 37 height 31
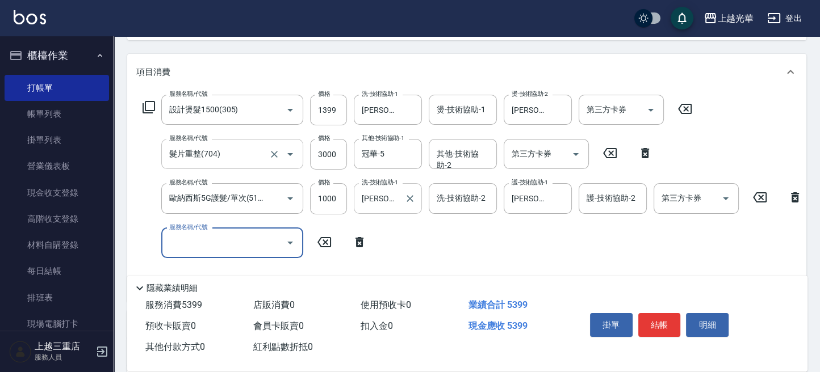
scroll to position [151, 0]
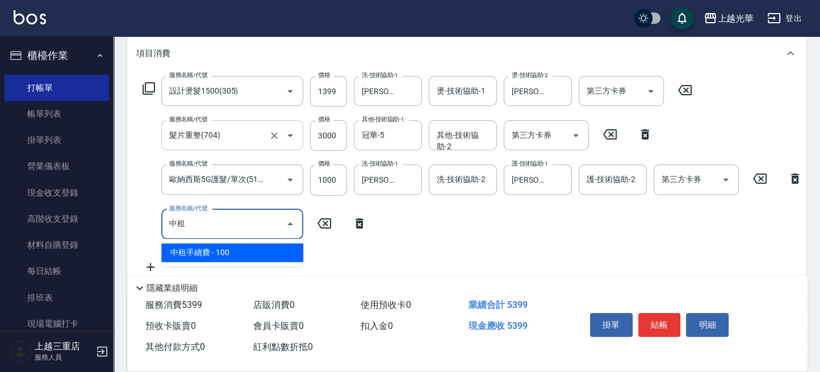
drag, startPoint x: 240, startPoint y: 252, endPoint x: 258, endPoint y: 250, distance: 18.3
click at [258, 250] on span "中租手續費 - 100" at bounding box center [232, 253] width 142 height 19
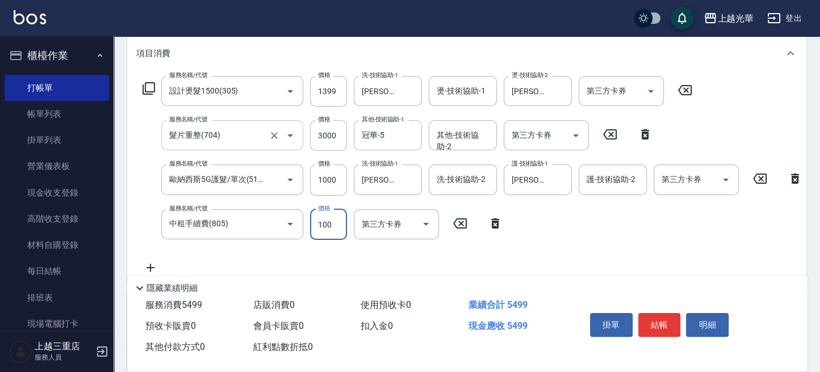
click at [326, 225] on input "100" at bounding box center [328, 224] width 37 height 31
click at [529, 220] on div "服務名稱/代號 設計燙髮1500(305) 服務名稱/代號 價格 1399 價格 洗-技術協助-1 顏秉宏-20 洗-技術協助-1 燙-技術協助-1 燙-技術…" at bounding box center [472, 175] width 673 height 199
click at [329, 88] on input "1399" at bounding box center [328, 91] width 37 height 31
click at [533, 226] on div "服務名稱/代號 設計燙髮1500(305) 服務名稱/代號 價格 1237 價格 洗-技術協助-1 顏秉宏-20 洗-技術協助-1 燙-技術協助-1 燙-技術…" at bounding box center [472, 175] width 673 height 199
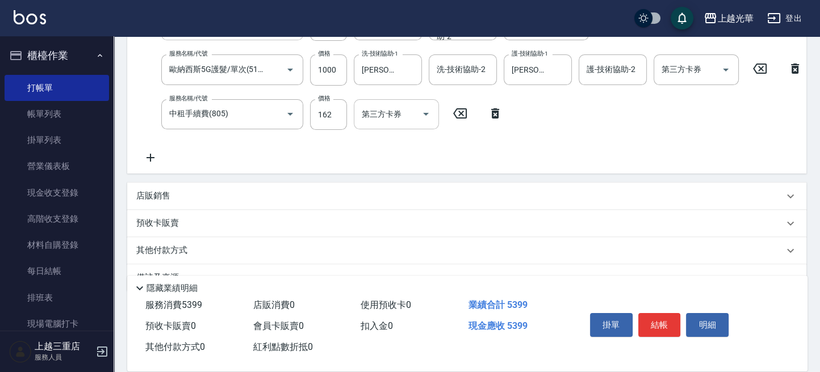
scroll to position [299, 0]
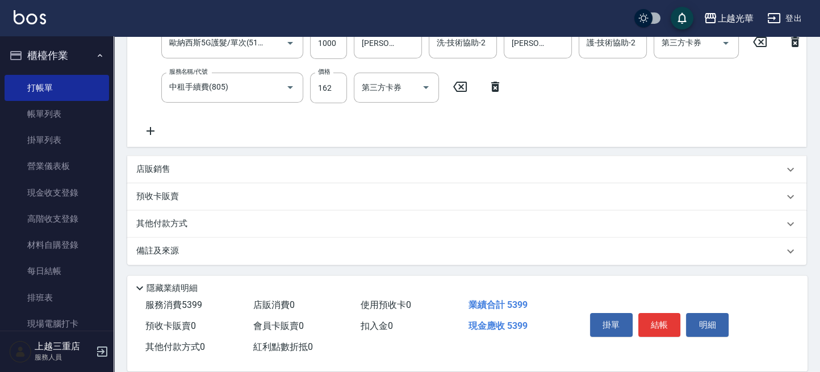
click at [217, 173] on div "店販銷售" at bounding box center [459, 170] width 647 height 12
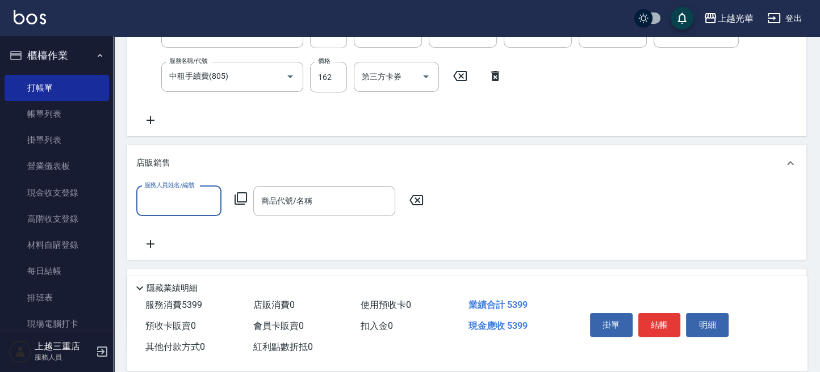
scroll to position [374, 0]
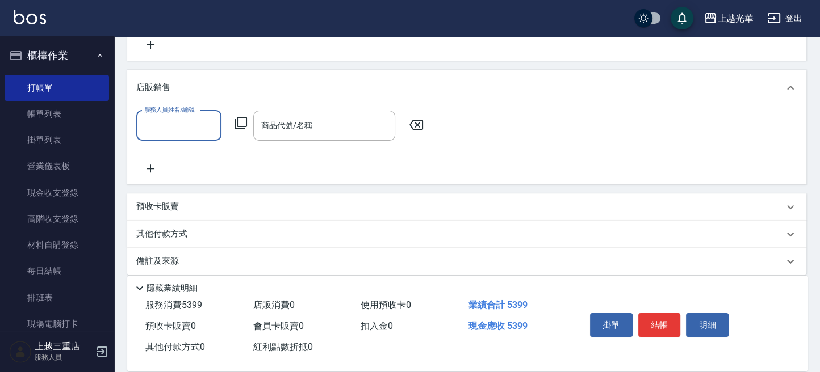
click at [192, 213] on div "預收卡販賣" at bounding box center [459, 207] width 647 height 12
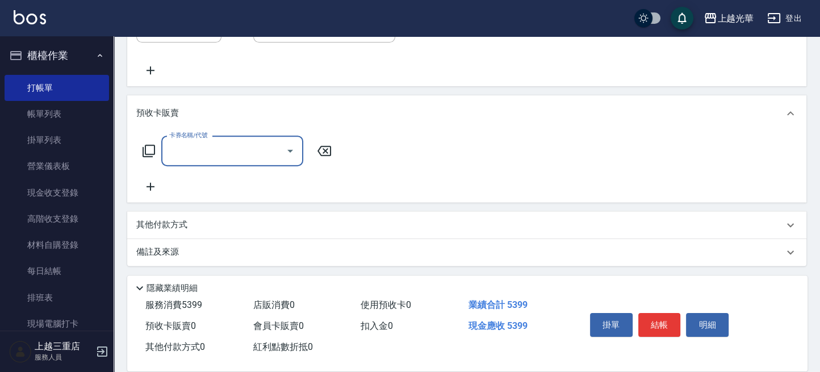
scroll to position [484, 0]
click at [173, 219] on p "其他付款方式" at bounding box center [164, 224] width 57 height 12
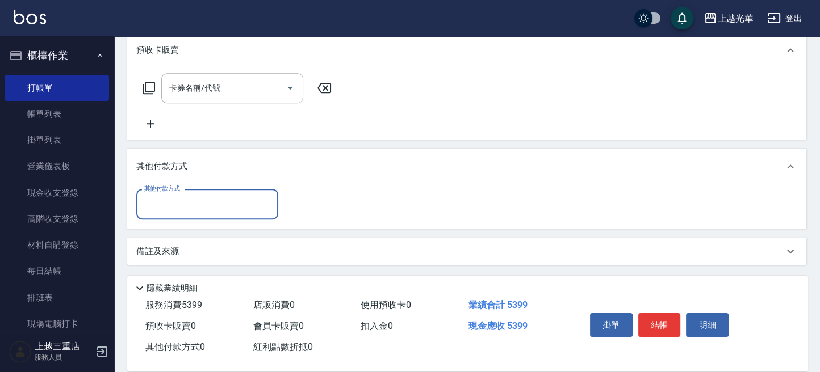
scroll to position [544, 0]
click at [178, 211] on input "其他付款方式" at bounding box center [207, 205] width 132 height 20
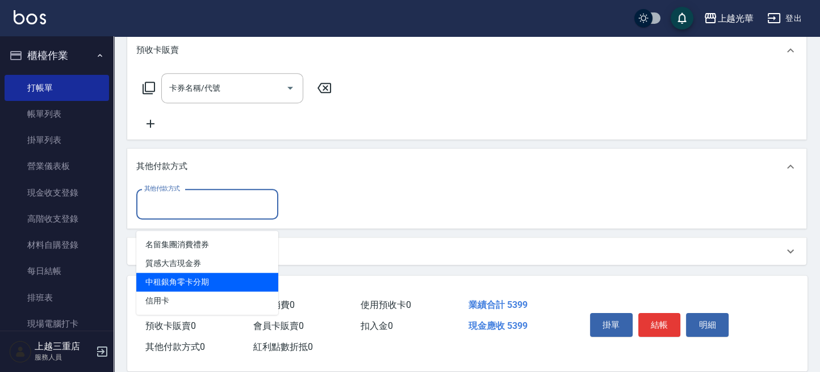
click at [185, 277] on span "中租銀角零卡分期" at bounding box center [207, 282] width 142 height 19
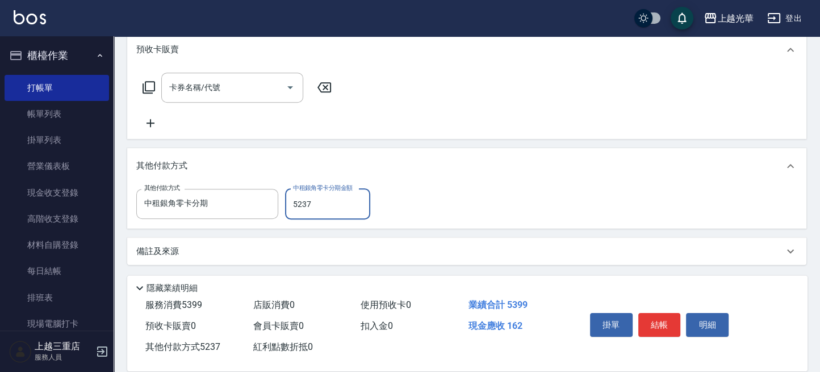
click at [428, 194] on div "其他付款方式 中租銀角零卡分期 其他付款方式 中租銀角零卡分期金額 5237 中租銀角零卡分期金額" at bounding box center [466, 204] width 661 height 31
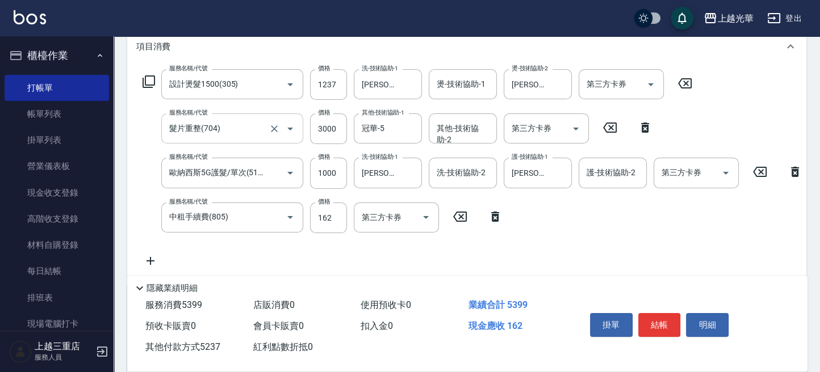
scroll to position [0, 0]
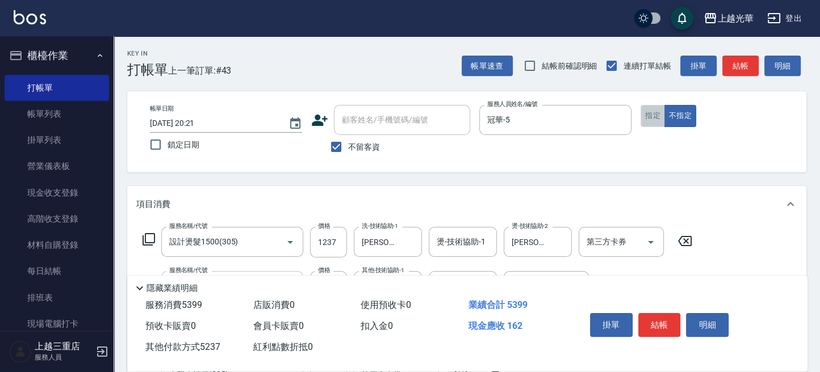
click at [653, 111] on button "指定" at bounding box center [652, 116] width 24 height 22
click at [736, 65] on button "結帳" at bounding box center [740, 66] width 36 height 21
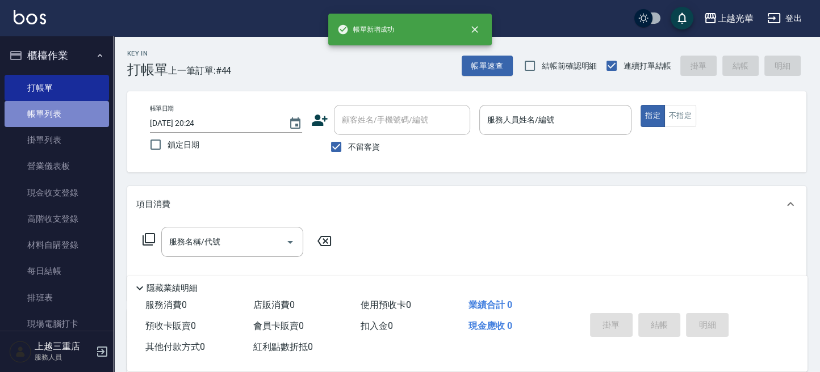
click at [57, 115] on link "帳單列表" at bounding box center [57, 114] width 104 height 26
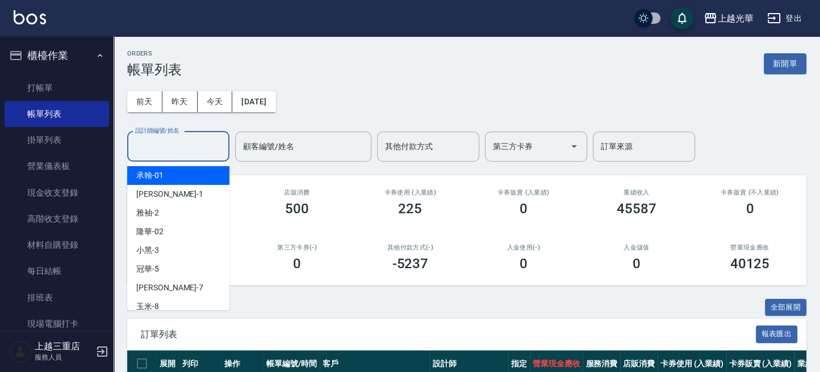
click at [170, 149] on input "設計師編號/姓名" at bounding box center [178, 147] width 92 height 20
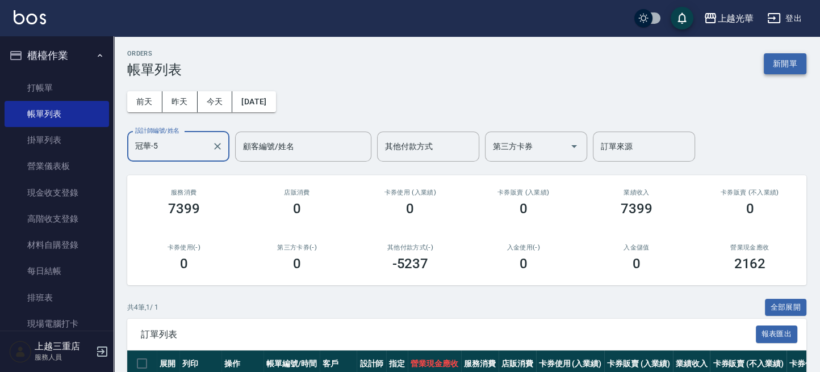
click at [776, 62] on button "新開單" at bounding box center [785, 63] width 43 height 21
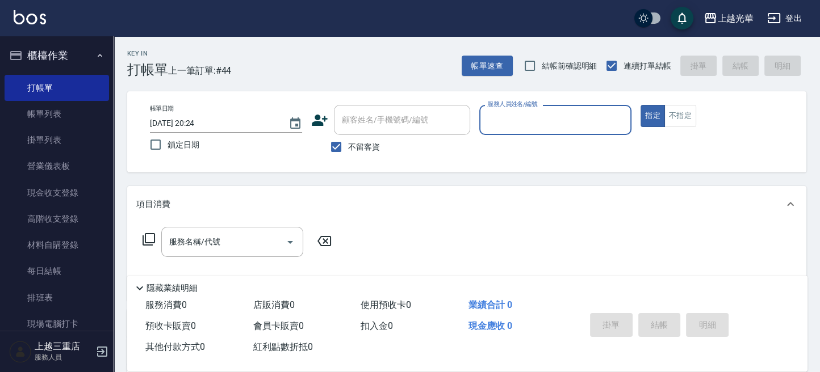
drag, startPoint x: 519, startPoint y: 119, endPoint x: 514, endPoint y: 121, distance: 6.1
click at [519, 119] on input "服務人員姓名/編號" at bounding box center [555, 120] width 142 height 20
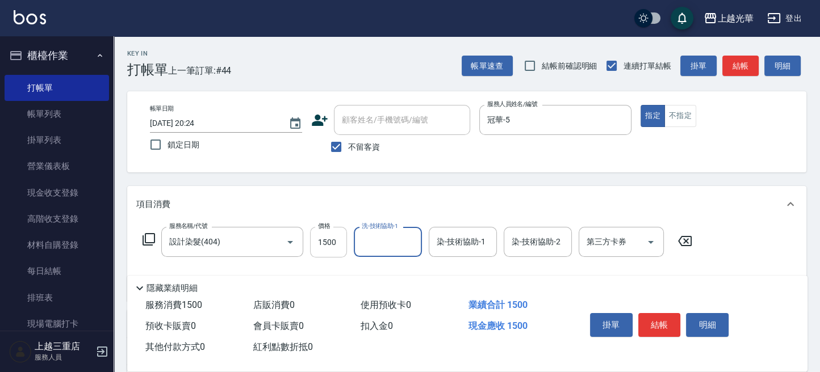
click at [330, 248] on input "1500" at bounding box center [328, 242] width 37 height 31
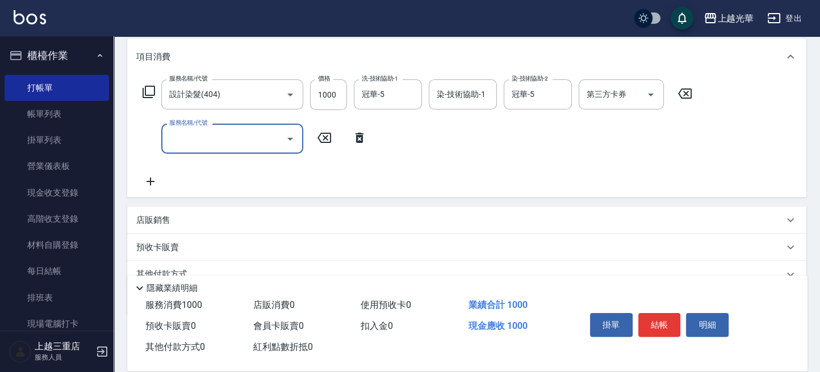
scroll to position [151, 0]
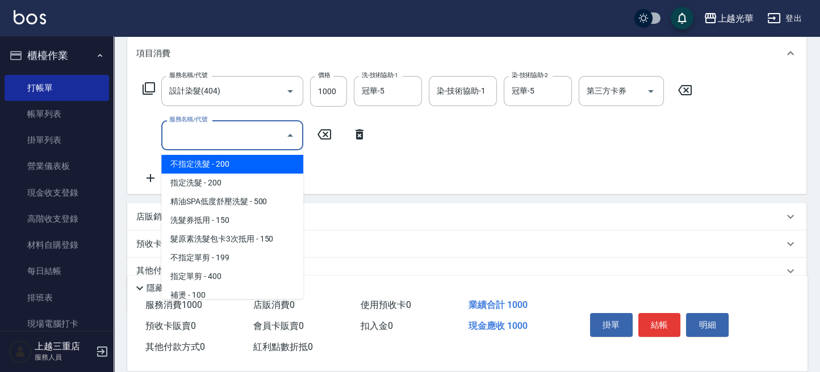
click at [248, 135] on input "服務名稱/代號" at bounding box center [223, 135] width 115 height 20
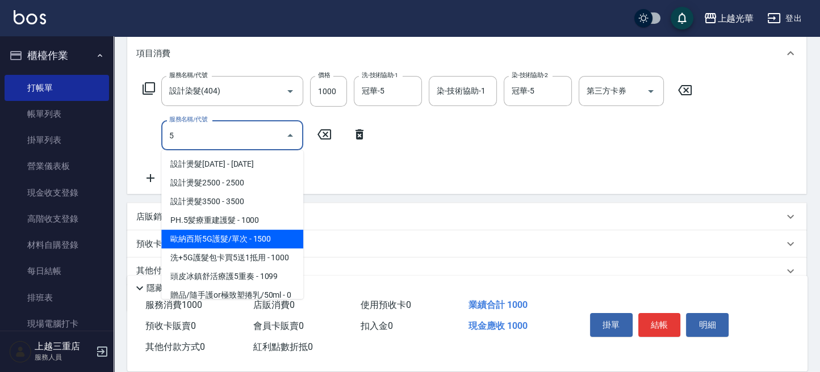
drag, startPoint x: 248, startPoint y: 230, endPoint x: 284, endPoint y: 206, distance: 43.3
click at [250, 230] on span "歐納西斯5G護髮/單次 - 1500" at bounding box center [232, 239] width 142 height 19
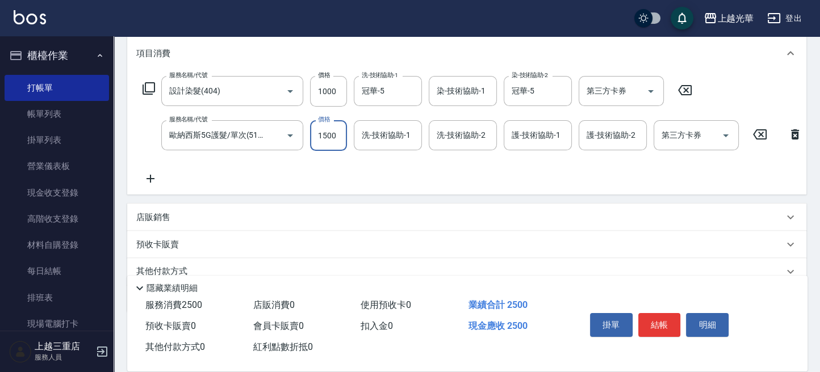
click at [319, 125] on input "1500" at bounding box center [328, 135] width 37 height 31
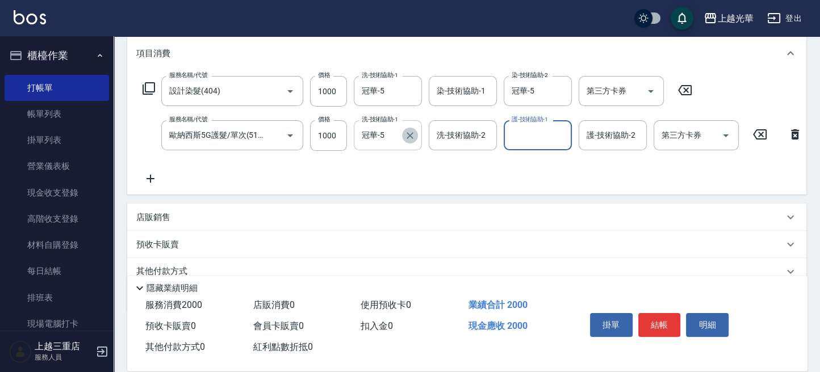
click at [410, 132] on icon "Clear" at bounding box center [409, 135] width 11 height 11
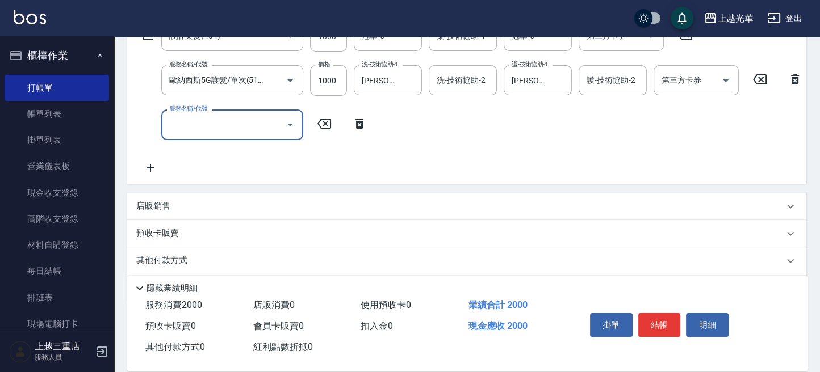
scroll to position [227, 0]
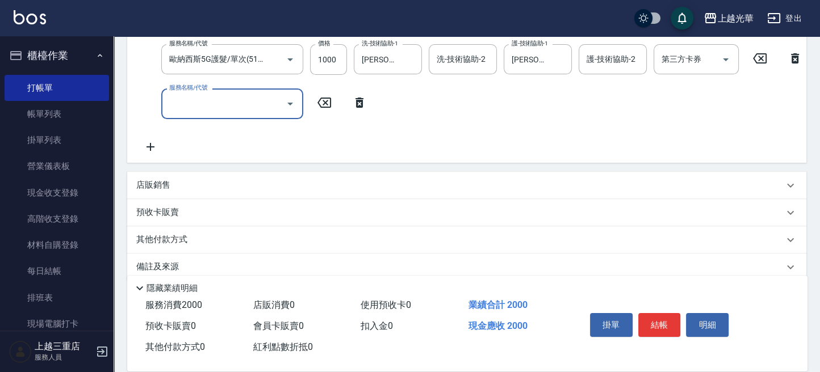
drag, startPoint x: 191, startPoint y: 202, endPoint x: 198, endPoint y: 206, distance: 8.2
click at [194, 191] on div "店販銷售" at bounding box center [459, 185] width 647 height 12
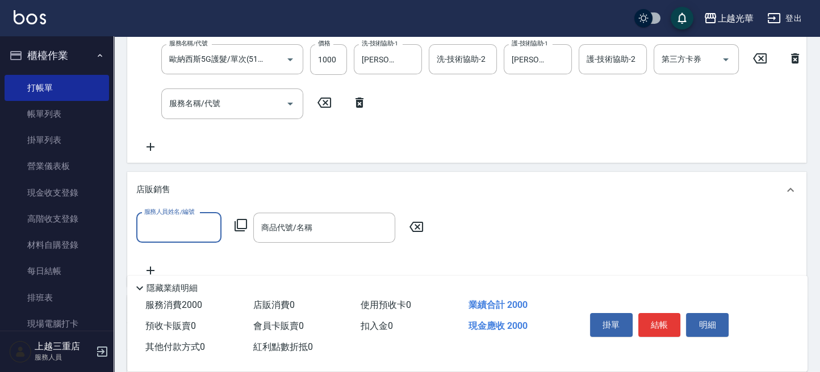
scroll to position [0, 0]
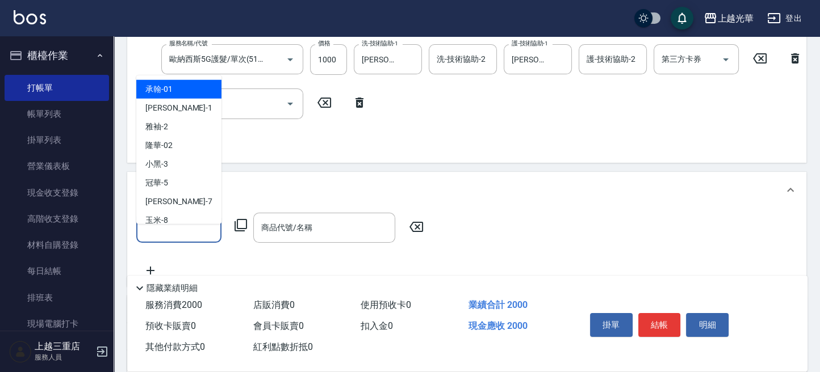
drag, startPoint x: 187, startPoint y: 241, endPoint x: 194, endPoint y: 252, distance: 12.5
click at [174, 238] on input "服務人員姓名/編號" at bounding box center [178, 228] width 75 height 20
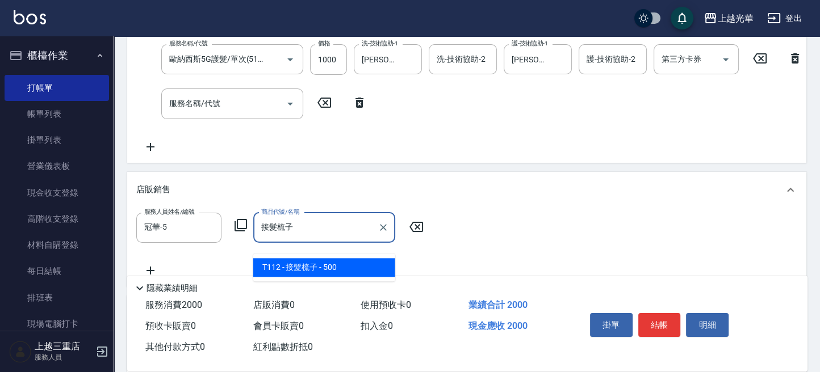
click at [313, 259] on span "T112 - 接髮梳子 - 500" at bounding box center [324, 267] width 142 height 19
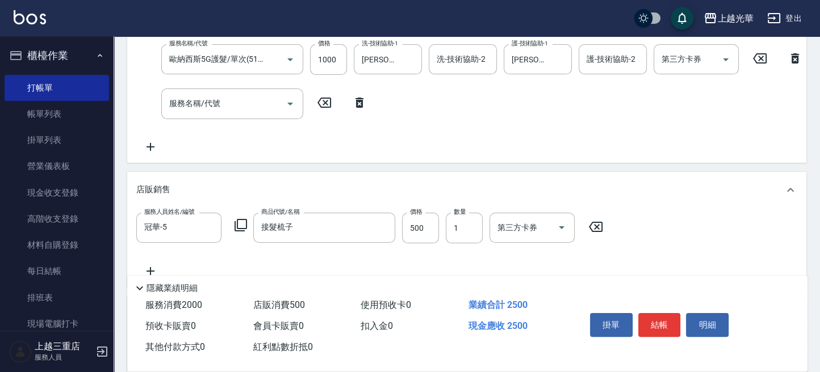
drag, startPoint x: 646, startPoint y: 241, endPoint x: 527, endPoint y: 257, distance: 120.4
click at [640, 241] on div "服務人員姓名/編號 冠華-5 服務人員姓名/編號 商品代號/名稱 接髮梳子 商品代號/名稱 價格 500 價格 數量 1 數量 第三方卡券 第三方卡券" at bounding box center [466, 245] width 661 height 65
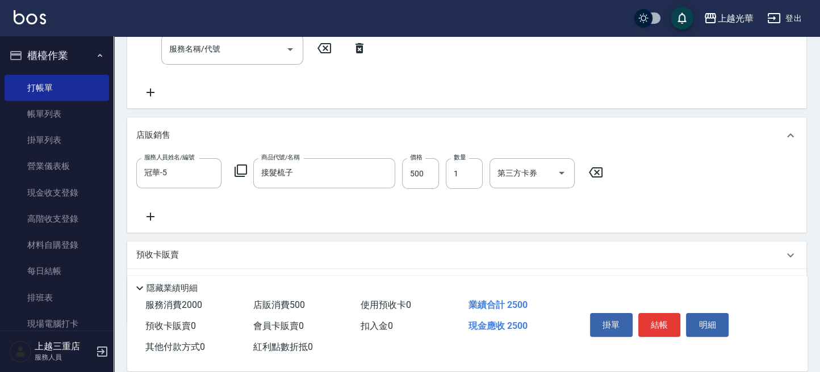
scroll to position [303, 0]
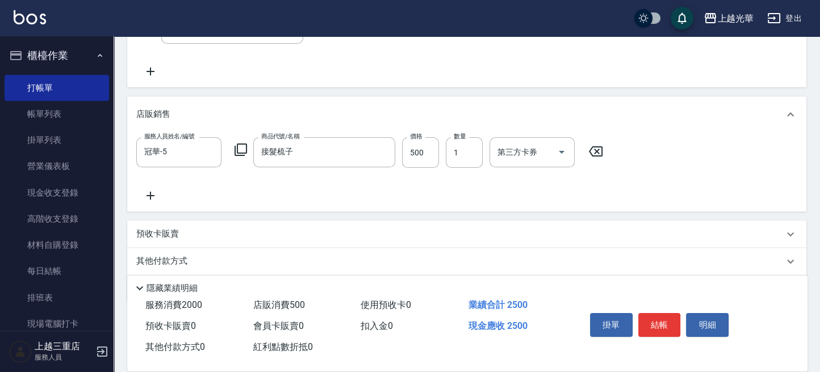
click at [151, 203] on icon at bounding box center [150, 196] width 28 height 14
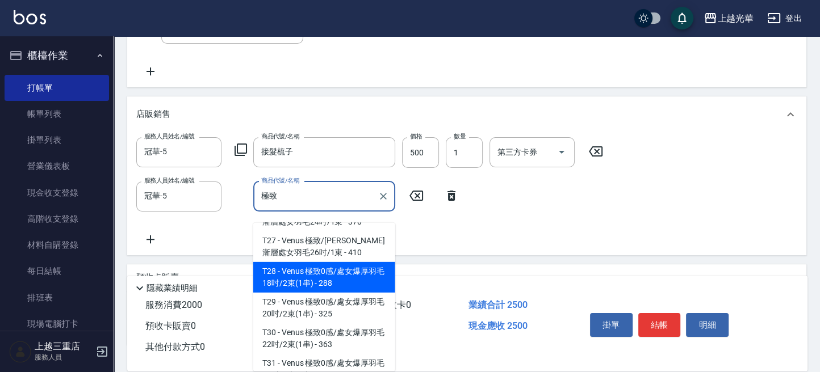
click at [351, 280] on span "T28 - Venus 極致0感/處女爆厚羽毛18吋/2束(1串) - 288" at bounding box center [324, 277] width 142 height 31
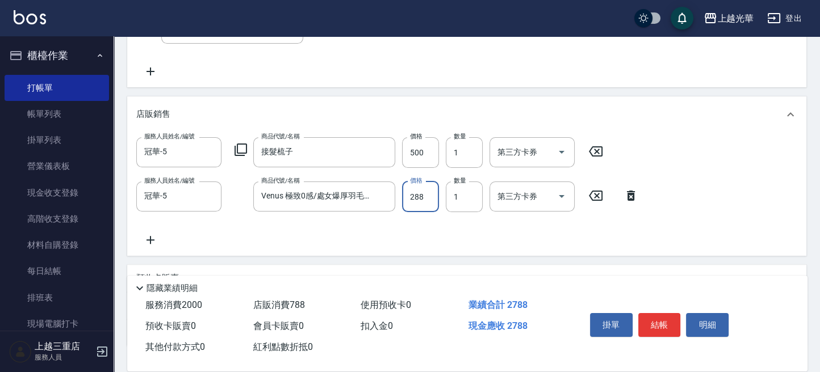
click at [424, 204] on input "288" at bounding box center [420, 197] width 37 height 31
click at [699, 199] on div "服務人員姓名/編號 冠華-5 服務人員姓名/編號 商品代號/名稱 接髮梳子 商品代號/名稱 價格 500 價格 數量 1 數量 第三方卡券 第三方卡券 服務人…" at bounding box center [466, 192] width 661 height 110
click at [152, 247] on icon at bounding box center [150, 240] width 28 height 14
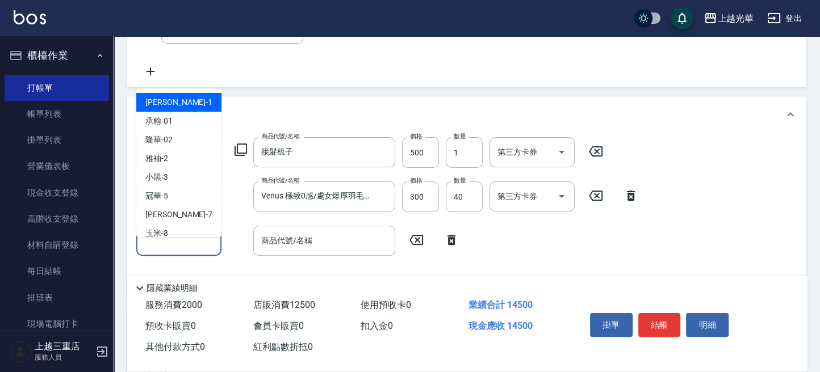
drag, startPoint x: 152, startPoint y: 253, endPoint x: 180, endPoint y: 247, distance: 28.5
click at [179, 247] on input "服務人員姓名/編號" at bounding box center [178, 241] width 75 height 20
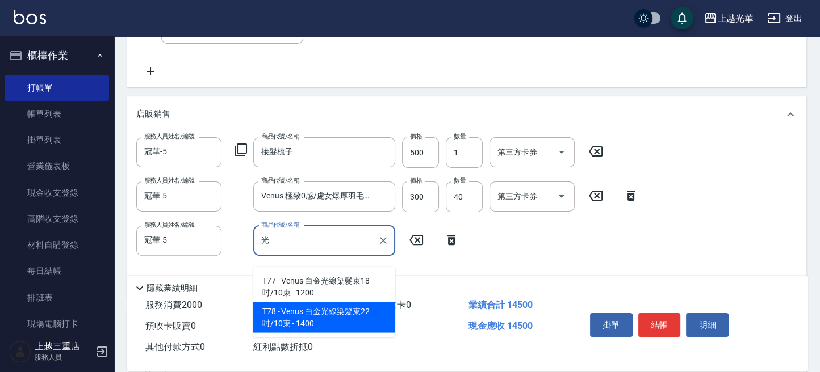
drag, startPoint x: 334, startPoint y: 324, endPoint x: 379, endPoint y: 304, distance: 49.3
click at [334, 324] on span "T78 - Venus 白金光線染髮束22吋/10束 - 1400" at bounding box center [324, 317] width 142 height 31
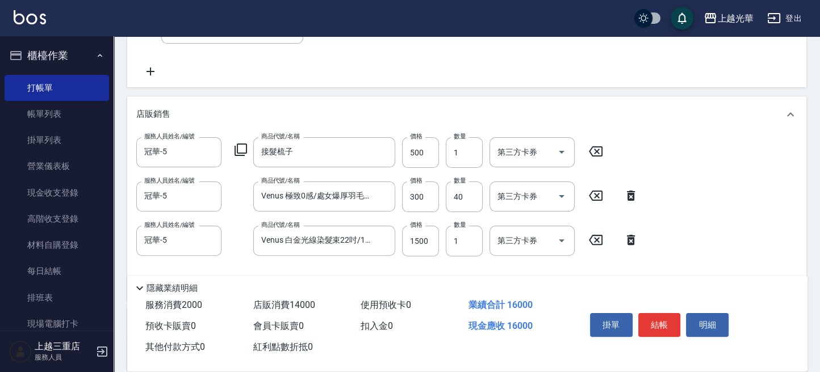
drag, startPoint x: 672, startPoint y: 177, endPoint x: 613, endPoint y: 198, distance: 63.2
click at [670, 177] on div "服務人員姓名/編號 冠華-5 服務人員姓名/編號 商品代號/名稱 接髮梳子 商品代號/名稱 價格 500 價格 數量 1 數量 第三方卡券 第三方卡券 服務人…" at bounding box center [466, 214] width 661 height 154
click at [418, 205] on input "300" at bounding box center [420, 197] width 37 height 31
click at [424, 253] on input "1500" at bounding box center [420, 241] width 37 height 31
click at [665, 245] on div "服務人員姓名/編號 冠華-5 服務人員姓名/編號 商品代號/名稱 接髮梳子 商品代號/名稱 價格 500 價格 數量 1 數量 第三方卡券 第三方卡券 服務人…" at bounding box center [466, 214] width 661 height 154
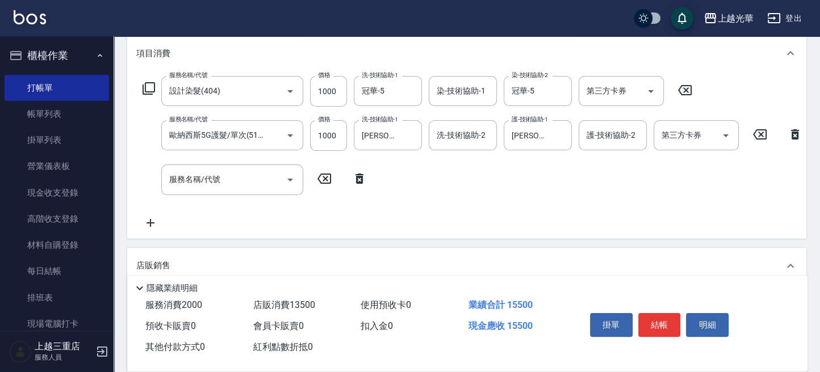
scroll to position [0, 0]
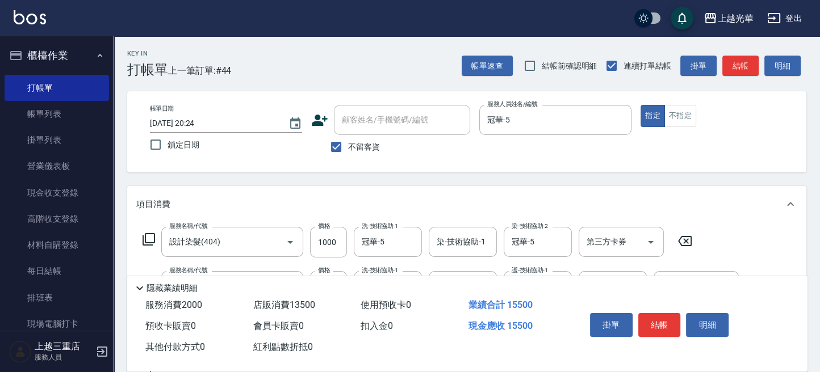
click at [705, 142] on div "帳單日期 2025/09/20 20:24 鎖定日期 顧客姓名/手機號碼/編號 顧客姓名/手機號碼/編號 不留客資 服務人員姓名/編號 冠華-5 服務人員姓名…" at bounding box center [467, 132] width 652 height 54
click at [727, 64] on button "結帳" at bounding box center [740, 66] width 36 height 21
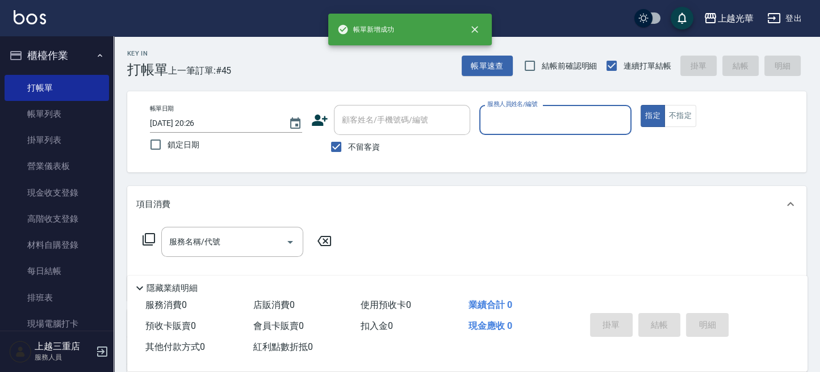
drag, startPoint x: 61, startPoint y: 107, endPoint x: 209, endPoint y: 190, distance: 170.1
click at [61, 107] on link "帳單列表" at bounding box center [57, 114] width 104 height 26
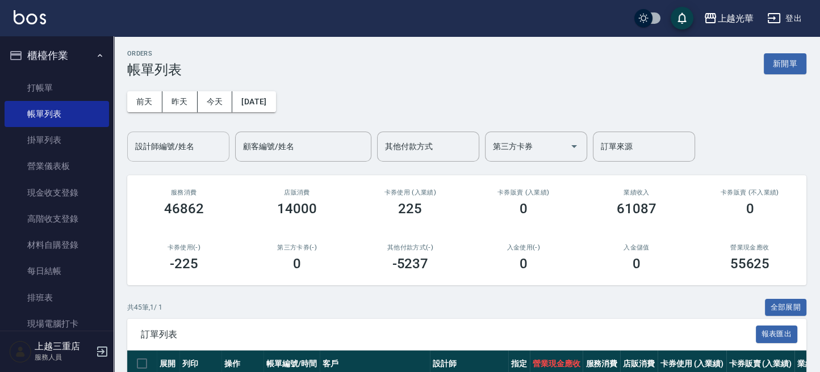
click at [181, 154] on input "設計師編號/姓名" at bounding box center [178, 147] width 92 height 20
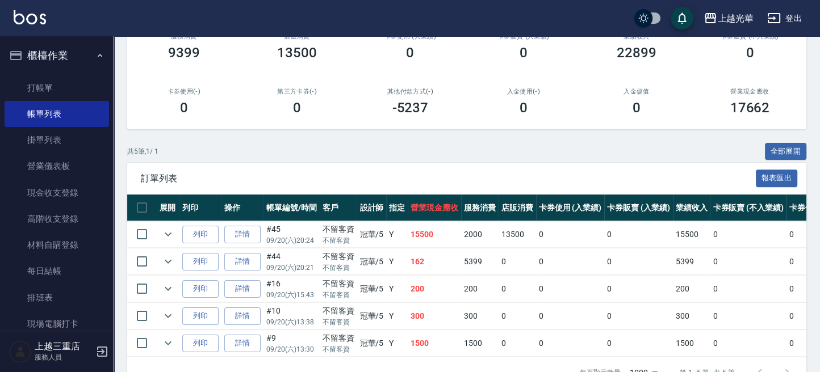
scroll to position [195, 0]
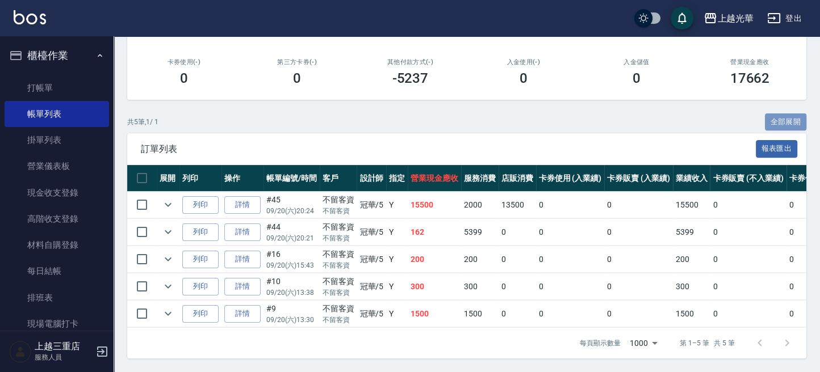
drag, startPoint x: 783, startPoint y: 111, endPoint x: 748, endPoint y: 132, distance: 40.7
click at [783, 114] on button "全部展開" at bounding box center [786, 123] width 42 height 18
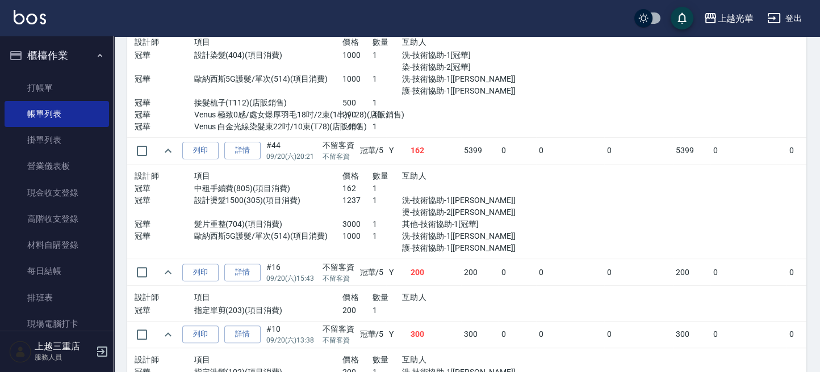
scroll to position [222, 0]
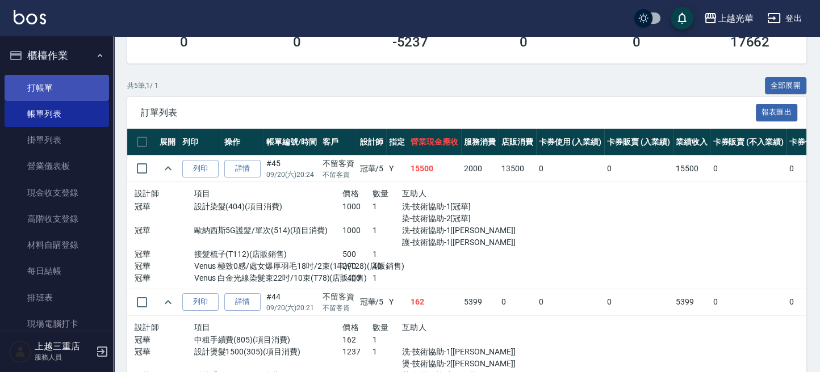
click at [65, 82] on link "打帳單" at bounding box center [57, 88] width 104 height 26
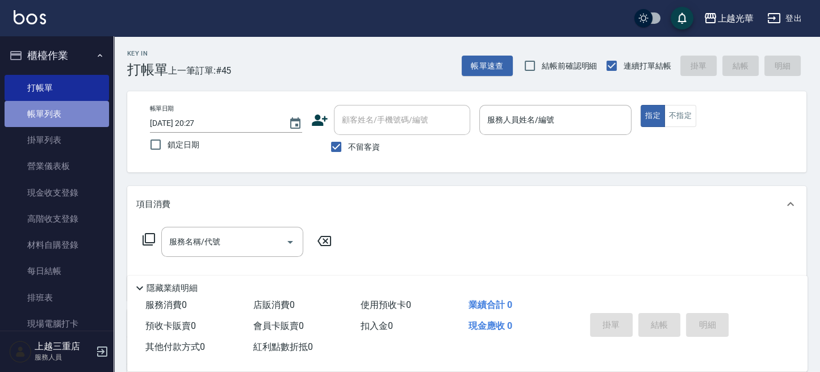
click at [68, 126] on link "帳單列表" at bounding box center [57, 114] width 104 height 26
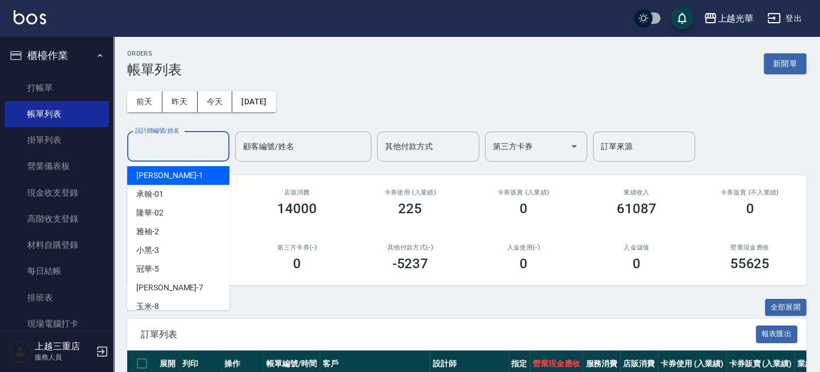
click at [182, 153] on input "設計師編號/姓名" at bounding box center [178, 147] width 92 height 20
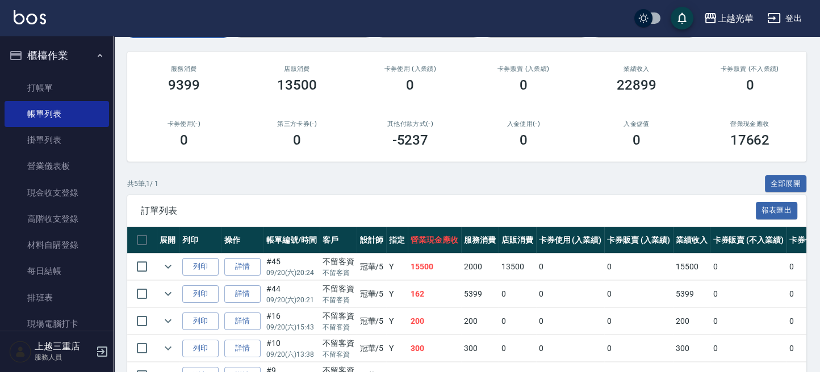
scroll to position [44, 0]
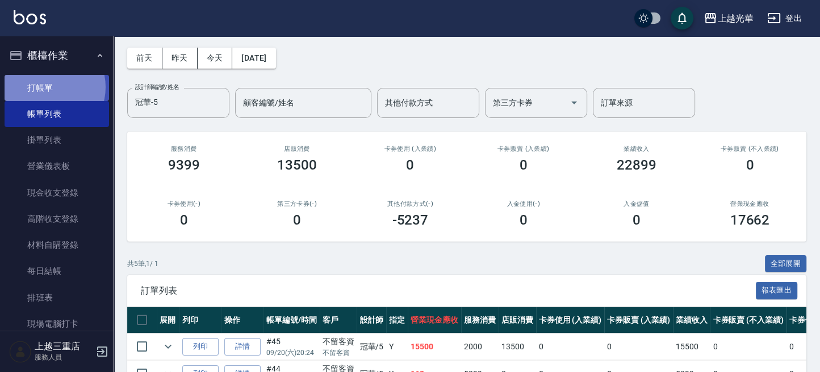
click at [45, 87] on link "打帳單" at bounding box center [57, 88] width 104 height 26
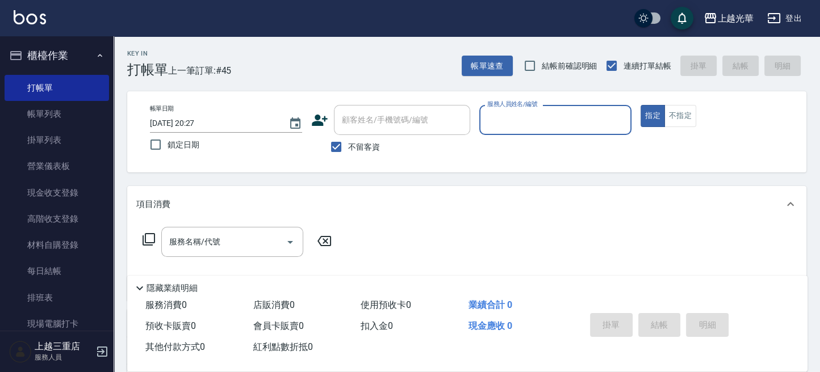
click at [357, 151] on span "不留客資" at bounding box center [364, 147] width 32 height 12
click at [348, 151] on input "不留客資" at bounding box center [336, 147] width 24 height 24
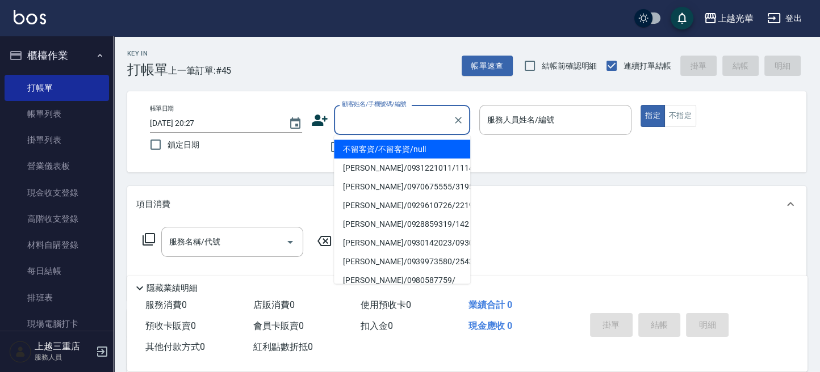
click at [383, 120] on input "顧客姓名/手機號碼/編號" at bounding box center [393, 120] width 109 height 20
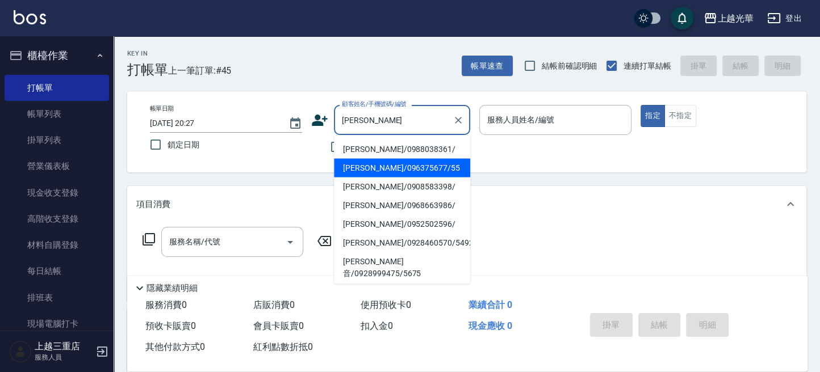
click at [394, 161] on li "林玟萱/096375677/55" at bounding box center [402, 167] width 136 height 19
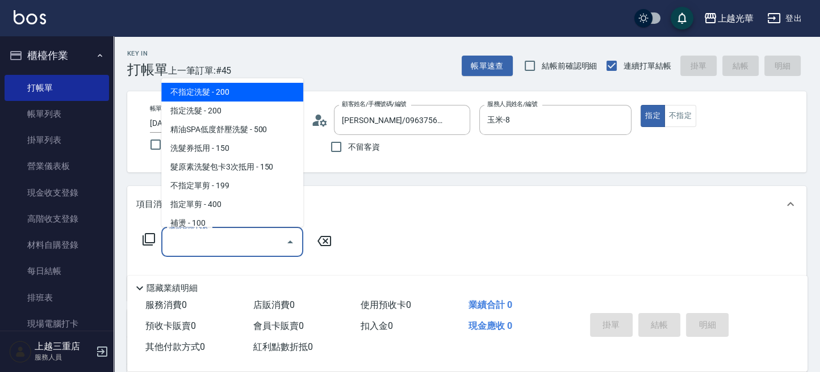
click at [212, 246] on input "服務名稱/代號" at bounding box center [223, 242] width 115 height 20
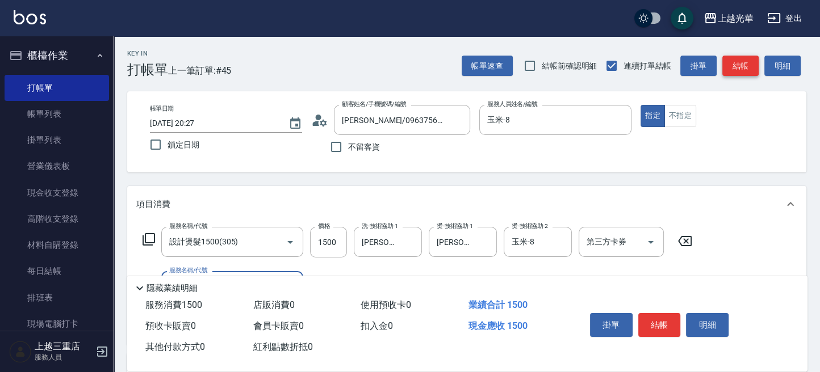
click at [741, 68] on button "結帳" at bounding box center [740, 66] width 36 height 21
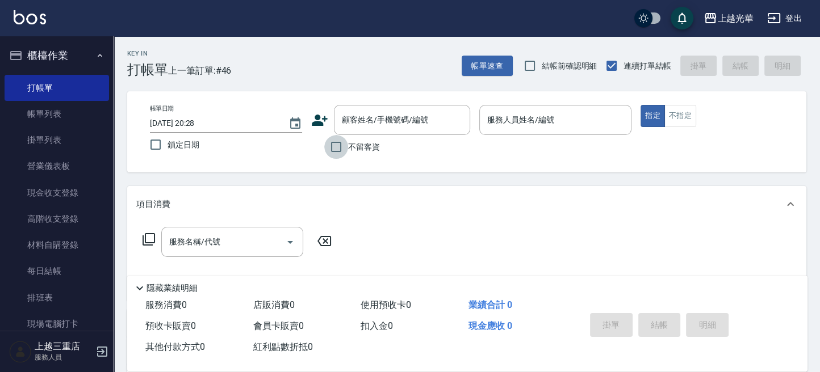
drag, startPoint x: 341, startPoint y: 148, endPoint x: 476, endPoint y: 139, distance: 135.4
click at [349, 148] on label "不留客資" at bounding box center [352, 147] width 56 height 24
click at [348, 148] on input "不留客資" at bounding box center [336, 147] width 24 height 24
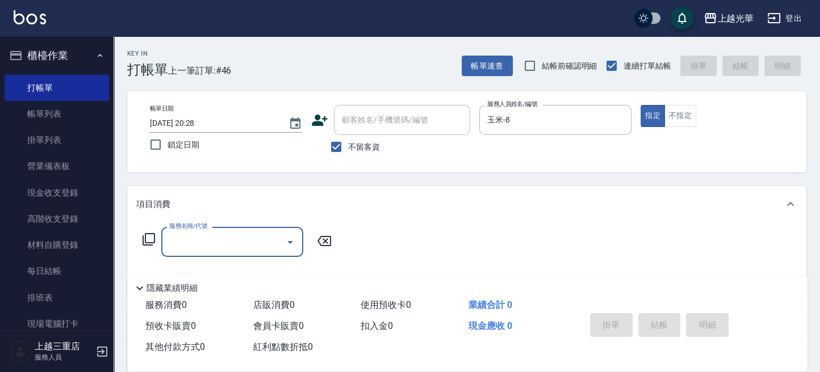
click at [149, 238] on icon at bounding box center [149, 240] width 14 height 14
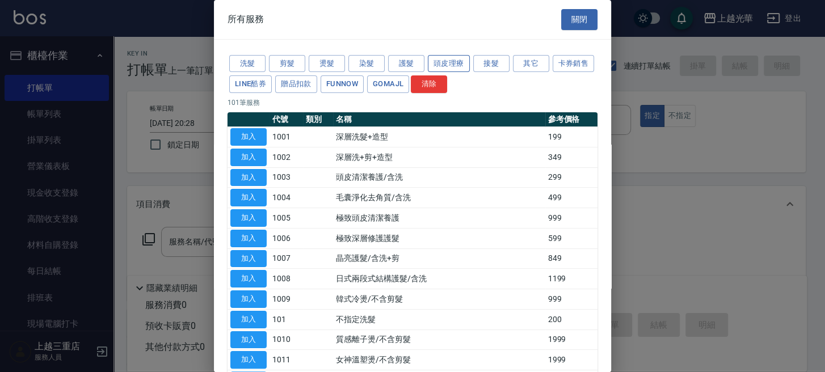
click at [446, 62] on button "頭皮理療" at bounding box center [449, 64] width 42 height 18
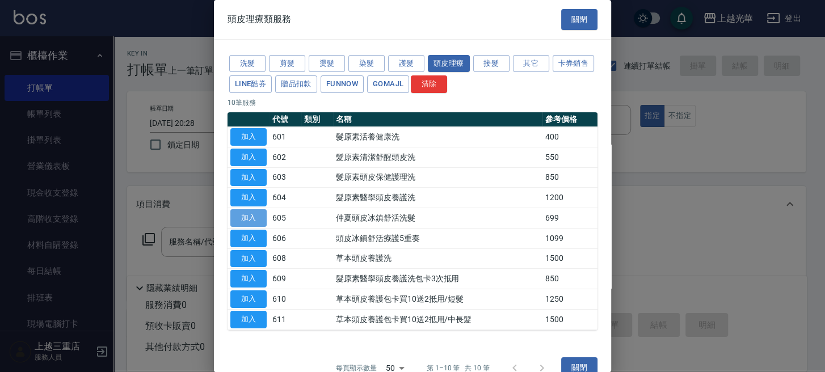
click at [249, 213] on button "加入" at bounding box center [248, 218] width 36 height 18
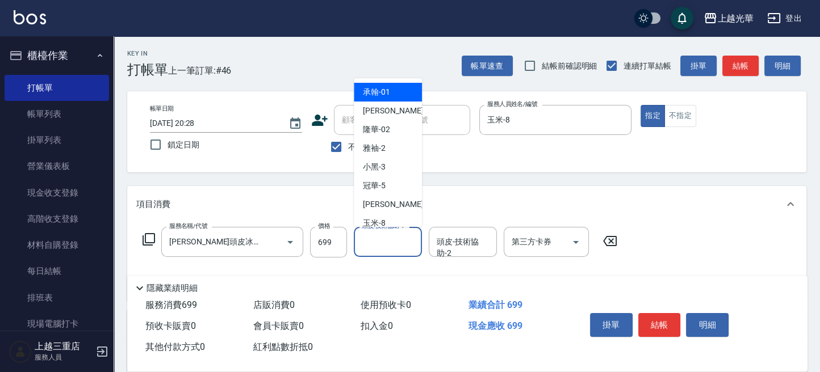
click at [391, 242] on input "頭皮-技術協助-1" at bounding box center [388, 242] width 58 height 20
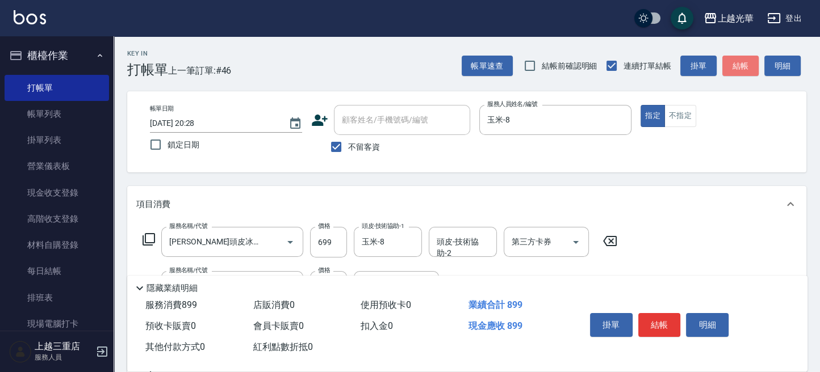
click at [735, 62] on button "結帳" at bounding box center [740, 66] width 36 height 21
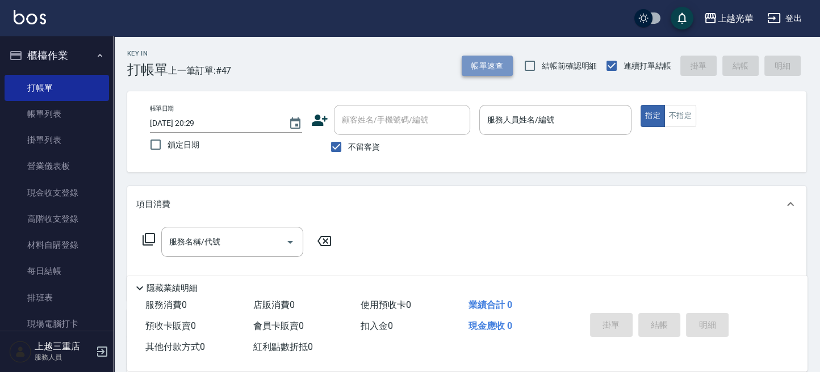
click at [500, 64] on button "帳單速查" at bounding box center [487, 66] width 51 height 21
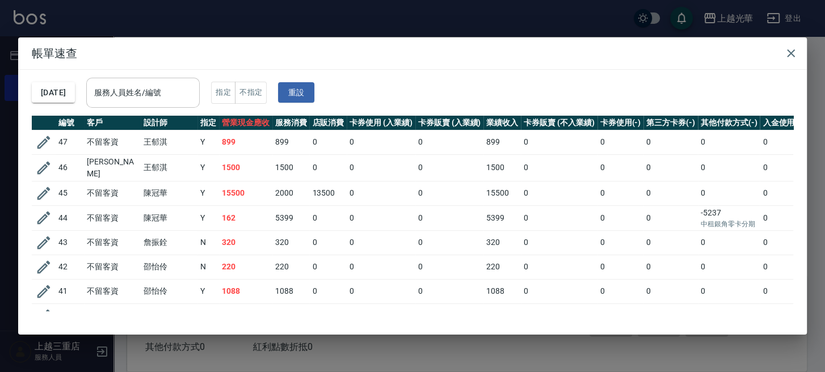
click at [183, 96] on input "服務人員姓名/編號" at bounding box center [142, 93] width 103 height 20
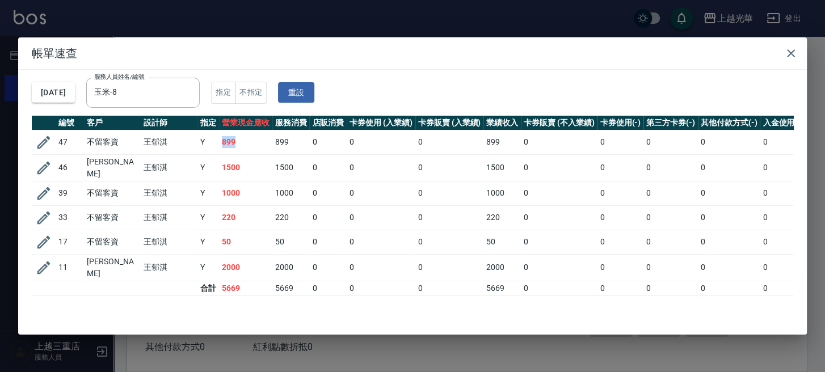
drag, startPoint x: 240, startPoint y: 140, endPoint x: 260, endPoint y: 165, distance: 32.3
click at [223, 140] on td "899" at bounding box center [245, 142] width 53 height 24
drag, startPoint x: 254, startPoint y: 159, endPoint x: 216, endPoint y: 166, distance: 38.7
click at [212, 166] on tr "46 林玟萱 王郁淇 Y 1500 1500 0 0 0 1500 0 0 0 0 0" at bounding box center [449, 167] width 834 height 27
drag, startPoint x: 244, startPoint y: 182, endPoint x: 196, endPoint y: 193, distance: 49.0
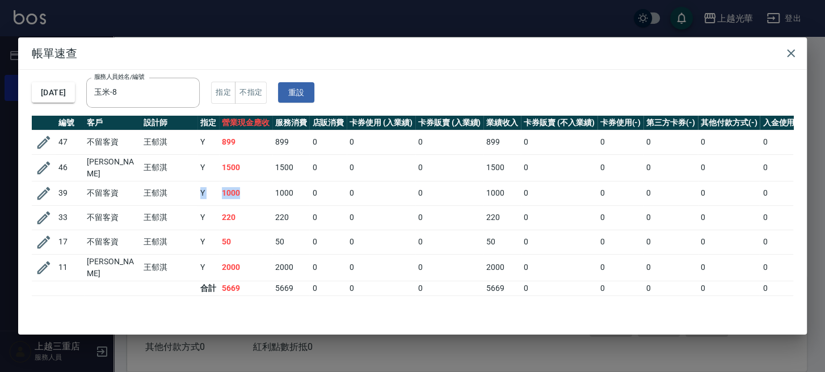
click at [196, 193] on tr "39 不留客資 王郁淇 Y 1000 1000 0 0 0 1000 0 0 0 0 0" at bounding box center [449, 193] width 834 height 24
click at [243, 196] on td "1000" at bounding box center [245, 193] width 53 height 24
drag, startPoint x: 253, startPoint y: 194, endPoint x: 232, endPoint y: 199, distance: 20.9
click at [216, 194] on tr "39 不留客資 王郁淇 Y 1000 1000 0 0 0 1000 0 0 0 0 0" at bounding box center [449, 193] width 834 height 24
drag, startPoint x: 252, startPoint y: 214, endPoint x: 218, endPoint y: 214, distance: 33.5
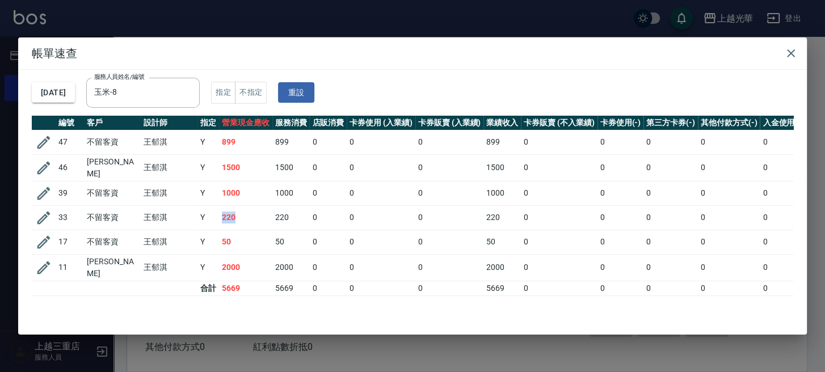
click at [218, 214] on tr "33 不留客資 王郁淇 Y 220 220 0 0 0 220 0 0 0 0 0" at bounding box center [449, 218] width 834 height 24
click at [237, 214] on td "220" at bounding box center [245, 218] width 53 height 24
click at [797, 47] on button "button" at bounding box center [791, 53] width 23 height 23
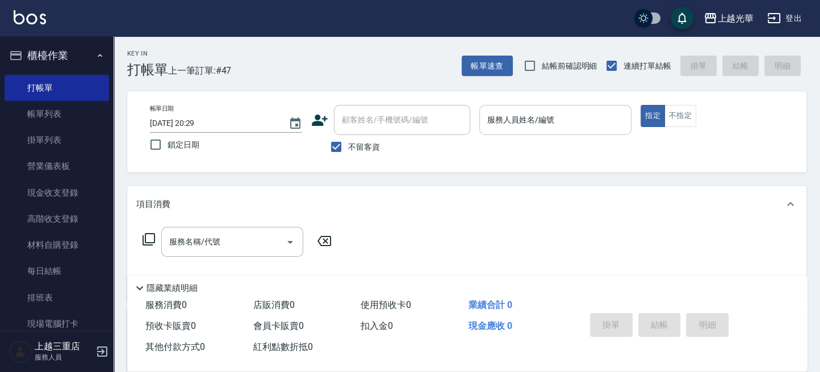
click at [538, 124] on input "服務人員姓名/編號" at bounding box center [555, 120] width 142 height 20
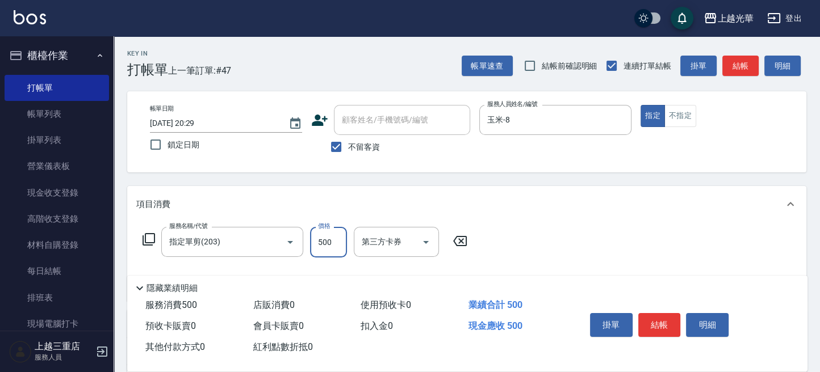
click at [338, 238] on input "500" at bounding box center [328, 242] width 37 height 31
click at [732, 66] on button "結帳" at bounding box center [740, 66] width 36 height 21
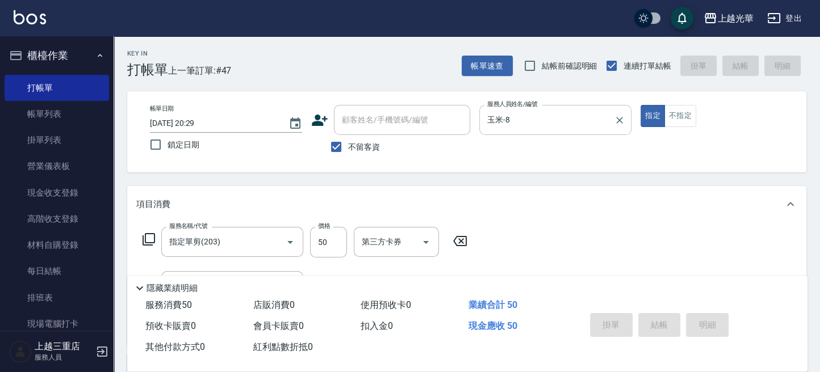
click at [561, 126] on input "玉米-8" at bounding box center [546, 120] width 125 height 20
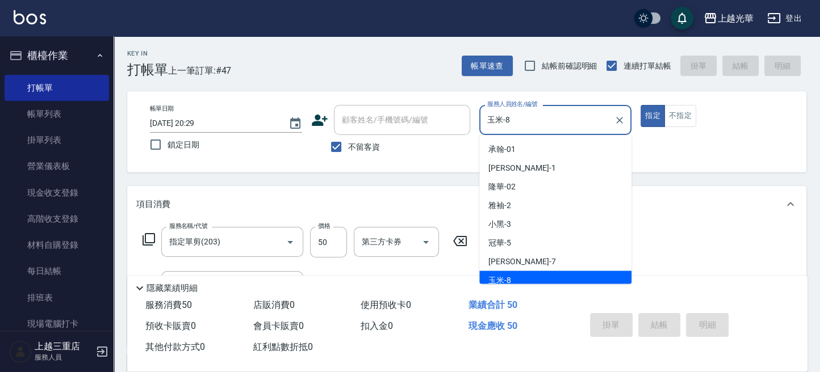
scroll to position [5, 0]
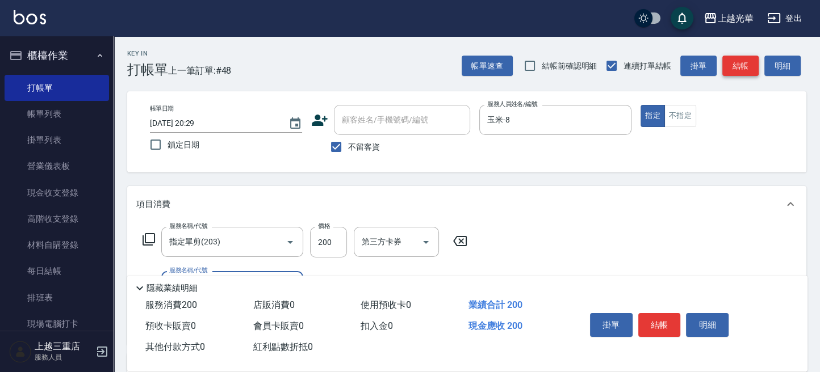
click at [746, 58] on button "結帳" at bounding box center [740, 66] width 36 height 21
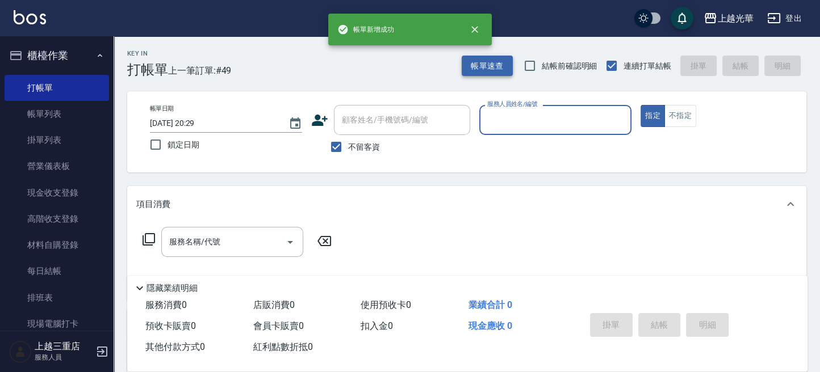
click at [504, 71] on button "帳單速查" at bounding box center [487, 66] width 51 height 21
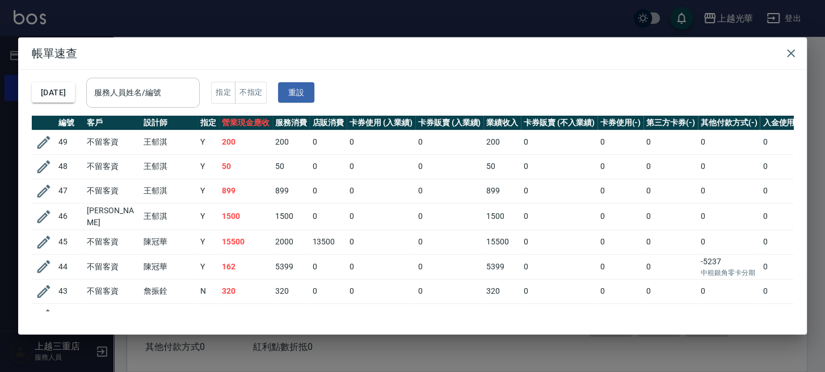
click at [195, 89] on input "服務人員姓名/編號" at bounding box center [142, 93] width 103 height 20
drag, startPoint x: 249, startPoint y: 176, endPoint x: 211, endPoint y: 160, distance: 41.4
click at [211, 160] on tr "48 不留客資 王郁淇 Y 50 50 0 0 0 50 0 0 0 0 0" at bounding box center [449, 166] width 834 height 24
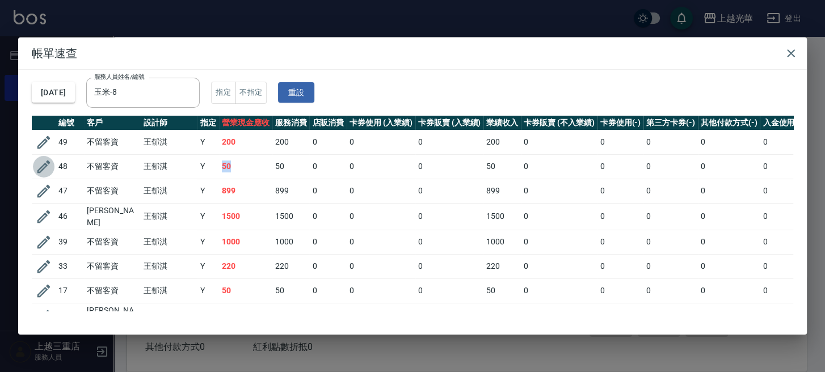
drag, startPoint x: 45, startPoint y: 173, endPoint x: 73, endPoint y: 171, distance: 27.3
click at [46, 173] on icon "button" at bounding box center [43, 166] width 17 height 17
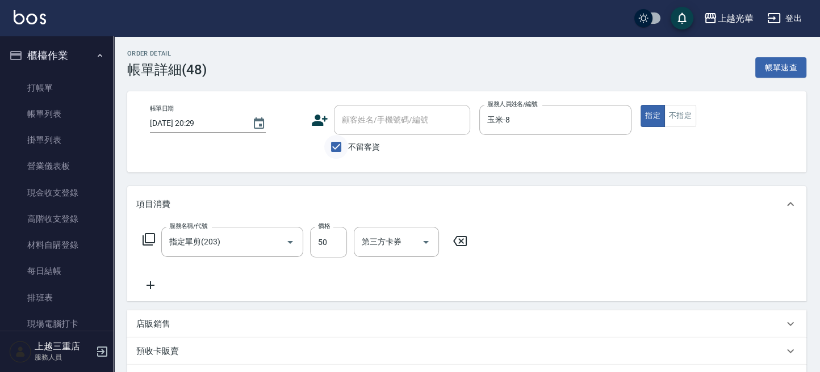
click at [343, 148] on input "不留客資" at bounding box center [336, 147] width 24 height 24
click at [375, 120] on input "顧客姓名/手機號碼/編號" at bounding box center [393, 120] width 109 height 20
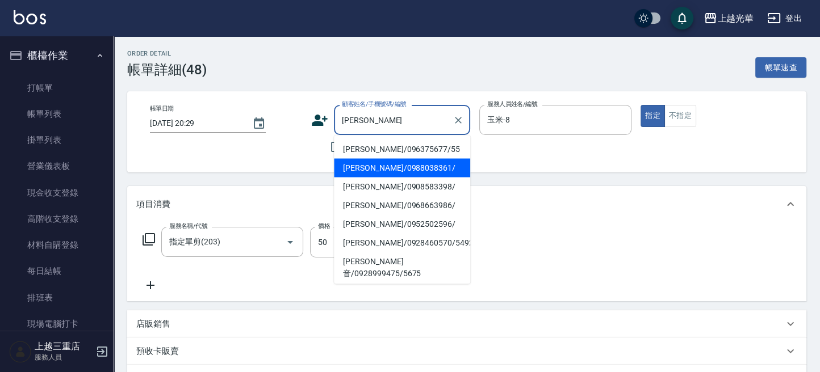
click at [393, 166] on li "林玟慧/0988038361/" at bounding box center [402, 167] width 136 height 19
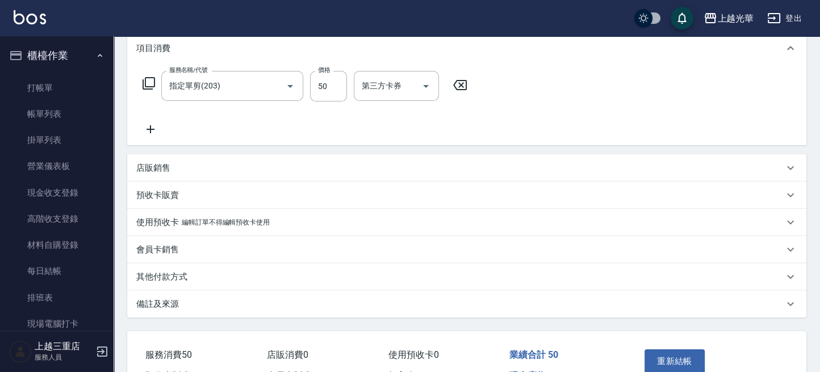
scroll to position [222, 0]
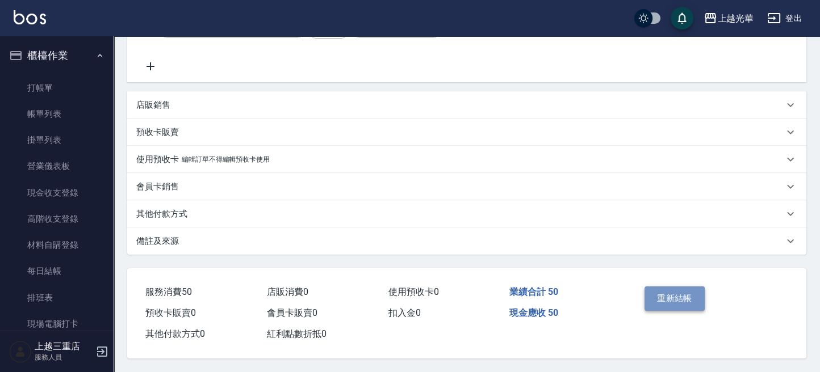
click at [690, 297] on button "重新結帳" at bounding box center [674, 299] width 60 height 24
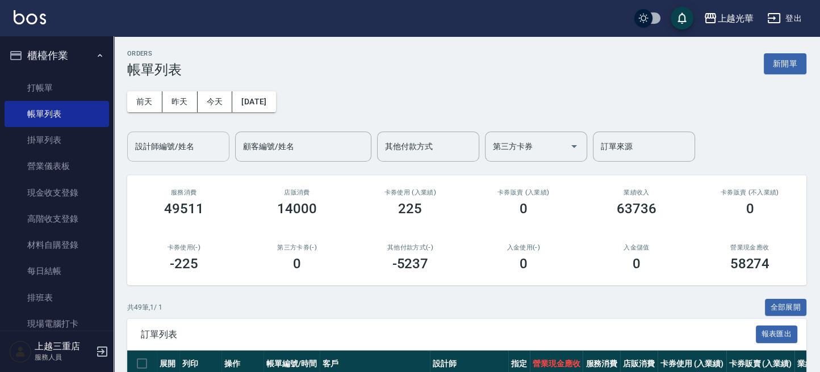
click at [158, 145] on input "設計師編號/姓名" at bounding box center [178, 147] width 92 height 20
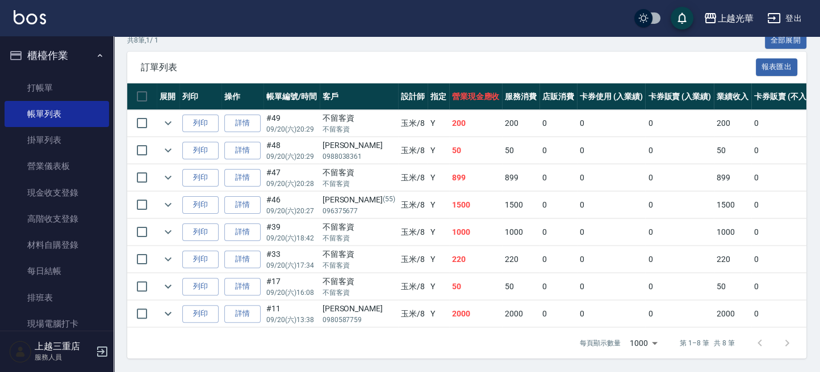
scroll to position [276, 0]
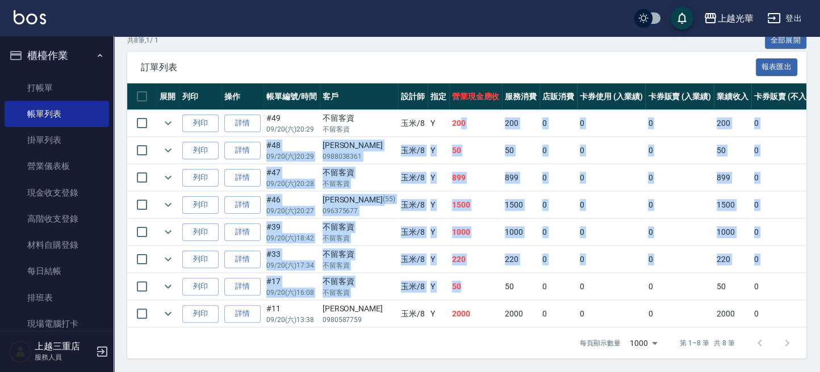
drag, startPoint x: 427, startPoint y: 120, endPoint x: 437, endPoint y: 283, distance: 163.3
click at [437, 283] on tbody "列印 詳情 #49 09/20 (六) 20:29 不留客資 不留客資 玉米 /8 Y 200 200 0 0 0 200 0 0 0 0 0 列印 詳情 #…" at bounding box center [611, 219] width 968 height 218
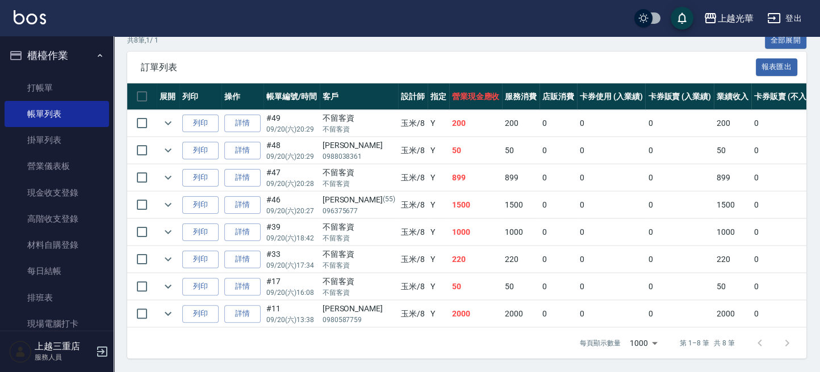
click at [456, 361] on div "ORDERS 帳單列表 新開單 前天 昨天 今天 2025/09/20 設計師編號/姓名 玉米-8 設計師編號/姓名 顧客編號/姓名 顧客編號/姓名 其他付款…" at bounding box center [467, 70] width 706 height 603
drag, startPoint x: 435, startPoint y: 301, endPoint x: 441, endPoint y: 307, distance: 8.1
click at [405, 301] on tr "列印 詳情 #11 09/20 (六) 13:38 楊雅斐 0980587759 玉米 /8 Y 2000 2000 0 0 0 2000 0 0 0 0 0" at bounding box center [611, 314] width 968 height 27
click at [494, 328] on div "每頁顯示數量 1000 1000 第 1–8 筆 共 8 筆" at bounding box center [466, 343] width 679 height 31
click at [167, 253] on icon "expand row" at bounding box center [168, 260] width 14 height 14
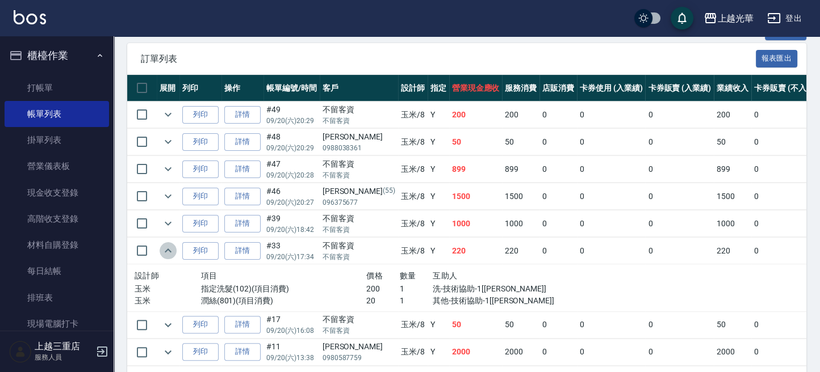
click at [171, 245] on icon "expand row" at bounding box center [168, 251] width 14 height 14
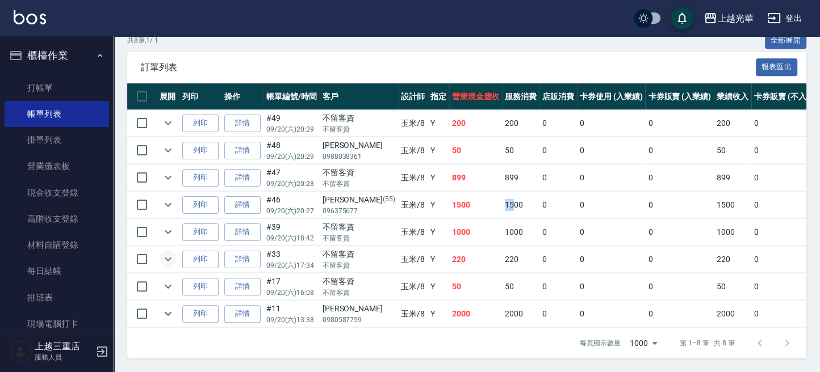
drag, startPoint x: 483, startPoint y: 192, endPoint x: 470, endPoint y: 203, distance: 16.1
click at [450, 199] on tr "列印 詳情 #46 09/20 (六) 20:27 林玟萱 (55) 096375677 玉米 /8 Y 1500 1500 0 0 0 1500 0 0 0…" at bounding box center [611, 205] width 968 height 27
click at [539, 198] on td "0" at bounding box center [557, 205] width 37 height 27
drag, startPoint x: 496, startPoint y: 198, endPoint x: 431, endPoint y: 198, distance: 64.7
click at [431, 198] on tr "列印 詳情 #46 09/20 (六) 20:27 林玟萱 (55) 096375677 玉米 /8 Y 1500 1500 0 0 0 1500 0 0 0…" at bounding box center [611, 205] width 968 height 27
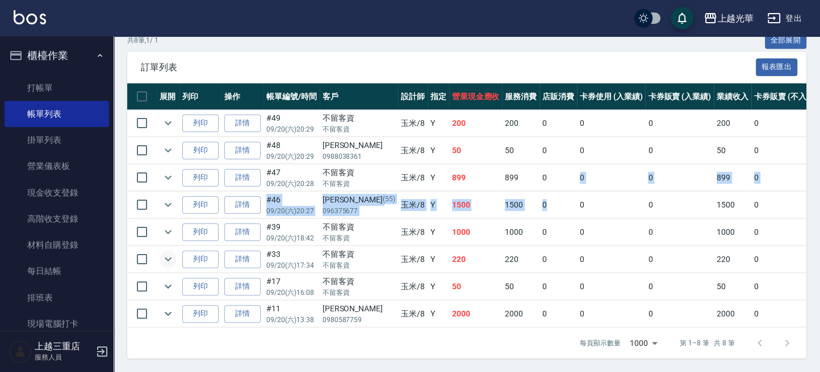
drag, startPoint x: 523, startPoint y: 202, endPoint x: 514, endPoint y: 139, distance: 63.6
click at [513, 150] on tbody "列印 詳情 #49 09/20 (六) 20:29 不留客資 不留客資 玉米 /8 Y 200 200 0 0 0 200 0 0 0 0 0 列印 詳情 #…" at bounding box center [611, 219] width 968 height 218
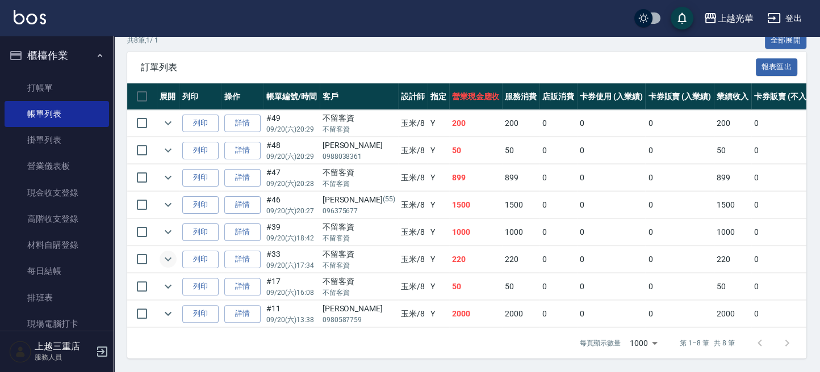
click at [525, 52] on div "訂單列表 報表匯出" at bounding box center [466, 67] width 679 height 31
click at [69, 276] on link "每日結帳" at bounding box center [57, 271] width 104 height 26
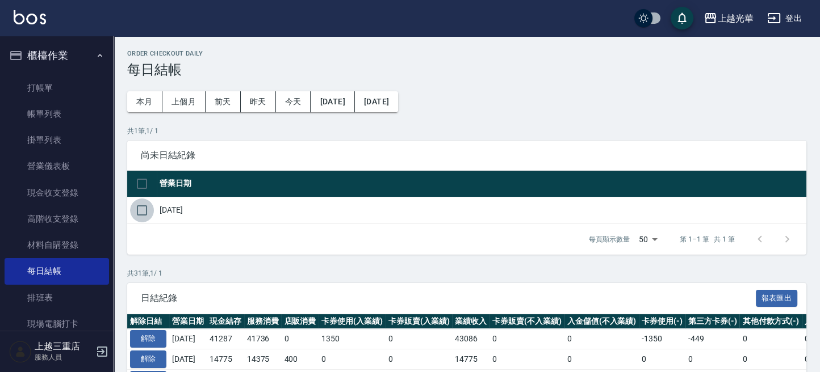
click at [135, 210] on input "checkbox" at bounding box center [142, 211] width 24 height 24
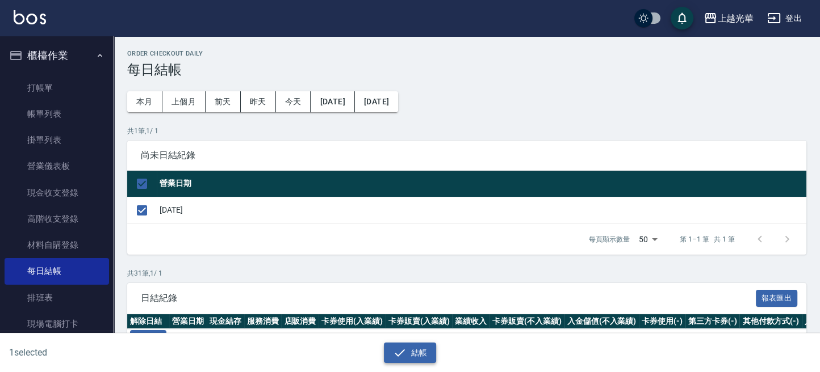
click at [423, 354] on button "結帳" at bounding box center [410, 353] width 53 height 21
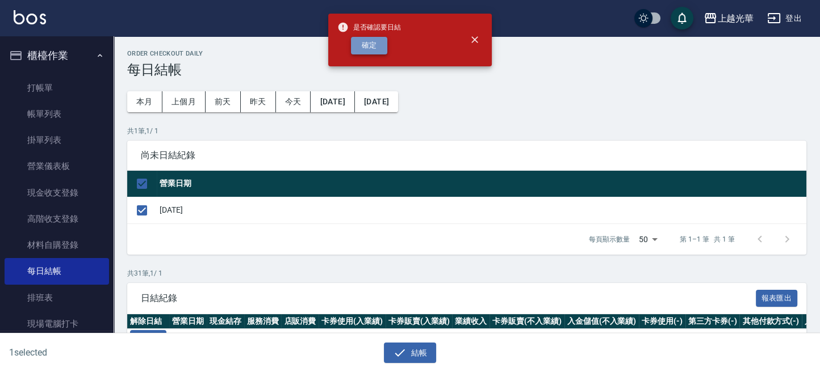
click at [365, 43] on button "確定" at bounding box center [369, 46] width 36 height 18
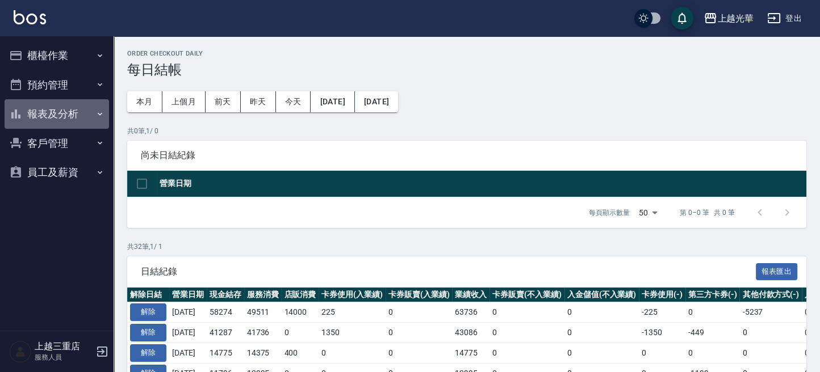
click at [44, 108] on button "報表及分析" at bounding box center [57, 114] width 104 height 30
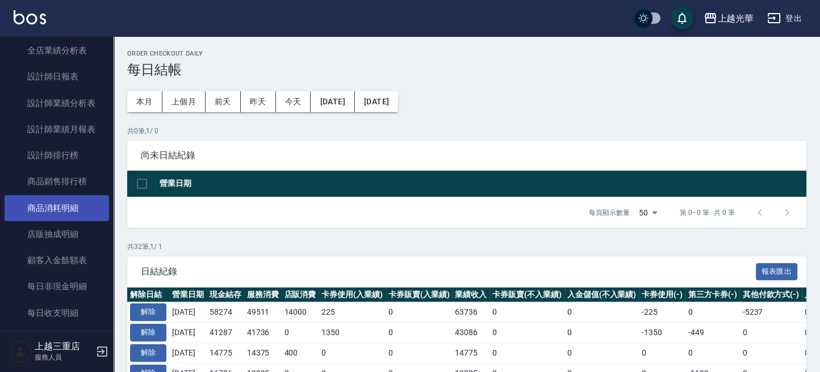
scroll to position [200, 0]
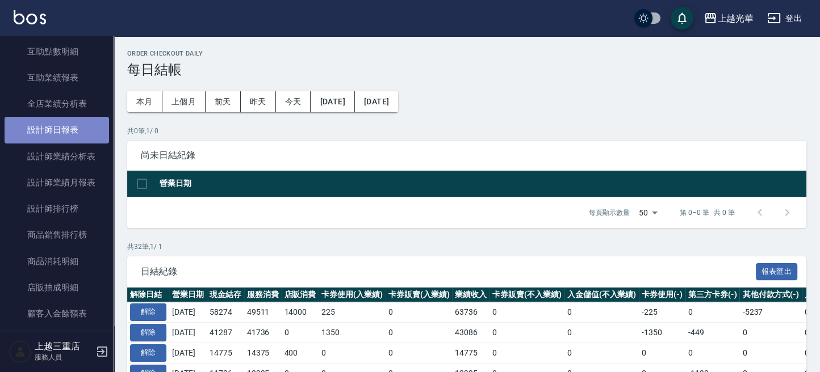
click at [89, 128] on link "設計師日報表" at bounding box center [57, 130] width 104 height 26
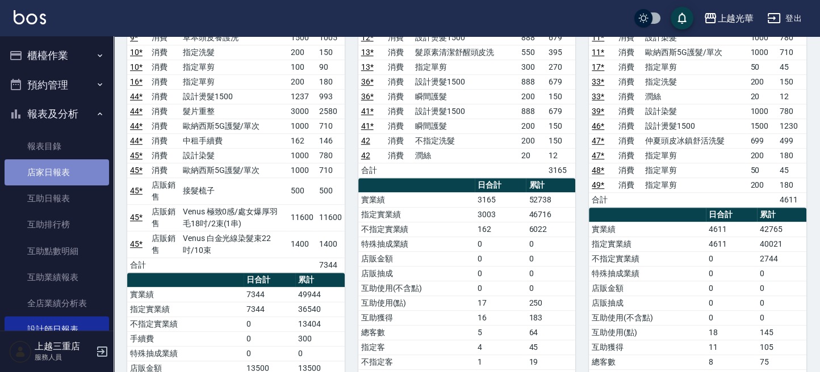
click at [58, 171] on link "店家日報表" at bounding box center [57, 173] width 104 height 26
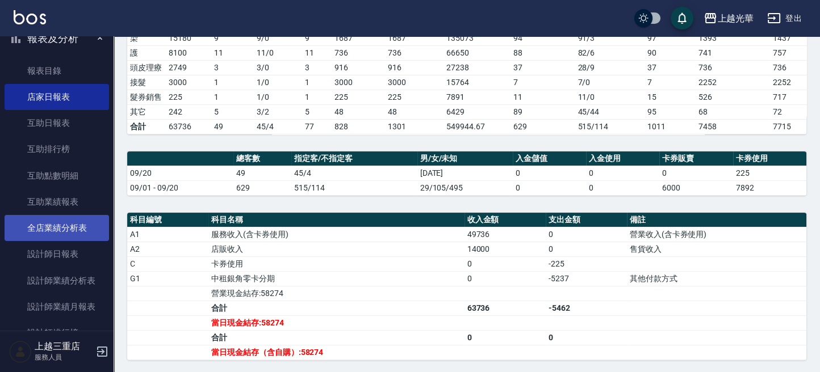
scroll to position [151, 0]
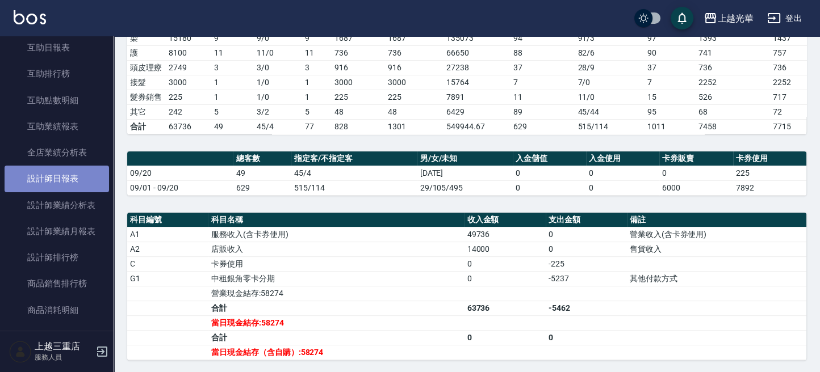
click at [65, 167] on link "設計師日報表" at bounding box center [57, 179] width 104 height 26
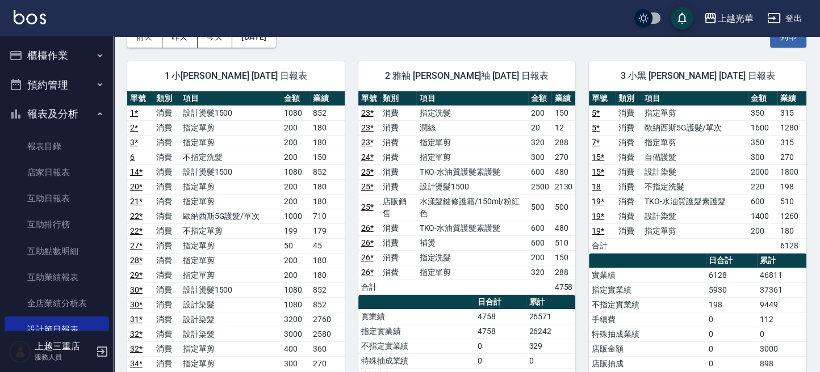
drag, startPoint x: 55, startPoint y: 58, endPoint x: 48, endPoint y: 81, distance: 23.0
click at [53, 62] on button "櫃檯作業" at bounding box center [57, 56] width 104 height 30
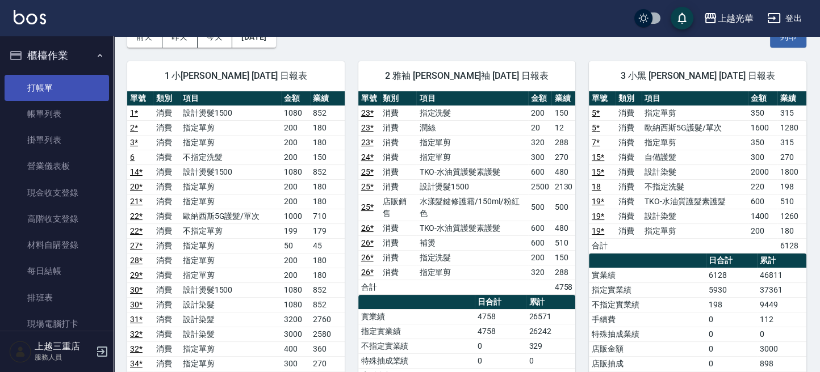
click at [45, 86] on link "打帳單" at bounding box center [57, 88] width 104 height 26
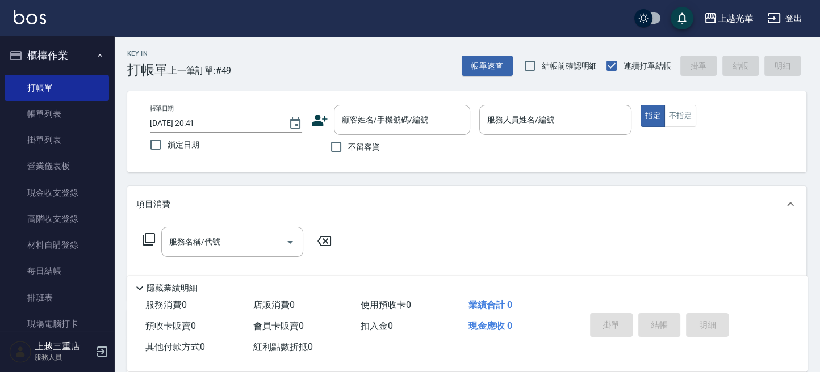
scroll to position [454, 0]
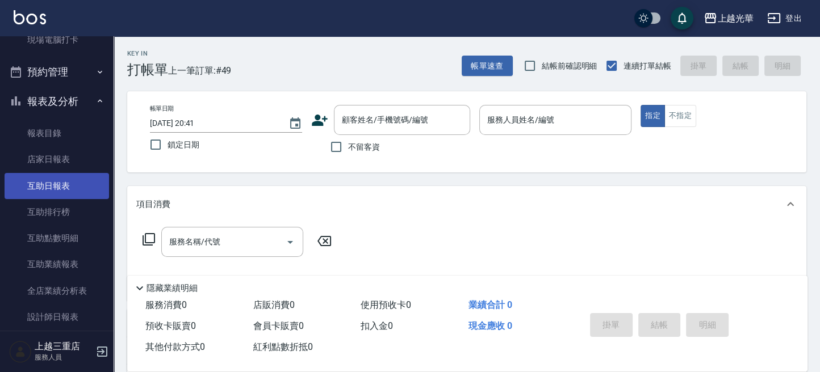
drag, startPoint x: 34, startPoint y: 123, endPoint x: 40, endPoint y: 130, distance: 9.7
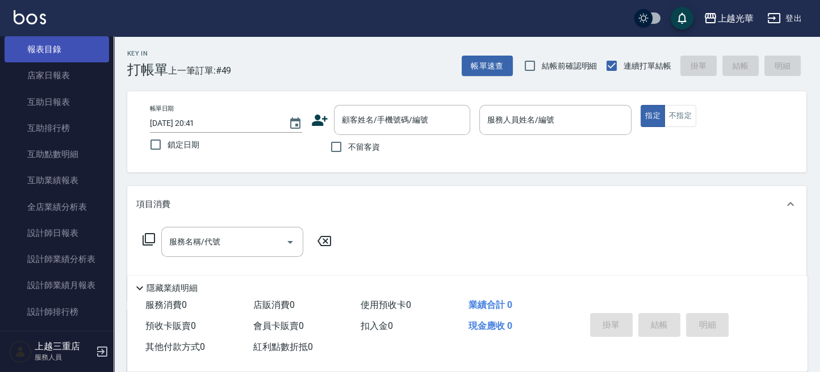
scroll to position [303, 0]
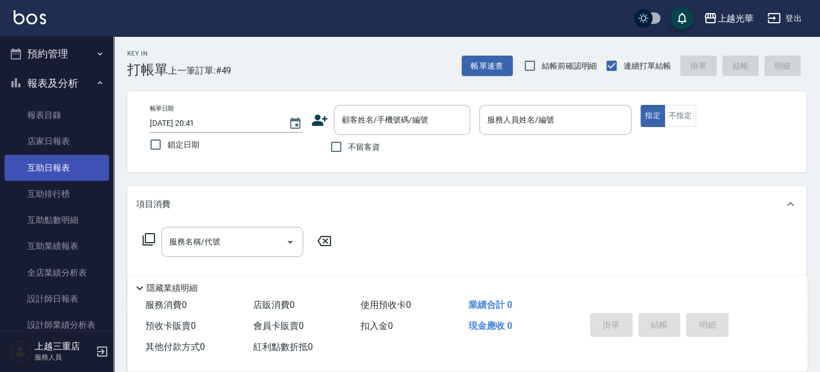
click at [96, 161] on link "互助日報表" at bounding box center [57, 168] width 104 height 26
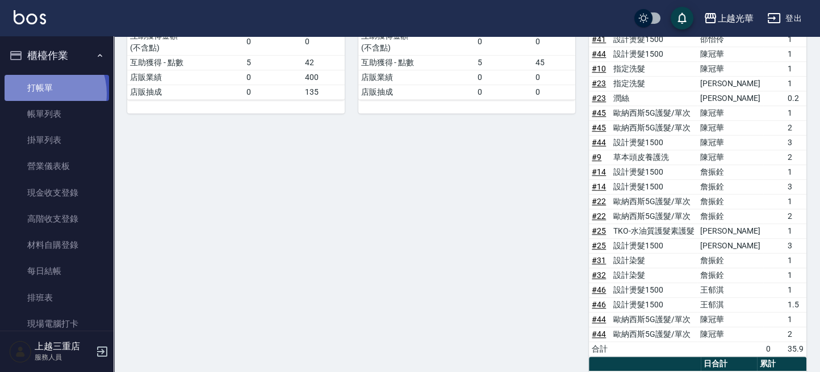
click at [40, 93] on link "打帳單" at bounding box center [57, 88] width 104 height 26
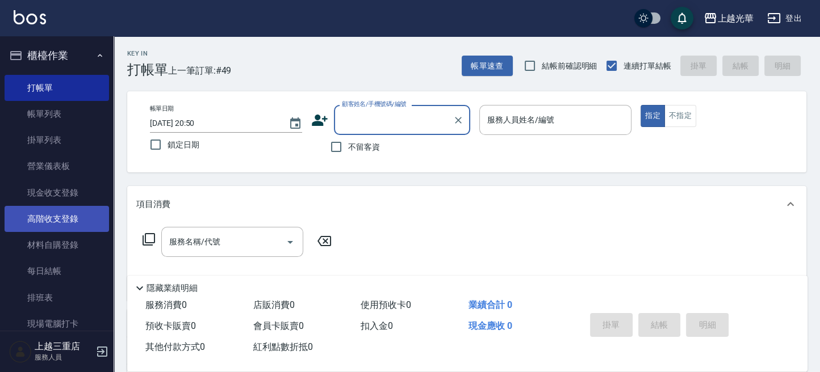
scroll to position [303, 0]
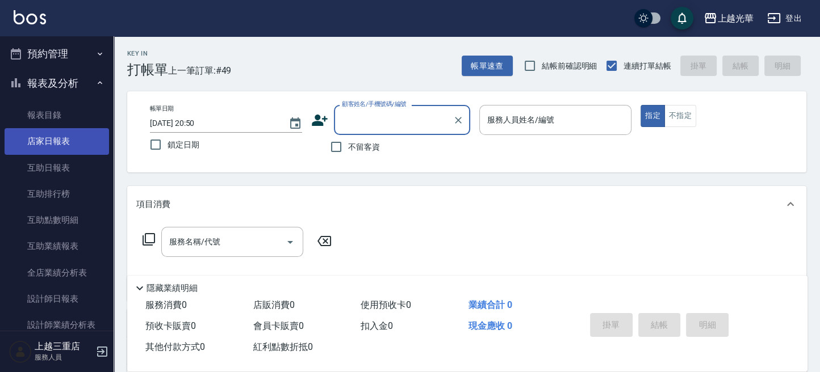
click at [51, 142] on link "店家日報表" at bounding box center [57, 141] width 104 height 26
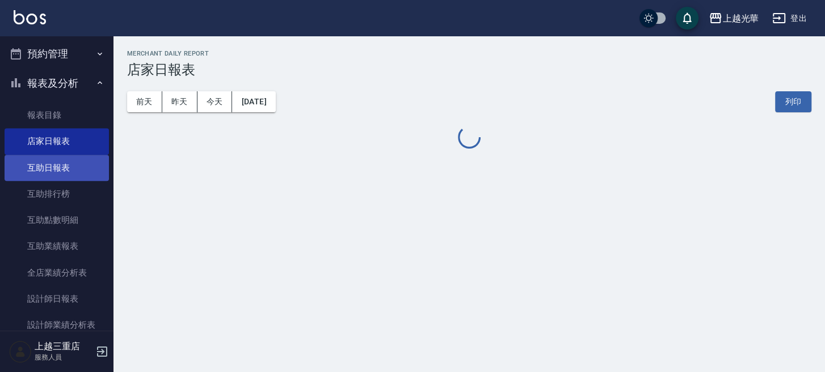
click at [52, 175] on link "互助日報表" at bounding box center [57, 168] width 104 height 26
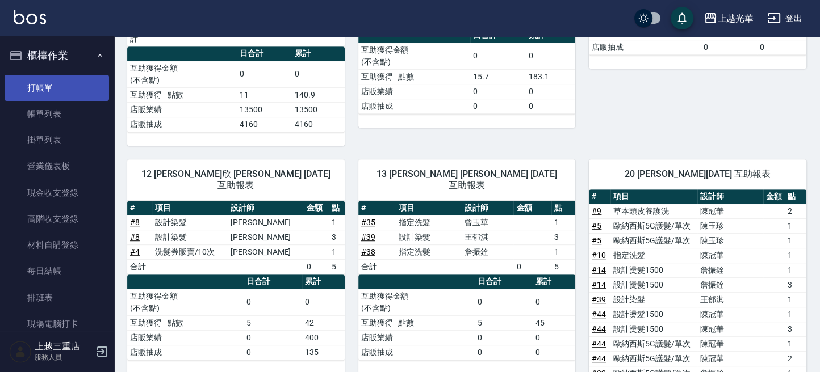
click at [28, 87] on link "打帳單" at bounding box center [57, 88] width 104 height 26
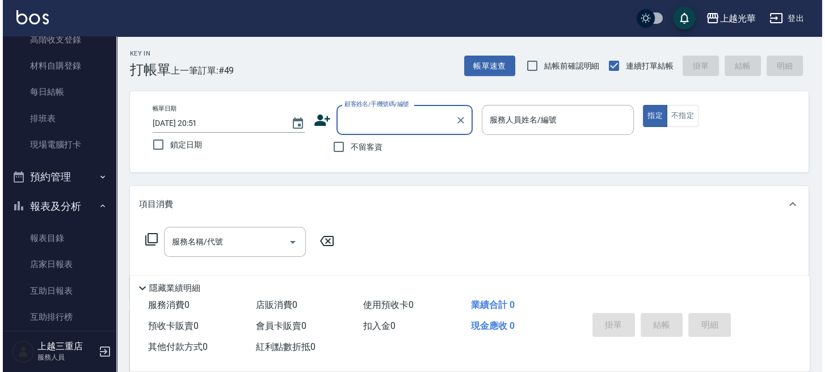
scroll to position [303, 0]
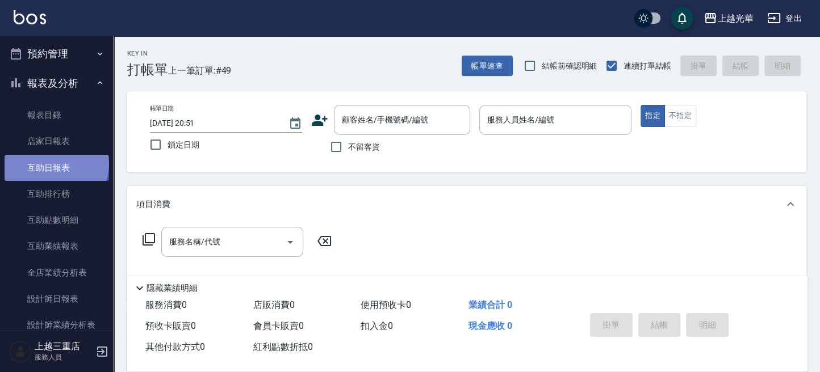
click at [55, 164] on link "互助日報表" at bounding box center [57, 168] width 104 height 26
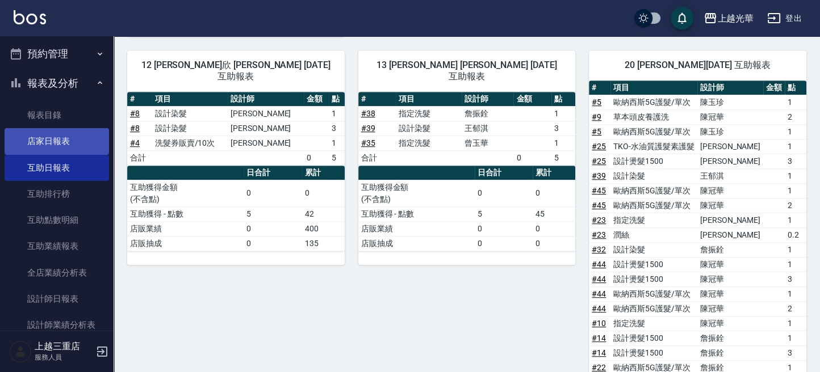
scroll to position [303, 0]
click at [79, 56] on button "預約管理" at bounding box center [57, 54] width 104 height 30
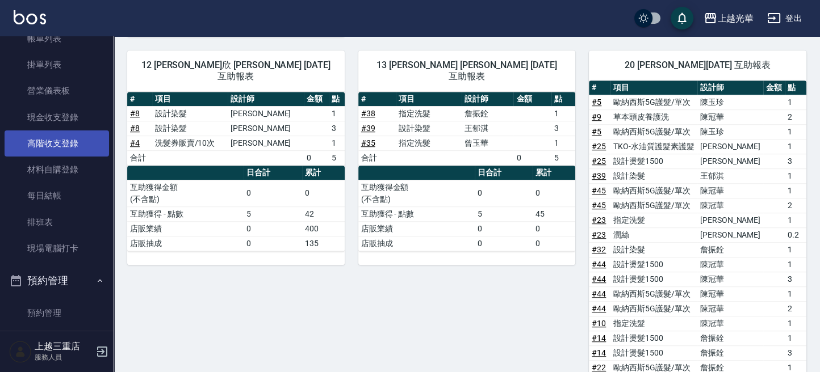
scroll to position [0, 0]
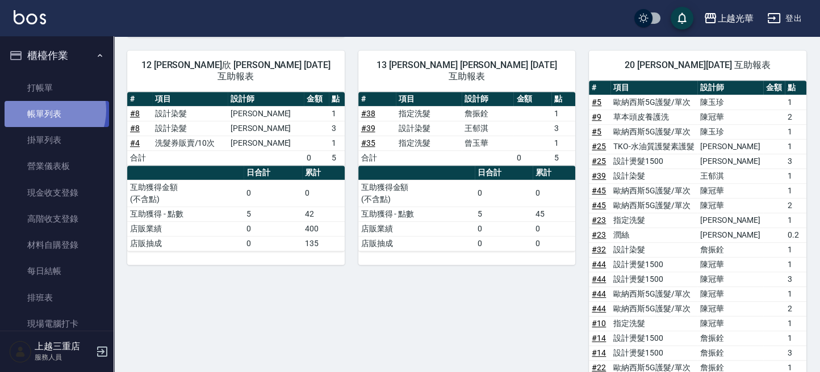
click at [45, 111] on link "帳單列表" at bounding box center [57, 114] width 104 height 26
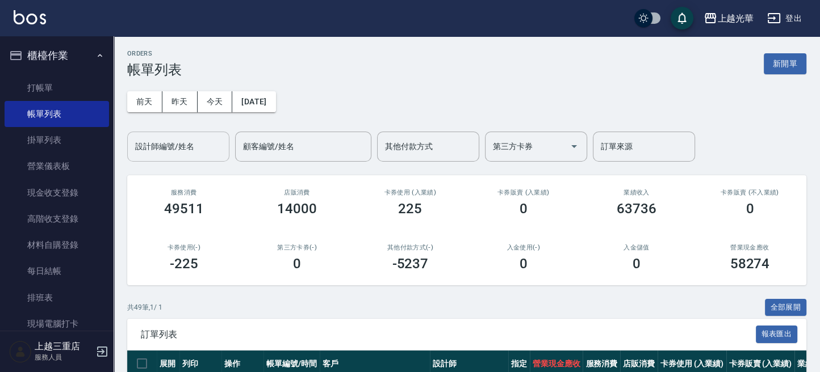
click at [195, 142] on input "設計師編號/姓名" at bounding box center [178, 147] width 92 height 20
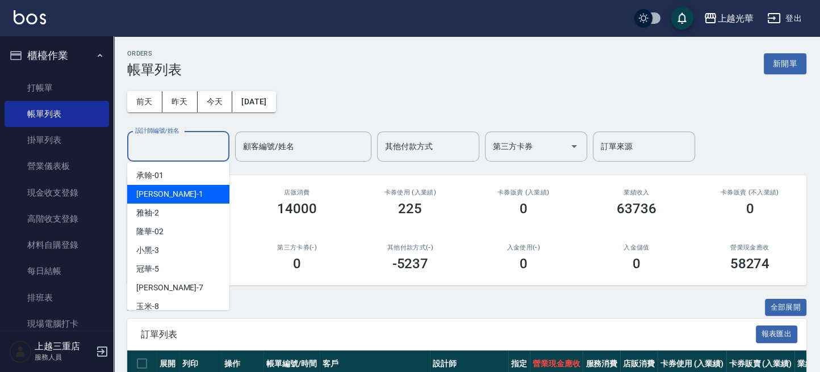
click at [192, 198] on div "小詹 -1" at bounding box center [178, 194] width 102 height 19
type input "小[PERSON_NAME]-1"
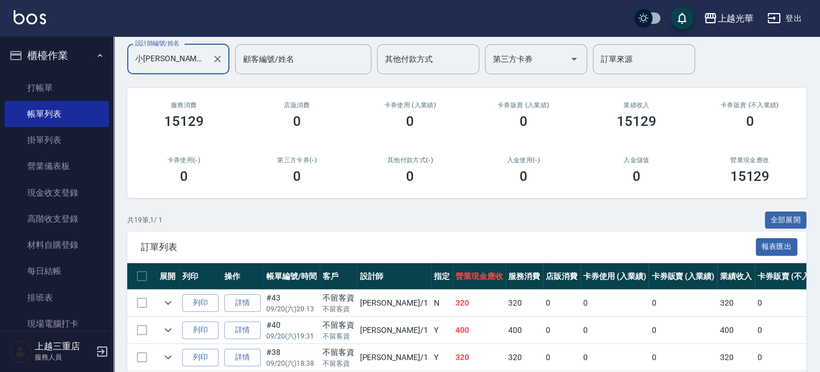
scroll to position [43, 0]
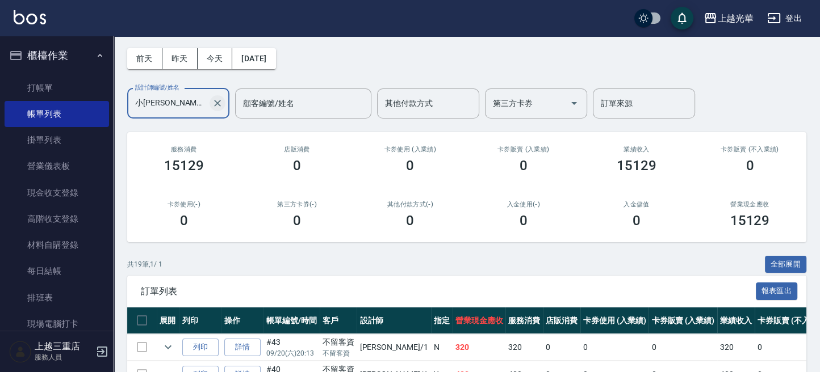
click at [220, 106] on icon "Clear" at bounding box center [217, 103] width 11 height 11
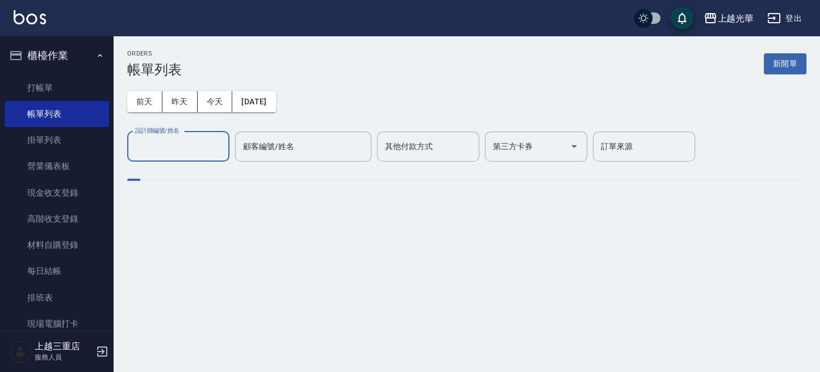
scroll to position [0, 0]
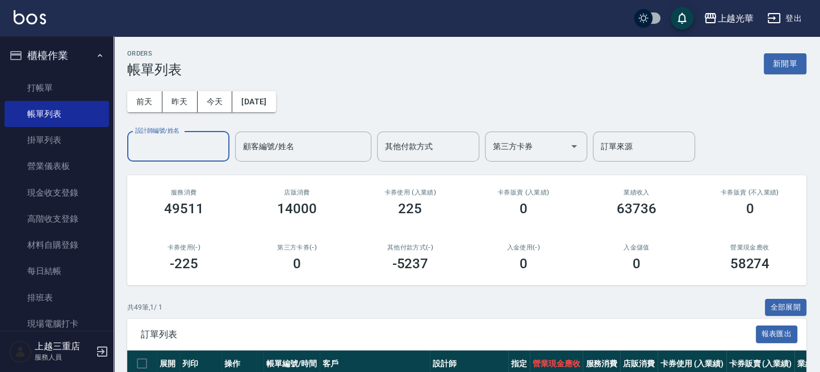
click at [177, 130] on label "設計師編號/姓名" at bounding box center [157, 131] width 44 height 9
click at [177, 137] on input "設計師編號/姓名" at bounding box center [178, 147] width 92 height 20
click at [182, 149] on input "設計師編號/姓名" at bounding box center [178, 147] width 92 height 20
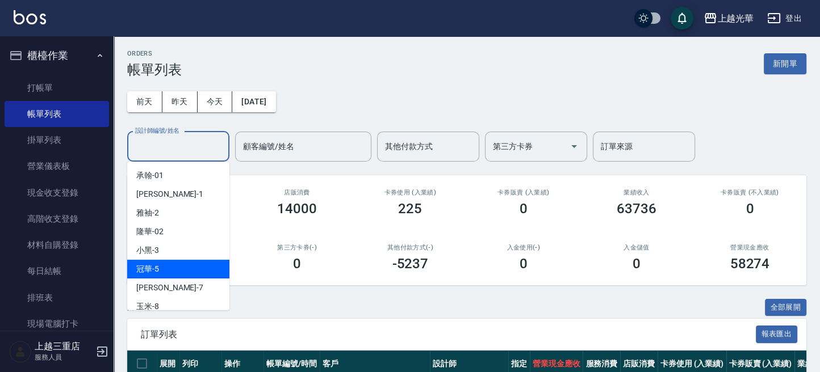
click at [196, 268] on div "冠華 -5" at bounding box center [178, 269] width 102 height 19
type input "冠華-5"
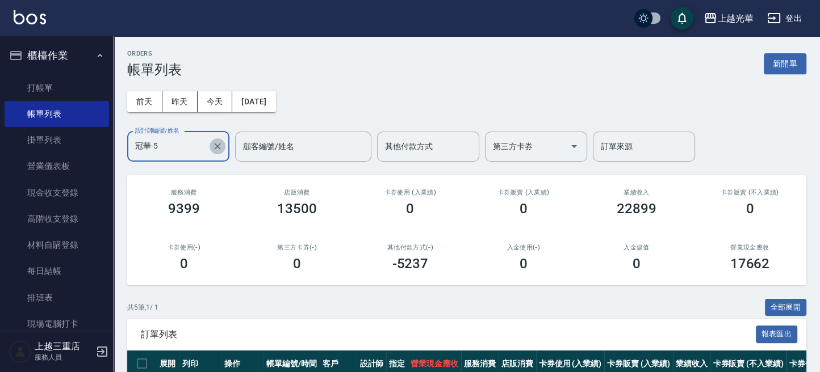
click at [221, 150] on icon "Clear" at bounding box center [217, 146] width 11 height 11
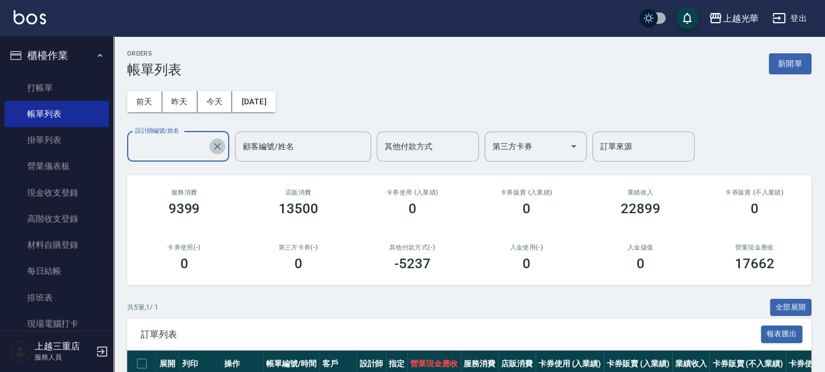
click at [193, 148] on input "設計師編號/姓名" at bounding box center [169, 147] width 75 height 20
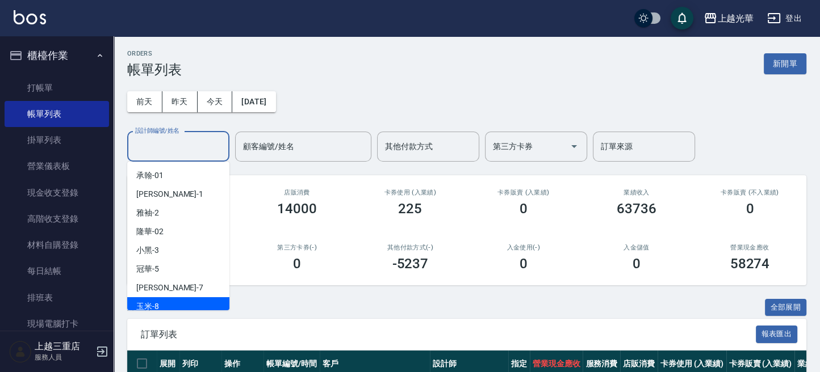
click at [176, 302] on div "玉米 -8" at bounding box center [178, 306] width 102 height 19
type input "玉米-8"
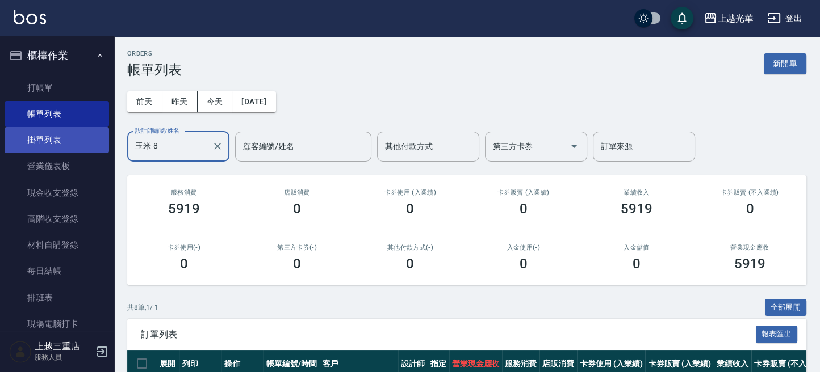
click at [71, 150] on link "掛單列表" at bounding box center [57, 140] width 104 height 26
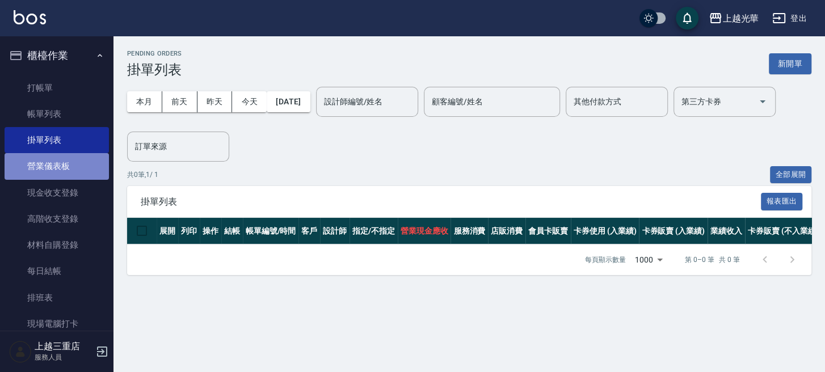
click at [71, 167] on link "營業儀表板" at bounding box center [57, 166] width 104 height 26
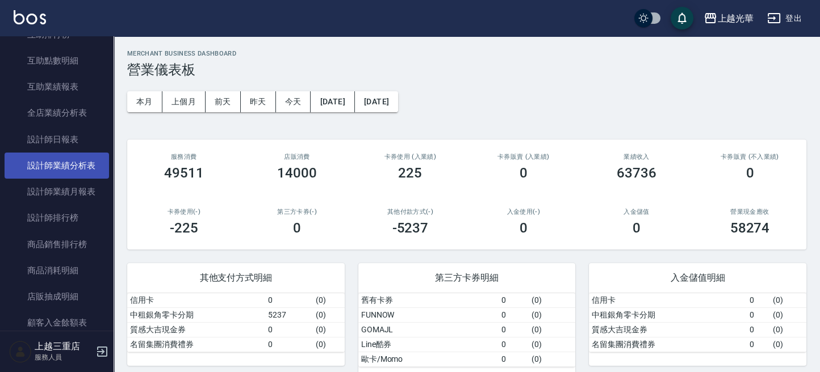
scroll to position [530, 0]
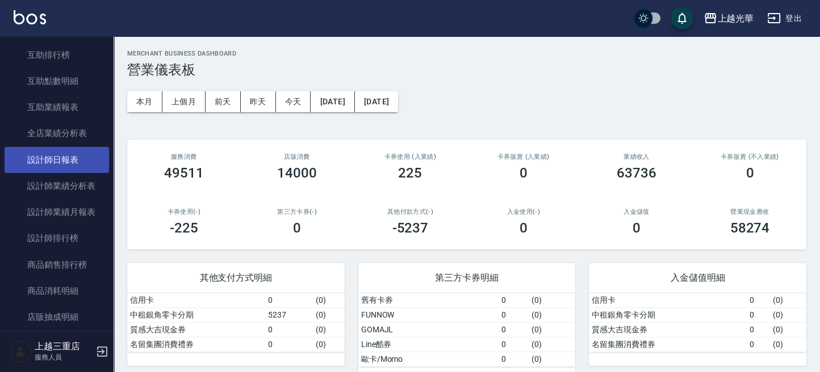
click at [79, 164] on link "設計師日報表" at bounding box center [57, 160] width 104 height 26
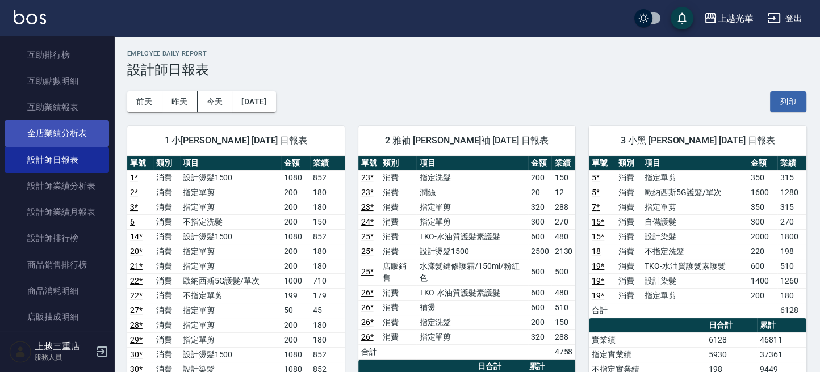
click at [79, 131] on link "全店業績分析表" at bounding box center [57, 133] width 104 height 26
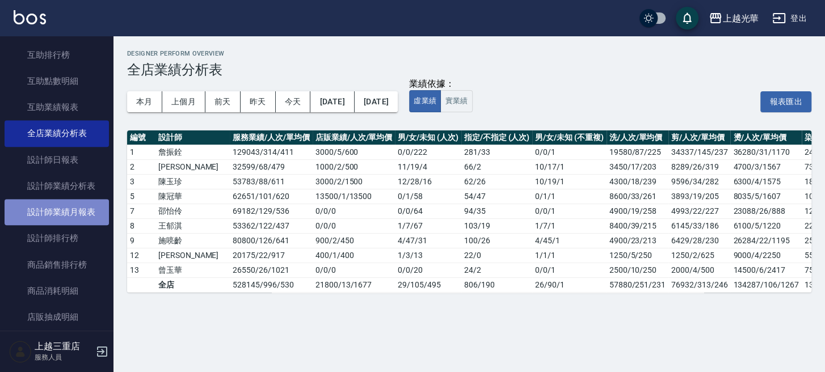
click at [87, 216] on link "設計師業績月報表" at bounding box center [57, 212] width 104 height 26
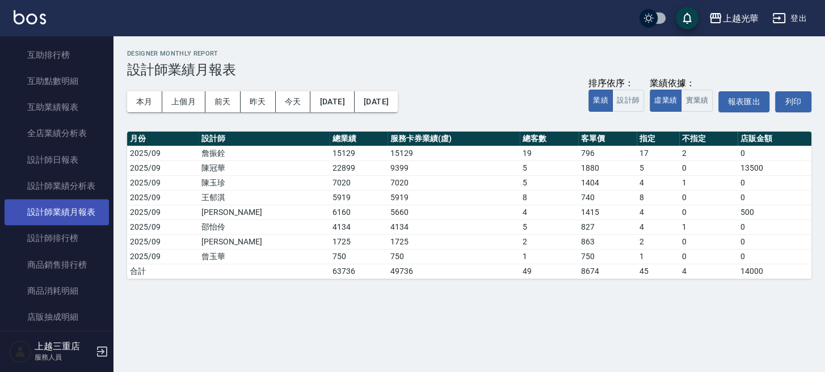
click at [81, 210] on link "設計師業績月報表" at bounding box center [57, 212] width 104 height 26
click at [140, 100] on button "本月" at bounding box center [144, 101] width 35 height 21
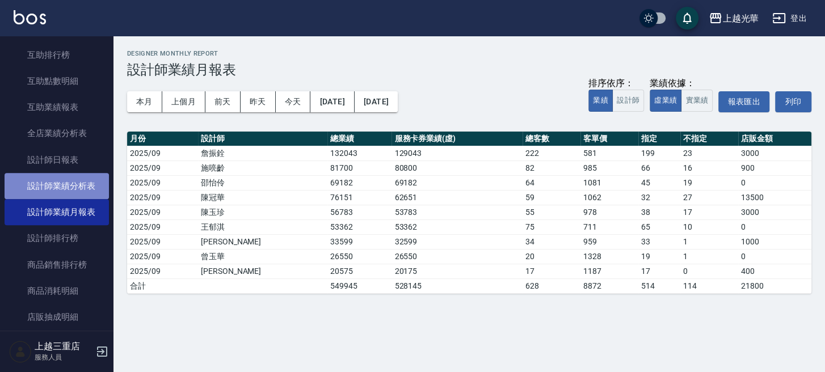
click at [71, 186] on link "設計師業績分析表" at bounding box center [57, 186] width 104 height 26
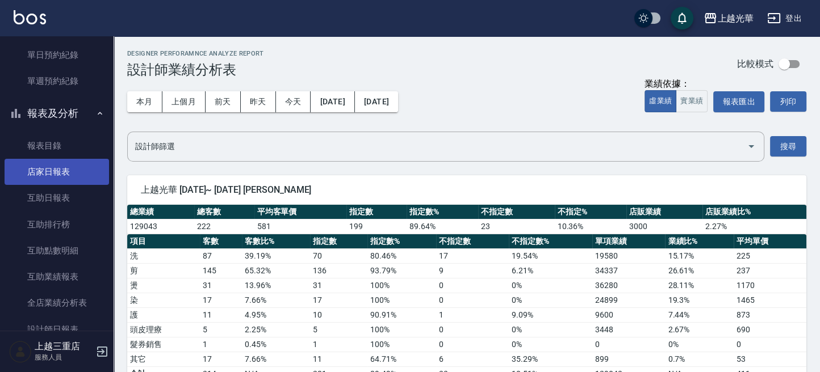
scroll to position [332, 0]
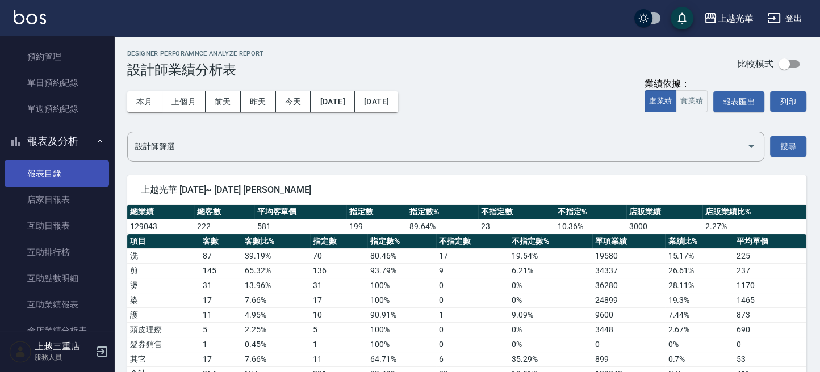
click at [72, 177] on link "報表目錄" at bounding box center [57, 174] width 104 height 26
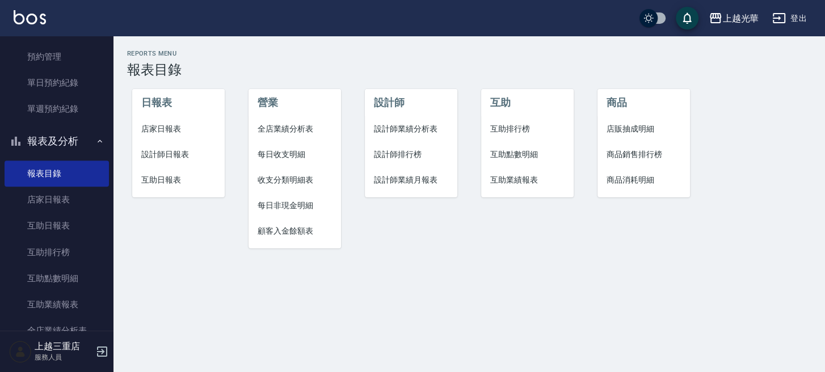
click at [170, 156] on span "設計師日報表" at bounding box center [178, 155] width 74 height 12
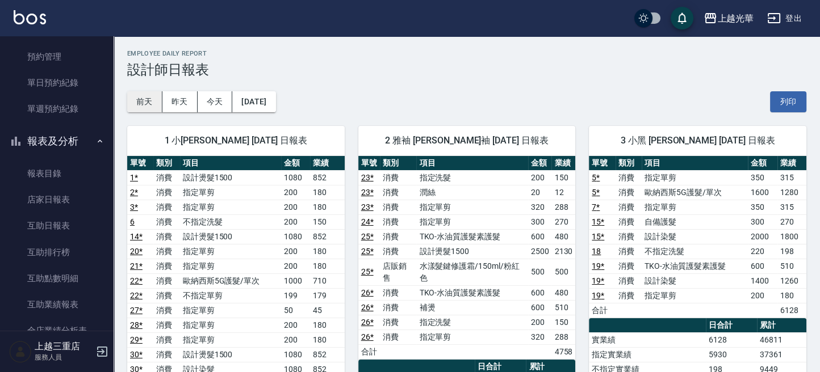
click at [138, 101] on button "前天" at bounding box center [144, 101] width 35 height 21
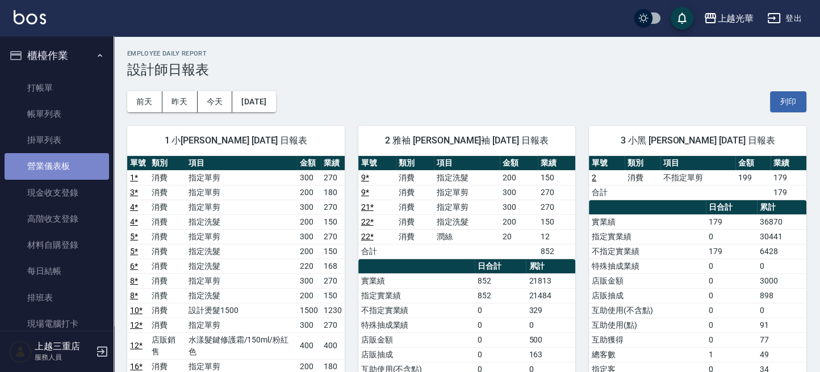
click at [72, 171] on link "營業儀表板" at bounding box center [57, 166] width 104 height 26
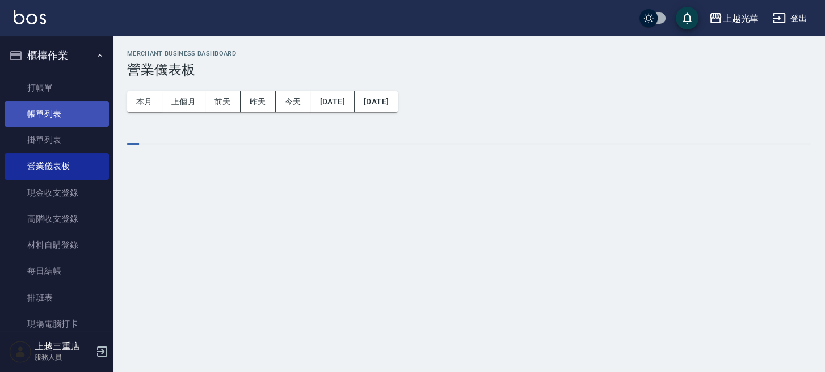
click at [65, 124] on link "帳單列表" at bounding box center [57, 114] width 104 height 26
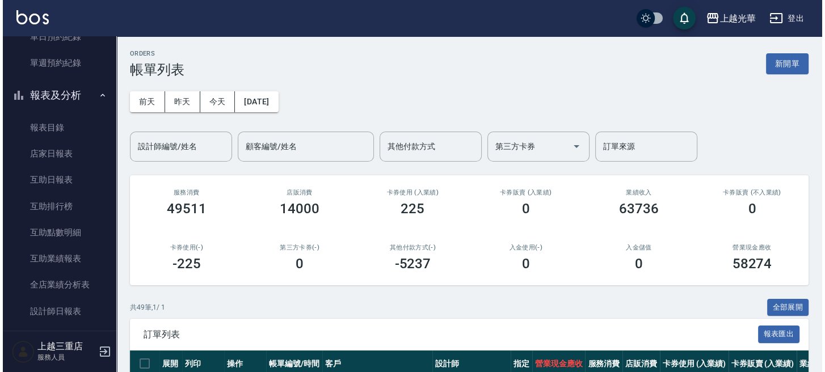
scroll to position [454, 0]
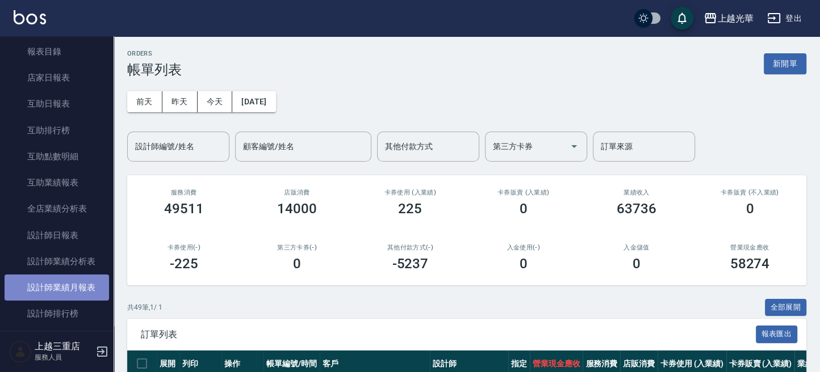
click at [82, 289] on link "設計師業績月報表" at bounding box center [57, 288] width 104 height 26
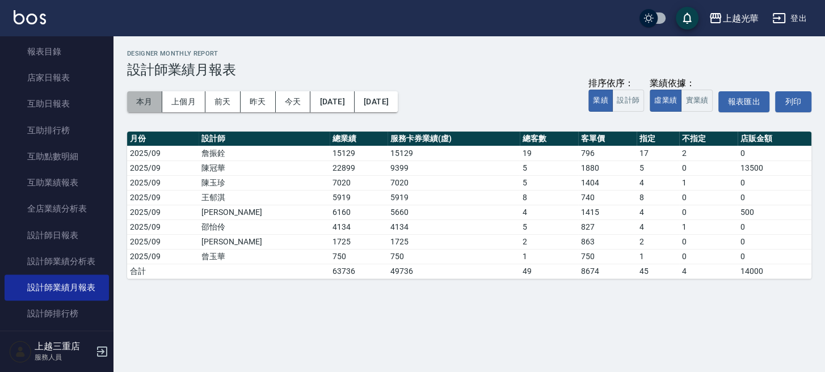
click at [138, 103] on button "本月" at bounding box center [144, 101] width 35 height 21
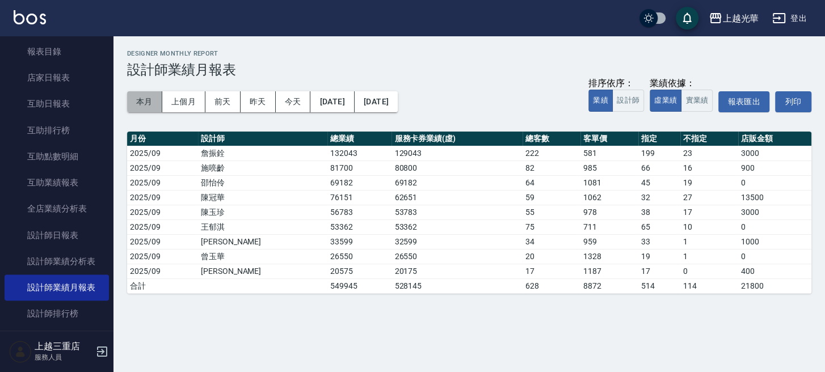
click at [134, 102] on button "本月" at bounding box center [144, 101] width 35 height 21
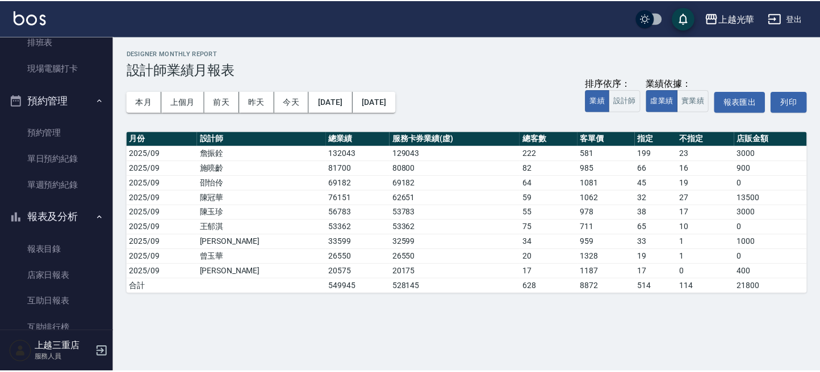
scroll to position [181, 0]
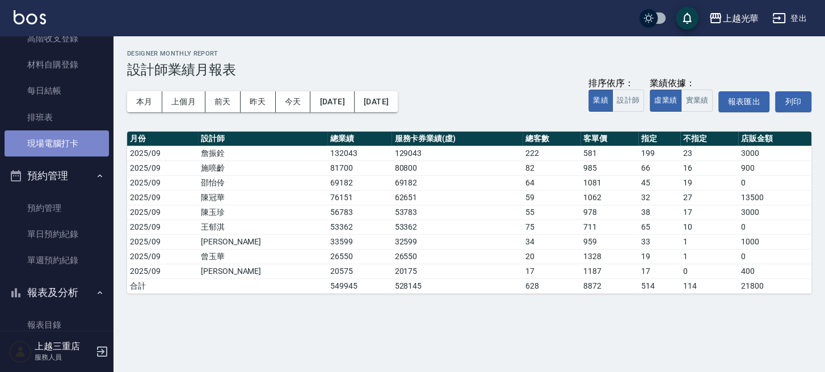
click at [69, 153] on link "現場電腦打卡" at bounding box center [57, 144] width 104 height 26
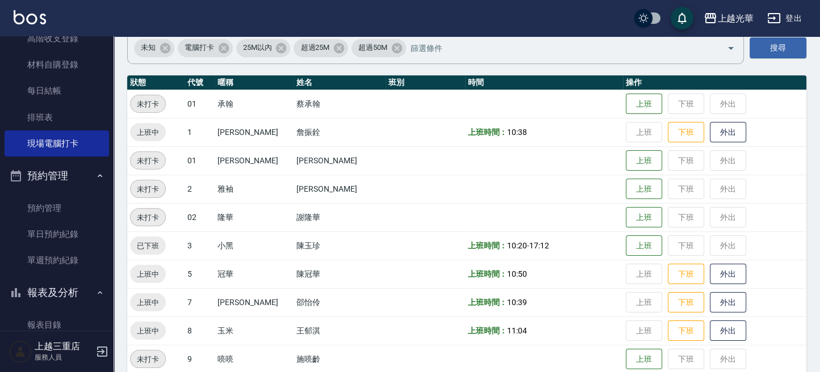
scroll to position [76, 0]
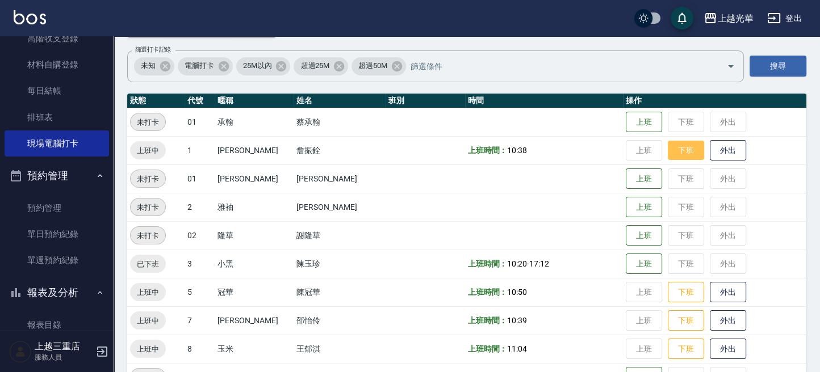
click at [676, 145] on button "下班" at bounding box center [686, 151] width 36 height 20
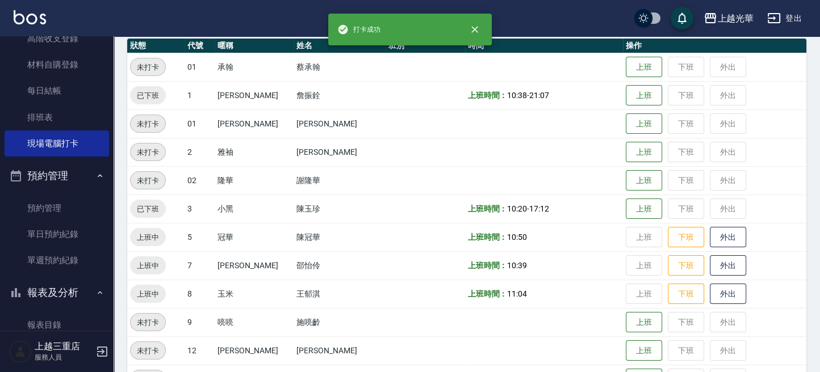
scroll to position [151, 0]
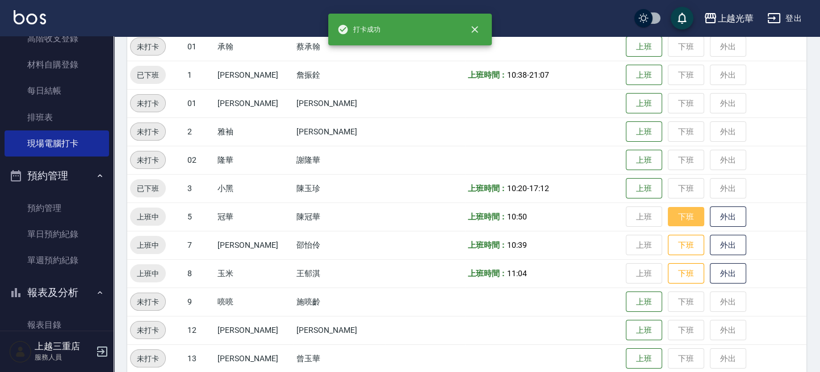
click at [668, 220] on button "下班" at bounding box center [686, 217] width 36 height 20
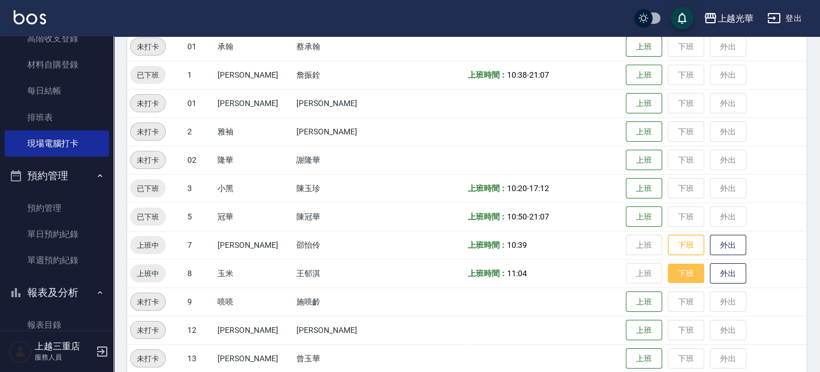
click at [684, 266] on button "下班" at bounding box center [686, 274] width 36 height 20
click at [668, 244] on button "下班" at bounding box center [686, 246] width 36 height 20
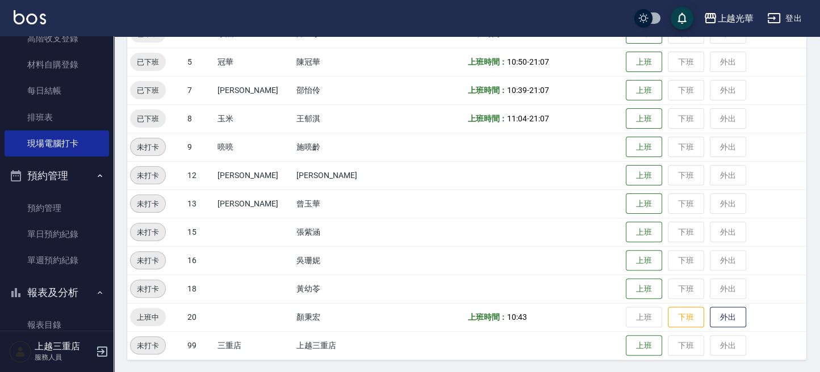
scroll to position [307, 0]
click at [667, 304] on td "上班 下班 外出" at bounding box center [714, 317] width 183 height 28
click at [668, 311] on button "下班" at bounding box center [686, 317] width 36 height 20
